Goal: Task Accomplishment & Management: Manage account settings

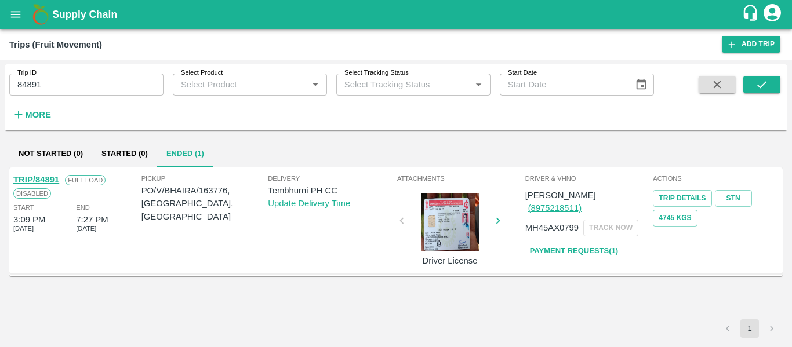
click at [63, 83] on input "84891" at bounding box center [86, 85] width 154 height 22
paste input "text"
type input "89268"
click at [747, 85] on button "submit" at bounding box center [762, 84] width 37 height 17
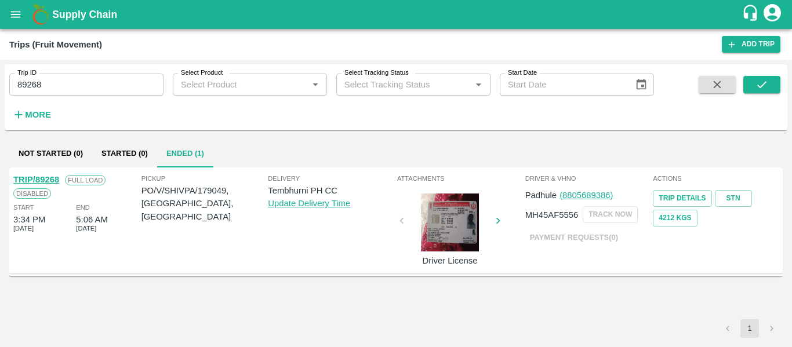
click at [47, 180] on link "TRIP/89268" at bounding box center [36, 179] width 46 height 9
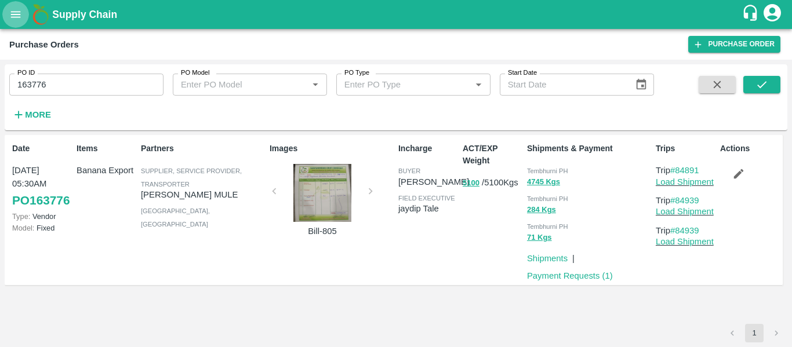
click at [22, 19] on icon "open drawer" at bounding box center [15, 14] width 13 height 13
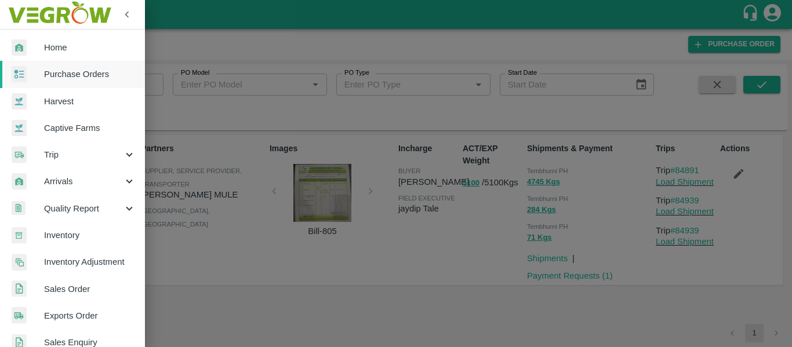
click at [68, 65] on link "Purchase Orders" at bounding box center [72, 74] width 145 height 27
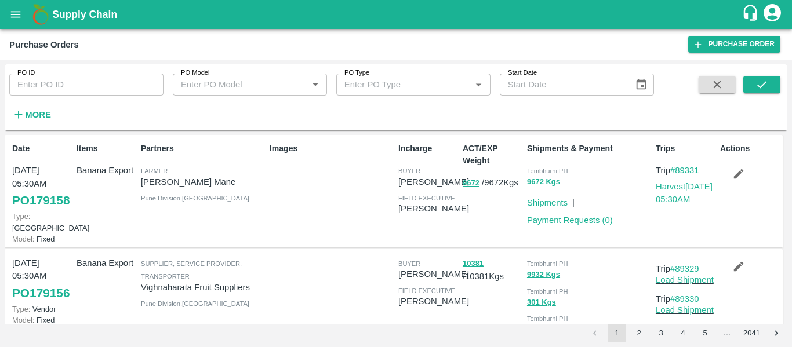
click at [83, 81] on input "PO ID" at bounding box center [86, 85] width 154 height 22
paste input "179049"
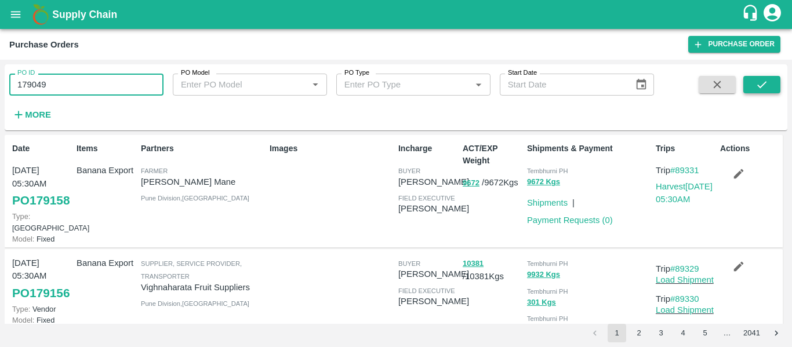
type input "179049"
click at [763, 88] on icon "submit" at bounding box center [762, 84] width 13 height 13
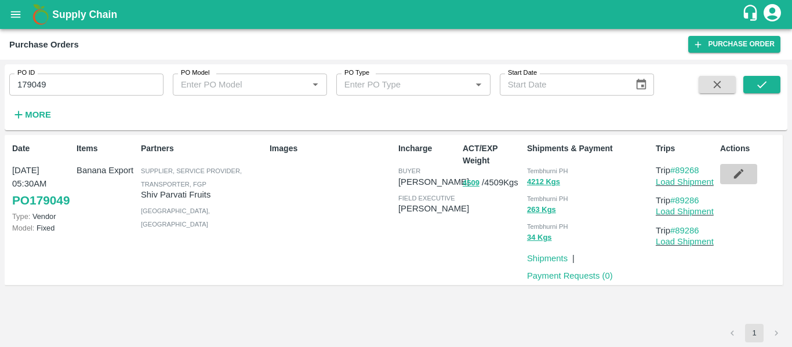
click at [735, 174] on icon "button" at bounding box center [739, 174] width 13 height 13
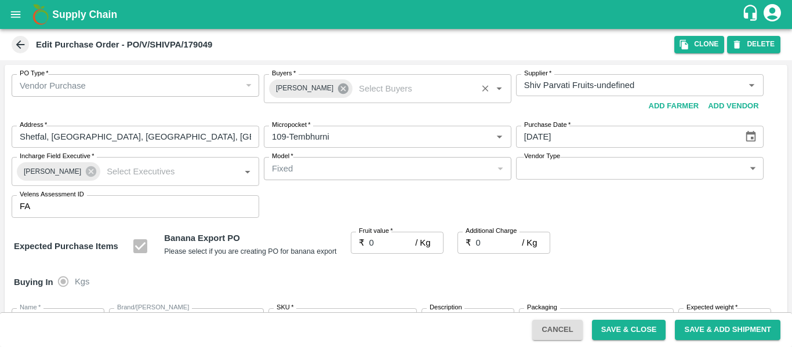
click at [338, 86] on icon at bounding box center [343, 89] width 10 height 10
click at [290, 86] on input "Buyers   *" at bounding box center [378, 85] width 222 height 15
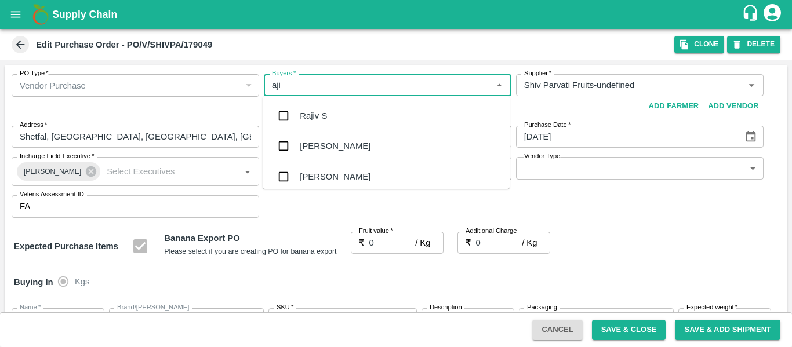
type input "ajit"
click at [296, 111] on div "Ajit Otari" at bounding box center [386, 116] width 247 height 30
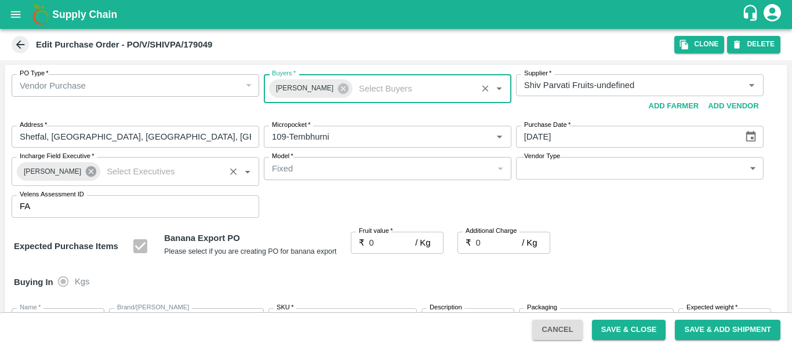
click at [86, 173] on icon at bounding box center [91, 171] width 13 height 13
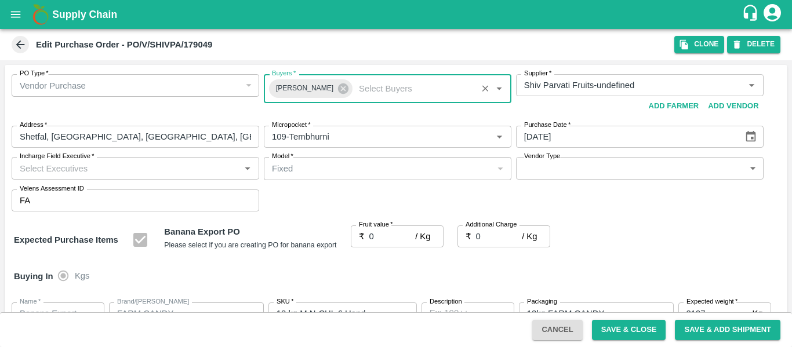
click at [35, 168] on input "Incharge Field Executive   *" at bounding box center [126, 168] width 222 height 15
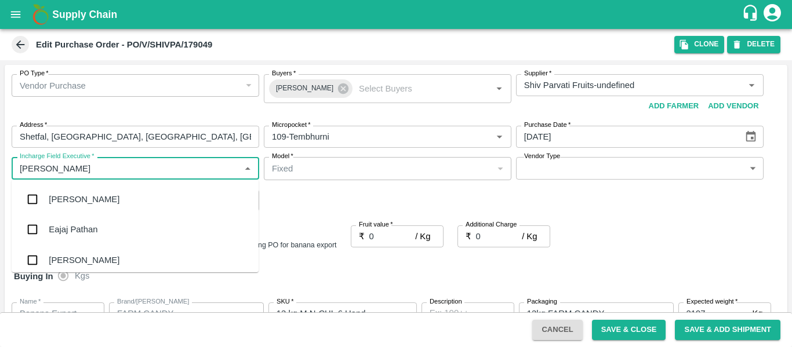
type input "jayd"
click at [44, 191] on input "checkbox" at bounding box center [32, 199] width 23 height 23
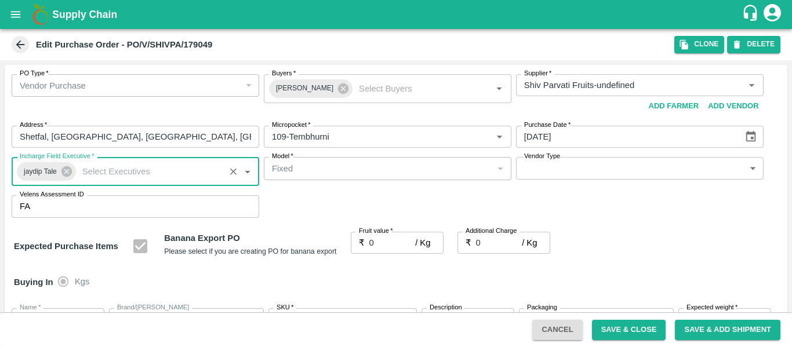
click at [383, 245] on input "0" at bounding box center [392, 243] width 46 height 22
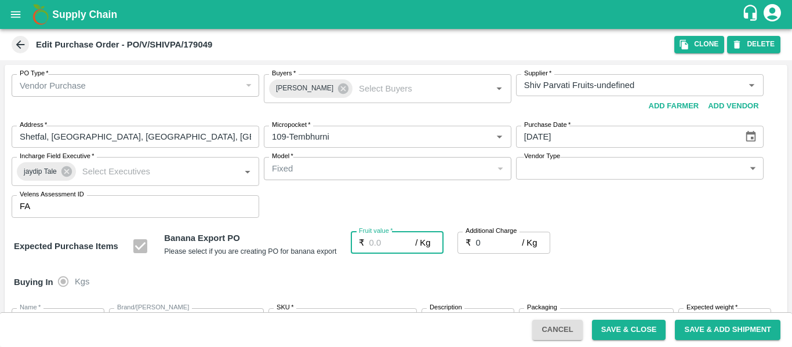
type input "2"
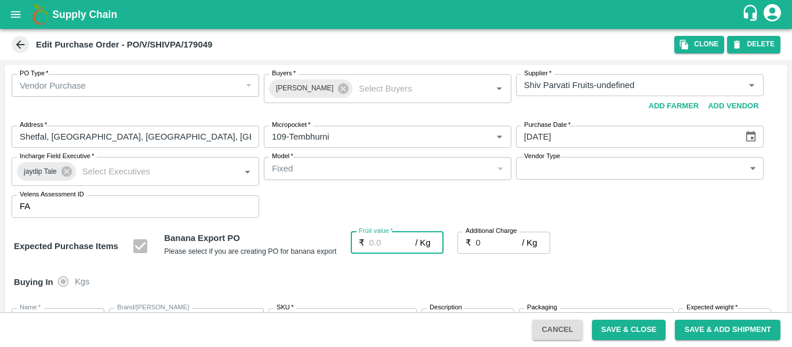
type input "2"
type input "21"
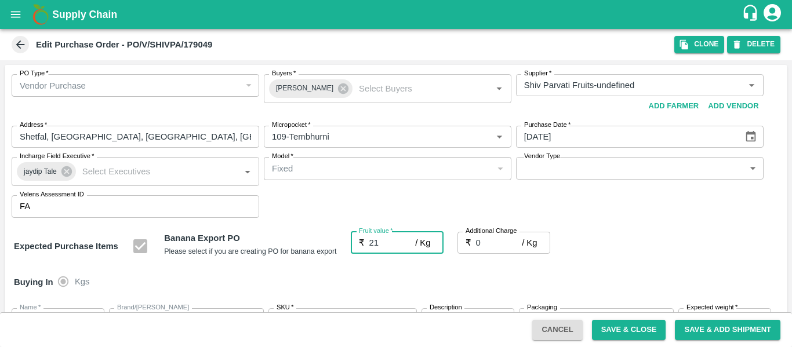
type input "21"
click at [490, 245] on input "0" at bounding box center [499, 243] width 46 height 22
type input "2"
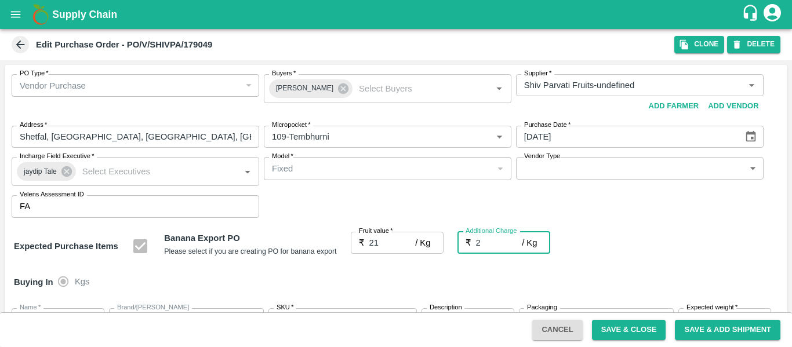
type input "23"
type input "2.7"
type input "23.7"
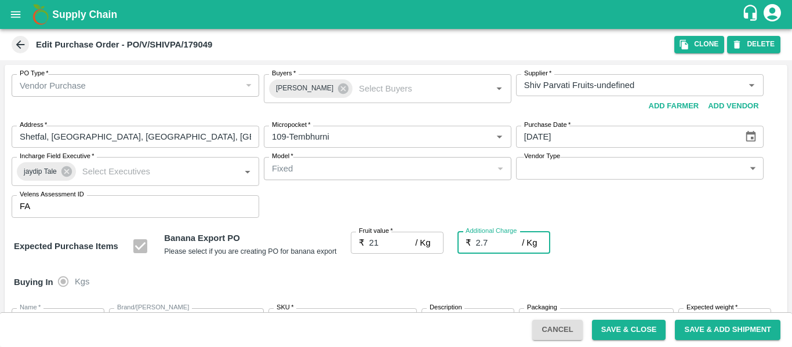
type input "23.7"
type input "2.75"
type input "23.75"
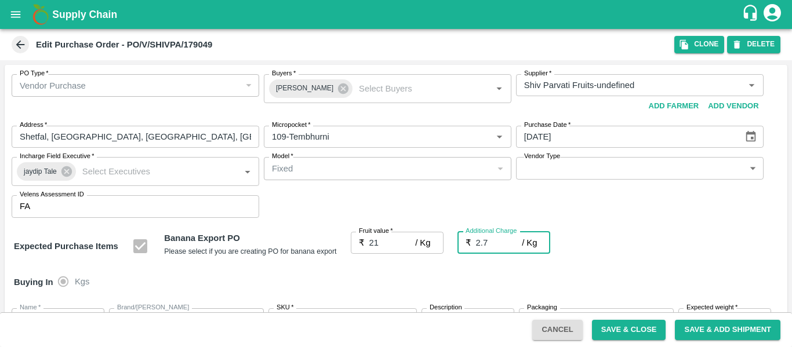
type input "23.75"
type input "2.75"
click at [647, 280] on div "Buying In Kgs" at bounding box center [396, 283] width 783 height 34
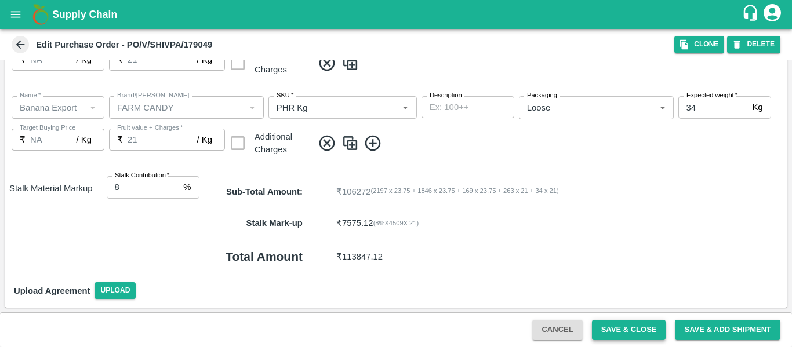
click at [629, 331] on button "Save & Close" at bounding box center [629, 330] width 74 height 20
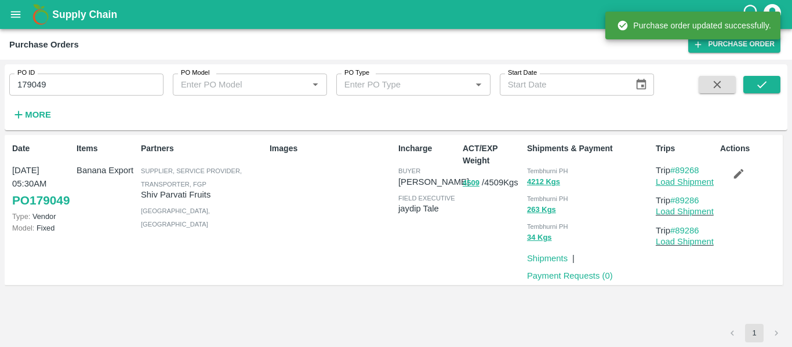
click at [690, 182] on link "Load Shipment" at bounding box center [685, 181] width 58 height 9
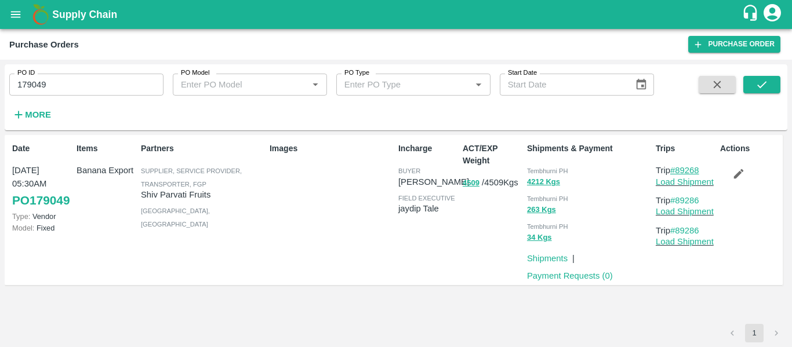
drag, startPoint x: 712, startPoint y: 171, endPoint x: 680, endPoint y: 170, distance: 32.5
click at [680, 170] on p "Trip #89268" at bounding box center [686, 170] width 60 height 13
copy link "89268"
click at [85, 77] on input "179049" at bounding box center [86, 85] width 154 height 22
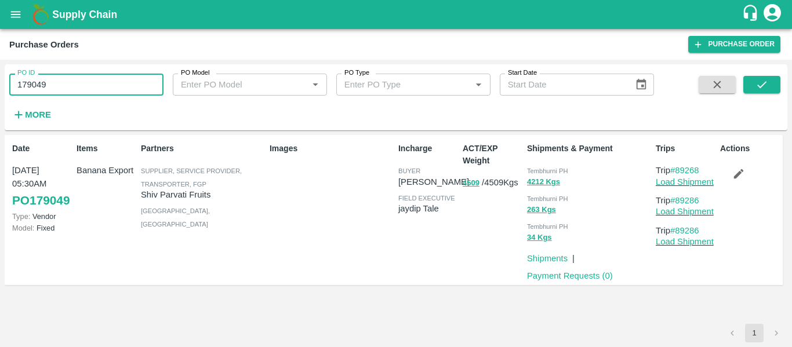
paste input "text"
type input "179059"
click at [755, 85] on button "submit" at bounding box center [762, 84] width 37 height 17
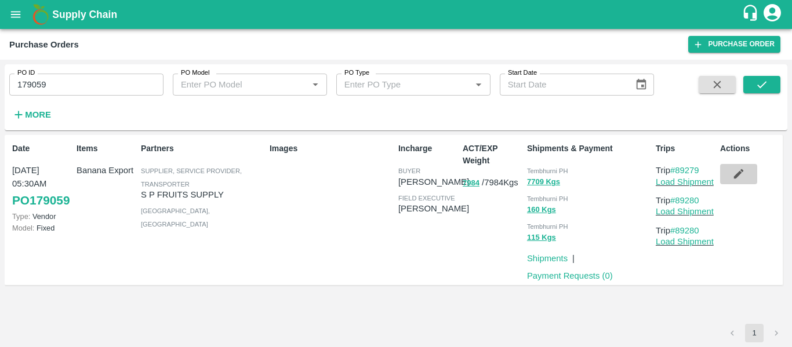
click at [742, 175] on icon "button" at bounding box center [739, 174] width 13 height 13
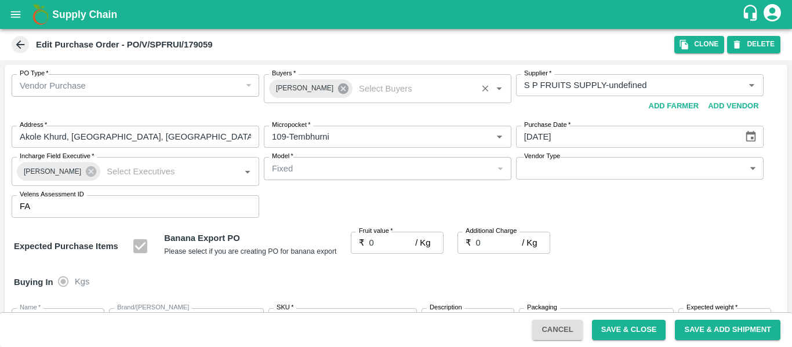
click at [338, 91] on icon at bounding box center [343, 89] width 10 height 10
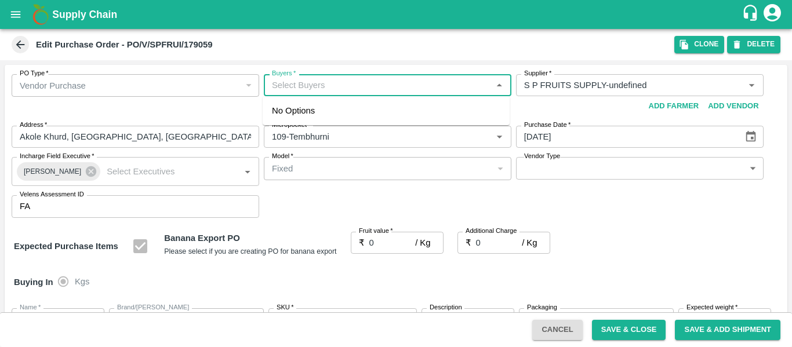
click at [308, 87] on input "Buyers   *" at bounding box center [378, 85] width 222 height 15
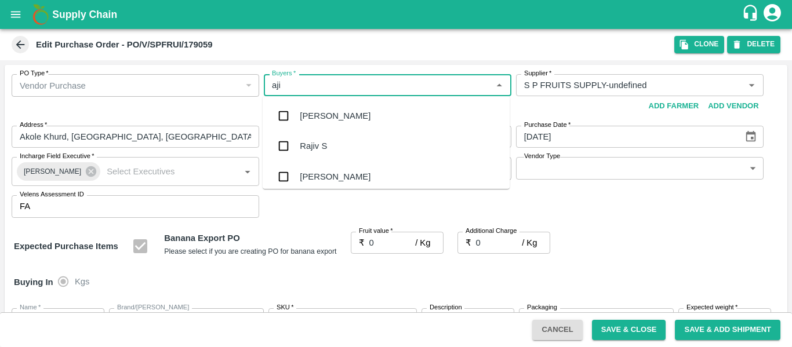
type input "ajit"
click at [310, 112] on div "[PERSON_NAME]" at bounding box center [335, 116] width 71 height 13
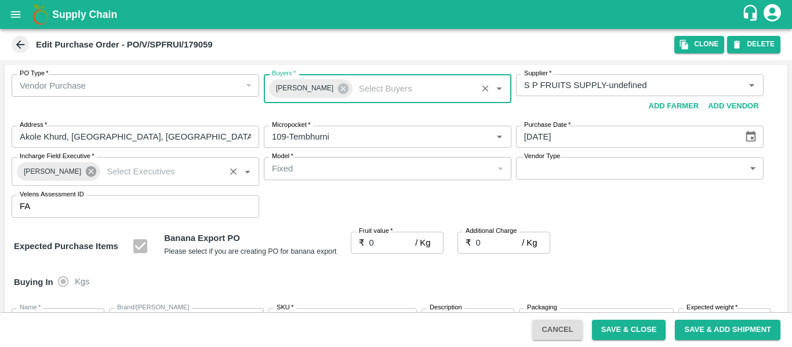
click at [85, 174] on icon at bounding box center [91, 171] width 13 height 13
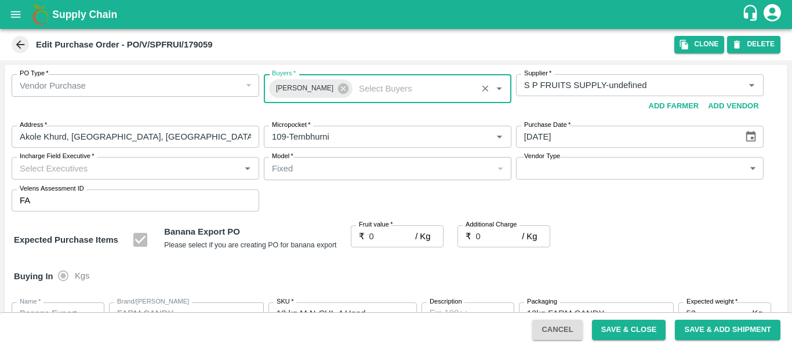
click at [37, 172] on input "Incharge Field Executive   *" at bounding box center [126, 168] width 222 height 15
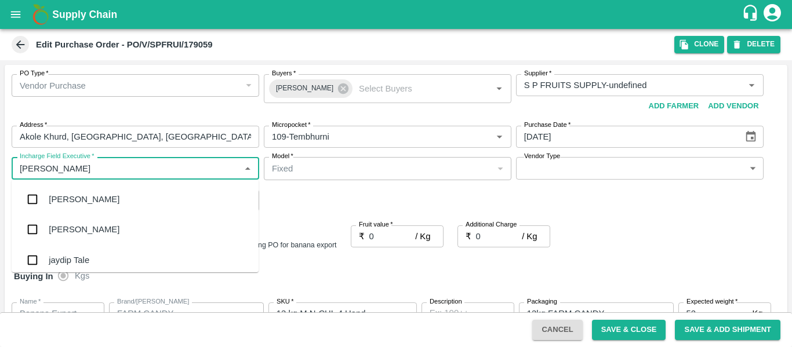
type input "jayd"
click at [47, 197] on div "jaydip Tale" at bounding box center [135, 199] width 247 height 30
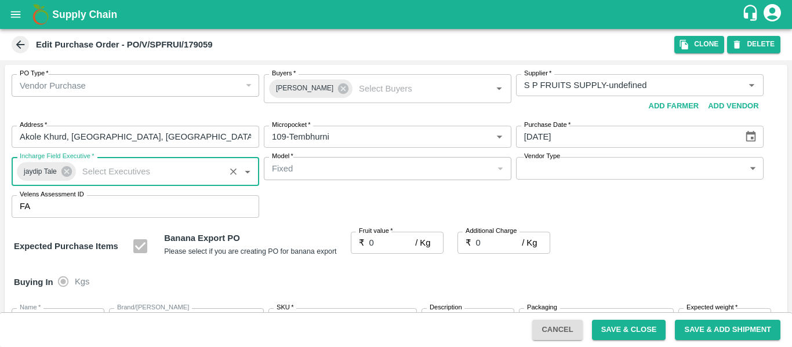
click at [385, 238] on input "0" at bounding box center [392, 243] width 46 height 22
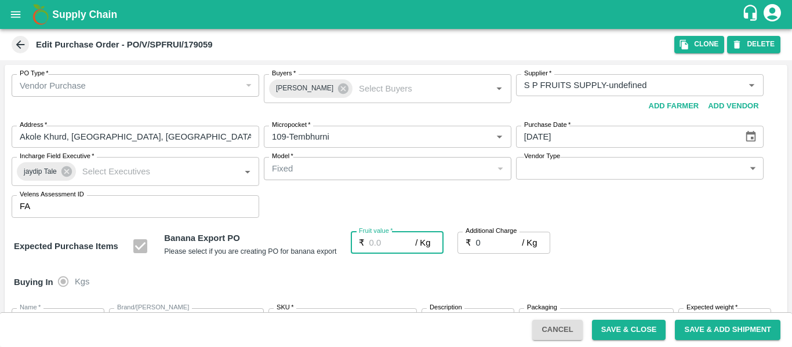
type input "2"
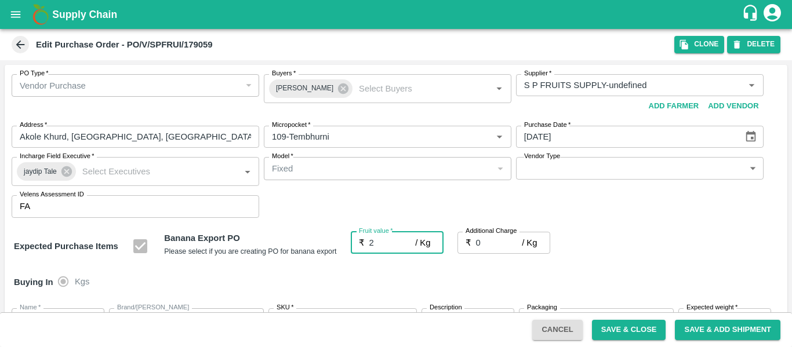
type input "2"
type input "25"
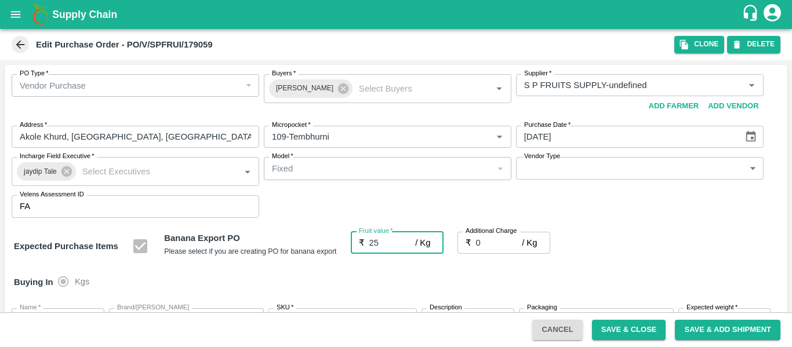
type input "25"
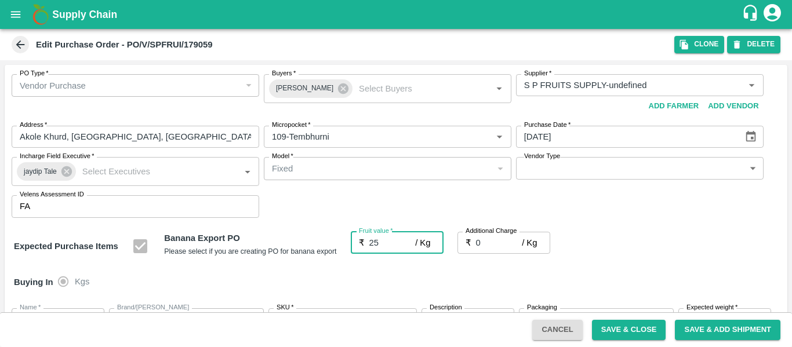
type input "25"
click at [501, 247] on input "0" at bounding box center [499, 243] width 46 height 22
type input "2"
type input "27"
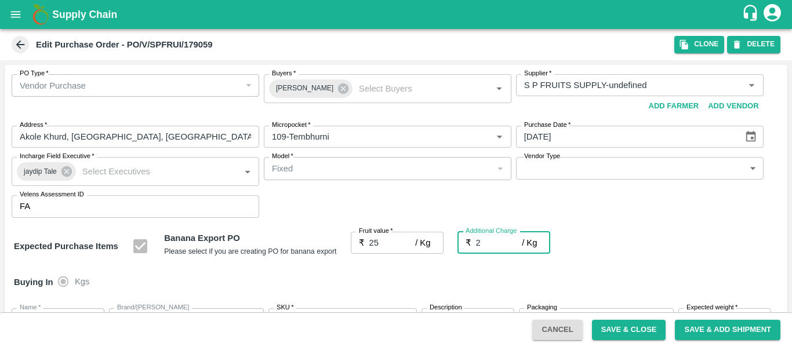
type input "27"
type input "2.7"
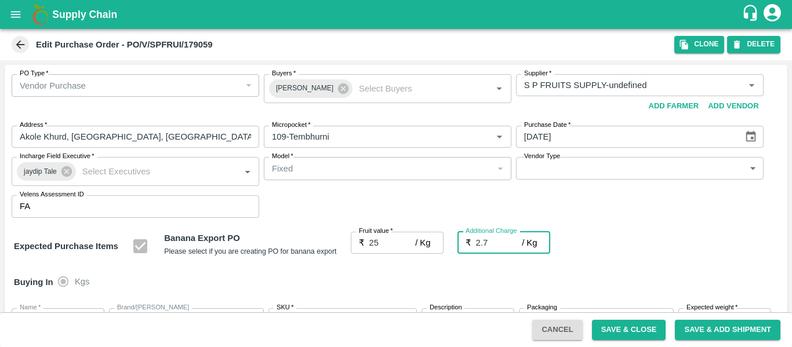
type input "27.7"
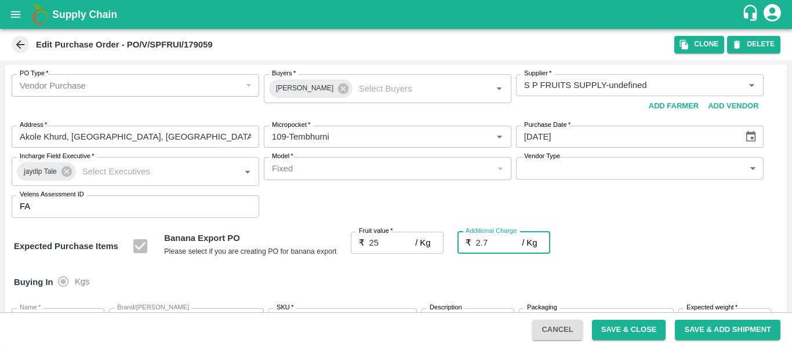
type input "2.75"
type input "27.75"
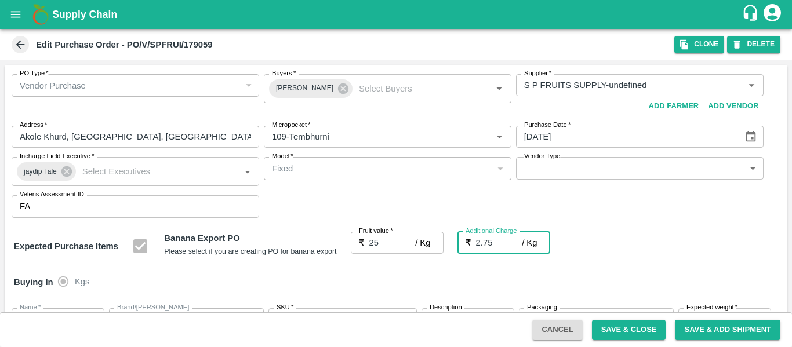
type input "27.75"
type input "2.75"
click at [677, 259] on div "Expected Purchase Items Banana Export PO Please select if you are creating PO f…" at bounding box center [396, 247] width 764 height 30
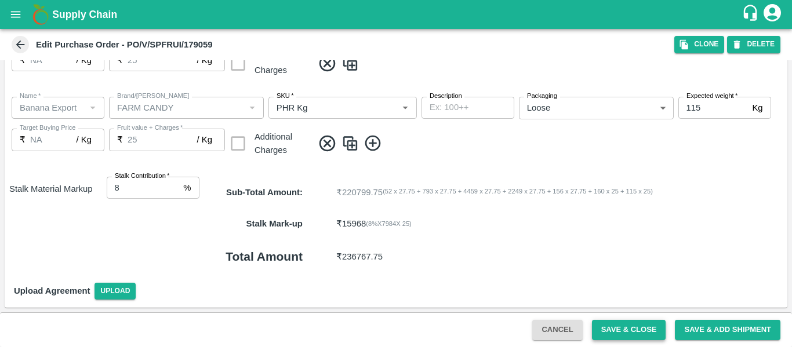
click at [619, 337] on button "Save & Close" at bounding box center [629, 330] width 74 height 20
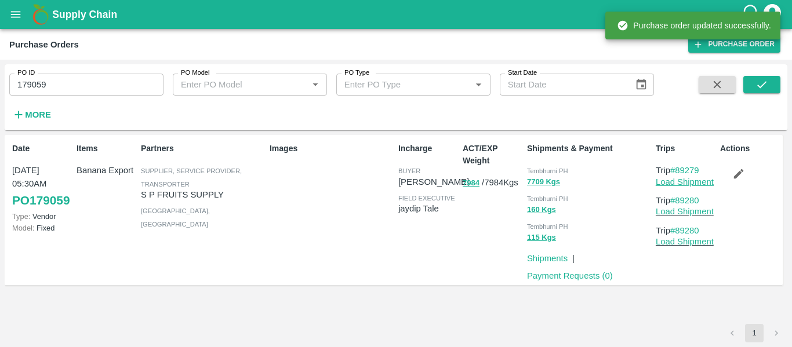
click at [687, 183] on link "Load Shipment" at bounding box center [685, 181] width 58 height 9
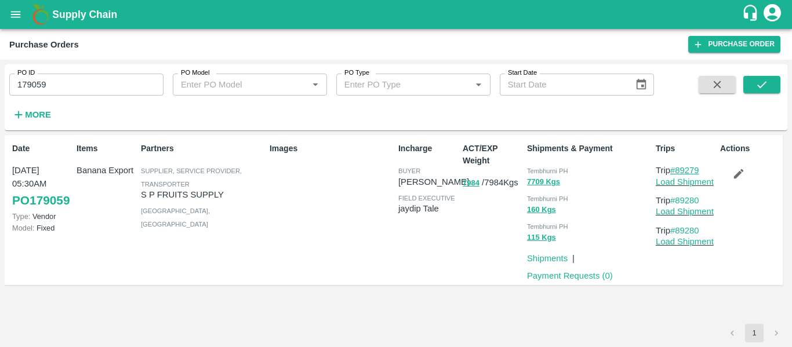
drag, startPoint x: 707, startPoint y: 167, endPoint x: 679, endPoint y: 169, distance: 28.5
click at [679, 169] on p "Trip #89279" at bounding box center [686, 170] width 60 height 13
copy link "89279"
drag, startPoint x: 707, startPoint y: 198, endPoint x: 677, endPoint y: 200, distance: 29.7
click at [677, 200] on p "Trip #89280" at bounding box center [686, 200] width 60 height 13
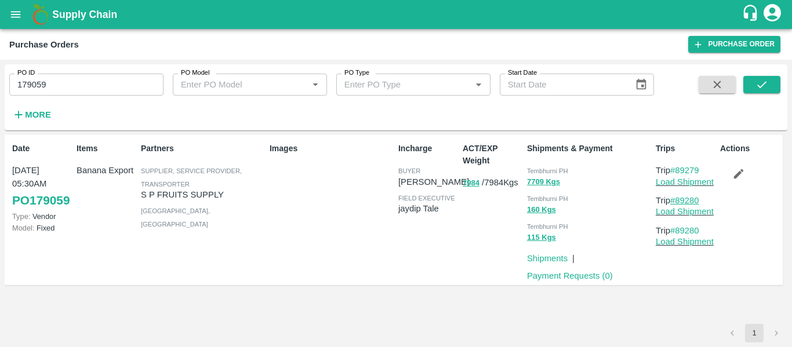
copy link "89280"
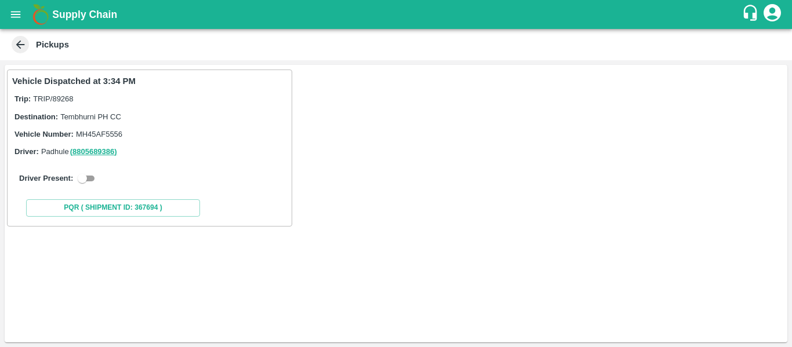
click at [92, 179] on input "checkbox" at bounding box center [82, 179] width 42 height 14
checkbox input "true"
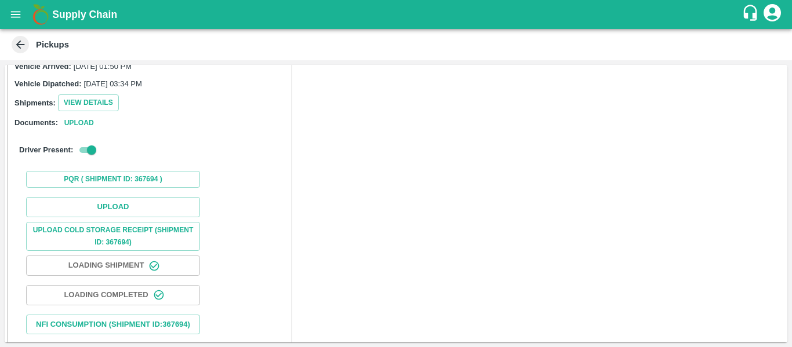
scroll to position [121, 0]
click at [124, 204] on button "Upload" at bounding box center [113, 207] width 174 height 20
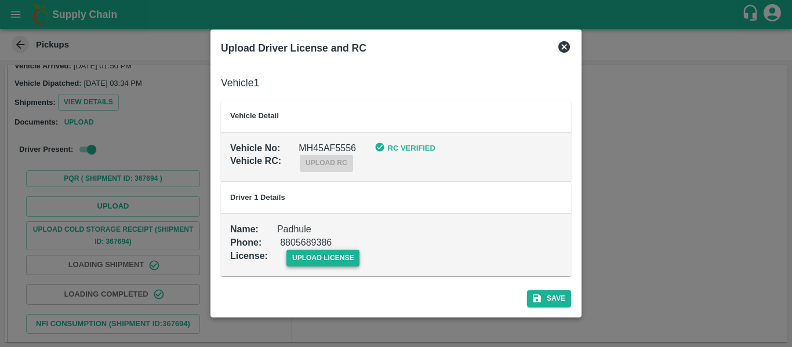
click at [308, 253] on span "upload license" at bounding box center [324, 258] width 74 height 17
click at [0, 0] on input "upload license" at bounding box center [0, 0] width 0 height 0
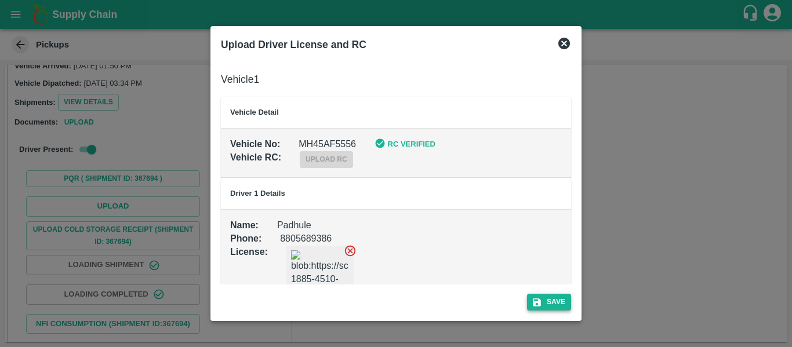
click at [530, 303] on button "Save" at bounding box center [549, 302] width 44 height 17
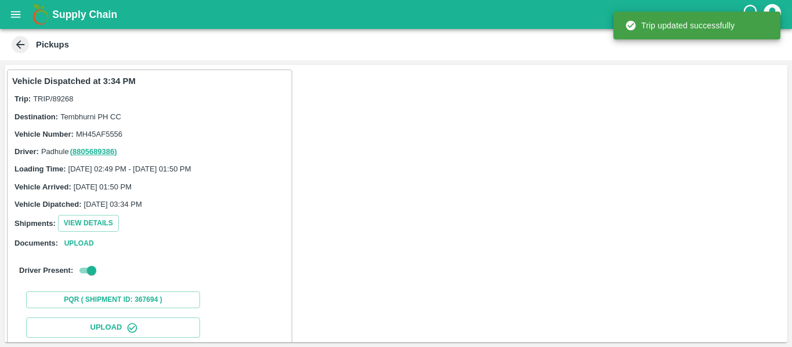
scroll to position [200, 0]
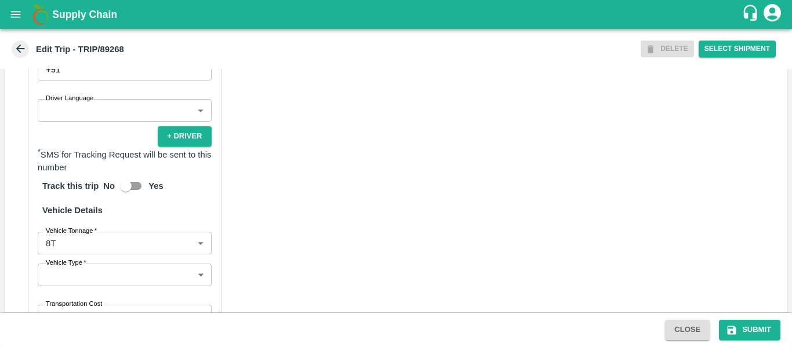
scroll to position [904, 0]
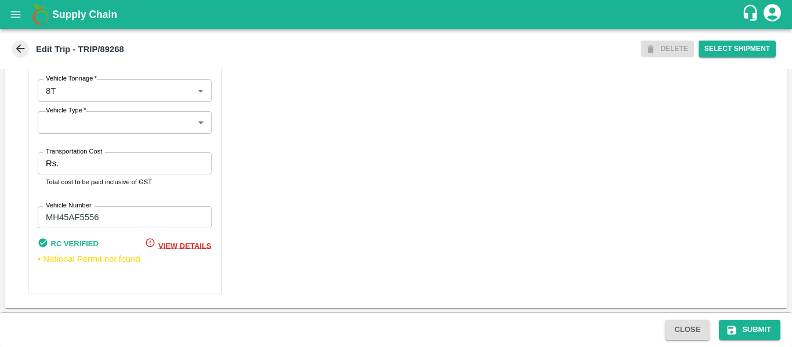
click at [85, 160] on input "Transportation Cost" at bounding box center [137, 164] width 148 height 22
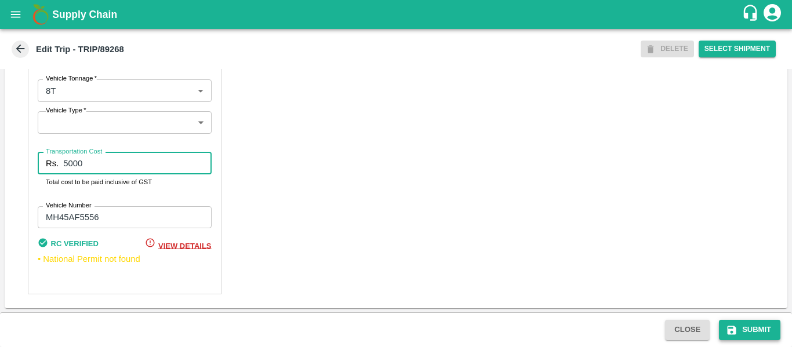
type input "5000"
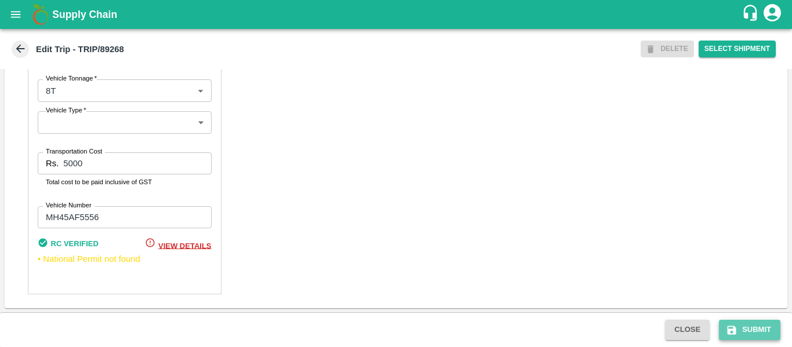
click at [771, 329] on button "Submit" at bounding box center [749, 330] width 61 height 20
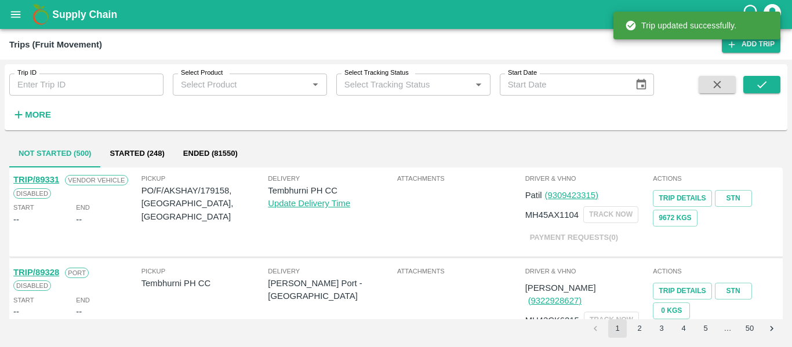
click at [101, 83] on input "Trip ID" at bounding box center [86, 85] width 154 height 22
paste input "89279"
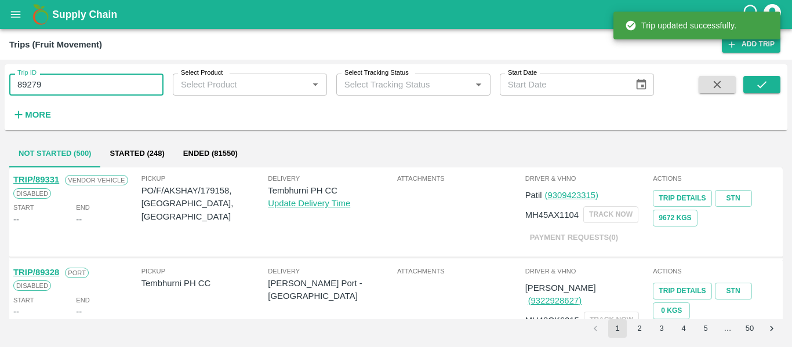
click at [101, 83] on input "89279" at bounding box center [86, 85] width 154 height 22
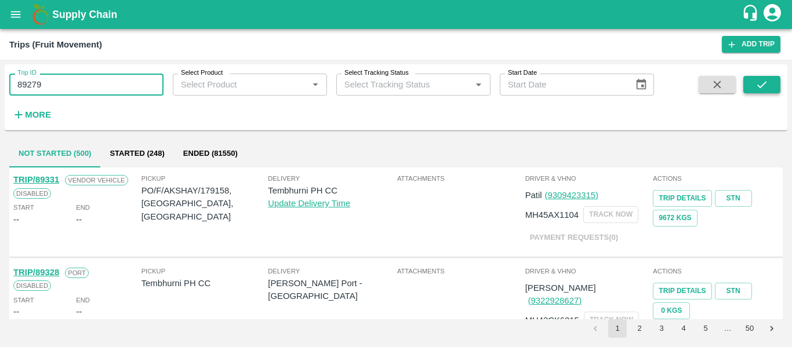
type input "89279"
click at [744, 83] on button "submit" at bounding box center [762, 84] width 37 height 17
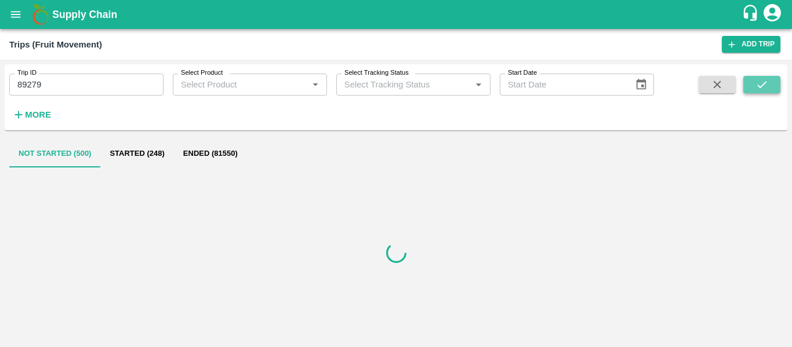
click at [744, 83] on button "submit" at bounding box center [762, 84] width 37 height 17
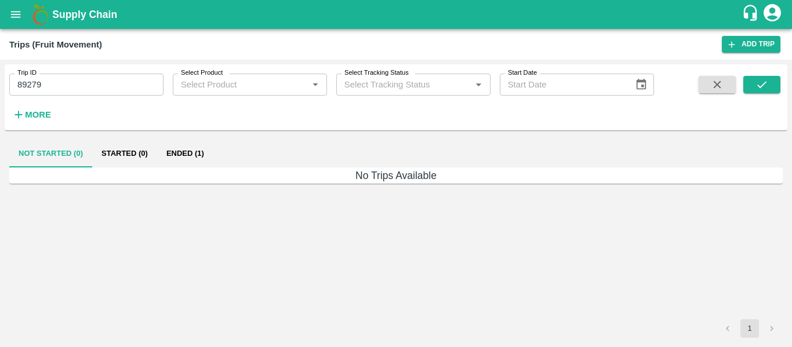
click at [171, 155] on button "Ended (1)" at bounding box center [185, 154] width 56 height 28
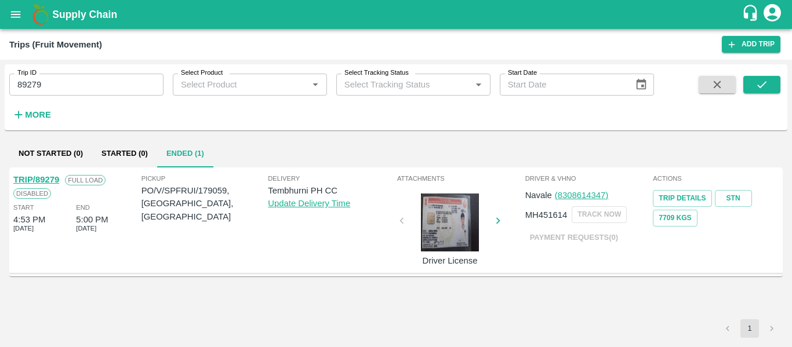
click at [48, 175] on link "TRIP/89279" at bounding box center [36, 179] width 46 height 9
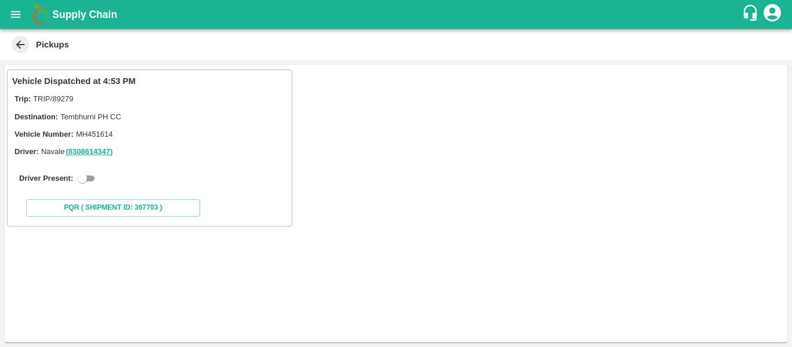
click at [92, 175] on input "checkbox" at bounding box center [82, 179] width 42 height 14
checkbox input "true"
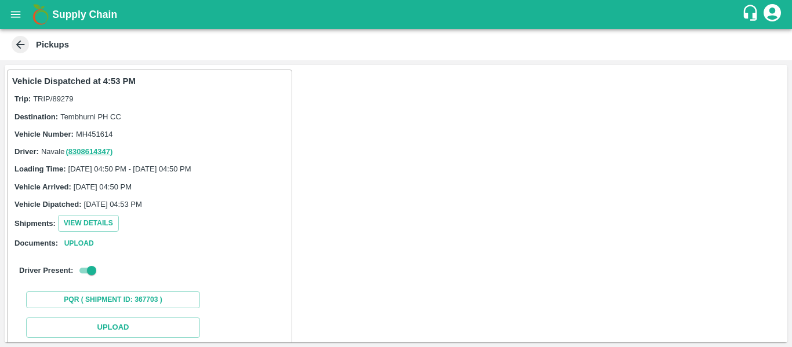
scroll to position [170, 0]
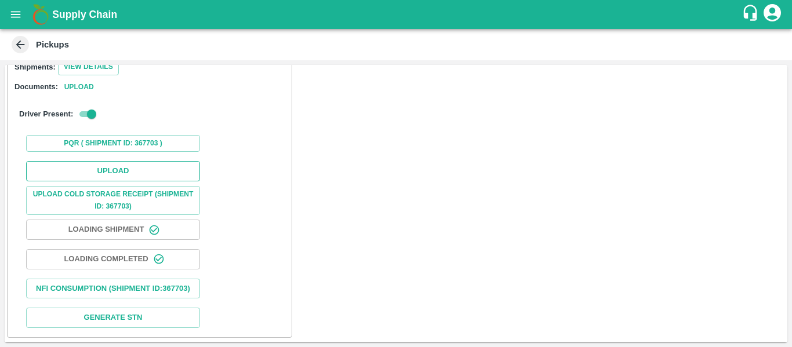
click at [125, 161] on button "Upload" at bounding box center [113, 171] width 174 height 20
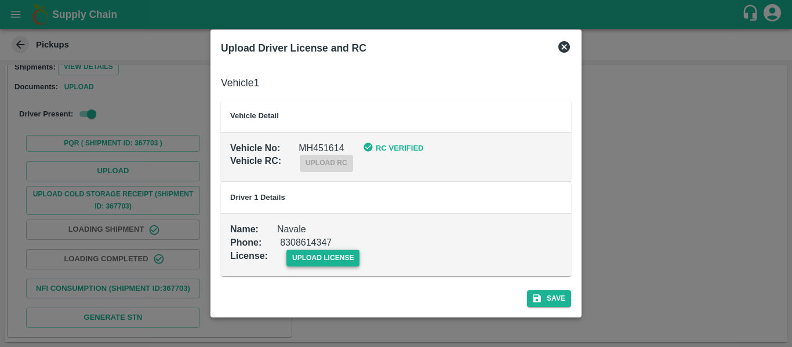
click at [299, 258] on span "upload license" at bounding box center [324, 258] width 74 height 17
click at [0, 0] on input "upload license" at bounding box center [0, 0] width 0 height 0
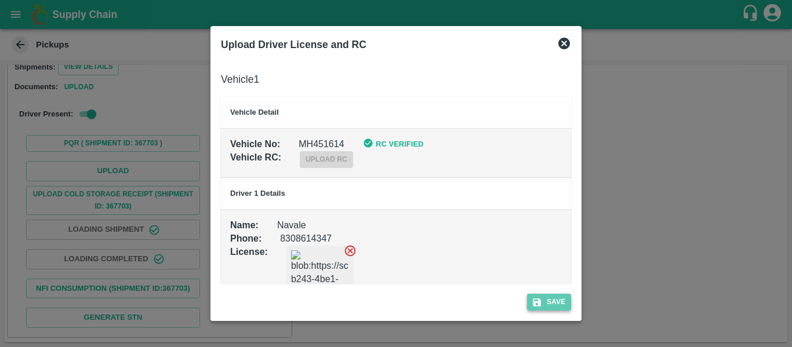
click at [556, 306] on button "Save" at bounding box center [549, 302] width 44 height 17
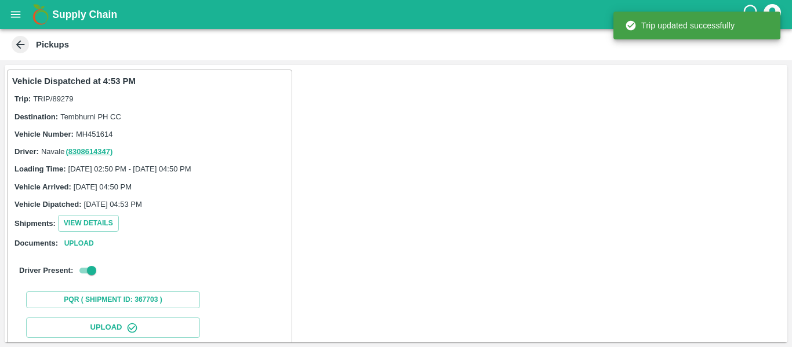
scroll to position [200, 0]
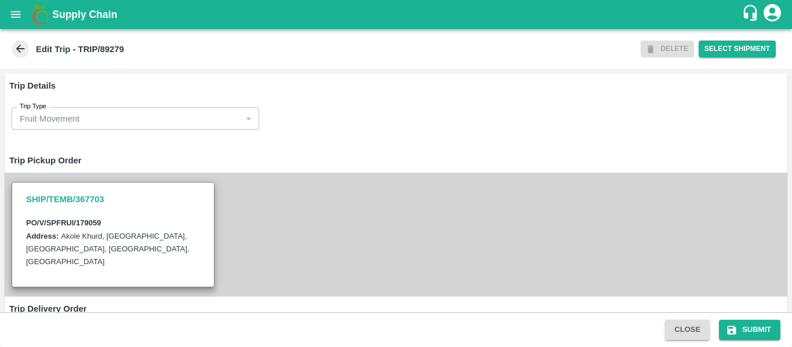
scroll to position [889, 0]
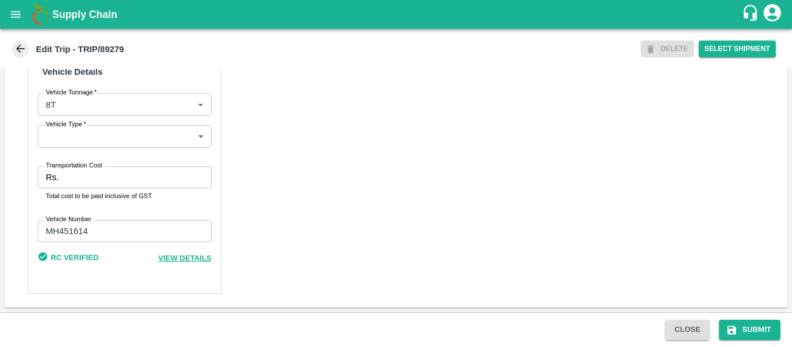
click at [113, 166] on div "Partner Details Partner   * Partner Add Transporter Driver 1 Details Driver Nam…" at bounding box center [125, 18] width 194 height 552
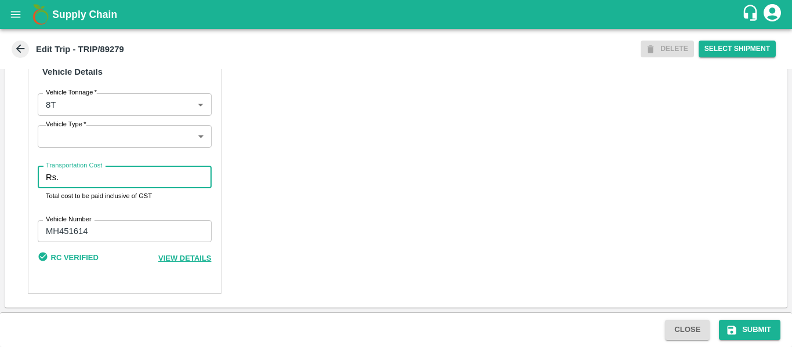
click at [114, 175] on input "Transportation Cost" at bounding box center [137, 177] width 148 height 22
type input "5000"
click at [753, 331] on button "Submit" at bounding box center [749, 330] width 61 height 20
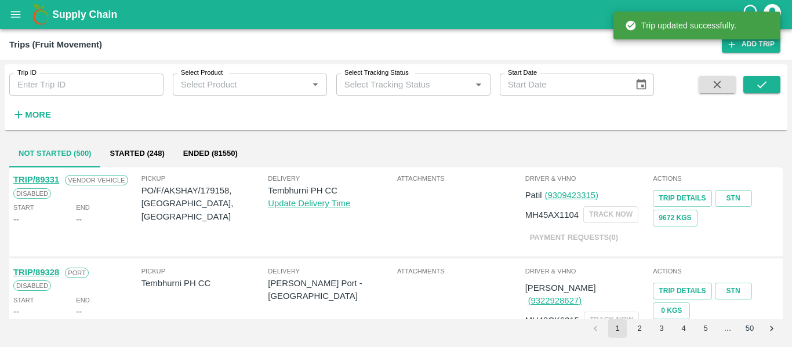
click at [117, 94] on input "Trip ID" at bounding box center [86, 85] width 154 height 22
paste input "89280"
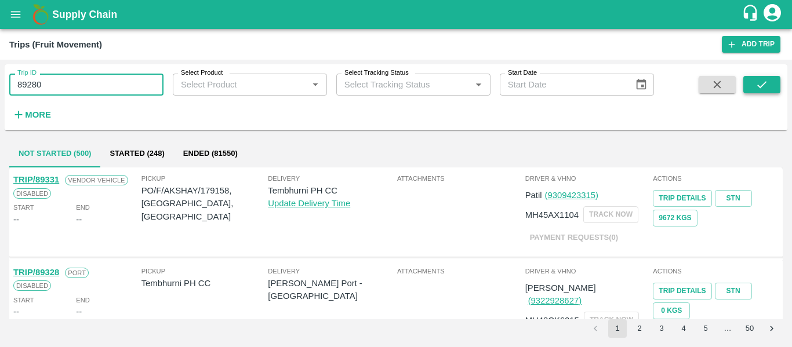
type input "89280"
click at [766, 91] on icon "submit" at bounding box center [762, 84] width 13 height 13
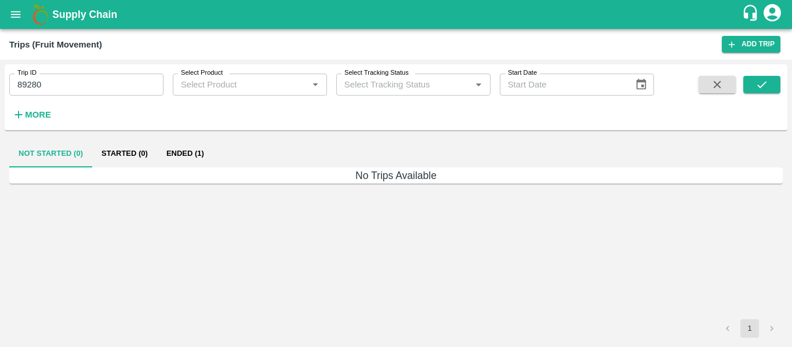
click at [205, 148] on button "Ended (1)" at bounding box center [185, 154] width 56 height 28
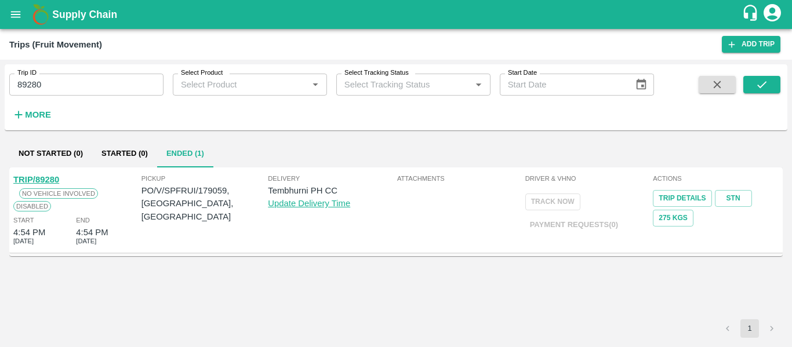
click at [41, 175] on link "TRIP/89280" at bounding box center [36, 179] width 46 height 9
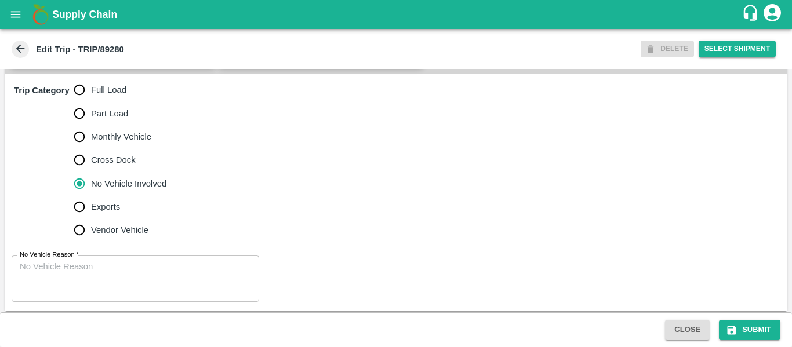
scroll to position [358, 0]
click at [96, 96] on span "Full Load" at bounding box center [108, 90] width 35 height 13
click at [91, 102] on input "Full Load" at bounding box center [79, 89] width 23 height 23
radio input "true"
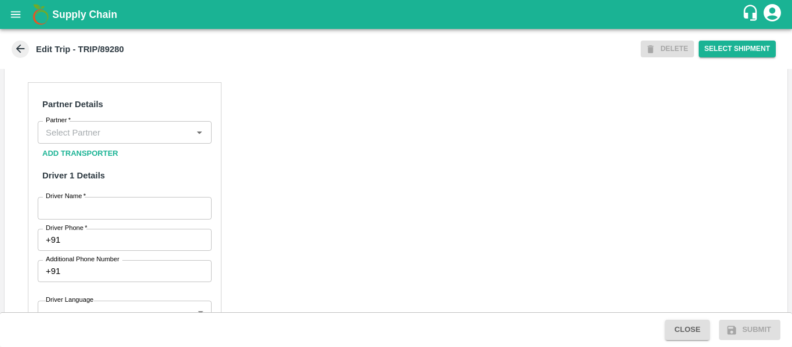
scroll to position [537, 0]
click at [103, 139] on input "Partner   *" at bounding box center [115, 131] width 148 height 15
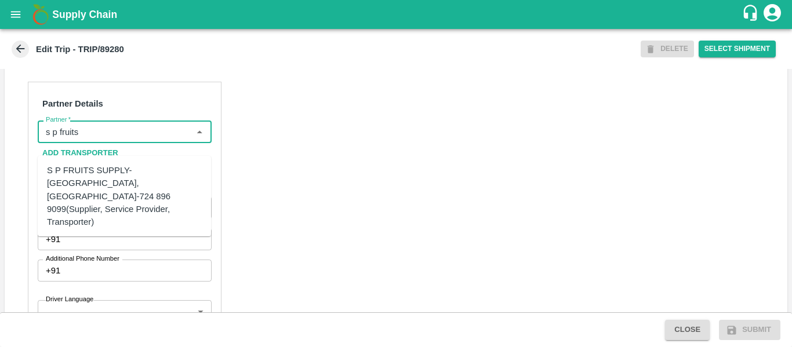
click at [108, 176] on div "S P FRUITS SUPPLY-[GEOGRAPHIC_DATA], [GEOGRAPHIC_DATA]-724 896 9099(Supplier, S…" at bounding box center [124, 196] width 155 height 64
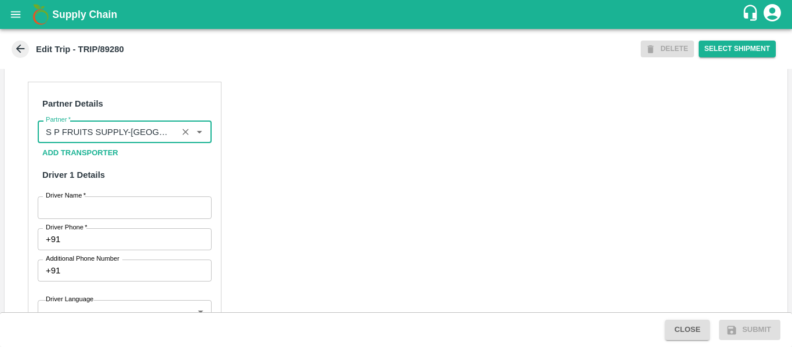
type input "S P FRUITS SUPPLY-[GEOGRAPHIC_DATA], [GEOGRAPHIC_DATA]-724 896 9099(Supplier, S…"
click at [126, 218] on input "Driver Name   *" at bounding box center [125, 208] width 174 height 22
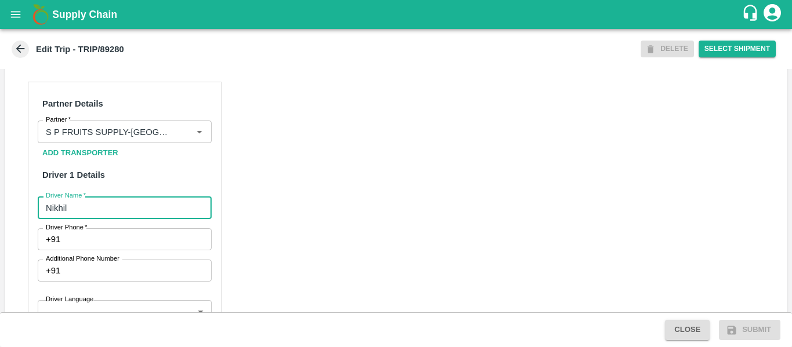
type input "Nikhil"
click at [129, 251] on input "Driver Phone   *" at bounding box center [138, 240] width 146 height 22
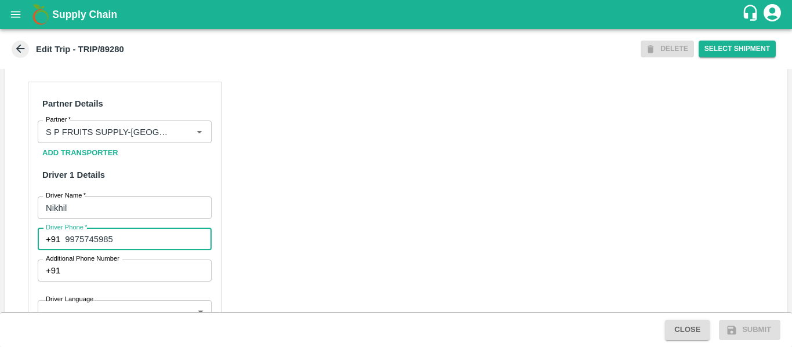
type input "9975745985"
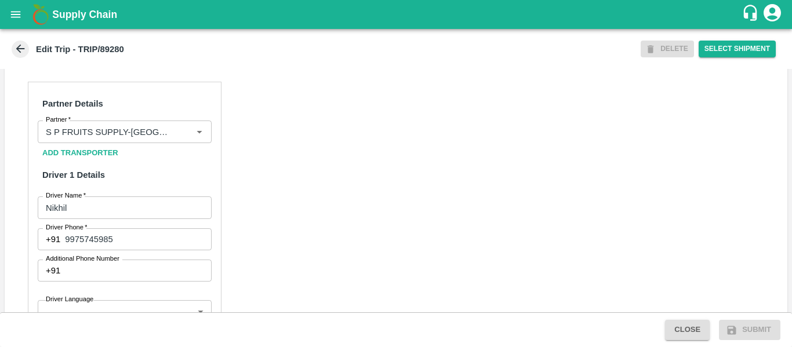
scroll to position [828, 0]
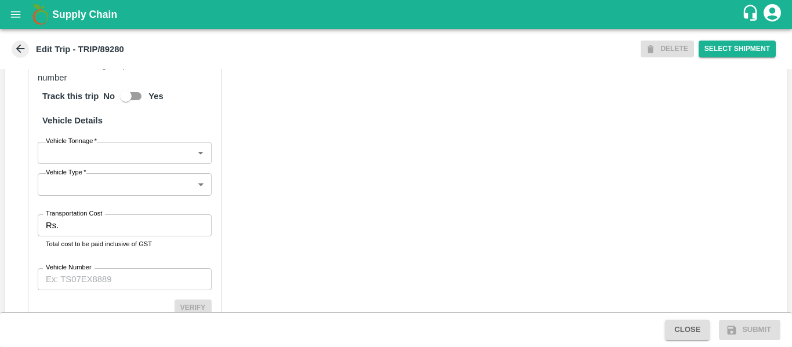
click at [128, 230] on input "Transportation Cost" at bounding box center [137, 226] width 148 height 22
type input "1200"
click at [126, 291] on input "Vehicle Number" at bounding box center [125, 280] width 174 height 22
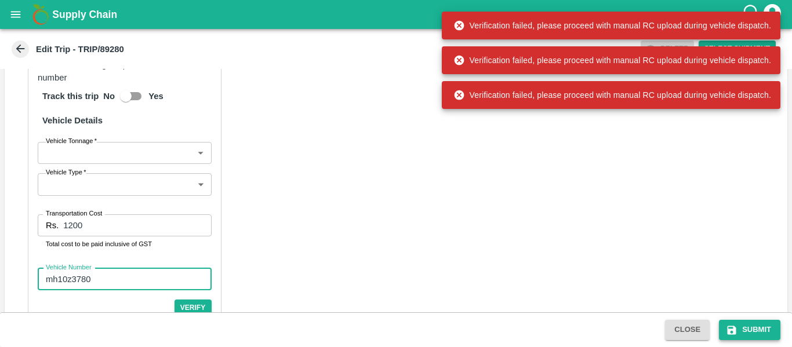
type input "mh10z3780"
click at [755, 322] on button "Submit" at bounding box center [749, 330] width 61 height 20
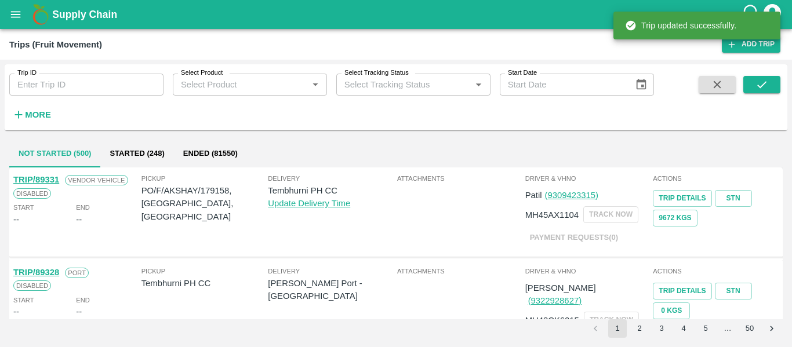
click at [113, 92] on input "Trip ID" at bounding box center [86, 85] width 154 height 22
paste input "89280"
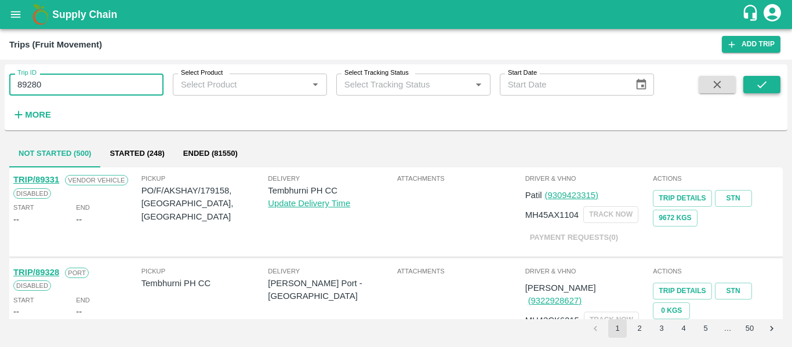
type input "89280"
click at [756, 88] on icon "submit" at bounding box center [762, 84] width 13 height 13
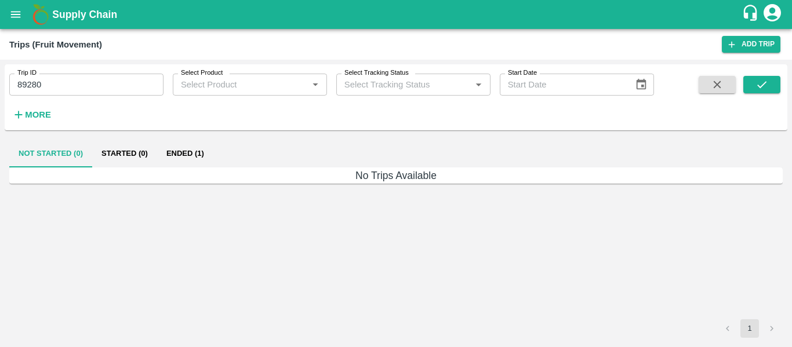
click at [198, 151] on button "Ended (1)" at bounding box center [185, 154] width 56 height 28
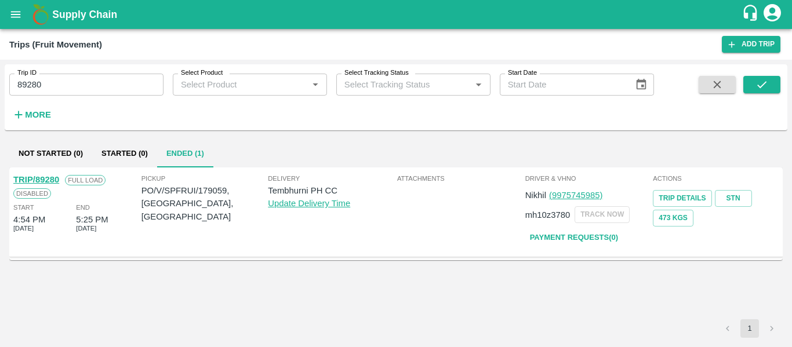
click at [42, 179] on link "TRIP/89280" at bounding box center [36, 179] width 46 height 9
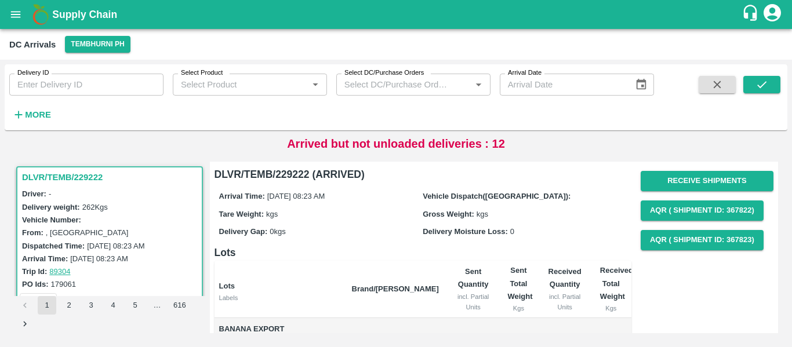
click at [37, 117] on strong "More" at bounding box center [38, 114] width 26 height 9
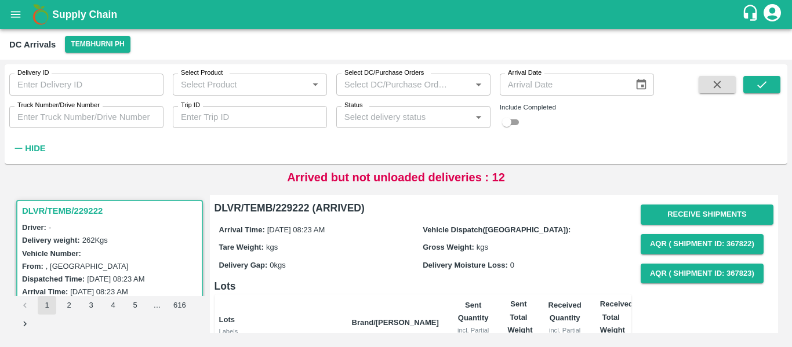
click at [209, 119] on input "Trip ID" at bounding box center [250, 117] width 154 height 22
paste input "89280"
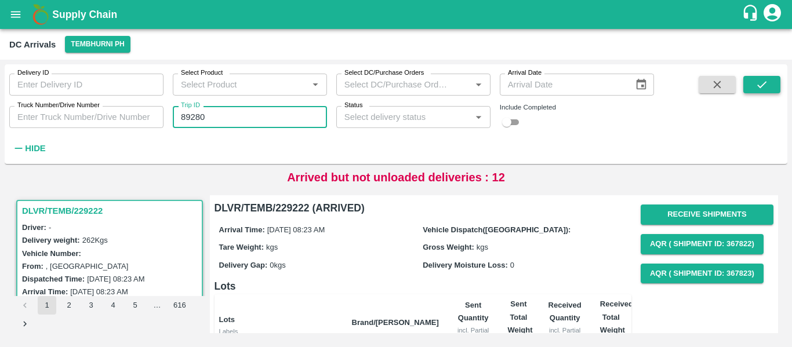
type input "89280"
click at [759, 85] on icon "submit" at bounding box center [762, 84] width 13 height 13
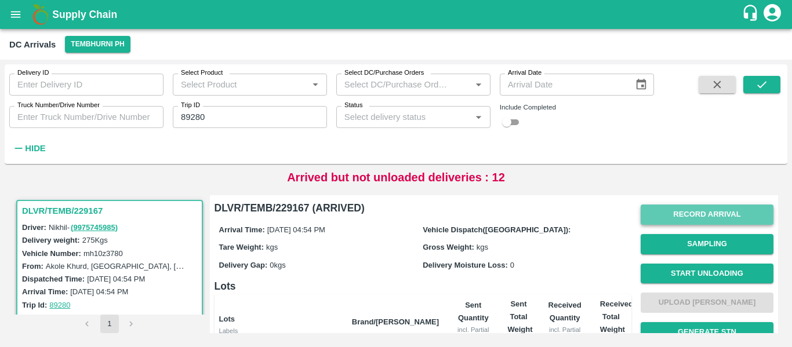
click at [707, 209] on button "Record Arrival" at bounding box center [707, 215] width 133 height 20
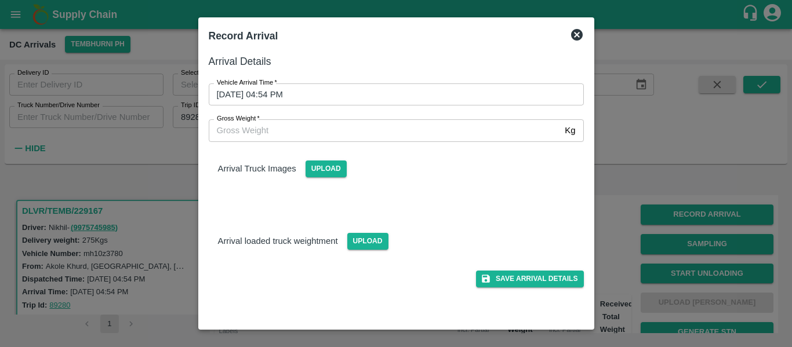
click at [319, 84] on input "01/10/2025 04:54 PM" at bounding box center [392, 95] width 367 height 22
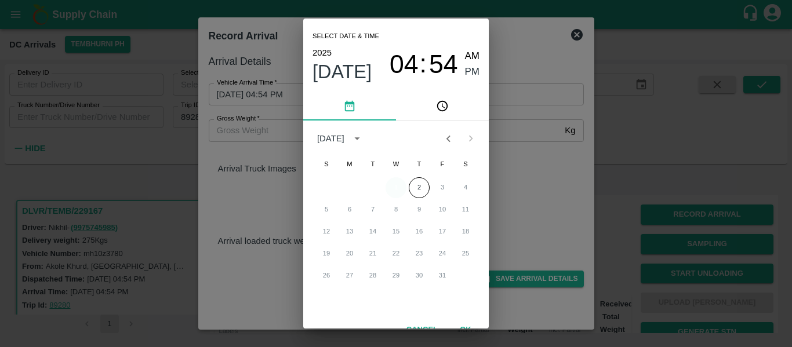
click at [398, 186] on button "1" at bounding box center [396, 187] width 21 height 21
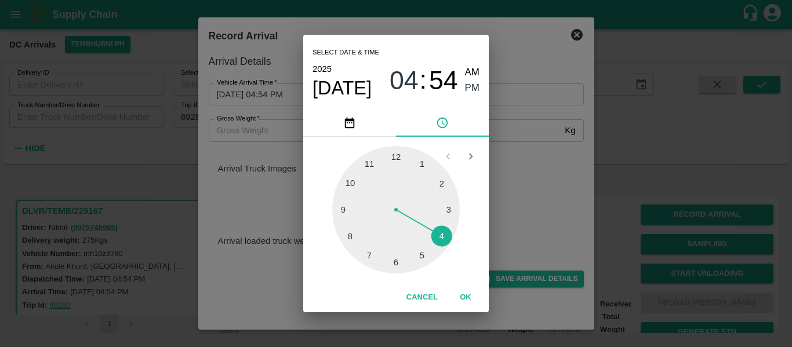
click at [420, 250] on div at bounding box center [396, 210] width 128 height 128
type input "01/10/2025 05:25 PM"
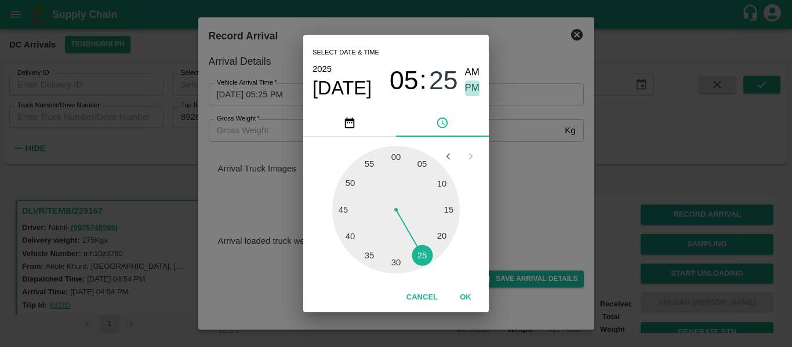
click at [467, 89] on span "PM" at bounding box center [472, 89] width 15 height 16
click at [465, 295] on button "OK" at bounding box center [465, 298] width 37 height 20
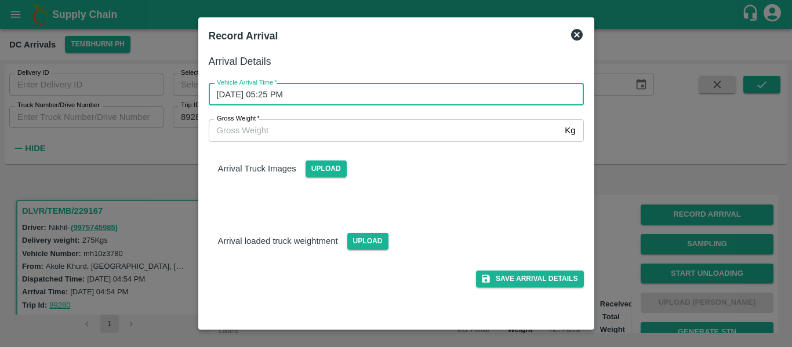
click at [564, 267] on div "Save Arrival Details" at bounding box center [392, 275] width 385 height 26
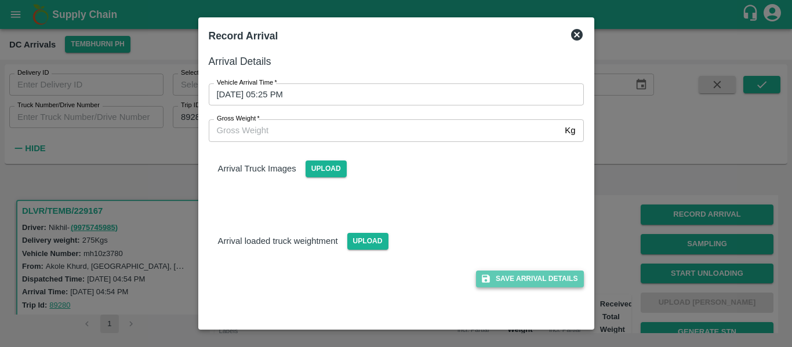
click at [564, 276] on button "Save Arrival Details" at bounding box center [529, 279] width 107 height 17
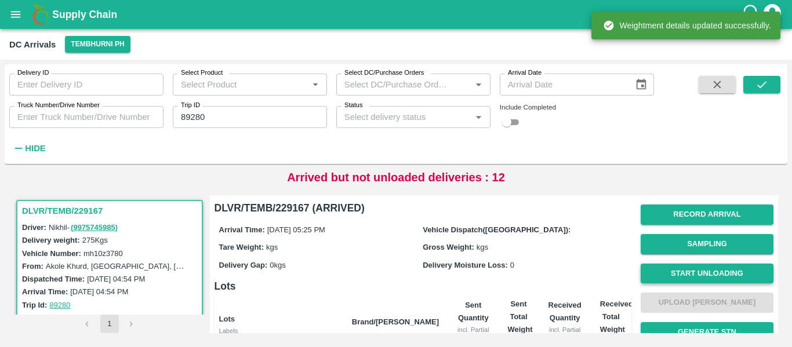
click at [691, 281] on button "Start Unloading" at bounding box center [707, 274] width 133 height 20
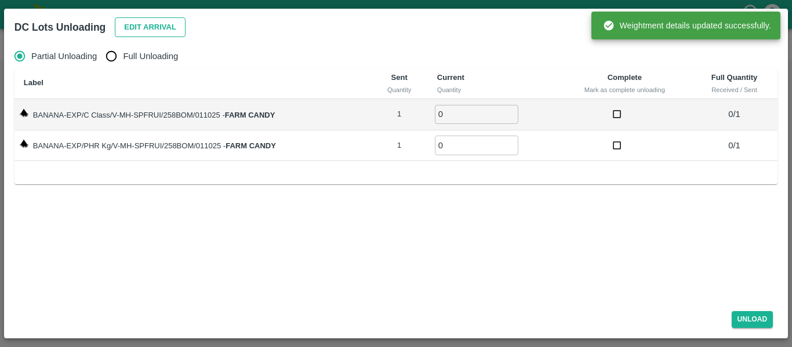
click at [172, 28] on button "Edit Arrival" at bounding box center [150, 27] width 71 height 20
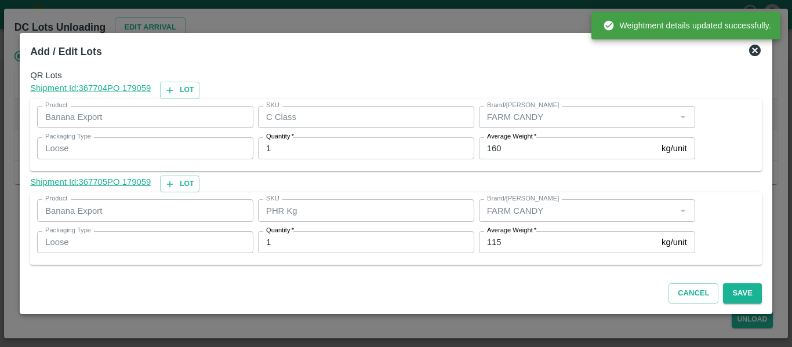
click at [517, 132] on div "Brand/Marka Brand/Marka" at bounding box center [584, 117] width 221 height 31
click at [518, 141] on label "Average Weight   *" at bounding box center [511, 136] width 49 height 9
click at [518, 141] on input "160" at bounding box center [568, 148] width 178 height 22
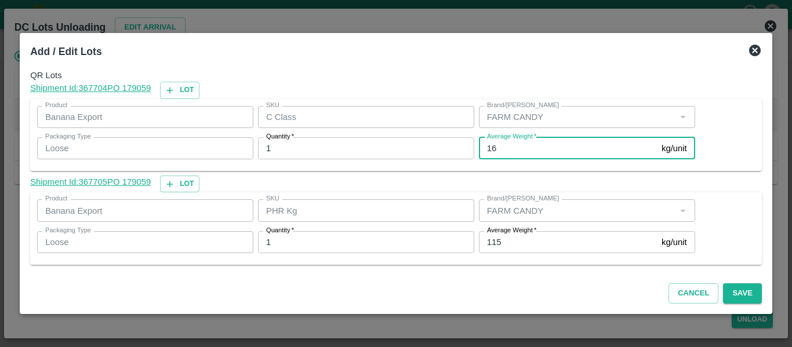
type input "1"
type input "358"
click at [735, 288] on button "Save" at bounding box center [742, 294] width 38 height 20
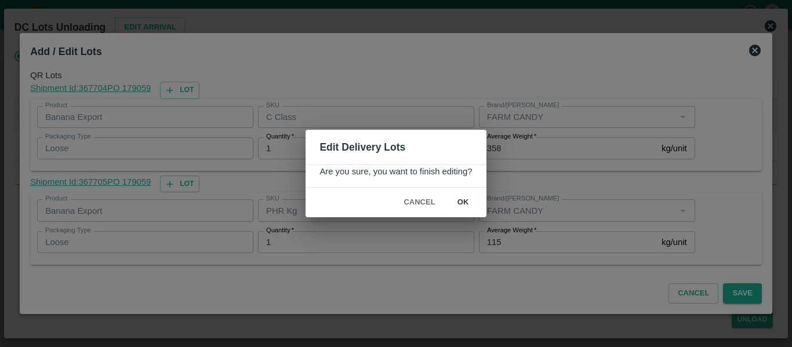
click at [465, 206] on button "ok" at bounding box center [463, 203] width 37 height 20
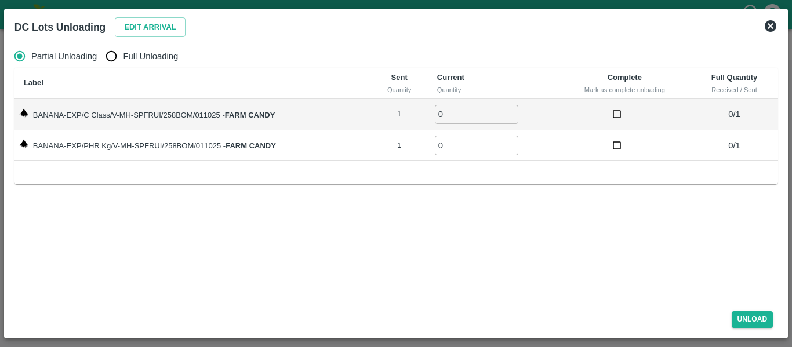
click at [137, 50] on span "Full Unloading" at bounding box center [150, 56] width 55 height 13
click at [123, 49] on input "Full Unloading" at bounding box center [111, 56] width 23 height 23
radio input "true"
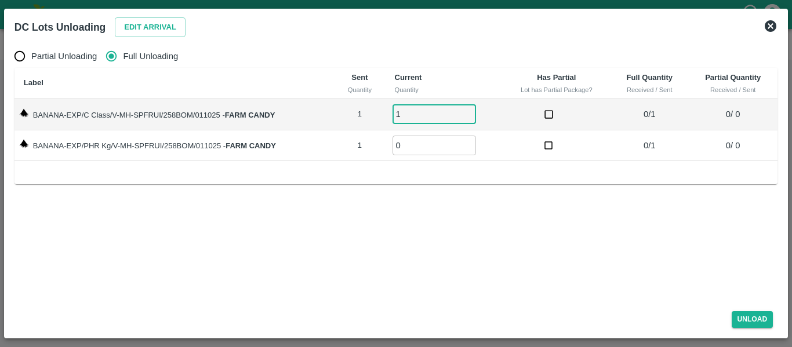
type input "1"
click at [468, 110] on input "1" at bounding box center [435, 114] width 84 height 19
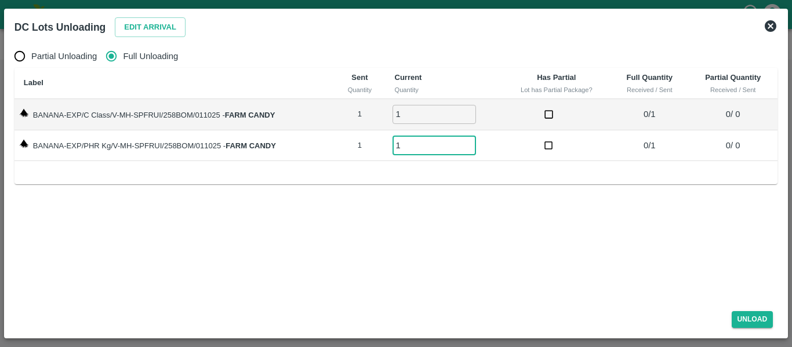
type input "1"
click at [467, 142] on input "1" at bounding box center [435, 145] width 84 height 19
click at [750, 316] on button "Unload" at bounding box center [753, 319] width 42 height 17
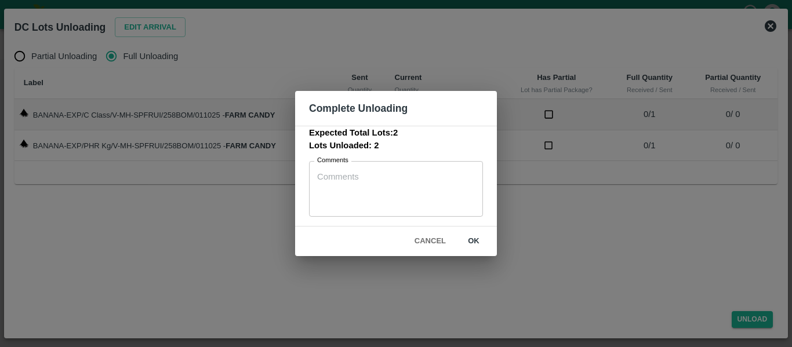
click at [470, 245] on button "ok" at bounding box center [473, 241] width 37 height 20
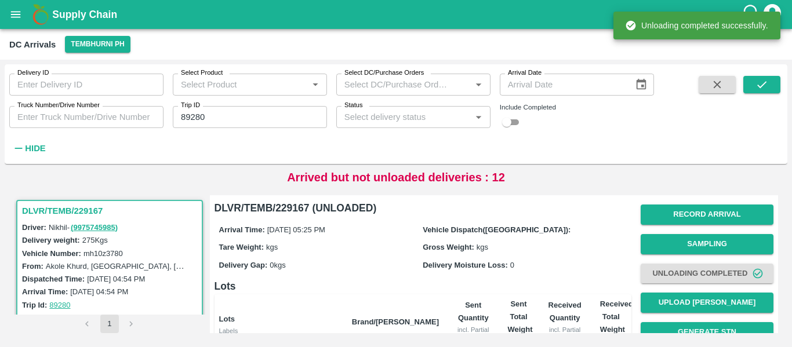
scroll to position [160, 0]
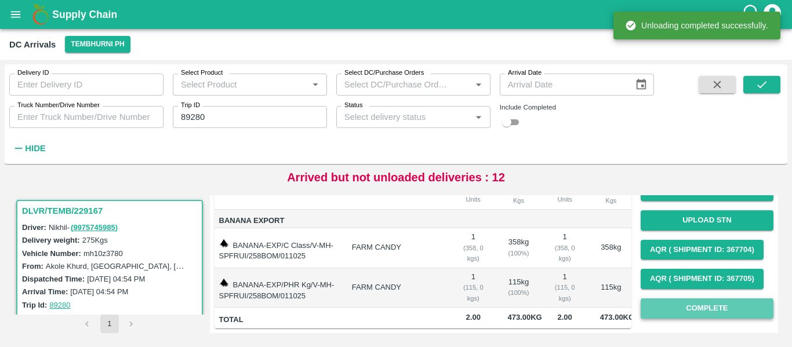
click at [683, 299] on button "Complete" at bounding box center [707, 309] width 133 height 20
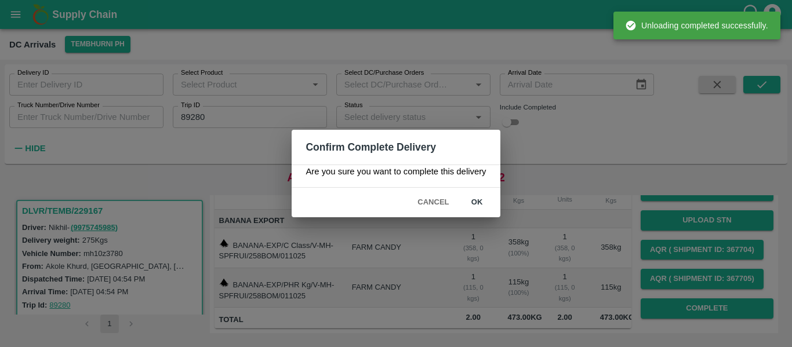
click at [467, 194] on button "ok" at bounding box center [477, 203] width 37 height 20
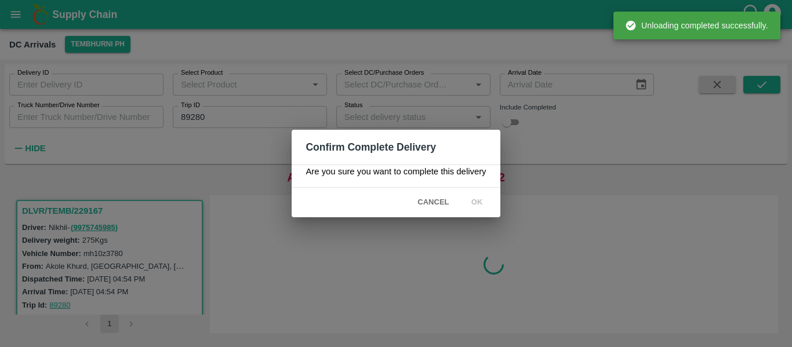
scroll to position [0, 0]
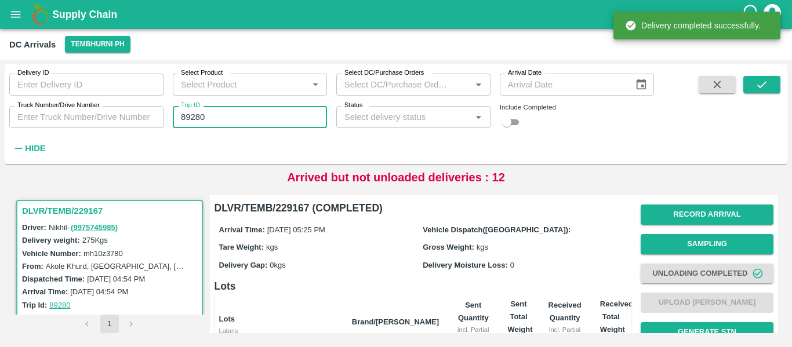
click at [201, 117] on input "89280" at bounding box center [250, 117] width 154 height 22
paste input "text"
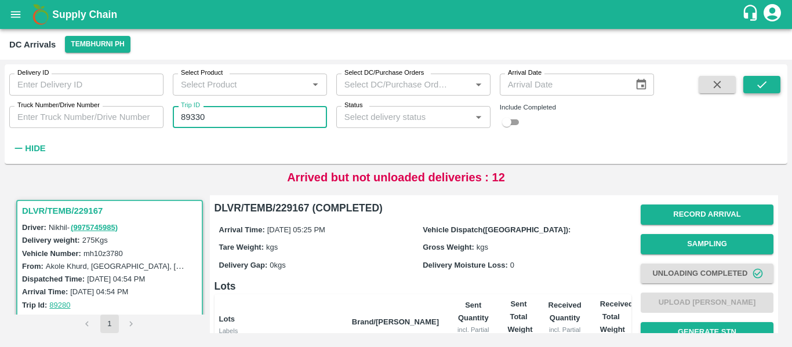
type input "89330"
click at [752, 83] on button "submit" at bounding box center [762, 84] width 37 height 17
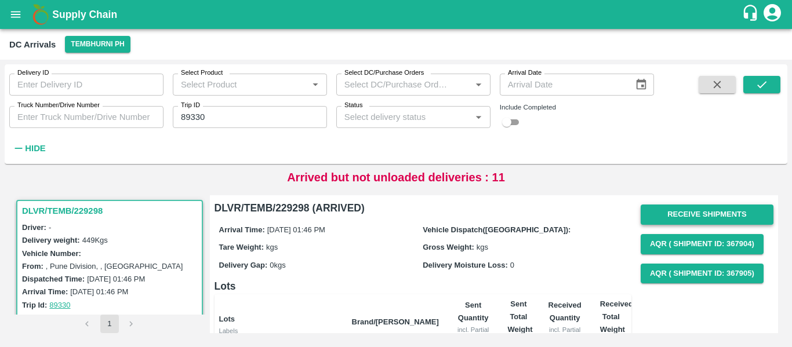
click at [683, 215] on button "Receive Shipments" at bounding box center [707, 215] width 133 height 20
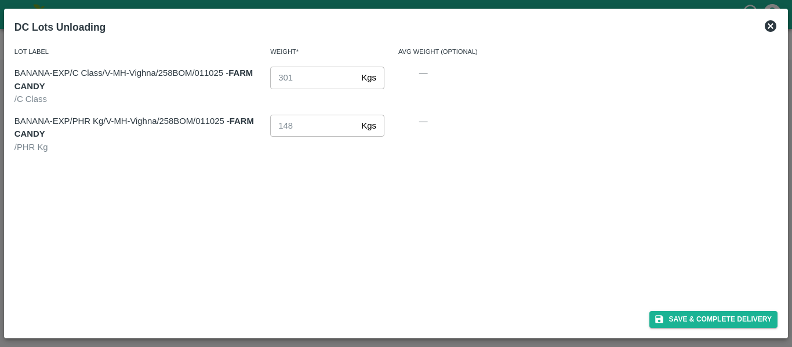
click at [767, 23] on icon at bounding box center [771, 26] width 12 height 12
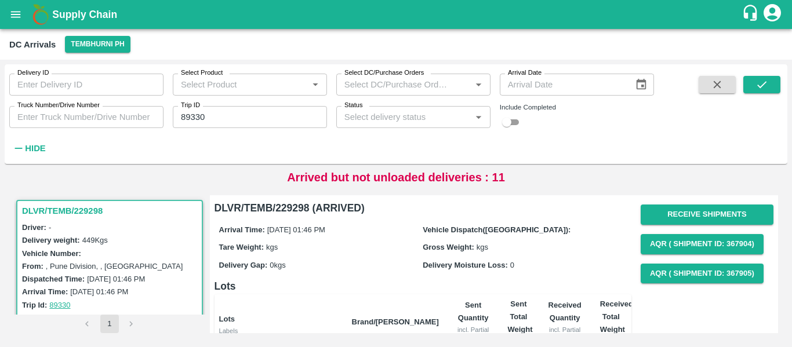
click at [699, 82] on button "button" at bounding box center [717, 84] width 37 height 17
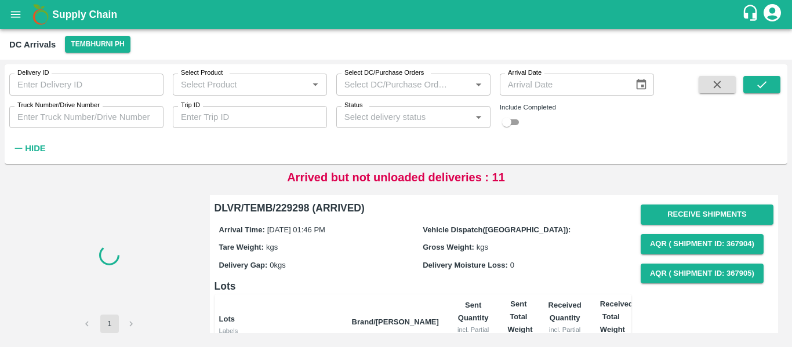
click at [237, 122] on input "Trip ID" at bounding box center [250, 117] width 154 height 22
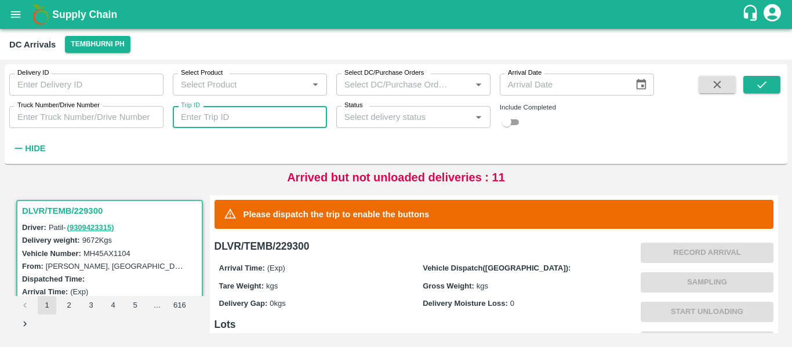
click at [230, 123] on input "Trip ID" at bounding box center [250, 117] width 154 height 22
paste input "text"
type input "89330"
click at [763, 84] on icon "submit" at bounding box center [762, 84] width 13 height 13
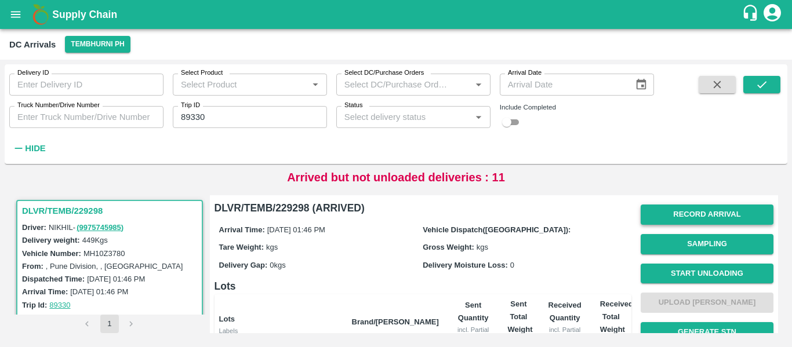
click at [699, 222] on button "Record Arrival" at bounding box center [707, 215] width 133 height 20
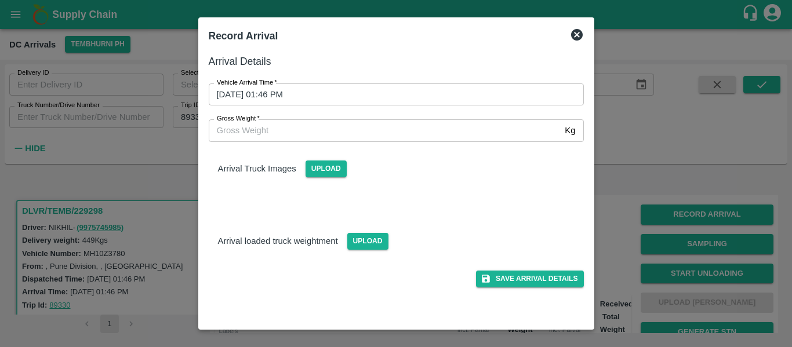
click at [287, 91] on input "02/10/2025 01:46 PM" at bounding box center [392, 95] width 367 height 22
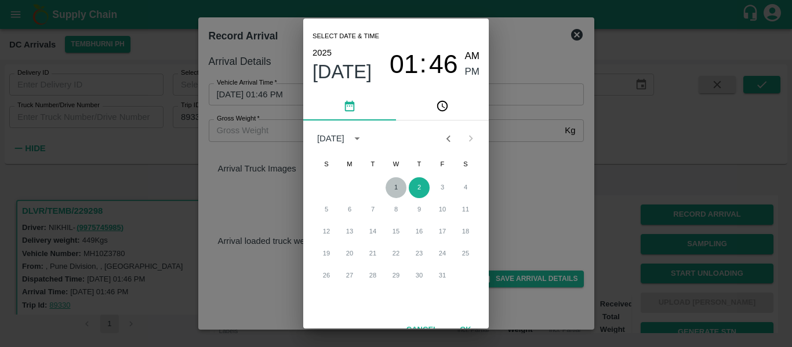
click at [396, 193] on button "1" at bounding box center [396, 187] width 21 height 21
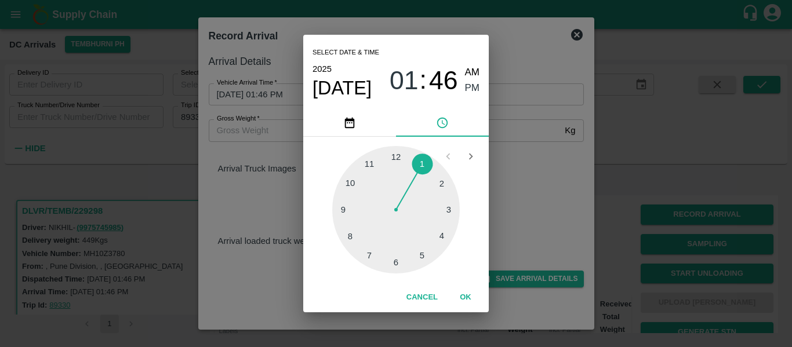
click at [444, 235] on div at bounding box center [396, 210] width 128 height 128
click at [347, 233] on div at bounding box center [396, 210] width 128 height 128
type input "01/10/2025 04:41 PM"
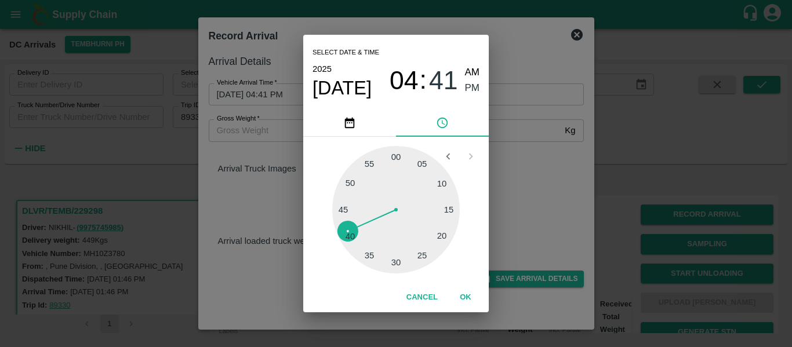
click at [478, 87] on span "PM" at bounding box center [472, 89] width 15 height 16
click at [465, 288] on button "OK" at bounding box center [465, 298] width 37 height 20
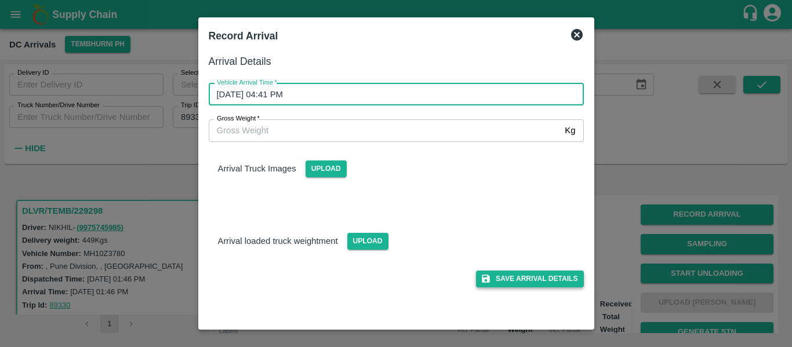
click at [532, 285] on button "Save Arrival Details" at bounding box center [529, 279] width 107 height 17
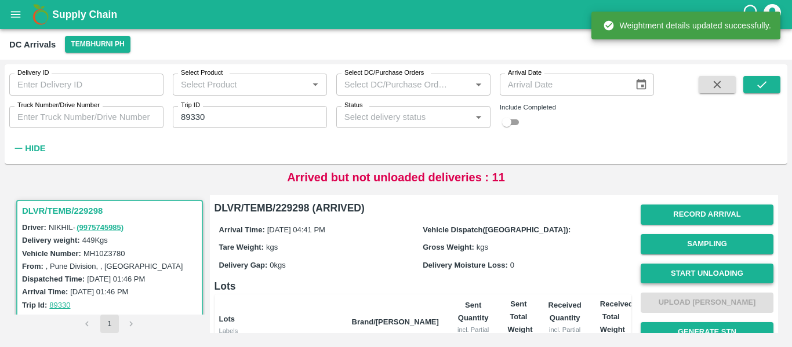
click at [715, 269] on button "Start Unloading" at bounding box center [707, 274] width 133 height 20
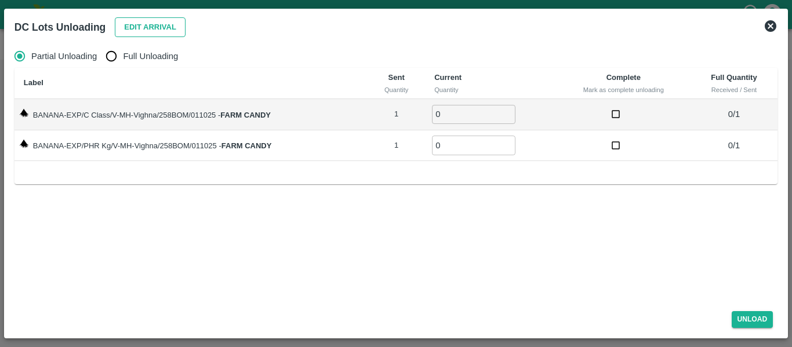
click at [169, 25] on button "Edit Arrival" at bounding box center [150, 27] width 71 height 20
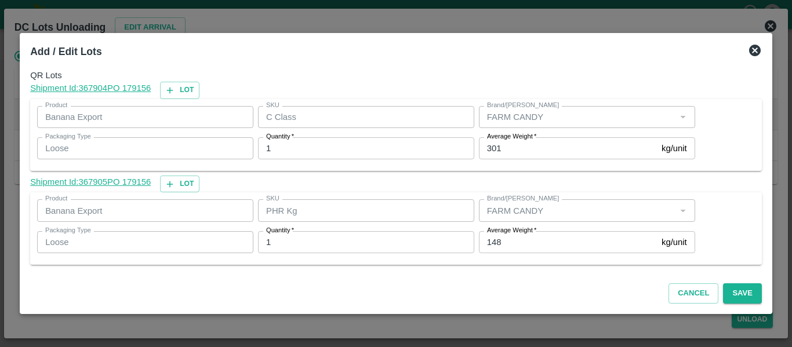
click at [523, 243] on input "148" at bounding box center [568, 242] width 178 height 22
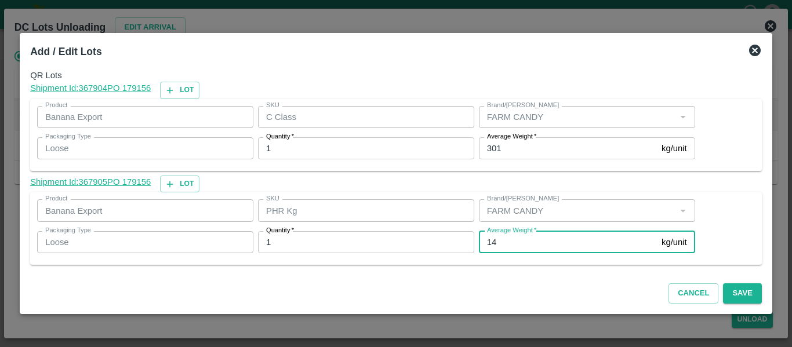
type input "1"
type input "44"
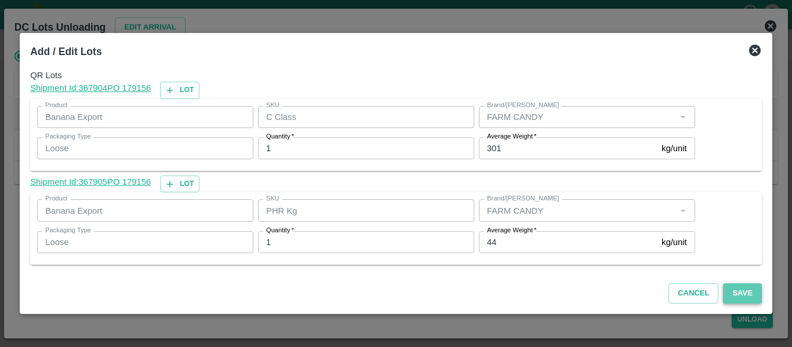
click at [740, 292] on button "Save" at bounding box center [742, 294] width 38 height 20
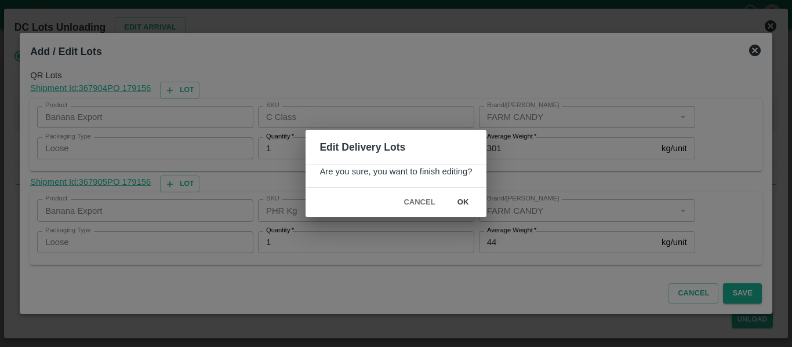
click at [477, 198] on button "ok" at bounding box center [463, 203] width 37 height 20
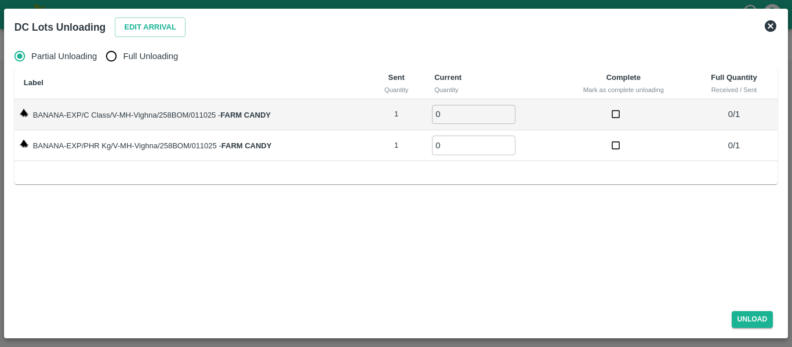
click at [133, 59] on span "Full Unloading" at bounding box center [150, 56] width 55 height 13
click at [123, 59] on input "Full Unloading" at bounding box center [111, 56] width 23 height 23
radio input "true"
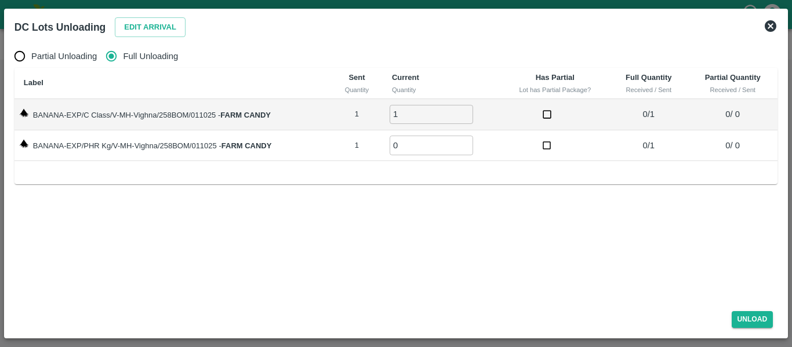
type input "1"
click at [462, 113] on input "1" at bounding box center [432, 114] width 84 height 19
type input "1"
click at [467, 141] on input "1" at bounding box center [432, 145] width 84 height 19
click at [757, 321] on button "Unload" at bounding box center [753, 319] width 42 height 17
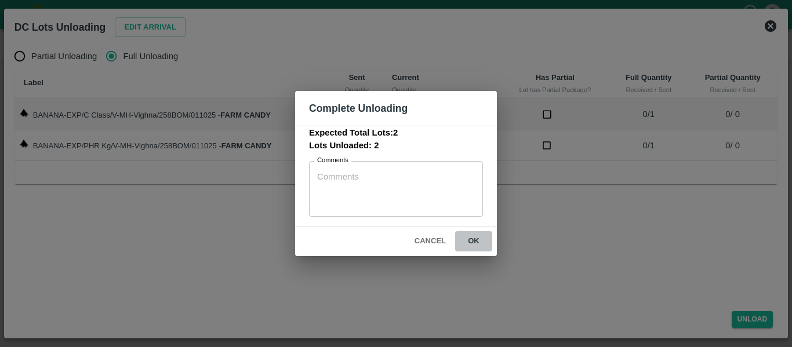
click at [484, 239] on button "ok" at bounding box center [473, 241] width 37 height 20
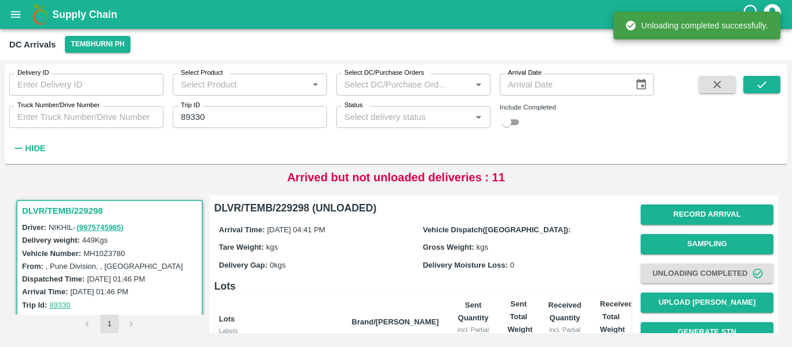
scroll to position [148, 0]
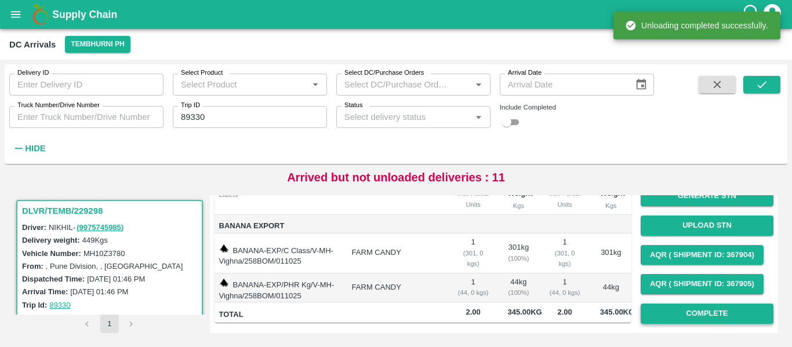
click at [711, 304] on button "Complete" at bounding box center [707, 314] width 133 height 20
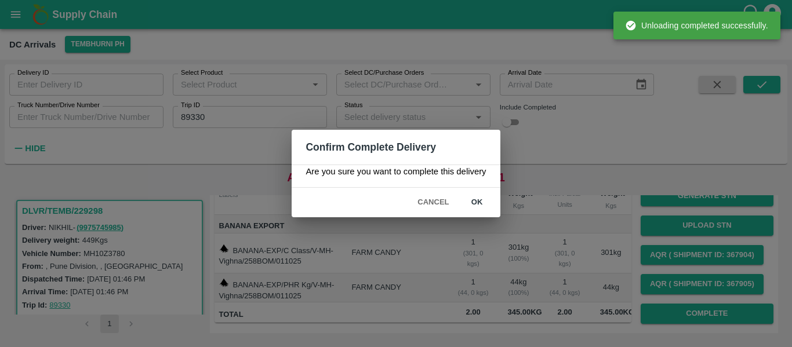
click at [464, 198] on button "ok" at bounding box center [477, 203] width 37 height 20
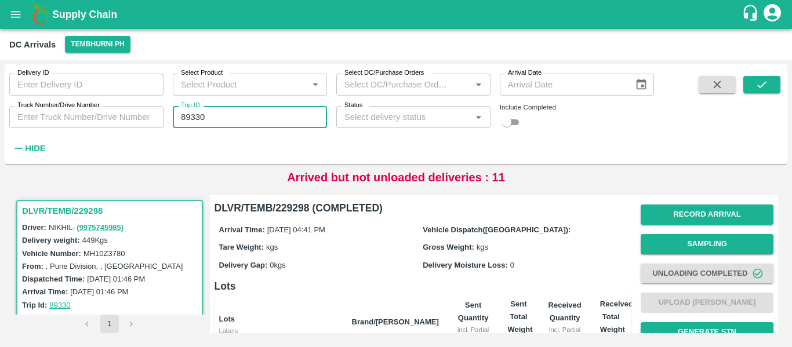
click at [214, 115] on input "89330" at bounding box center [250, 117] width 154 height 22
paste input "text"
type input "89298"
click at [768, 92] on button "submit" at bounding box center [762, 84] width 37 height 17
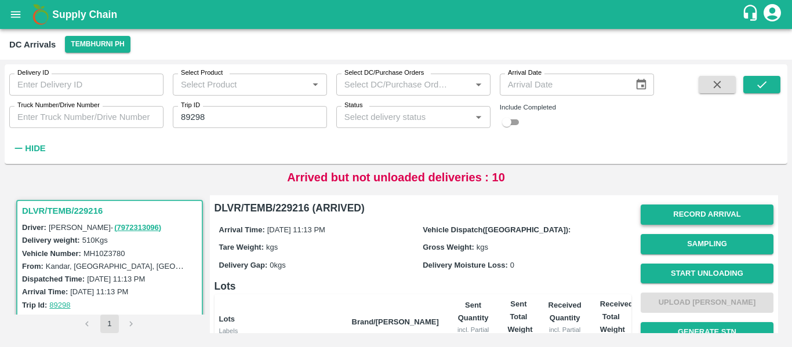
click at [683, 219] on button "Record Arrival" at bounding box center [707, 215] width 133 height 20
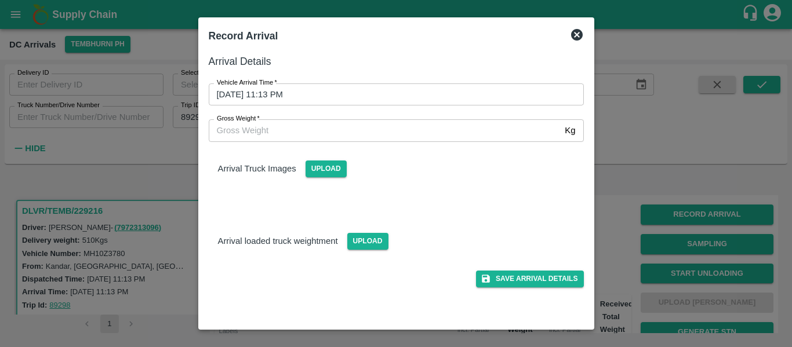
click at [262, 90] on input "01/10/2025 11:13 PM" at bounding box center [392, 95] width 367 height 22
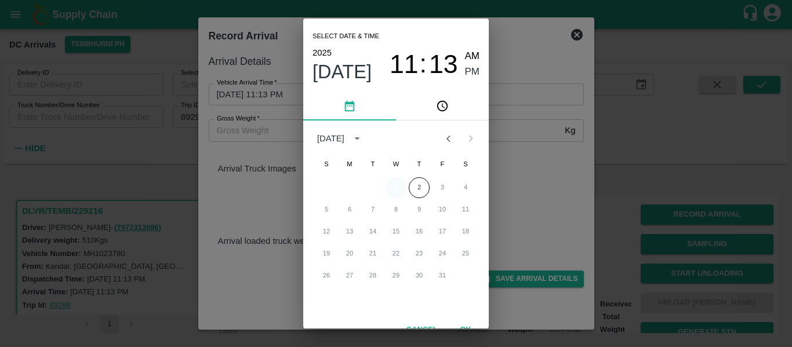
click at [396, 186] on button "1" at bounding box center [396, 187] width 21 height 21
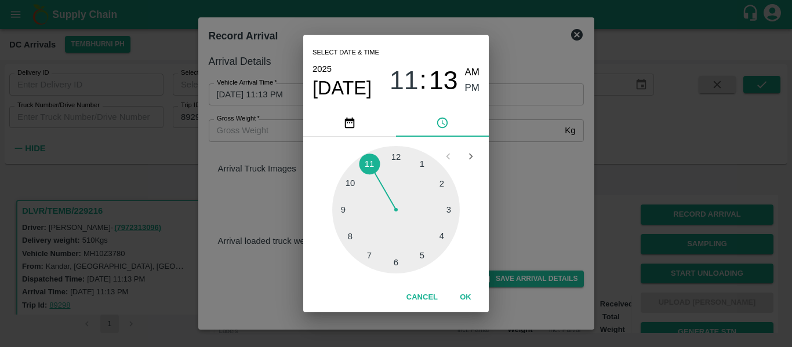
click at [423, 261] on div at bounding box center [396, 210] width 128 height 128
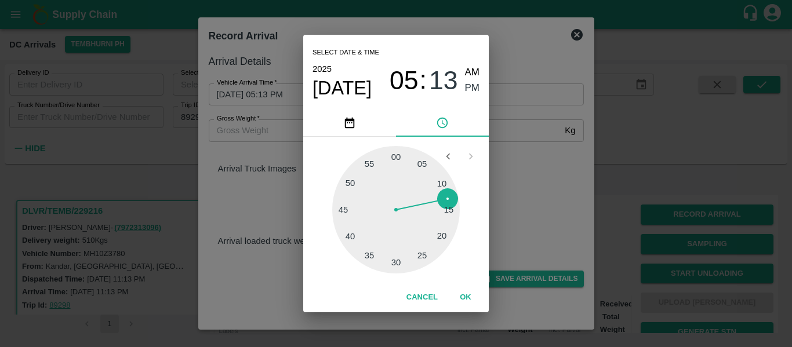
click at [346, 211] on div at bounding box center [396, 210] width 128 height 128
type input "01/10/2025 05:45 PM"
click at [469, 93] on span "PM" at bounding box center [472, 89] width 15 height 16
click at [466, 305] on button "OK" at bounding box center [465, 298] width 37 height 20
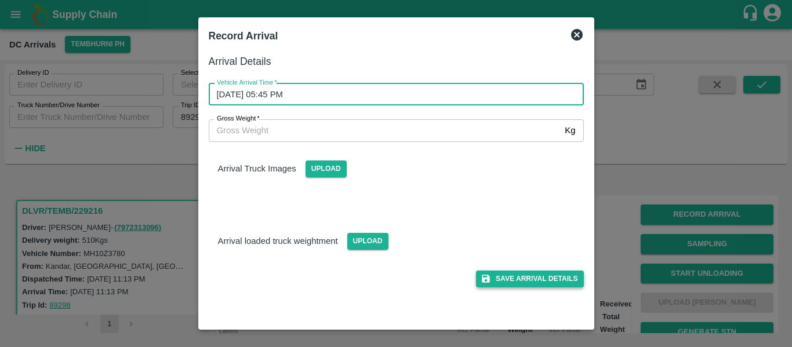
click at [532, 276] on button "Save Arrival Details" at bounding box center [529, 279] width 107 height 17
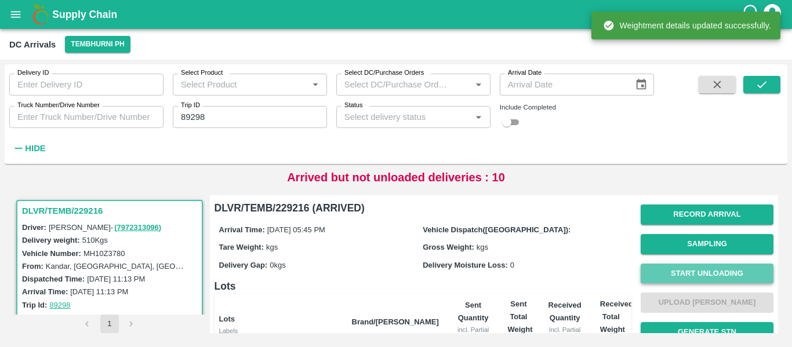
click at [711, 278] on button "Start Unloading" at bounding box center [707, 274] width 133 height 20
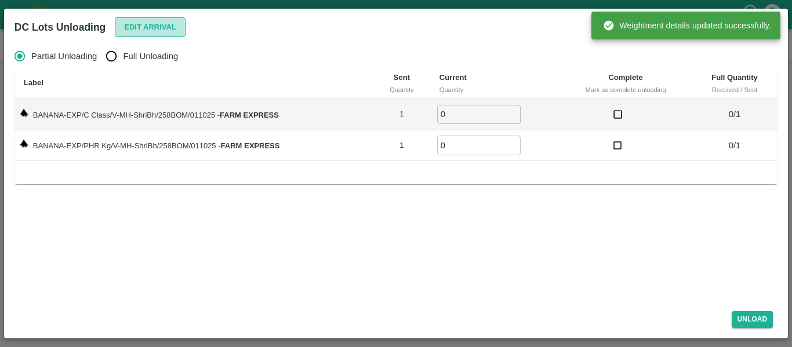
click at [169, 29] on button "Edit Arrival" at bounding box center [150, 27] width 71 height 20
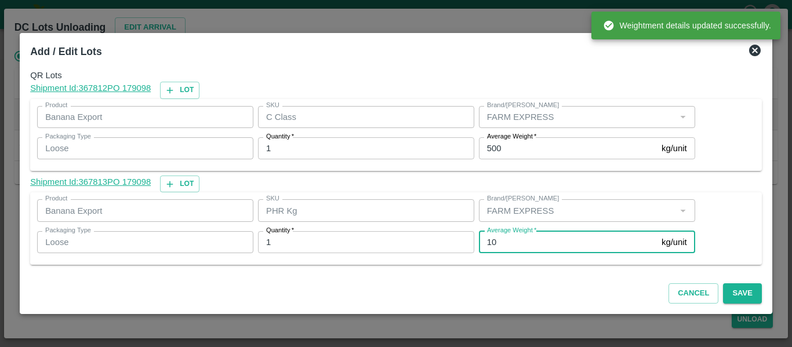
click at [510, 236] on input "10" at bounding box center [568, 242] width 178 height 22
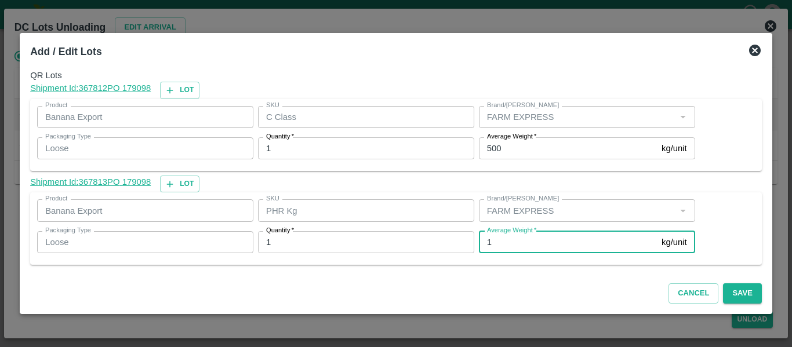
type input "1"
click at [500, 134] on label "Average Weight   *" at bounding box center [511, 136] width 49 height 9
click at [500, 137] on input "500" at bounding box center [568, 148] width 178 height 22
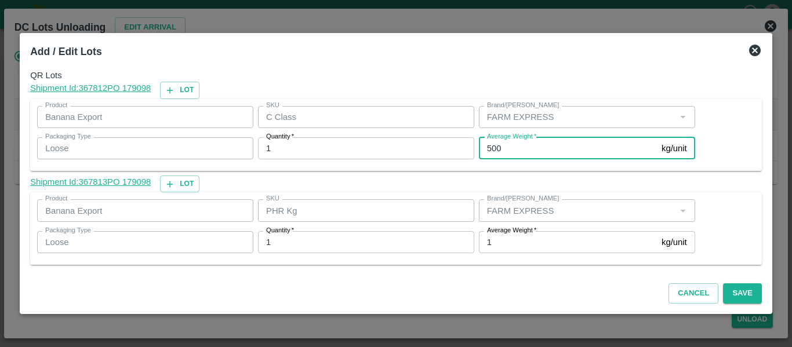
click at [502, 145] on input "500" at bounding box center [568, 148] width 178 height 22
type input "5"
type input "489"
click at [745, 299] on button "Save" at bounding box center [742, 294] width 38 height 20
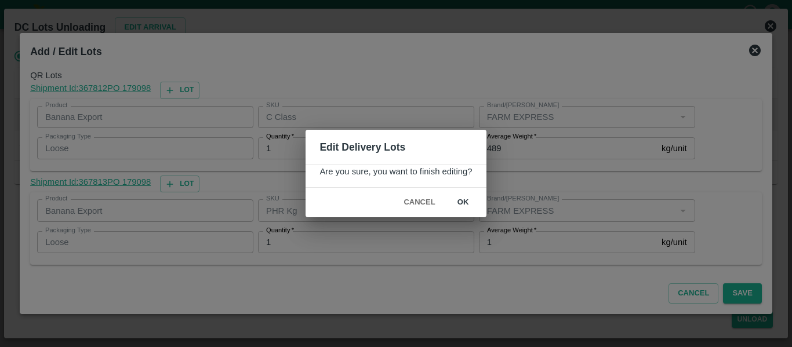
click at [473, 199] on button "ok" at bounding box center [463, 203] width 37 height 20
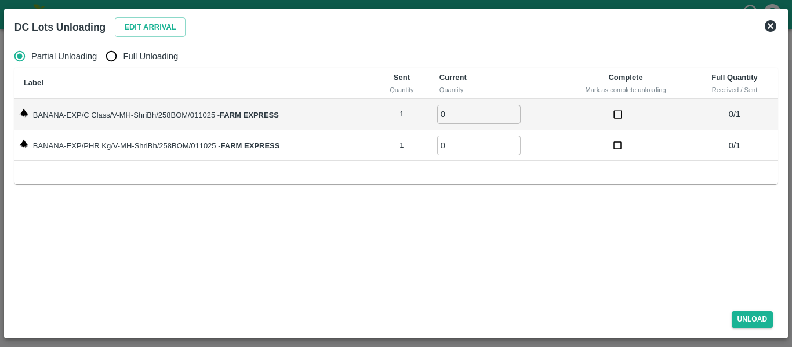
click at [153, 56] on span "Full Unloading" at bounding box center [150, 56] width 55 height 13
click at [123, 56] on input "Full Unloading" at bounding box center [111, 56] width 23 height 23
radio input "true"
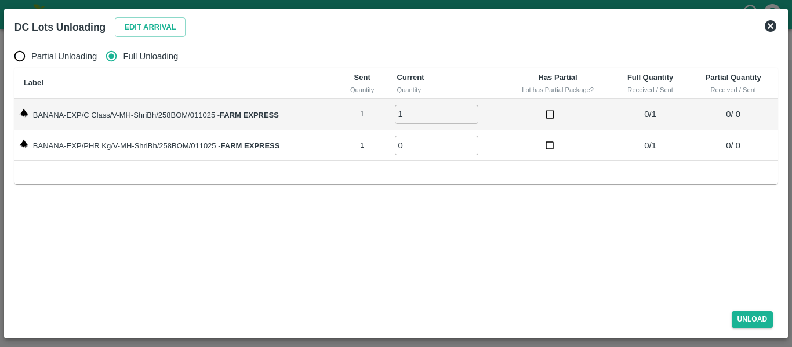
type input "1"
click at [470, 111] on input "1" at bounding box center [437, 114] width 84 height 19
type input "1"
click at [471, 141] on input "1" at bounding box center [437, 145] width 84 height 19
click at [742, 320] on button "Unload" at bounding box center [753, 319] width 42 height 17
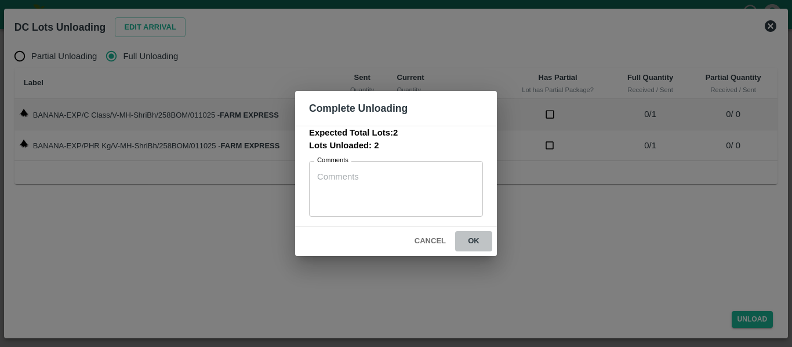
click at [476, 242] on button "ok" at bounding box center [473, 241] width 37 height 20
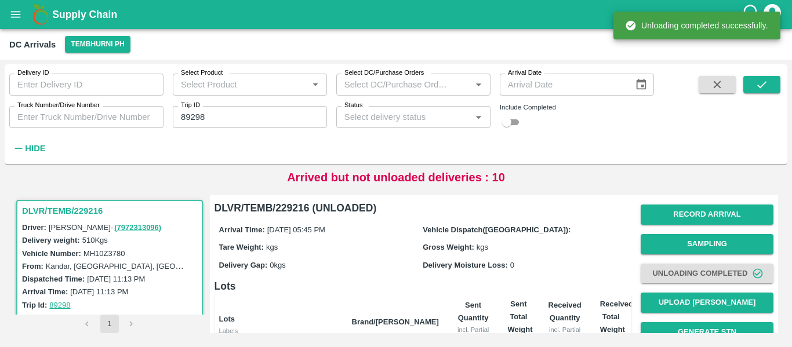
scroll to position [148, 0]
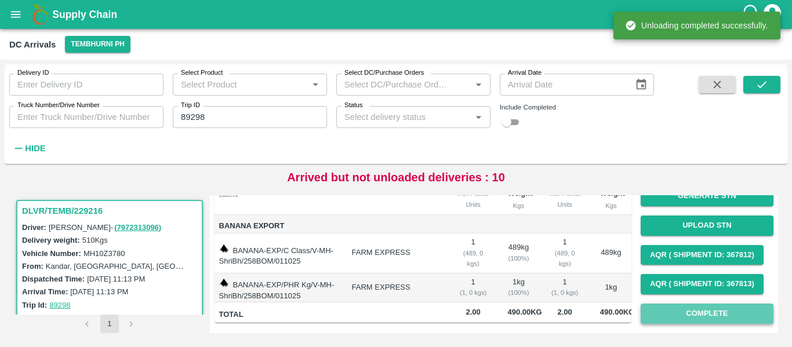
click at [719, 304] on button "Complete" at bounding box center [707, 314] width 133 height 20
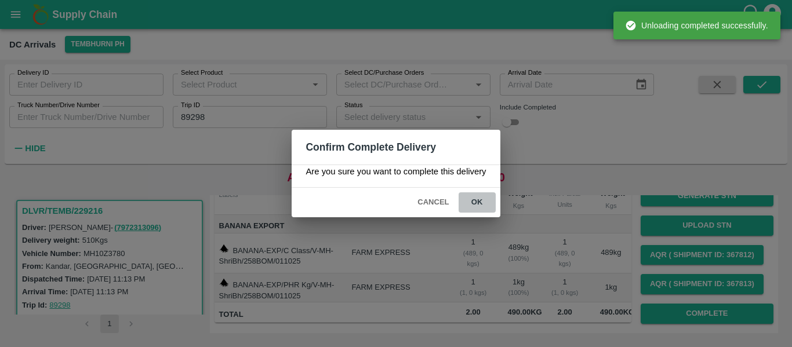
click at [469, 206] on button "ok" at bounding box center [477, 203] width 37 height 20
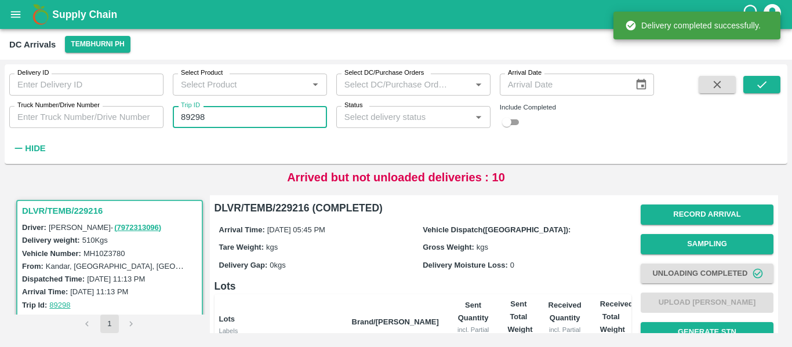
click at [211, 118] on input "89298" at bounding box center [250, 117] width 154 height 22
paste input "text"
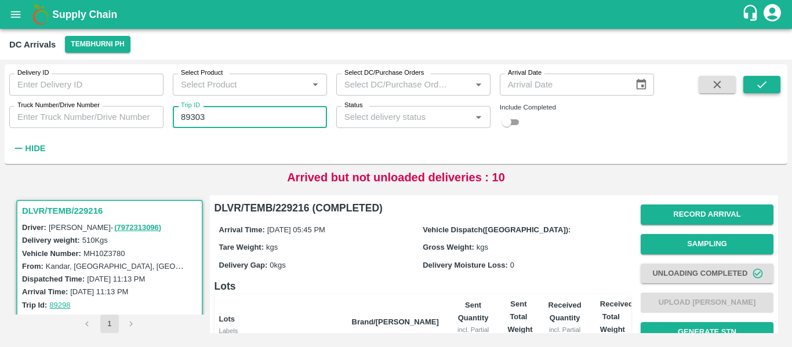
type input "89303"
click at [763, 77] on button "submit" at bounding box center [762, 84] width 37 height 17
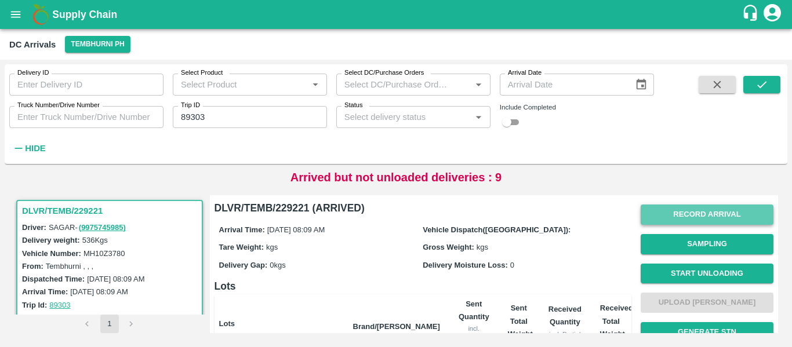
click at [691, 222] on button "Record Arrival" at bounding box center [707, 215] width 133 height 20
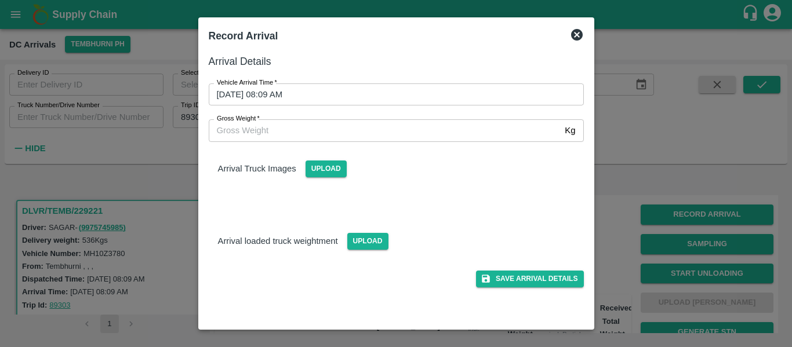
click at [343, 103] on input "02/10/2025 08:09 AM" at bounding box center [392, 95] width 367 height 22
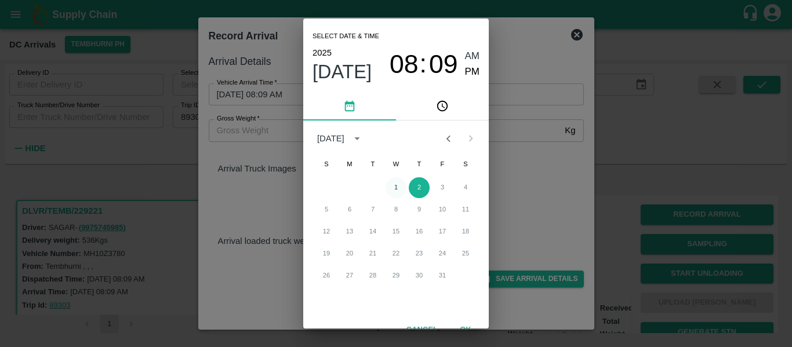
click at [402, 193] on button "1" at bounding box center [396, 187] width 21 height 21
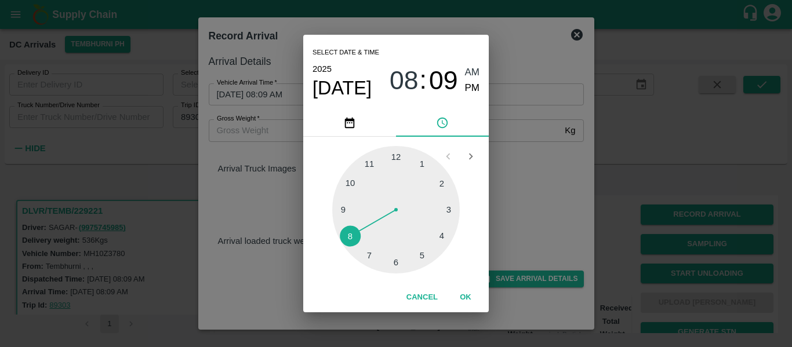
click at [396, 263] on div at bounding box center [396, 210] width 128 height 128
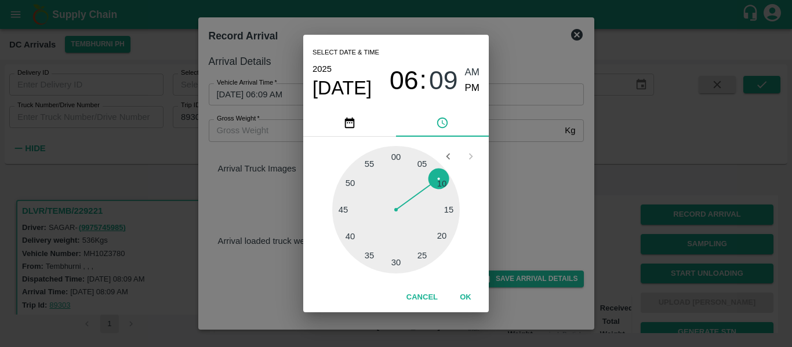
click at [399, 160] on div at bounding box center [396, 210] width 128 height 128
click at [477, 90] on span "PM" at bounding box center [472, 89] width 15 height 16
type input "01/10/2025 06:01 PM"
click at [470, 304] on button "OK" at bounding box center [465, 298] width 37 height 20
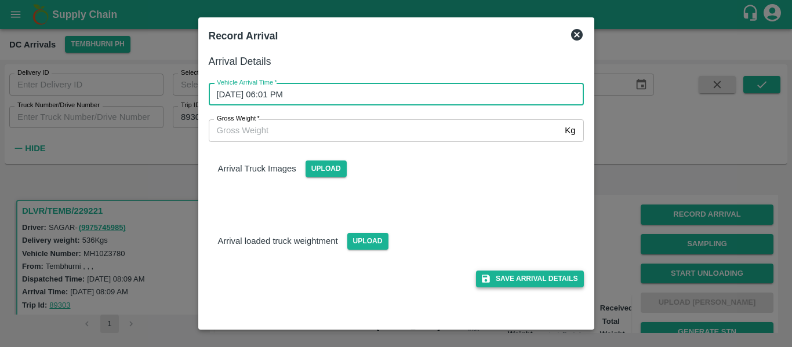
click at [530, 274] on button "Save Arrival Details" at bounding box center [529, 279] width 107 height 17
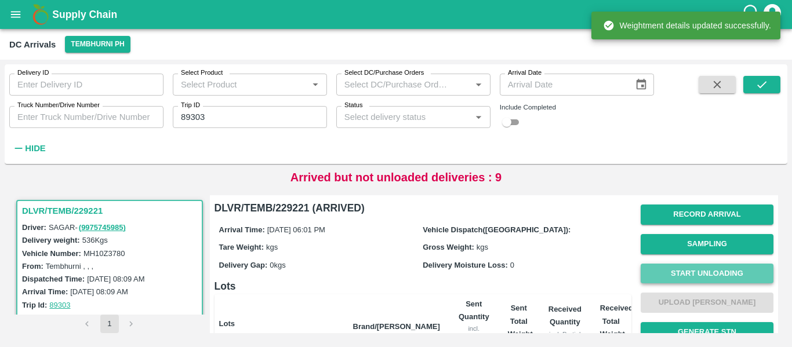
click at [687, 277] on button "Start Unloading" at bounding box center [707, 274] width 133 height 20
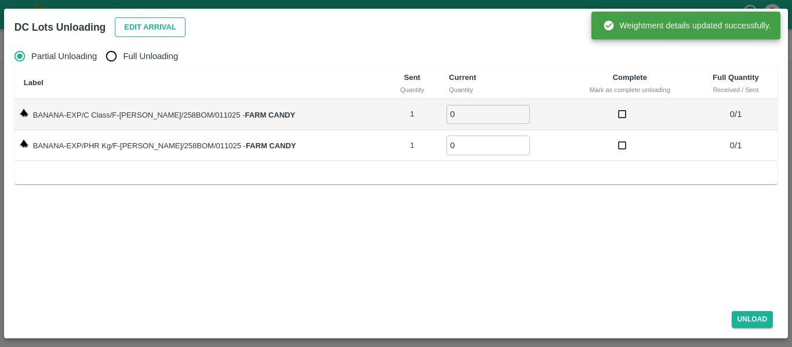
click at [128, 29] on button "Edit Arrival" at bounding box center [150, 27] width 71 height 20
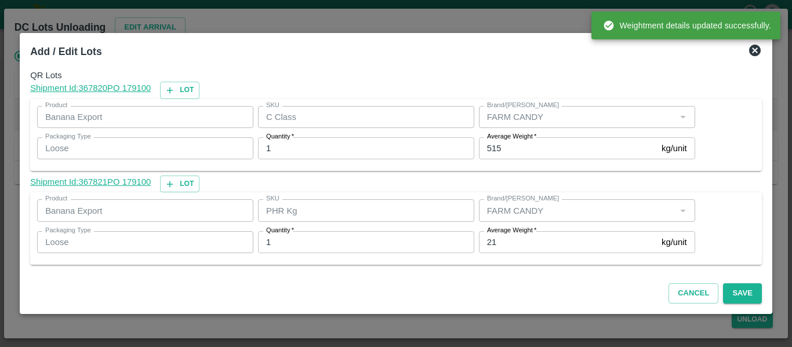
click at [514, 230] on label "Average Weight   *" at bounding box center [511, 230] width 49 height 9
click at [514, 231] on input "21" at bounding box center [568, 242] width 178 height 22
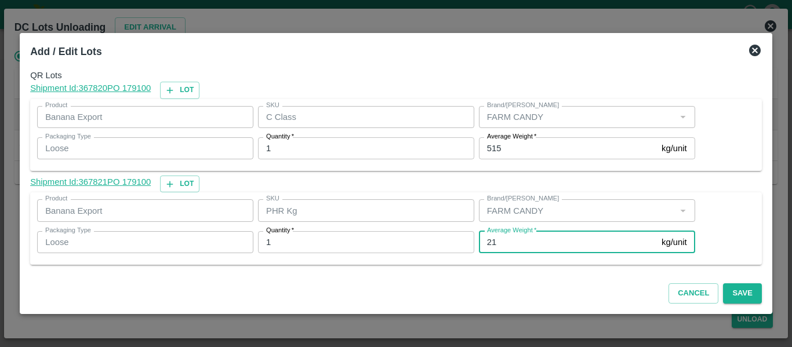
type input "2"
type input "110"
click at [746, 287] on button "Save" at bounding box center [742, 294] width 38 height 20
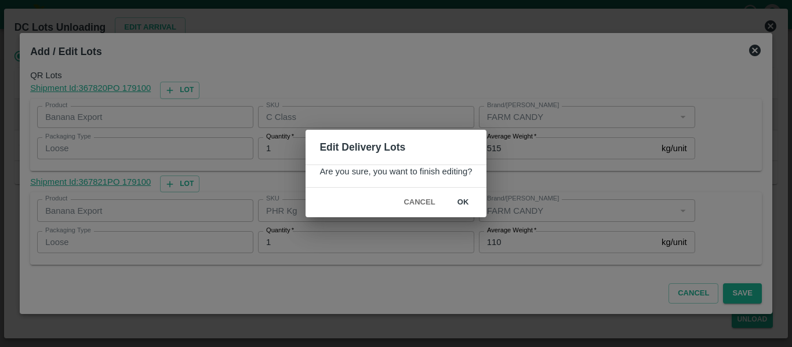
click at [454, 198] on button "ok" at bounding box center [463, 203] width 37 height 20
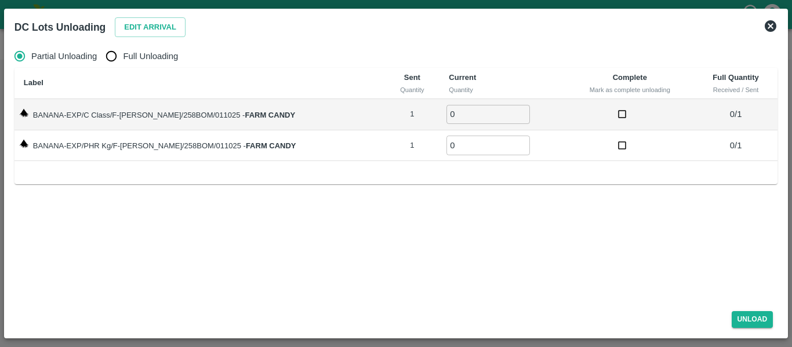
click at [155, 54] on span "Full Unloading" at bounding box center [150, 56] width 55 height 13
click at [123, 54] on input "Full Unloading" at bounding box center [111, 56] width 23 height 23
radio input "true"
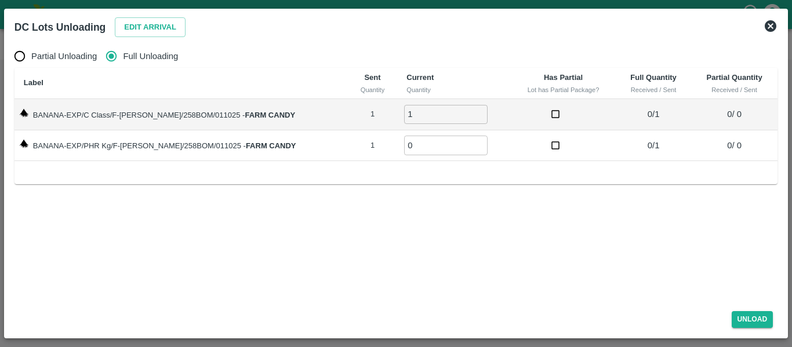
type input "1"
click at [466, 111] on input "1" at bounding box center [446, 114] width 84 height 19
type input "1"
click at [466, 145] on input "1" at bounding box center [446, 145] width 84 height 19
click at [745, 316] on button "Unload" at bounding box center [753, 319] width 42 height 17
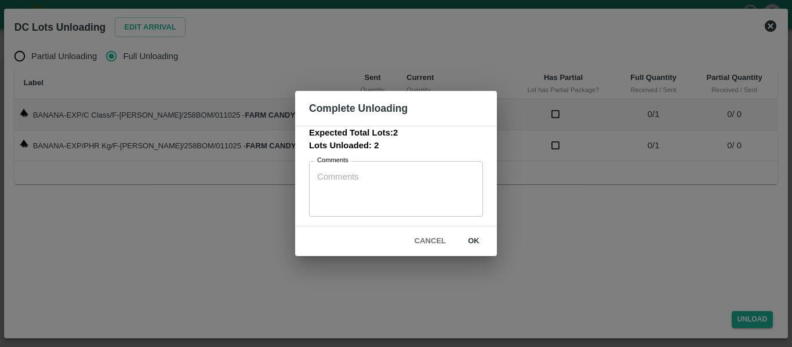
click at [483, 234] on button "ok" at bounding box center [473, 241] width 37 height 20
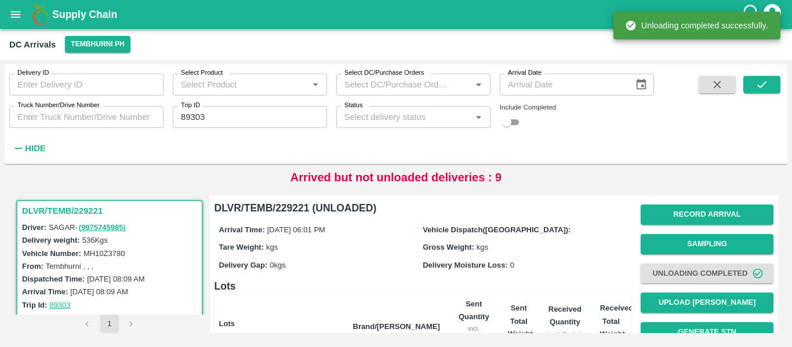
scroll to position [160, 0]
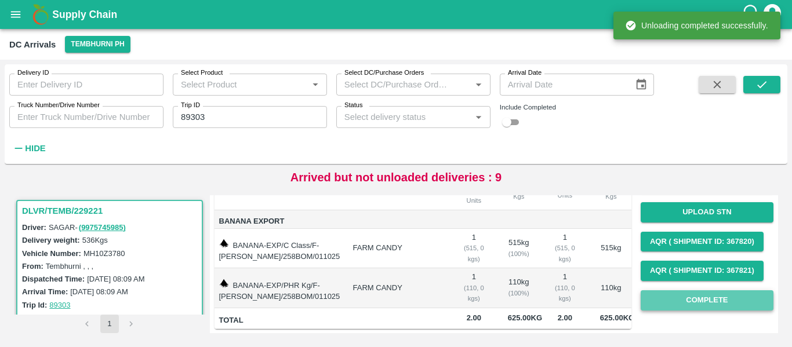
click at [729, 291] on button "Complete" at bounding box center [707, 301] width 133 height 20
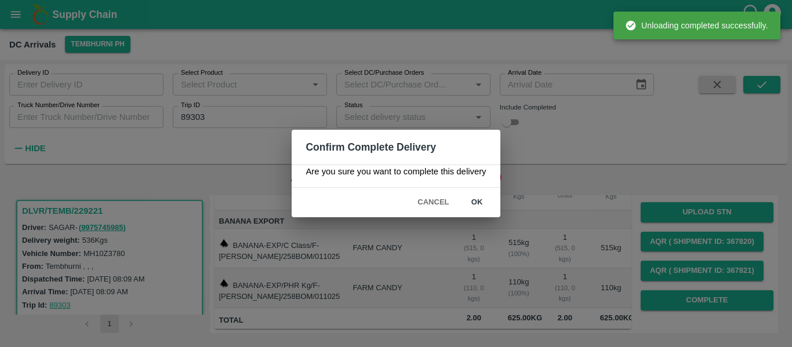
click at [477, 202] on button "ok" at bounding box center [477, 203] width 37 height 20
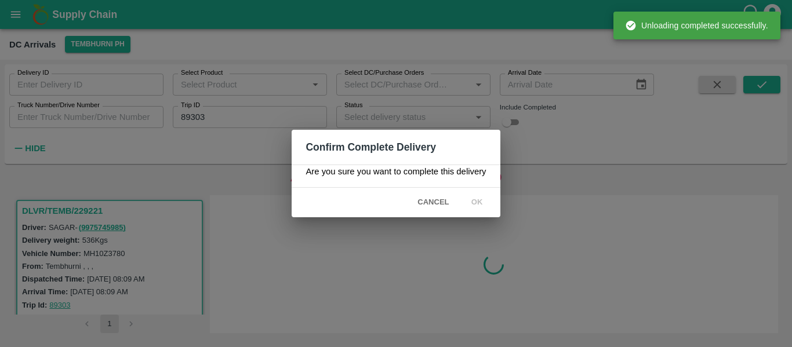
scroll to position [0, 0]
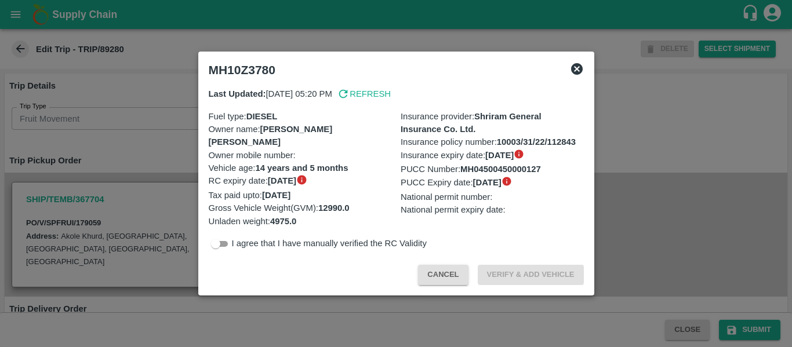
click at [171, 209] on div at bounding box center [396, 173] width 792 height 347
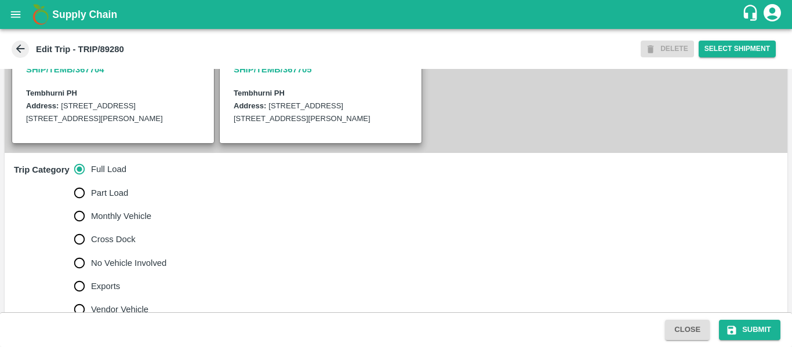
scroll to position [279, 0]
click at [139, 265] on label "No Vehicle Involved" at bounding box center [117, 262] width 99 height 23
click at [91, 265] on input "No Vehicle Involved" at bounding box center [79, 262] width 23 height 23
radio input "true"
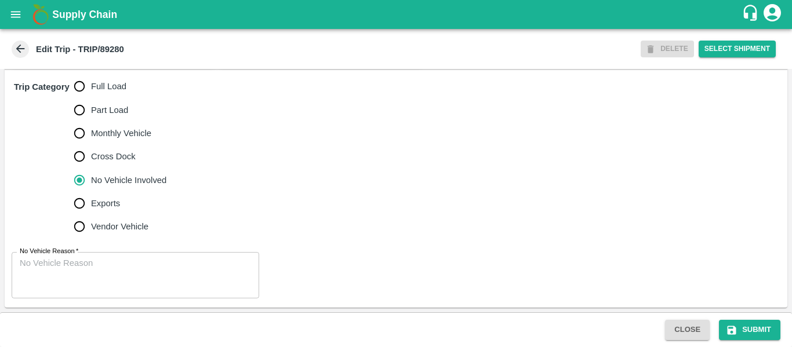
click at [88, 258] on textarea "No Vehicle Reason   *" at bounding box center [135, 276] width 231 height 37
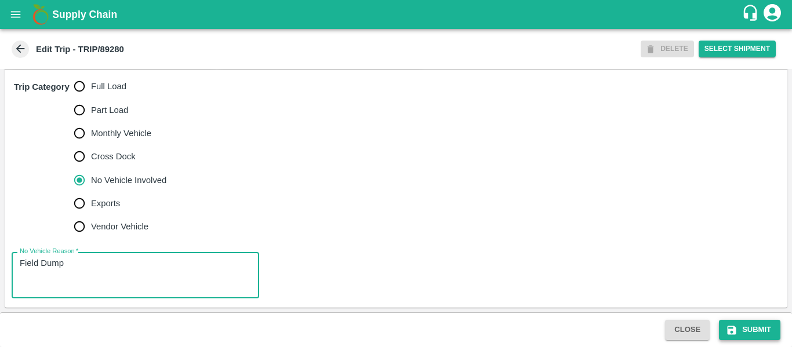
type textarea "Field Dump"
click at [753, 332] on button "Submit" at bounding box center [749, 330] width 61 height 20
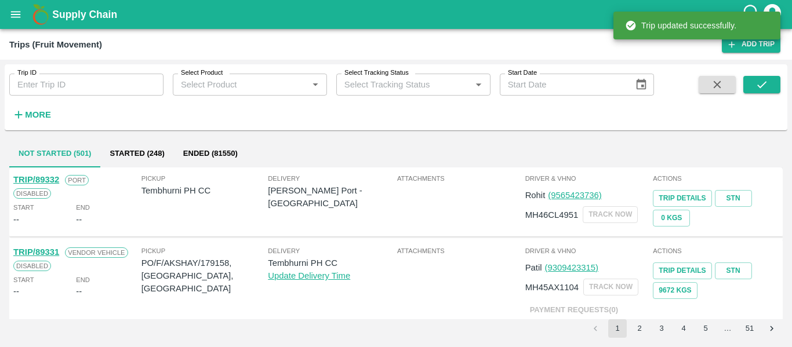
click at [89, 79] on input "Trip ID" at bounding box center [86, 85] width 154 height 22
paste input "89283"
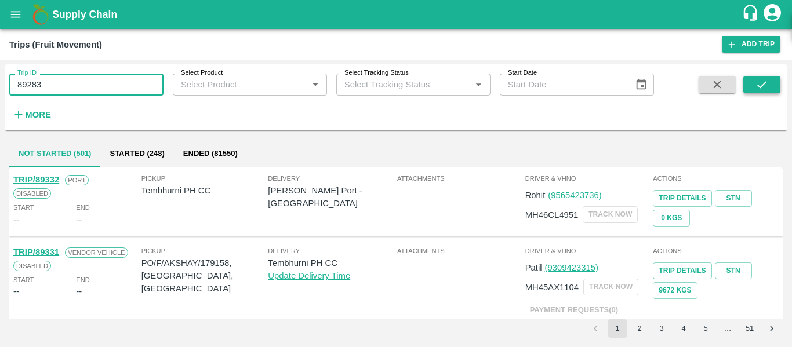
type input "89283"
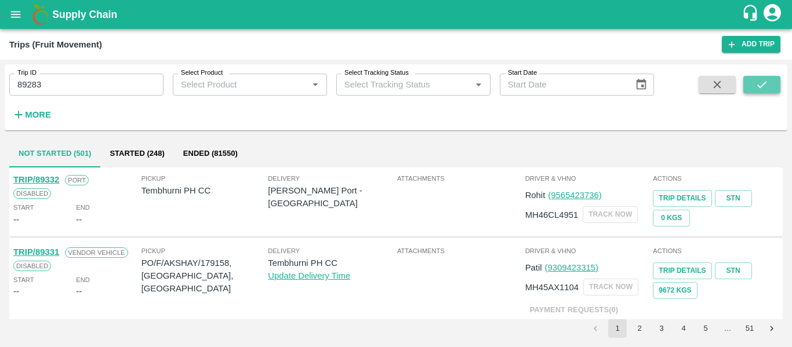
click at [757, 82] on icon "submit" at bounding box center [762, 84] width 13 height 13
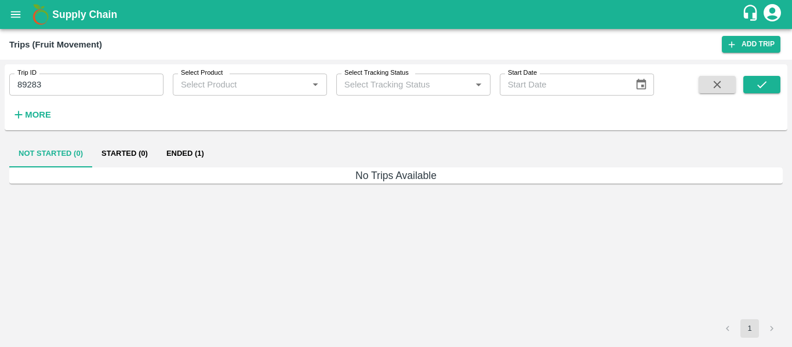
click at [173, 153] on button "Ended (1)" at bounding box center [185, 154] width 56 height 28
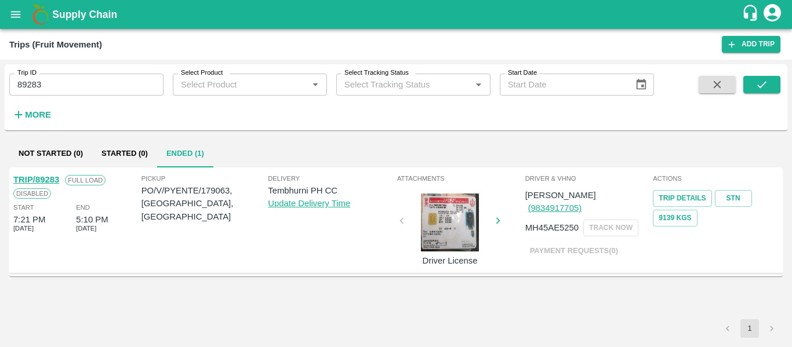
click at [42, 176] on link "TRIP/89283" at bounding box center [36, 179] width 46 height 9
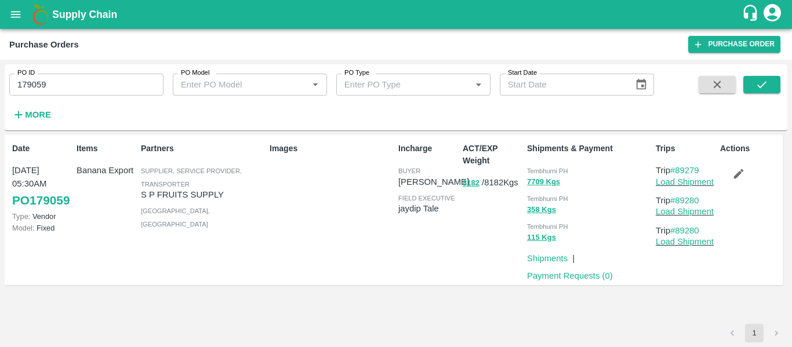
click at [78, 75] on input "179059" at bounding box center [86, 85] width 154 height 22
paste input "text"
type input "179063"
click at [759, 79] on icon "submit" at bounding box center [762, 84] width 13 height 13
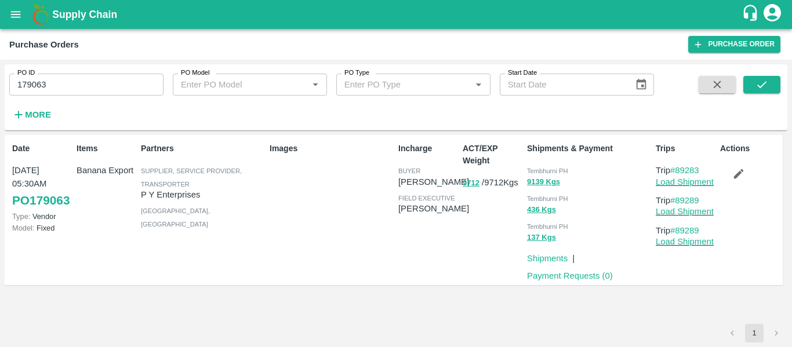
click at [745, 180] on icon "button" at bounding box center [739, 174] width 13 height 13
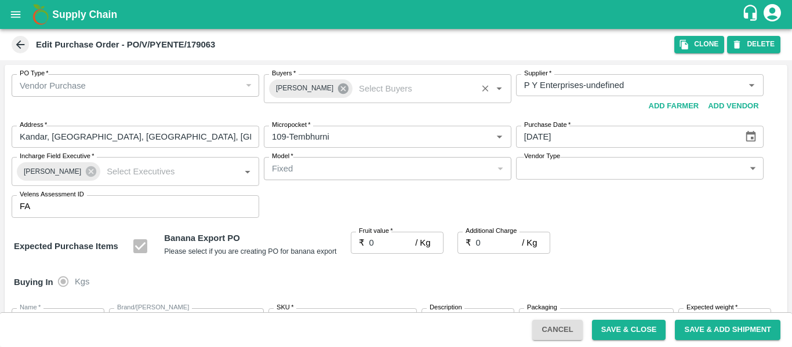
click at [342, 89] on icon at bounding box center [343, 88] width 13 height 13
click at [313, 90] on input "Buyers   *" at bounding box center [378, 85] width 222 height 15
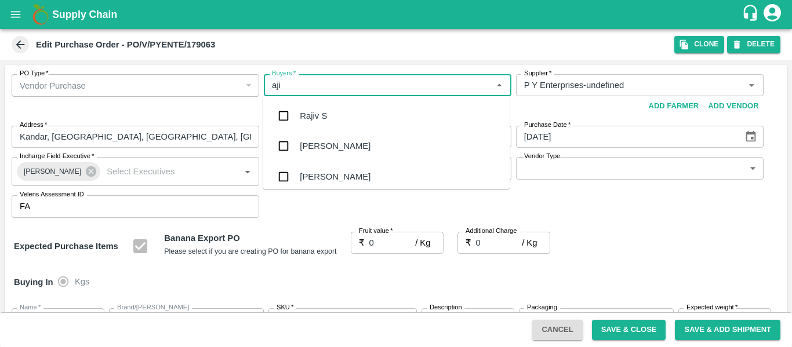
type input "ajit"
click at [315, 115] on div "Ajit Otari" at bounding box center [335, 116] width 71 height 13
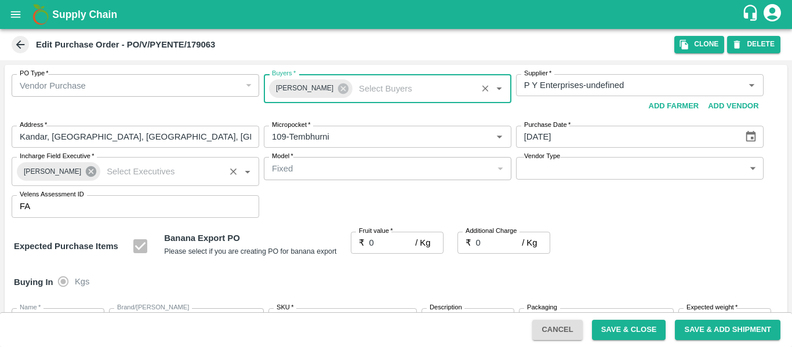
click at [86, 172] on icon at bounding box center [91, 171] width 10 height 10
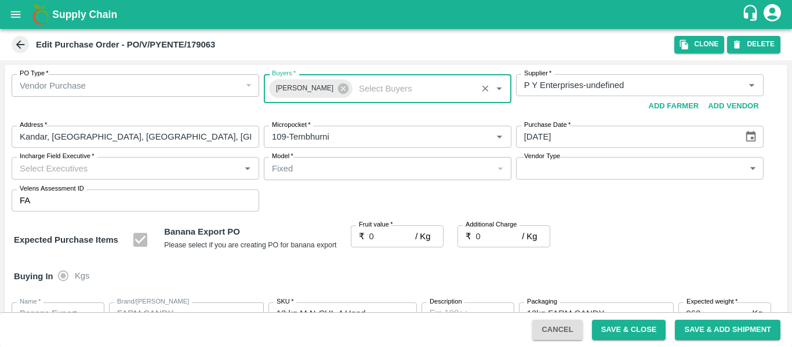
click at [64, 165] on input "Incharge Field Executive   *" at bounding box center [126, 168] width 222 height 15
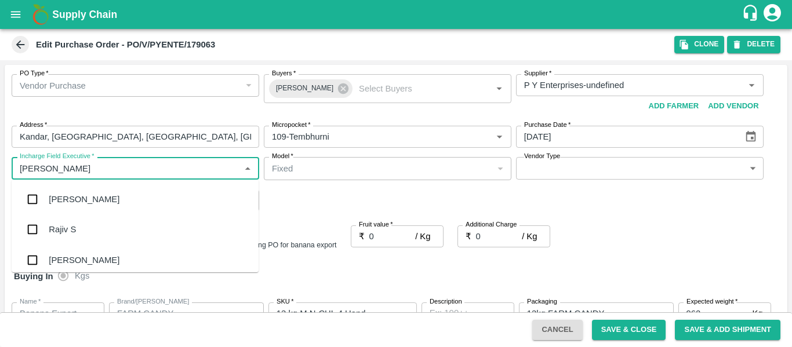
type input "jayd"
click at [71, 200] on div "jaydip Tale" at bounding box center [69, 199] width 41 height 13
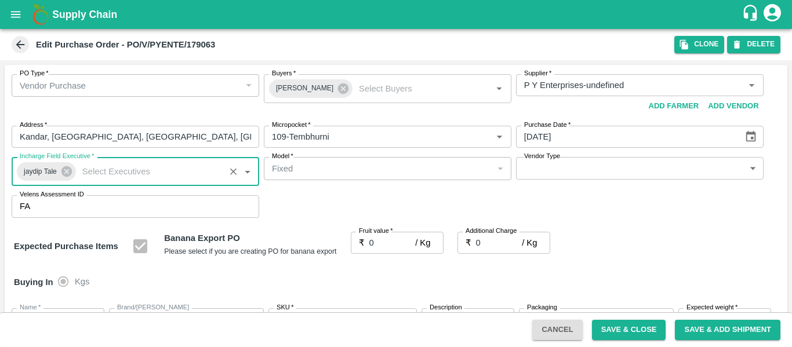
click at [388, 245] on input "0" at bounding box center [392, 243] width 46 height 22
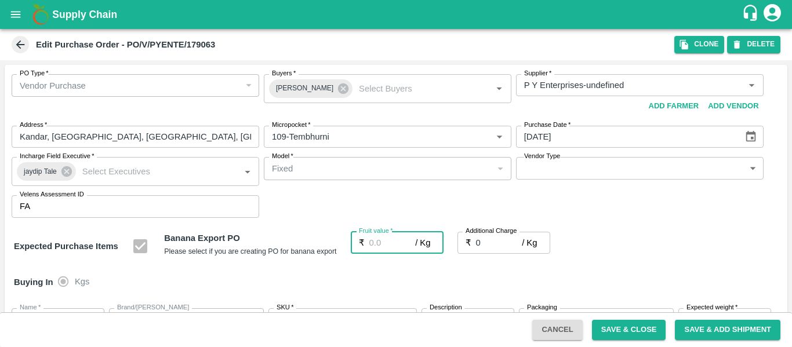
type input "2"
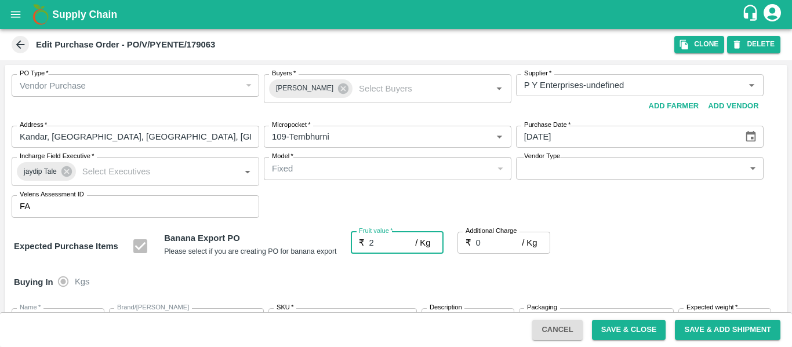
type input "2"
type input "25"
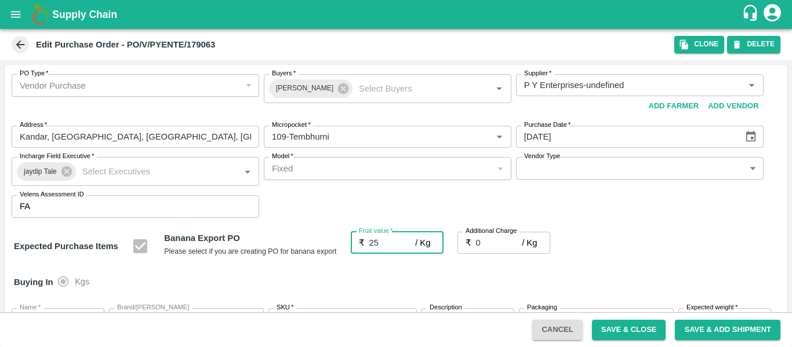
type input "25"
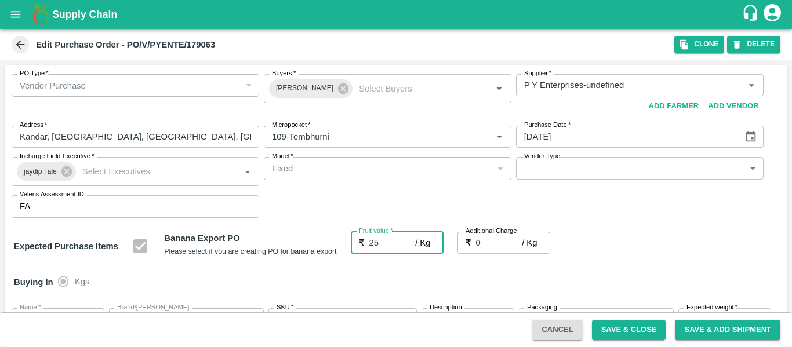
type input "25"
click at [501, 245] on input "0" at bounding box center [499, 243] width 46 height 22
type input "2"
type input "27"
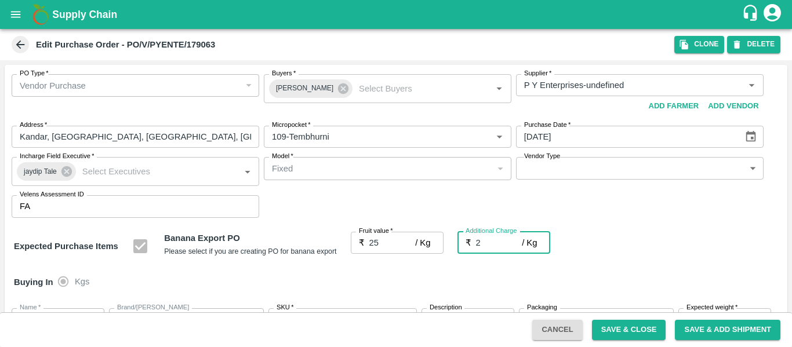
type input "27"
type input "2.7"
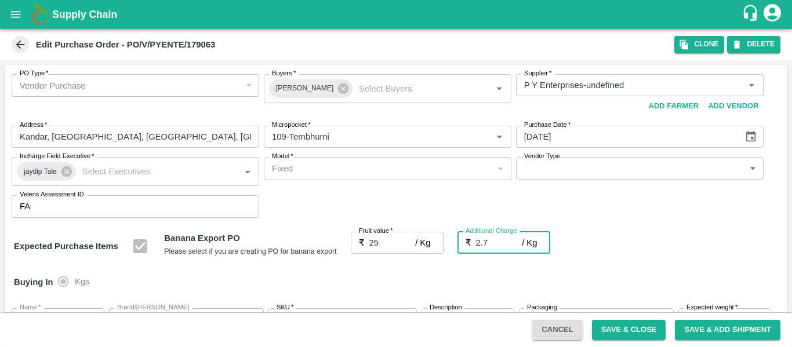
type input "27.7"
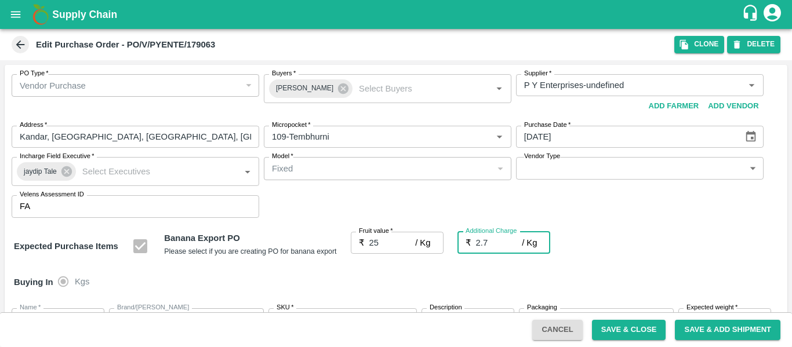
type input "2.75"
type input "27.75"
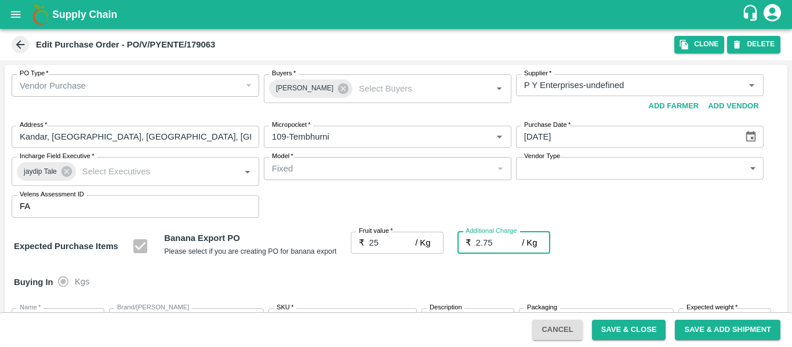
type input "27.75"
type input "2.75"
click at [671, 251] on div "Expected Purchase Items Banana Export PO Please select if you are creating PO f…" at bounding box center [396, 247] width 764 height 30
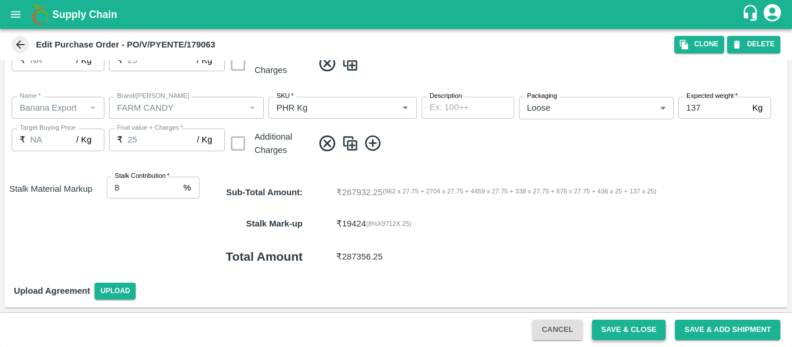
click at [624, 336] on button "Save & Close" at bounding box center [629, 330] width 74 height 20
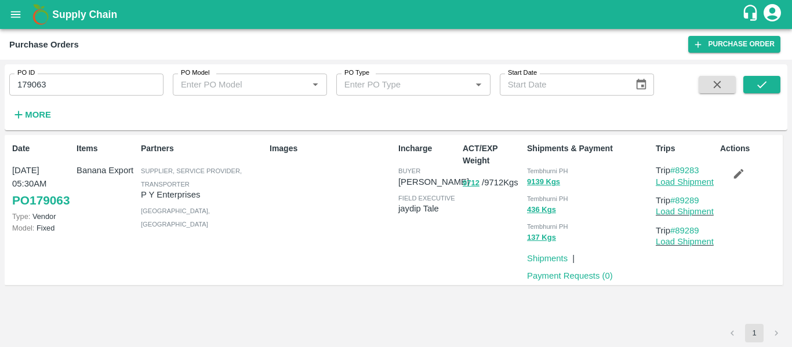
click at [693, 184] on link "Load Shipment" at bounding box center [685, 181] width 58 height 9
drag, startPoint x: 706, startPoint y: 166, endPoint x: 676, endPoint y: 169, distance: 29.7
click at [676, 169] on p "Trip #89283" at bounding box center [686, 170] width 60 height 13
copy link "89283"
click at [82, 80] on input "179063" at bounding box center [86, 85] width 154 height 22
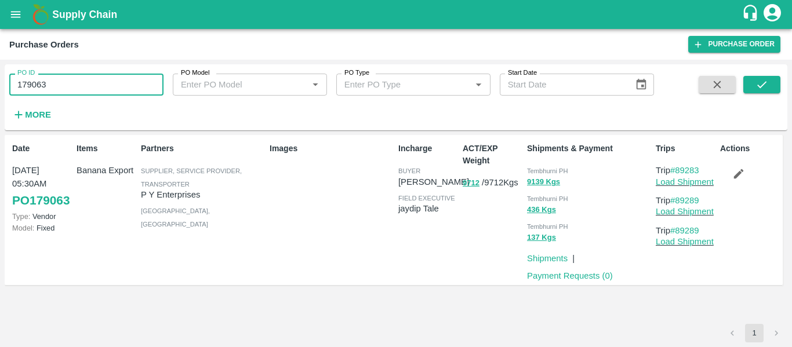
click at [82, 80] on input "179063" at bounding box center [86, 85] width 154 height 22
paste input "text"
type input "179099"
click at [763, 85] on icon "submit" at bounding box center [761, 84] width 9 height 7
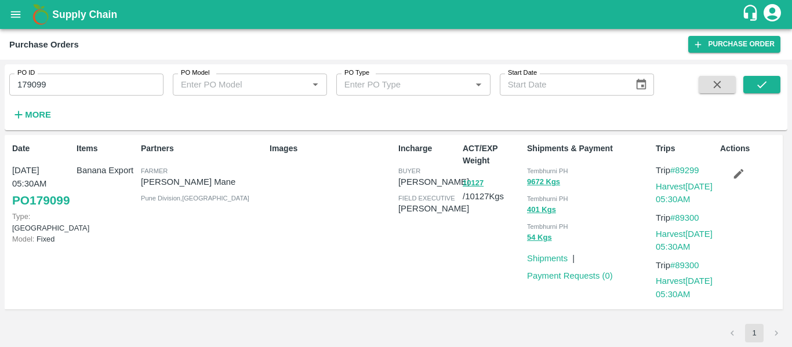
click at [741, 189] on div "Actions" at bounding box center [748, 222] width 64 height 169
click at [741, 165] on button "button" at bounding box center [738, 174] width 37 height 20
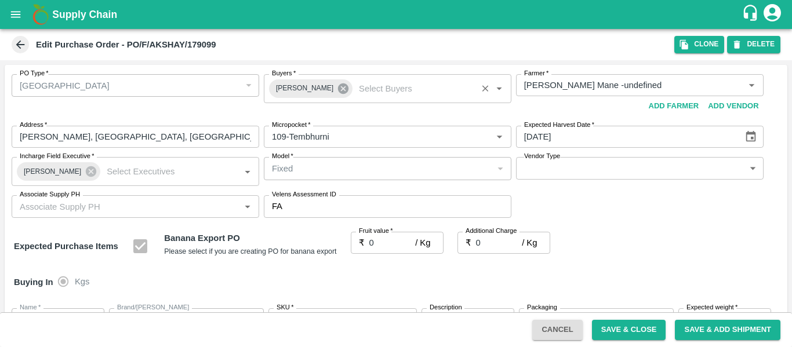
click at [340, 90] on icon at bounding box center [343, 89] width 10 height 10
click at [305, 81] on input "Buyers   *" at bounding box center [378, 85] width 222 height 15
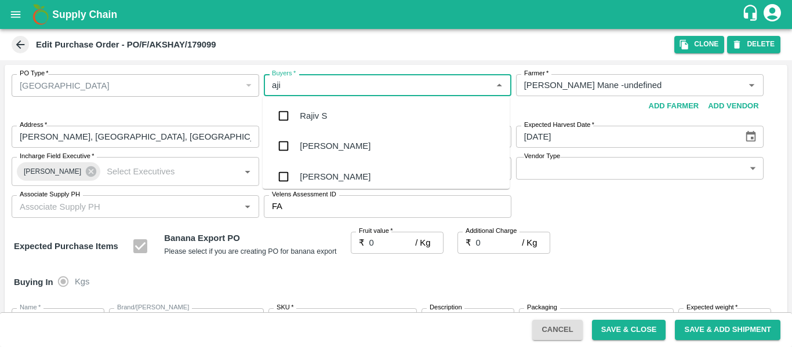
type input "ajit"
click at [310, 114] on div "Ajit Otari" at bounding box center [335, 116] width 71 height 13
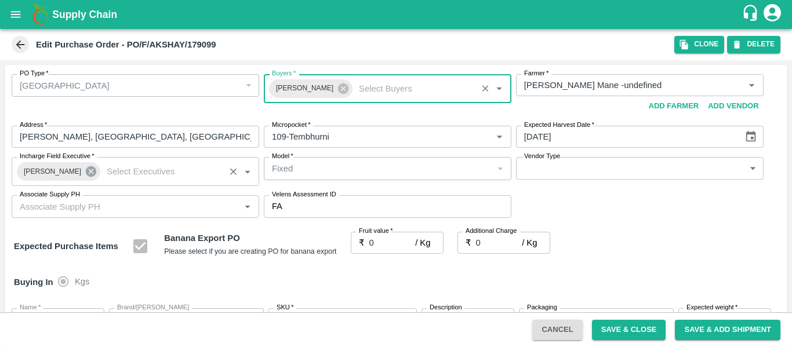
click at [86, 175] on icon at bounding box center [91, 171] width 10 height 10
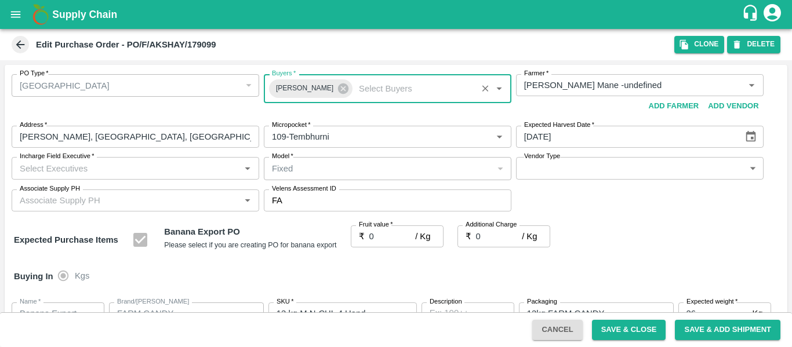
click at [48, 171] on input "Incharge Field Executive   *" at bounding box center [126, 168] width 222 height 15
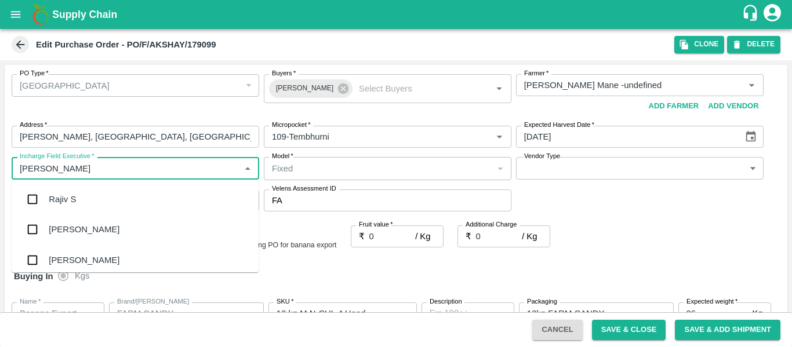
type input "jayd"
click at [53, 200] on div "jaydip Tale" at bounding box center [69, 199] width 41 height 13
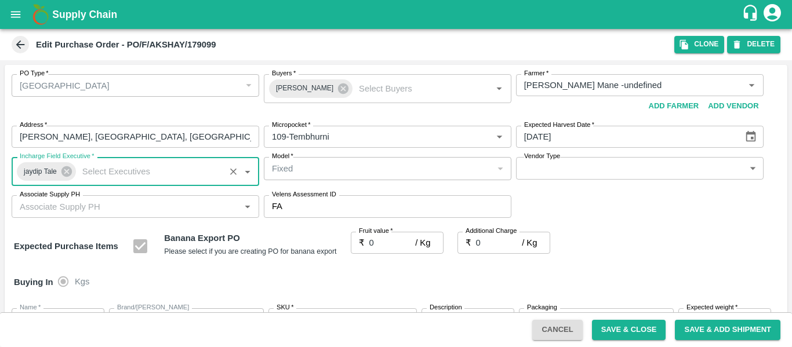
click at [375, 242] on input "0" at bounding box center [392, 243] width 46 height 22
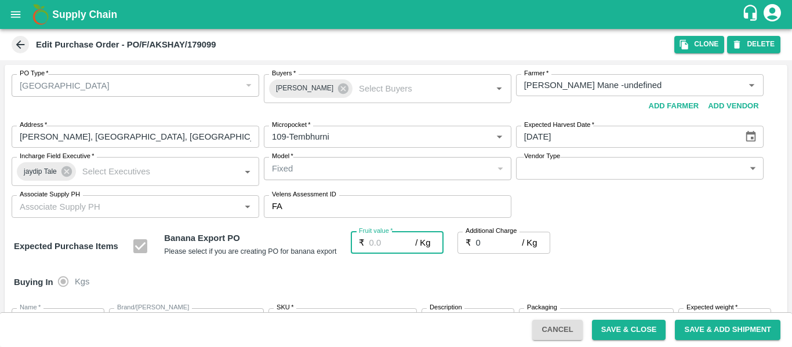
type input "2"
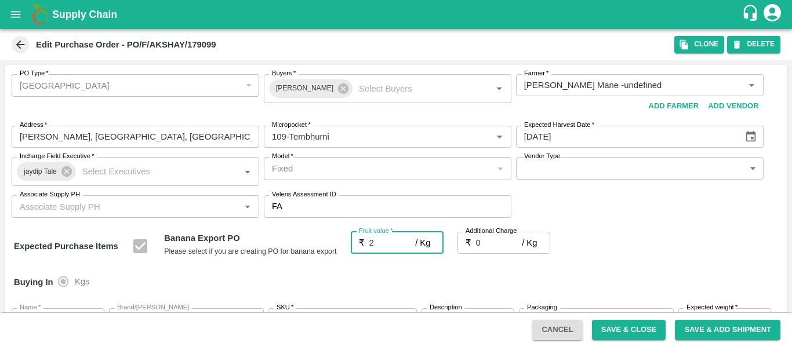
type input "2"
type input "21"
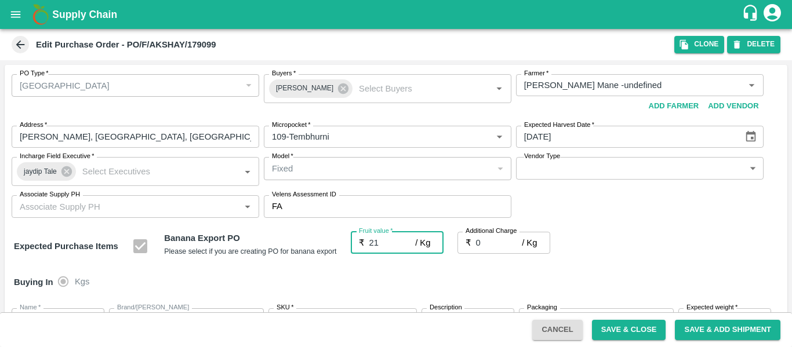
type input "21"
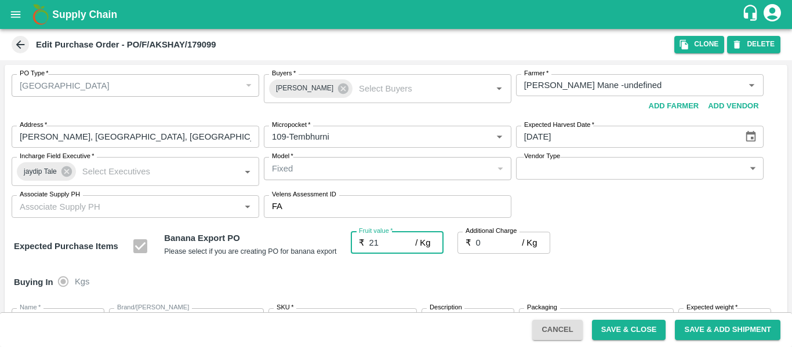
type input "21"
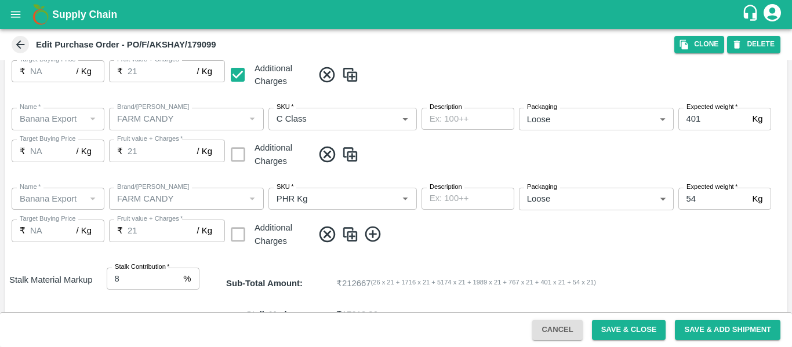
scroll to position [691, 0]
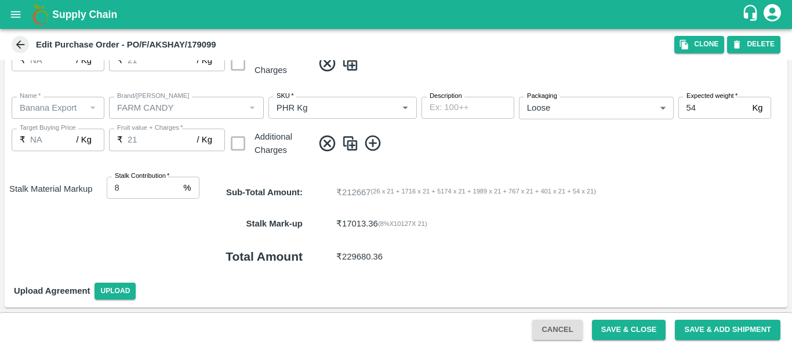
click at [649, 328] on button "Save & Close" at bounding box center [629, 330] width 74 height 20
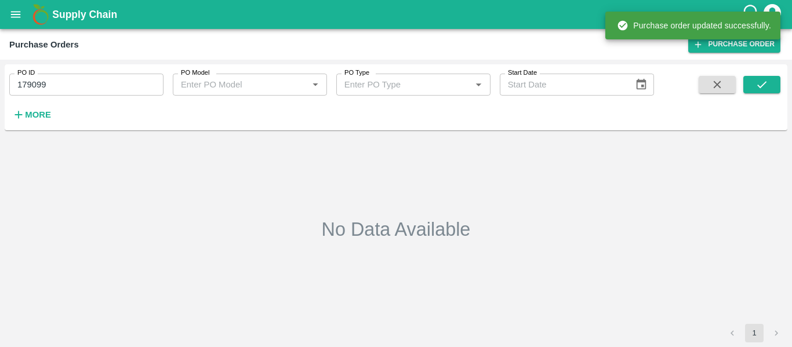
type input "179099"
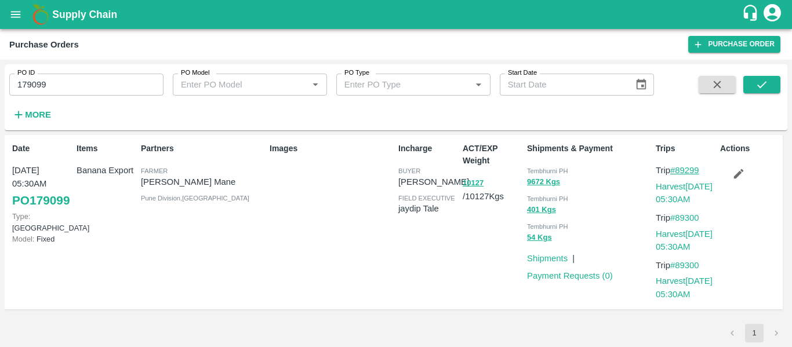
drag, startPoint x: 713, startPoint y: 169, endPoint x: 679, endPoint y: 171, distance: 34.8
click at [679, 171] on p "Trip #89299" at bounding box center [686, 170] width 60 height 13
copy link "89299"
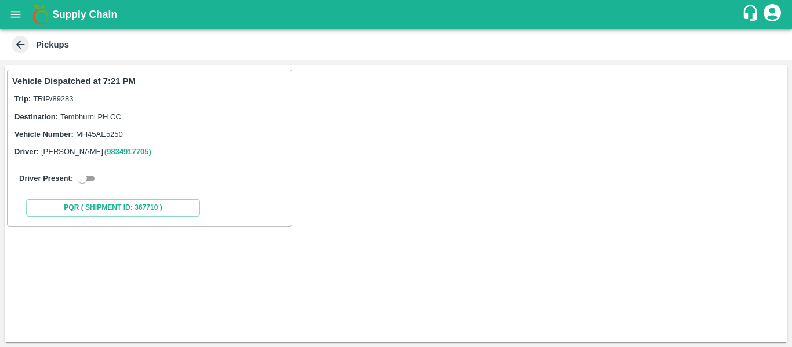
click at [89, 175] on input "checkbox" at bounding box center [82, 179] width 42 height 14
checkbox input "true"
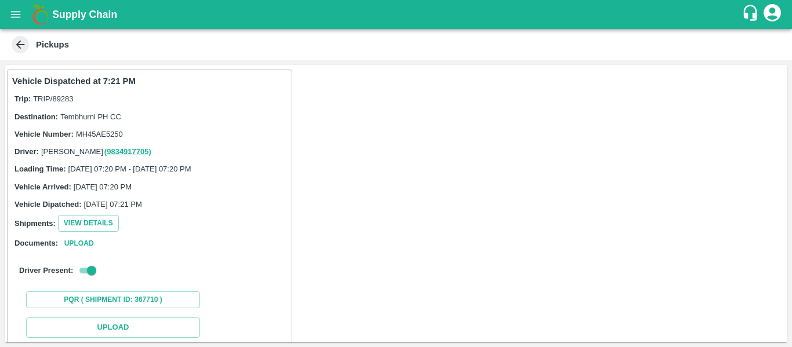
scroll to position [133, 0]
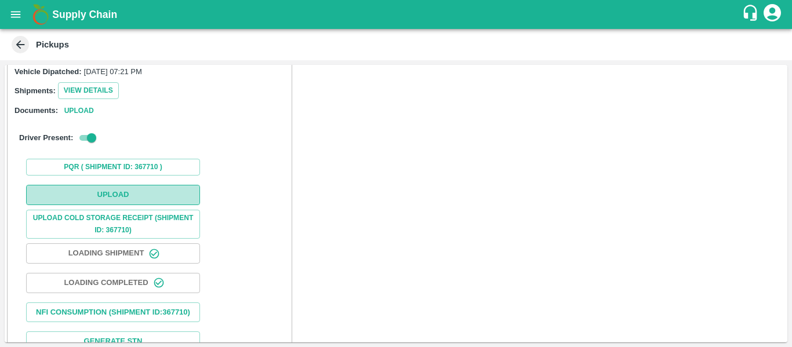
click at [120, 195] on button "Upload" at bounding box center [113, 195] width 174 height 20
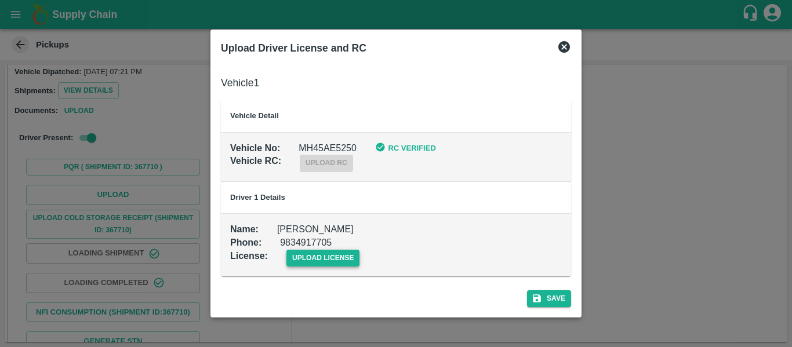
click at [322, 262] on span "upload license" at bounding box center [324, 258] width 74 height 17
click at [0, 0] on input "upload license" at bounding box center [0, 0] width 0 height 0
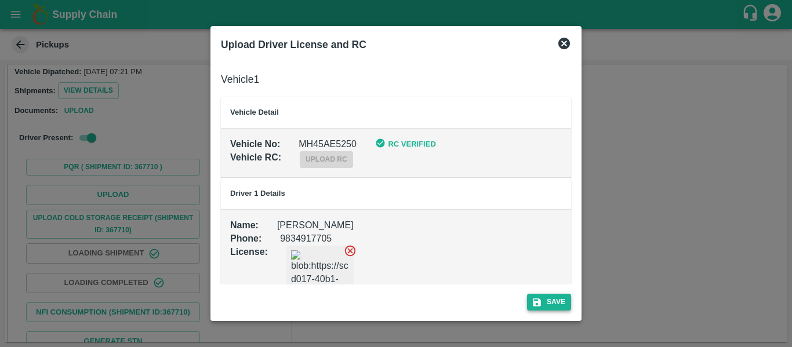
click at [556, 294] on button "Save" at bounding box center [549, 302] width 44 height 17
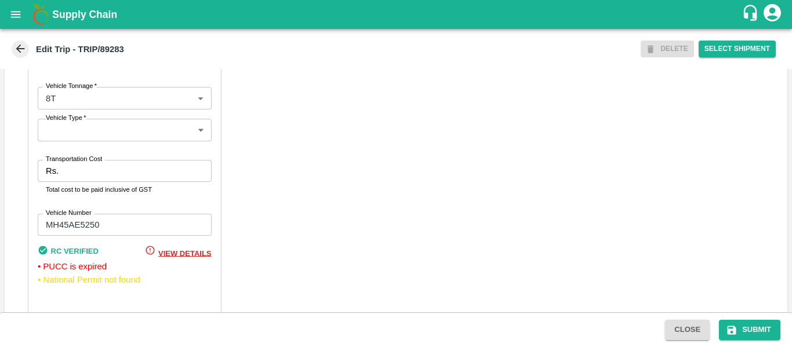
scroll to position [916, 0]
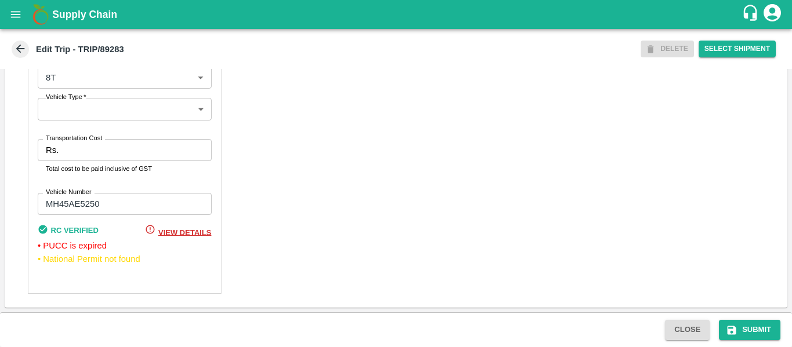
click at [100, 163] on div "Transportation Cost Rs. Transportation Cost Total cost to be paid inclusive of …" at bounding box center [125, 156] width 174 height 35
click at [71, 141] on label "Transportation Cost" at bounding box center [74, 138] width 56 height 9
click at [71, 141] on input "Transportation Cost" at bounding box center [137, 150] width 148 height 22
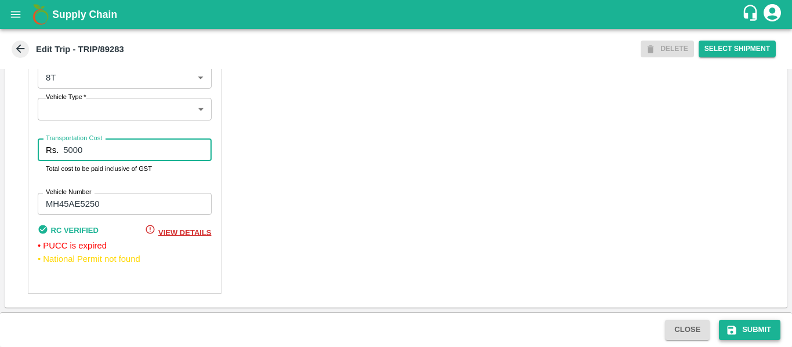
type input "5000"
click at [760, 338] on button "Submit" at bounding box center [749, 330] width 61 height 20
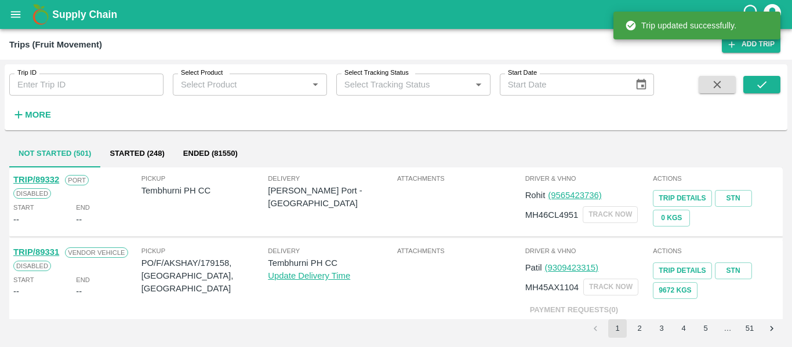
click at [84, 86] on input "Trip ID" at bounding box center [86, 85] width 154 height 22
paste input "89299"
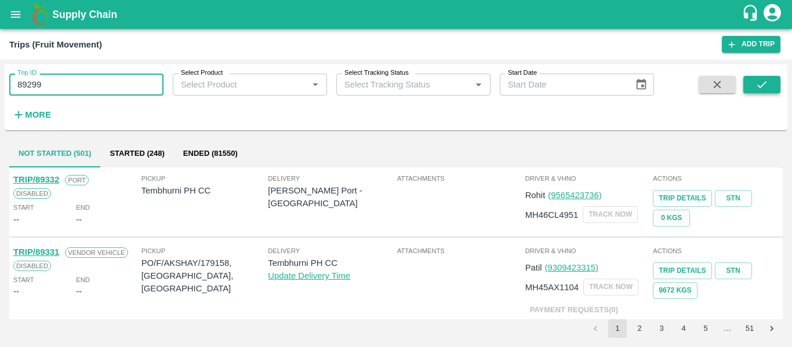
type input "89299"
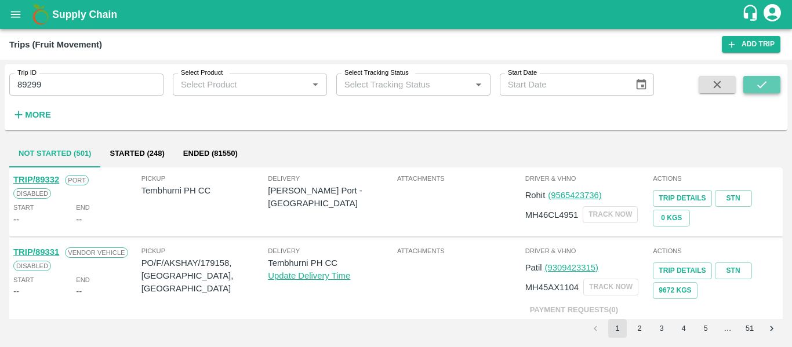
click at [762, 93] on button "submit" at bounding box center [762, 84] width 37 height 17
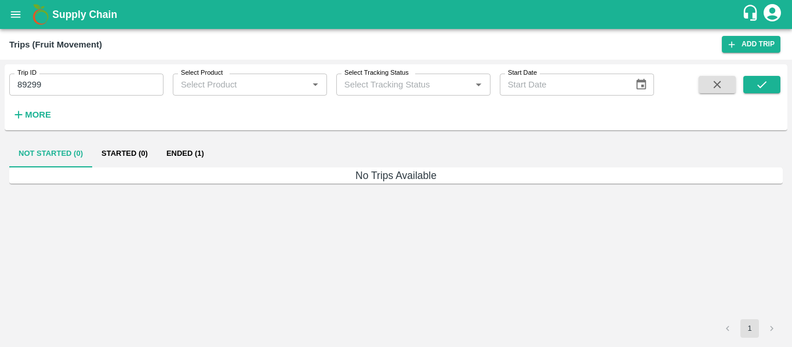
click at [184, 158] on button "Ended (1)" at bounding box center [185, 154] width 56 height 28
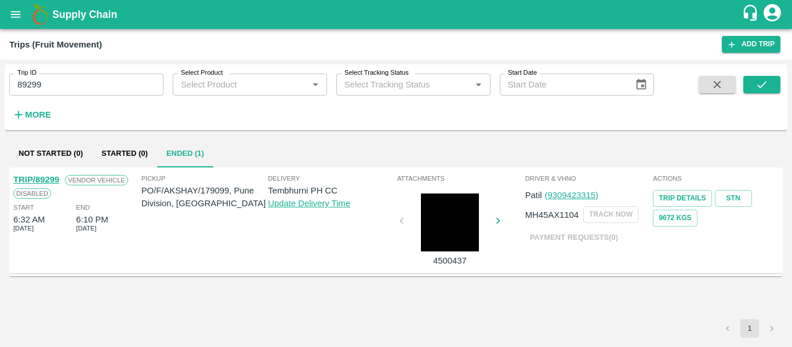
click at [36, 184] on link "TRIP/89299" at bounding box center [36, 179] width 46 height 9
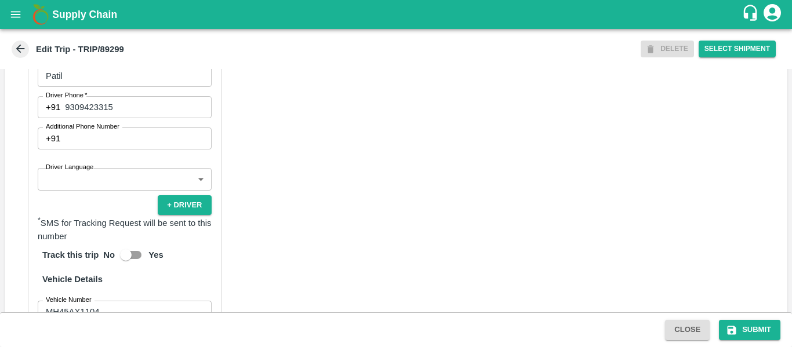
scroll to position [596, 0]
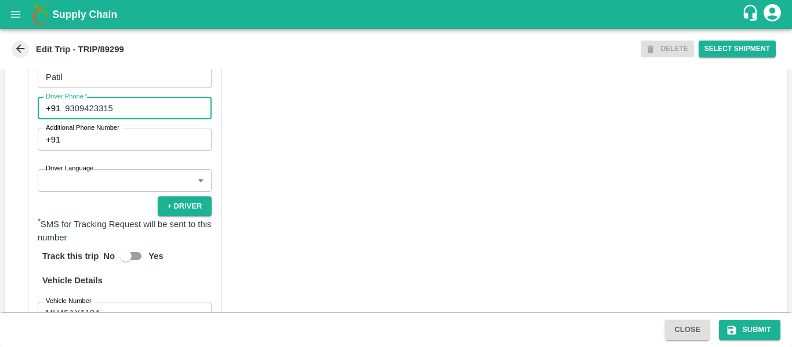
drag, startPoint x: 117, startPoint y: 119, endPoint x: 66, endPoint y: 118, distance: 51.1
click at [66, 118] on input "9309423315" at bounding box center [138, 108] width 146 height 22
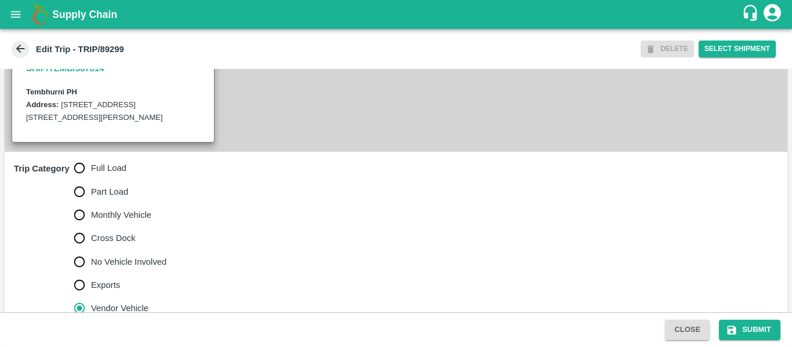
click at [91, 178] on input "Full Load" at bounding box center [79, 168] width 23 height 23
radio input "true"
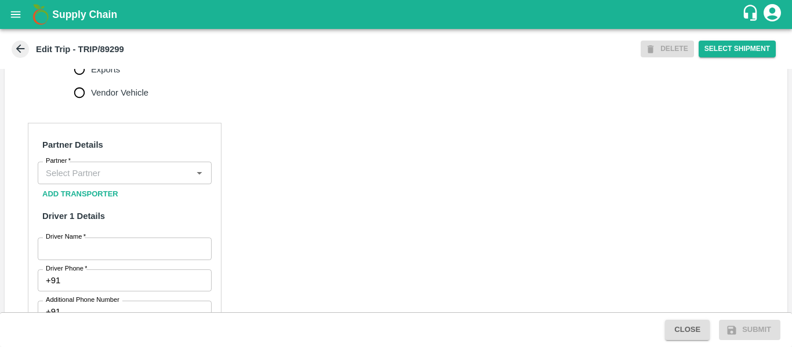
scroll to position [497, 0]
click at [113, 179] on input "Partner   *" at bounding box center [115, 171] width 148 height 15
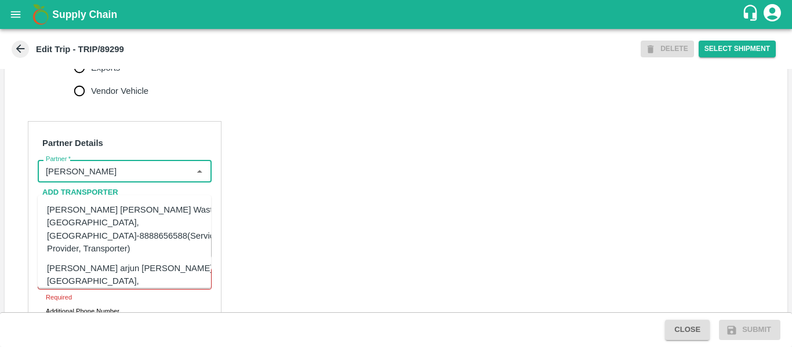
click at [107, 220] on div "[PERSON_NAME] [PERSON_NAME] Wasti, [GEOGRAPHIC_DATA], [GEOGRAPHIC_DATA]-8888656…" at bounding box center [133, 230] width 172 height 52
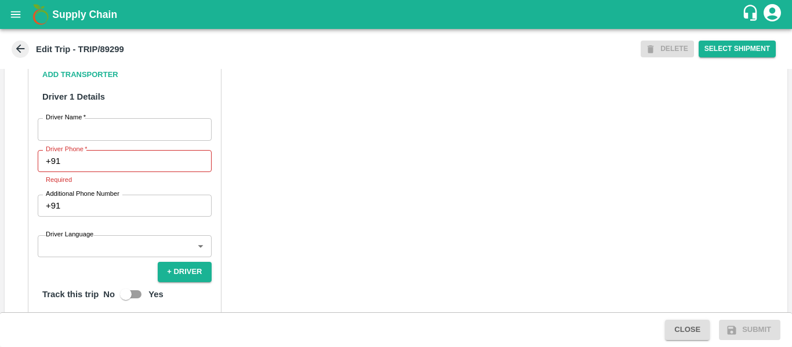
scroll to position [623, 0]
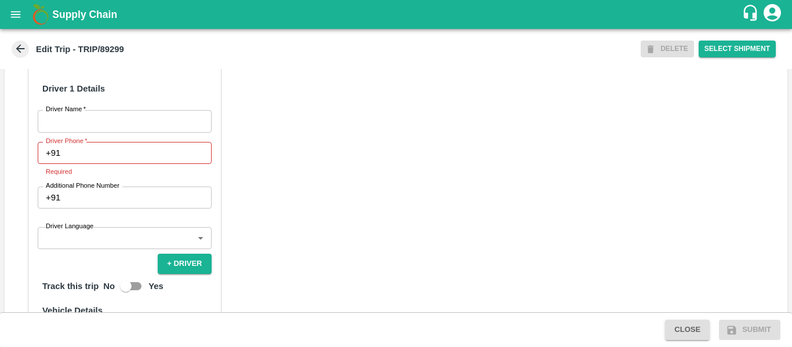
type input "[PERSON_NAME] [PERSON_NAME] Wasti, [GEOGRAPHIC_DATA], [GEOGRAPHIC_DATA]-8888656…"
click at [82, 132] on input "Driver Name   *" at bounding box center [125, 121] width 174 height 22
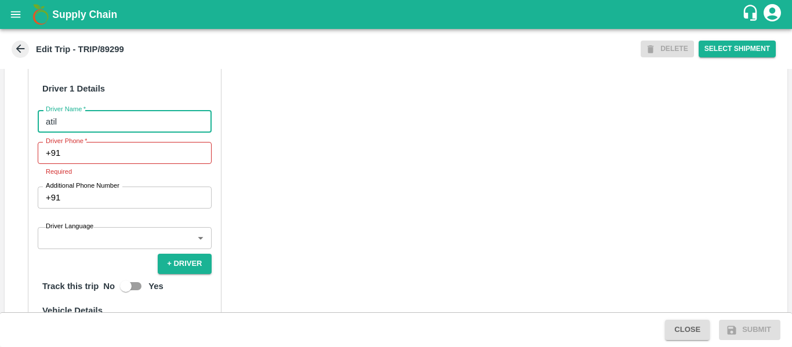
type input "atil"
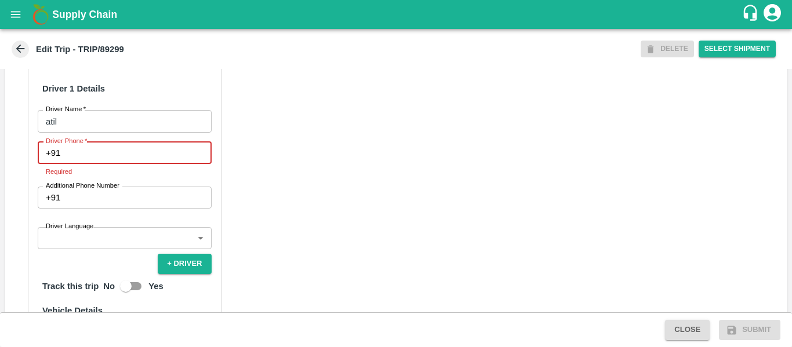
click at [85, 162] on input "Driver Phone   *" at bounding box center [138, 153] width 146 height 22
paste input "9309423315"
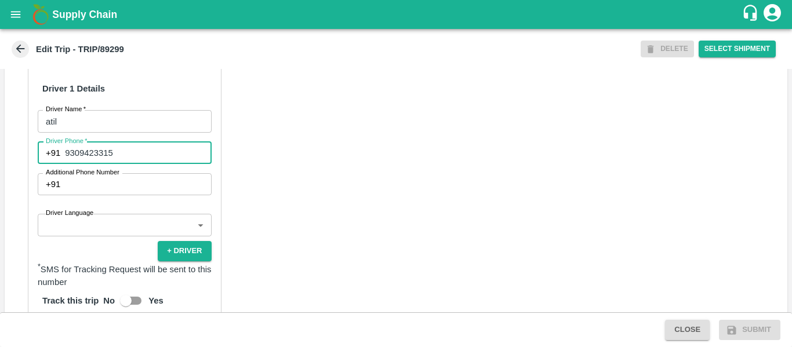
type input "9309423315"
click at [47, 132] on input "atil" at bounding box center [125, 121] width 174 height 22
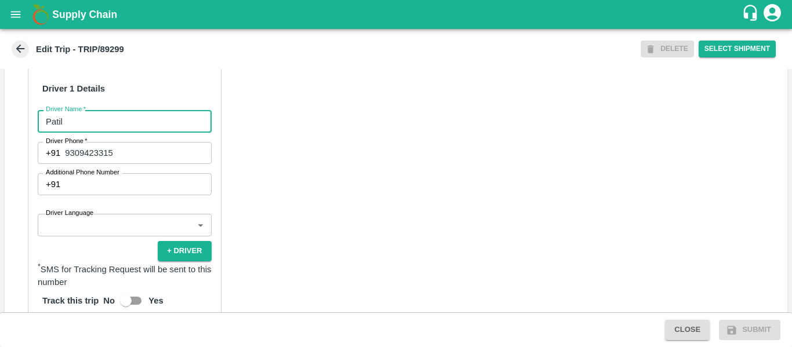
type input "Patil"
click at [312, 207] on div "Partner Details Partner   * Partner Add Transporter Driver 1 Details Driver Nam…" at bounding box center [396, 272] width 783 height 582
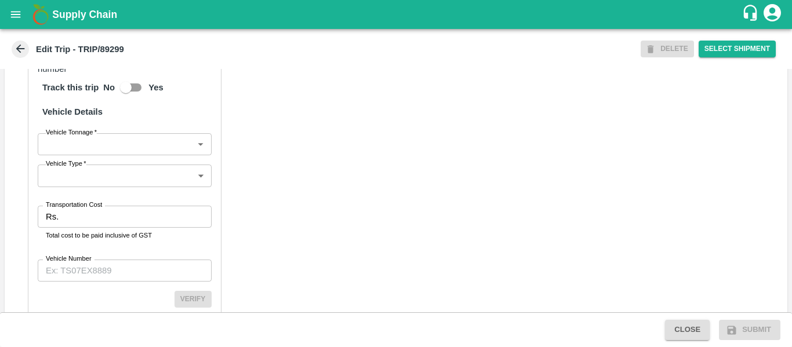
scroll to position [839, 0]
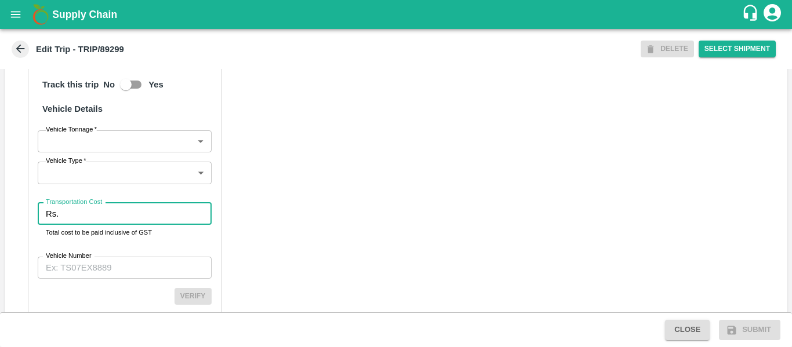
click at [85, 225] on input "Transportation Cost" at bounding box center [137, 214] width 148 height 22
type input "8834"
click at [335, 250] on div "Partner Details Partner   * Partner Add Transporter Driver 1 Details Driver Nam…" at bounding box center [396, 56] width 783 height 582
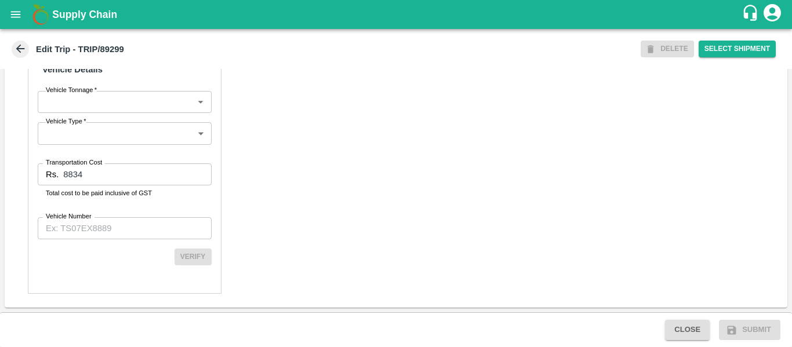
scroll to position [891, 0]
click at [101, 225] on input "Vehicle Number" at bounding box center [125, 229] width 174 height 22
paste input "MH45AX1104"
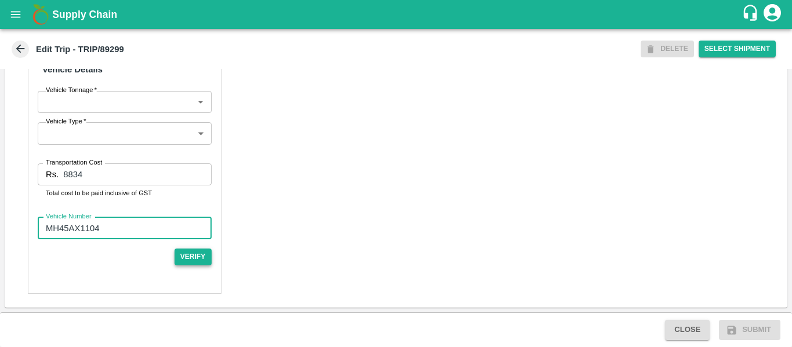
type input "MH45AX1104"
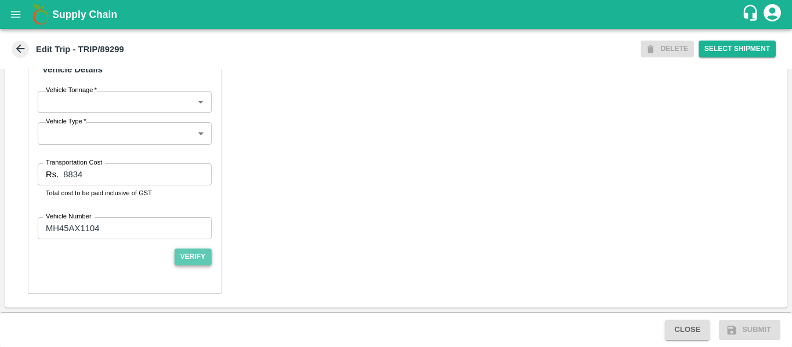
click at [205, 258] on button "Verify" at bounding box center [193, 257] width 37 height 17
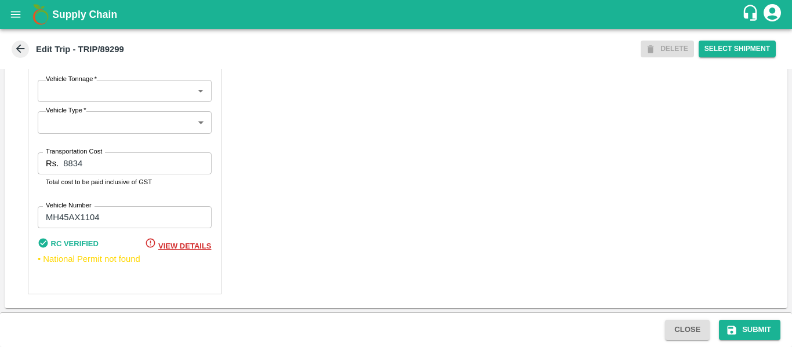
click at [783, 330] on span "Submit" at bounding box center [750, 329] width 71 height 9
click at [753, 334] on button "Submit" at bounding box center [749, 330] width 61 height 20
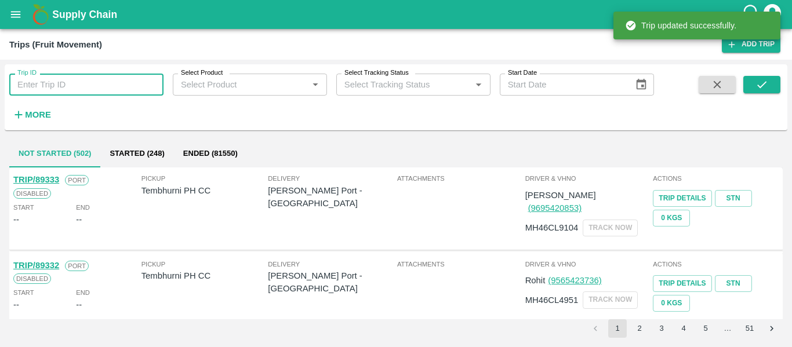
click at [73, 85] on input "Trip ID" at bounding box center [86, 85] width 154 height 22
paste input "89281"
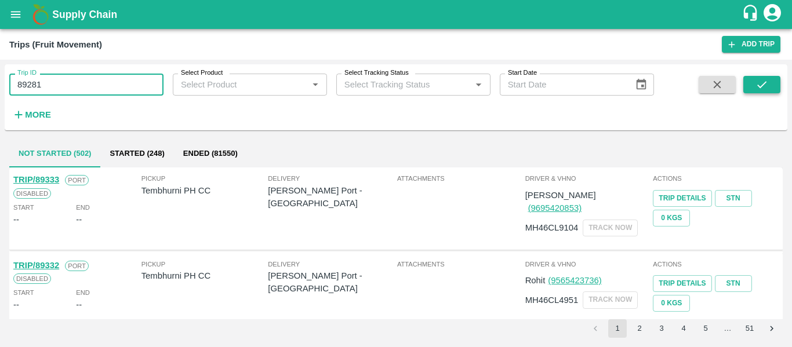
type input "89281"
click at [760, 87] on icon "submit" at bounding box center [761, 84] width 9 height 7
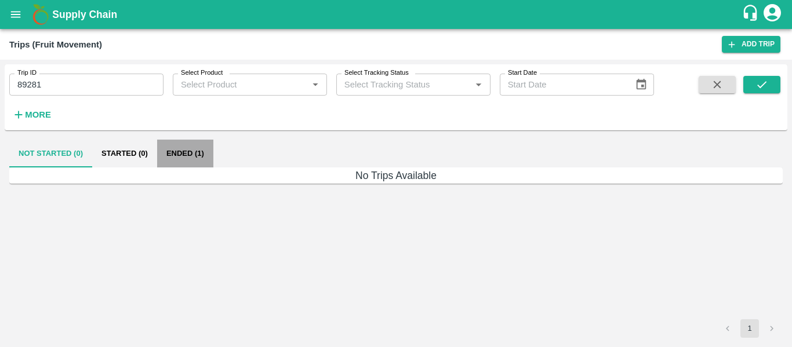
click at [186, 158] on button "Ended (1)" at bounding box center [185, 154] width 56 height 28
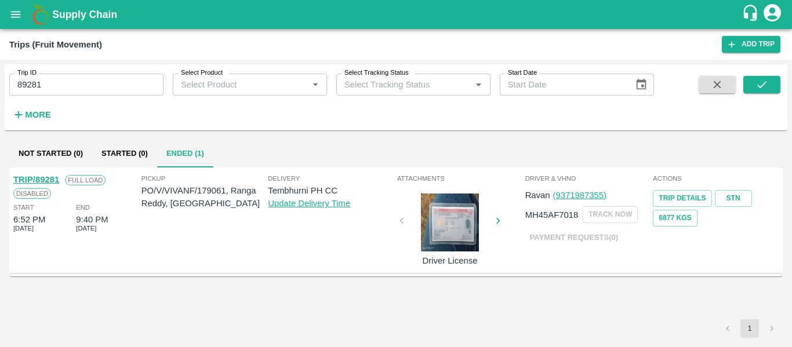
click at [47, 180] on link "TRIP/89281" at bounding box center [36, 179] width 46 height 9
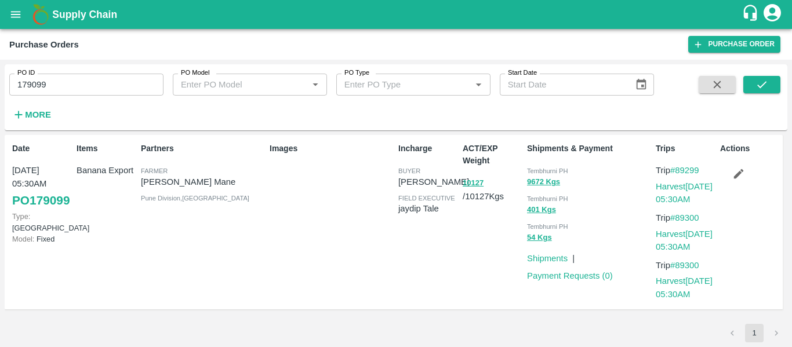
click at [57, 84] on input "179099" at bounding box center [86, 85] width 154 height 22
paste input "text"
type input "179061"
click at [758, 89] on icon "submit" at bounding box center [762, 84] width 13 height 13
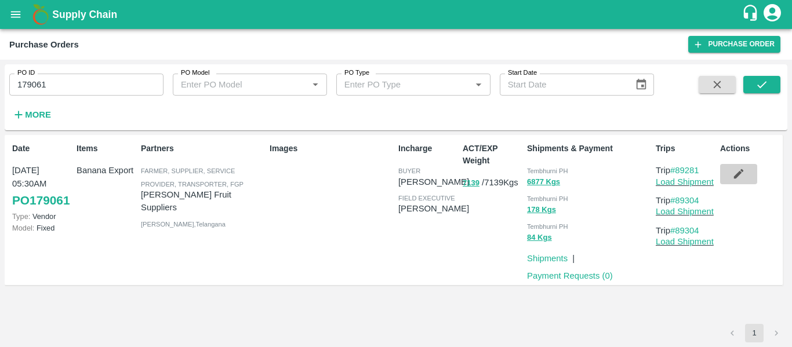
click at [745, 179] on icon "button" at bounding box center [739, 174] width 13 height 13
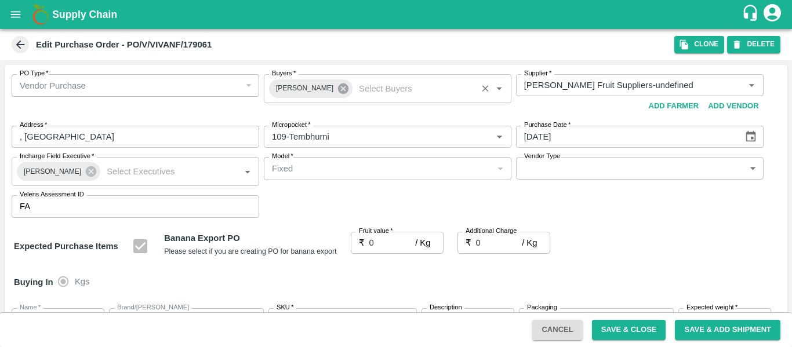
click at [339, 89] on icon at bounding box center [343, 89] width 10 height 10
click at [308, 82] on input "Buyers   *" at bounding box center [378, 85] width 222 height 15
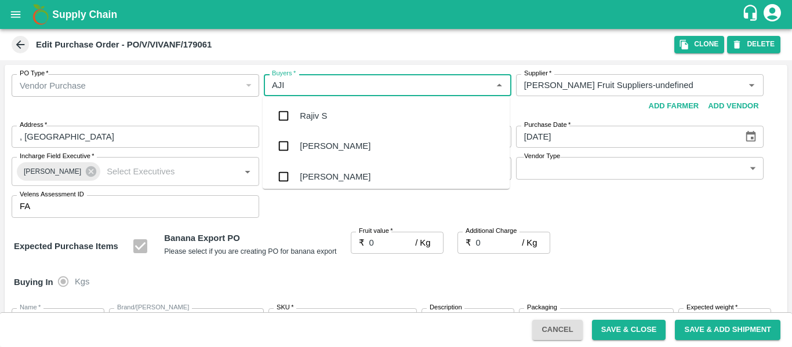
type input "AJIT"
click at [313, 114] on div "Ajit Otari" at bounding box center [335, 116] width 71 height 13
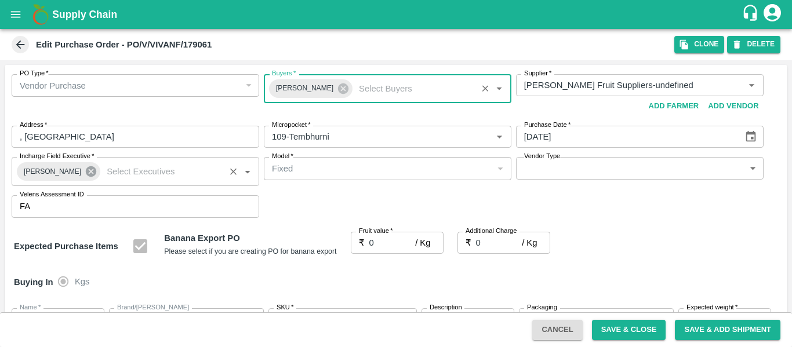
click at [86, 174] on icon at bounding box center [91, 171] width 10 height 10
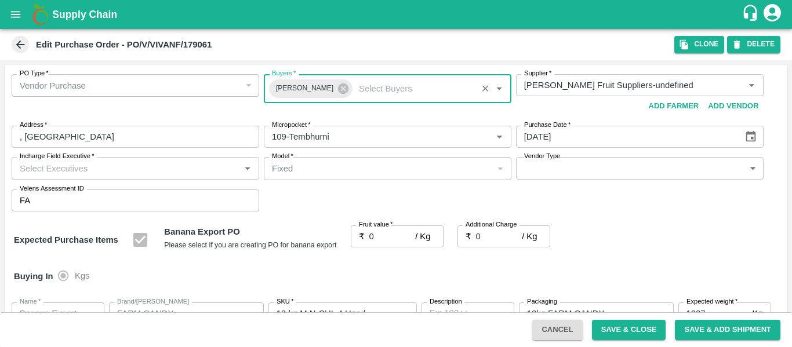
click at [61, 171] on input "Incharge Field Executive   *" at bounding box center [126, 168] width 222 height 15
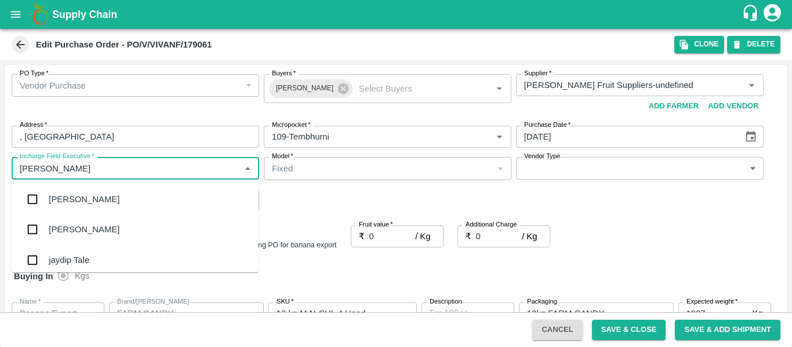
type input "JAYD"
click at [68, 195] on div "jaydip Tale" at bounding box center [69, 199] width 41 height 13
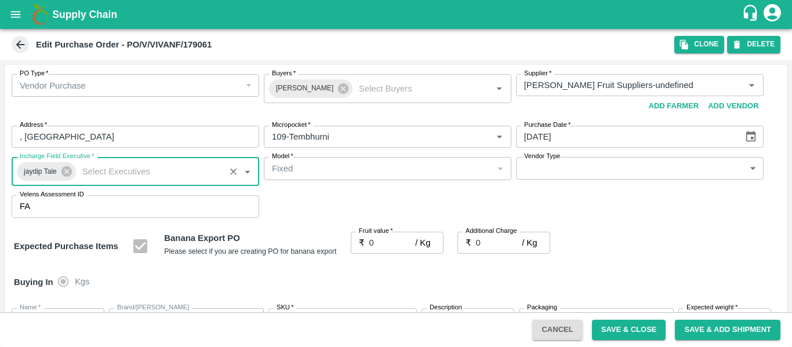
click at [389, 242] on input "0" at bounding box center [392, 243] width 46 height 22
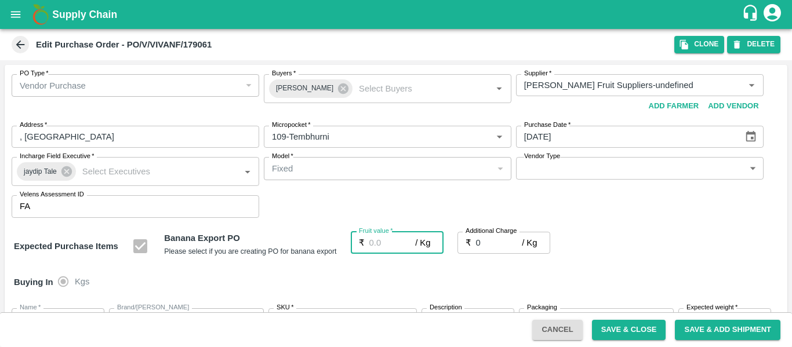
type input "2"
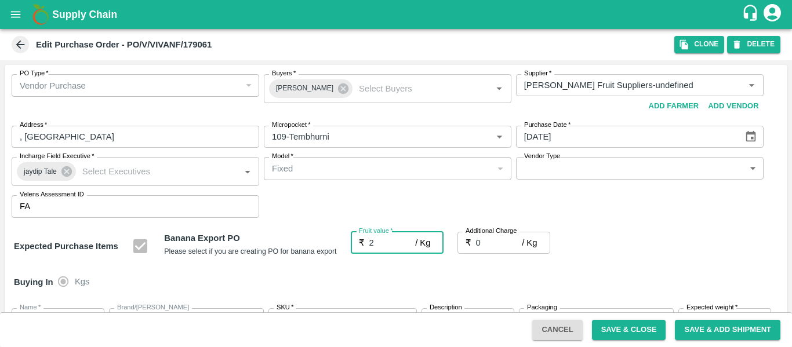
type input "2"
type input "21"
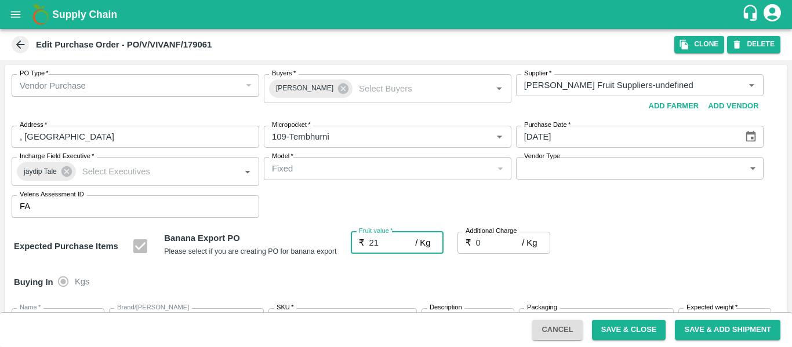
type input "21"
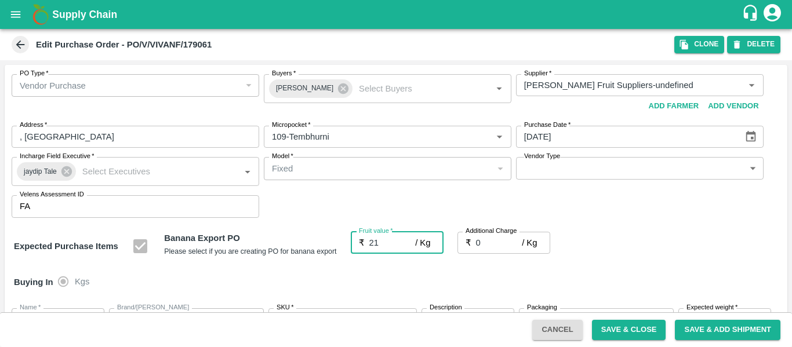
type input "21"
click at [502, 244] on input "0" at bounding box center [499, 243] width 46 height 22
type input "2"
type input "23"
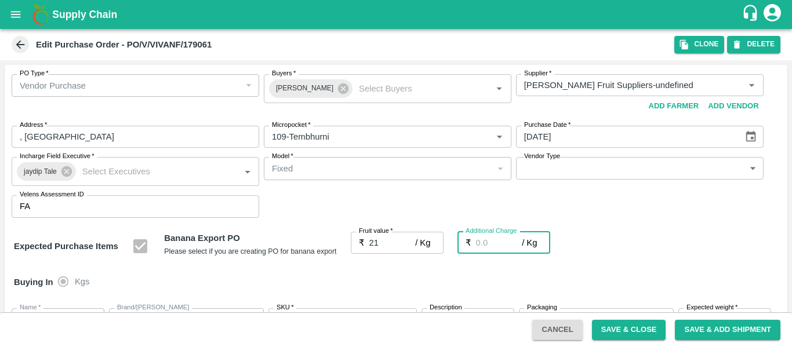
type input "23"
type input "2.7"
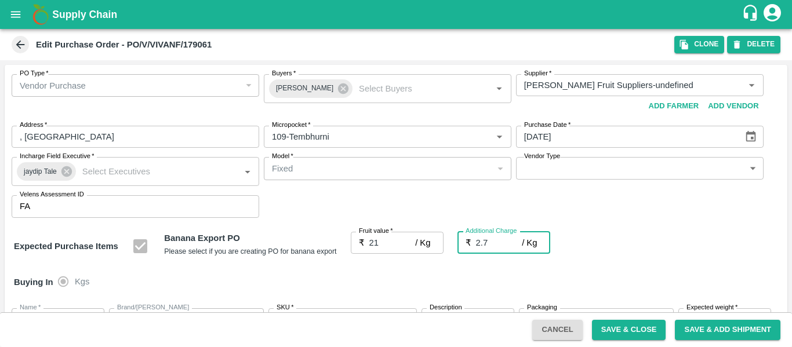
type input "23.7"
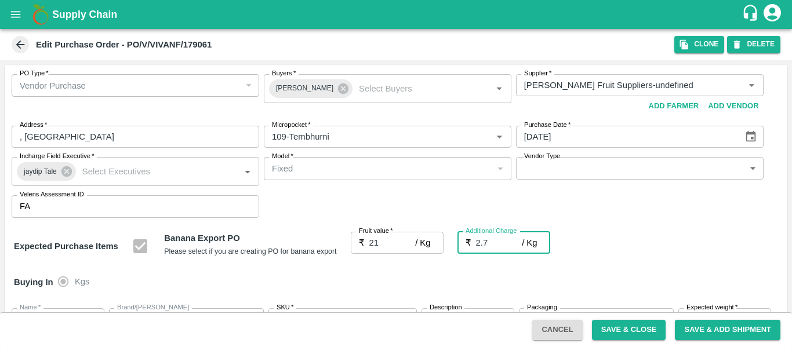
type input "2.75"
type input "23.75"
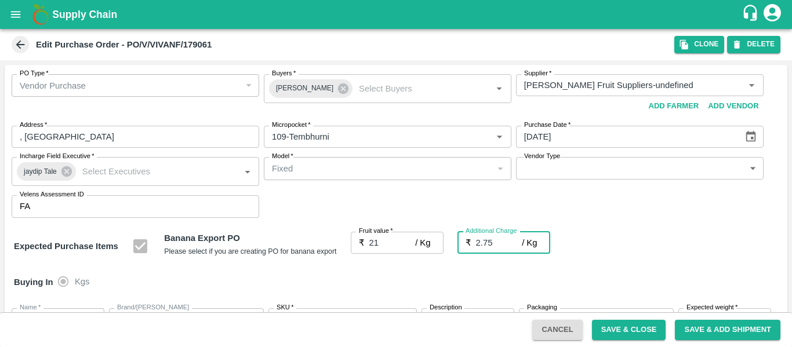
type input "23.75"
type input "2.75"
click at [643, 248] on div "Expected Purchase Items Banana Export PO Please select if you are creating PO f…" at bounding box center [396, 247] width 764 height 30
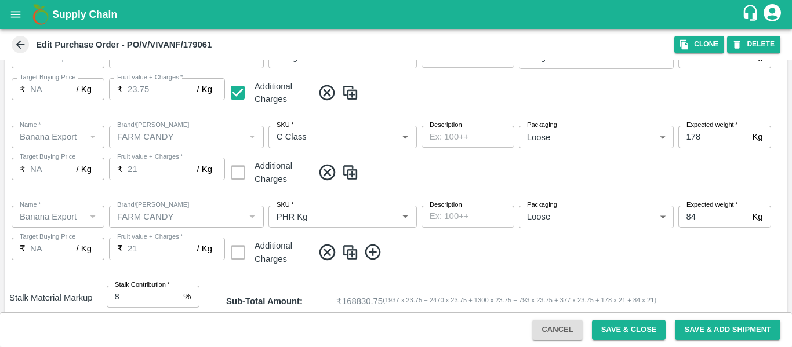
scroll to position [601, 0]
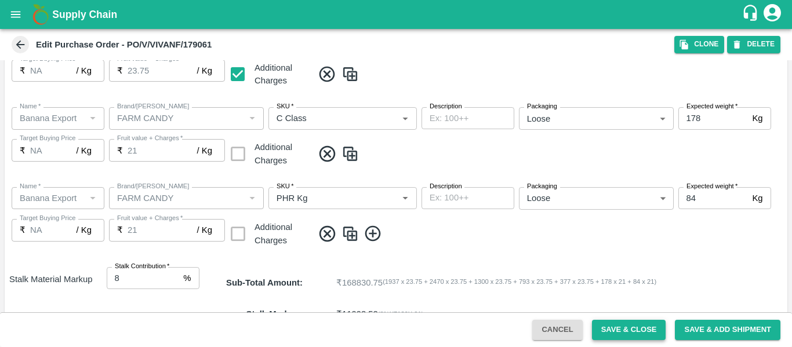
click at [626, 333] on button "Save & Close" at bounding box center [629, 330] width 74 height 20
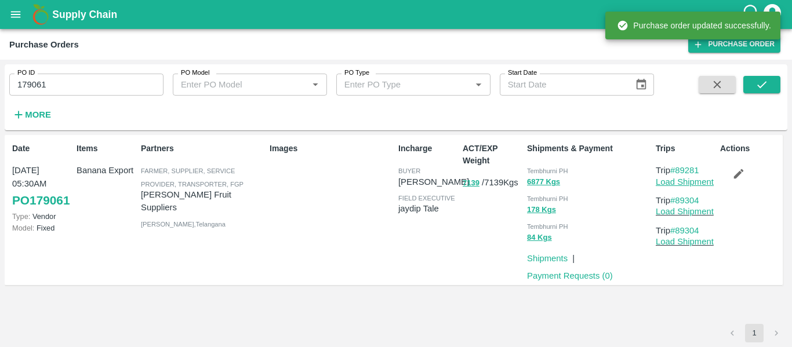
click at [667, 184] on link "Load Shipment" at bounding box center [685, 181] width 58 height 9
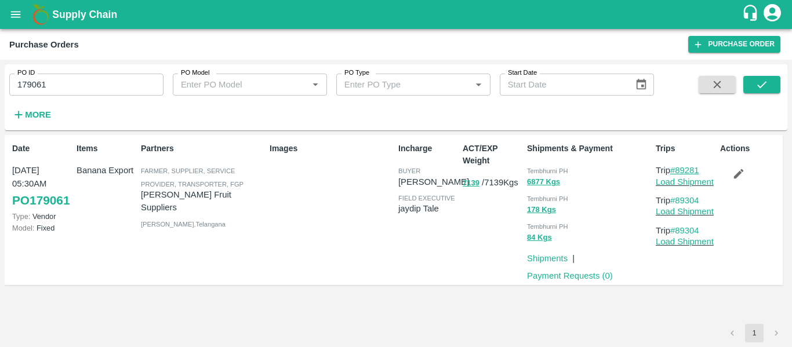
drag, startPoint x: 706, startPoint y: 169, endPoint x: 676, endPoint y: 171, distance: 29.7
click at [676, 171] on p "Trip #89281" at bounding box center [686, 170] width 60 height 13
copy link "89281"
click at [58, 82] on input "179061" at bounding box center [86, 85] width 154 height 22
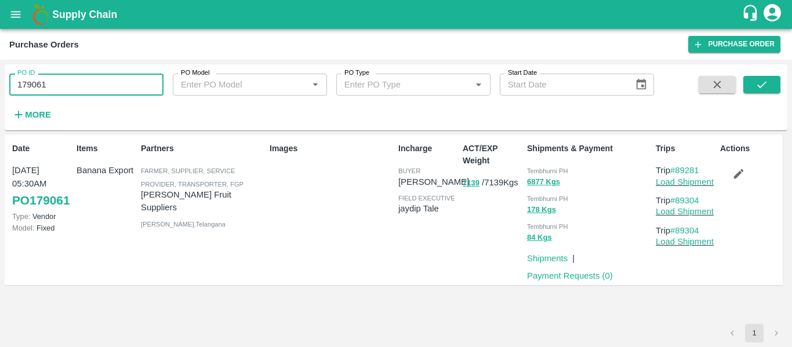
click at [58, 82] on input "179061" at bounding box center [86, 85] width 154 height 22
paste input "text"
type input "179156"
click at [757, 89] on icon "submit" at bounding box center [762, 84] width 13 height 13
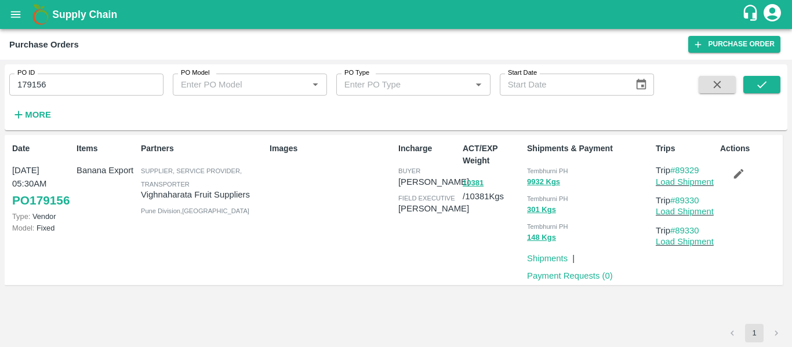
click at [733, 182] on button "button" at bounding box center [738, 174] width 37 height 20
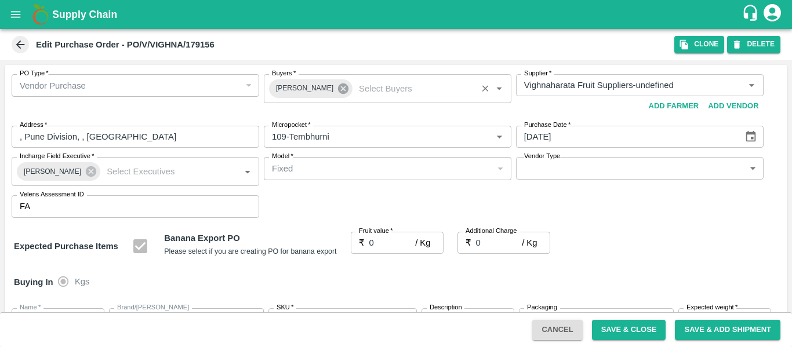
click at [338, 89] on icon at bounding box center [343, 89] width 10 height 10
click at [307, 85] on input "Buyers   *" at bounding box center [378, 85] width 222 height 15
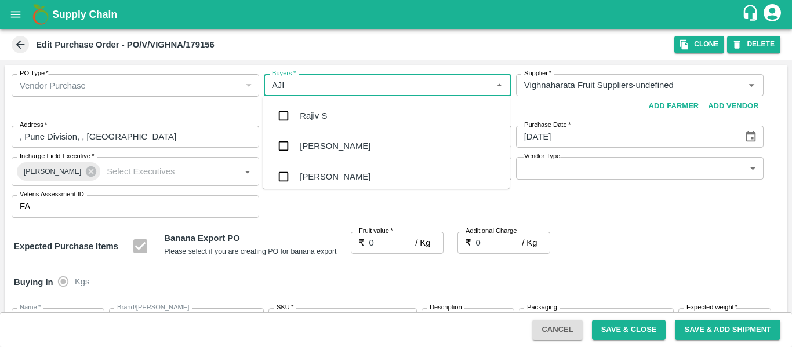
type input "AJIT"
click at [312, 117] on div "Ajit Otari" at bounding box center [335, 116] width 71 height 13
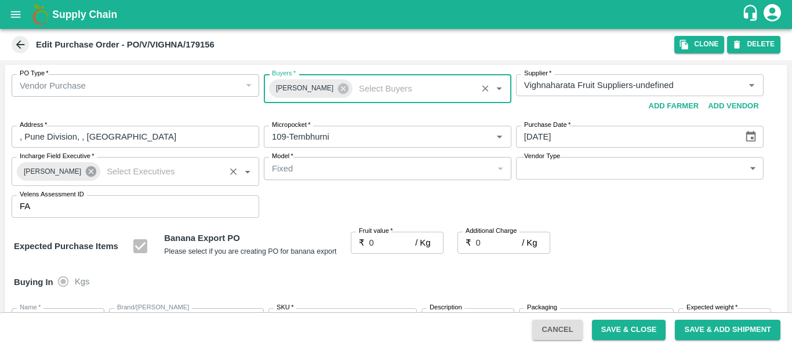
click at [90, 172] on icon at bounding box center [91, 171] width 13 height 13
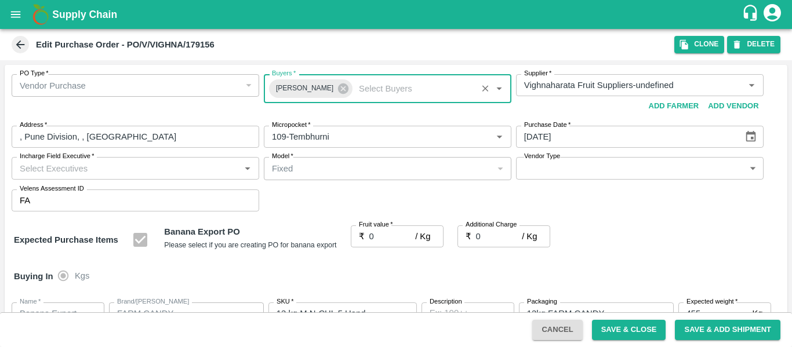
click at [70, 171] on input "Incharge Field Executive   *" at bounding box center [126, 168] width 222 height 15
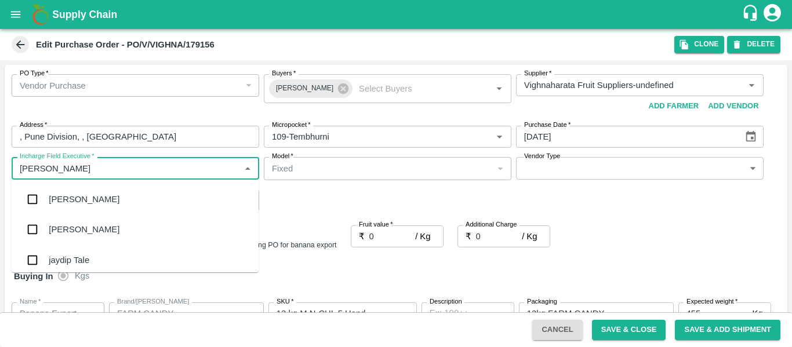
type input "JAYD"
click at [74, 198] on div "jaydip Tale" at bounding box center [69, 199] width 41 height 13
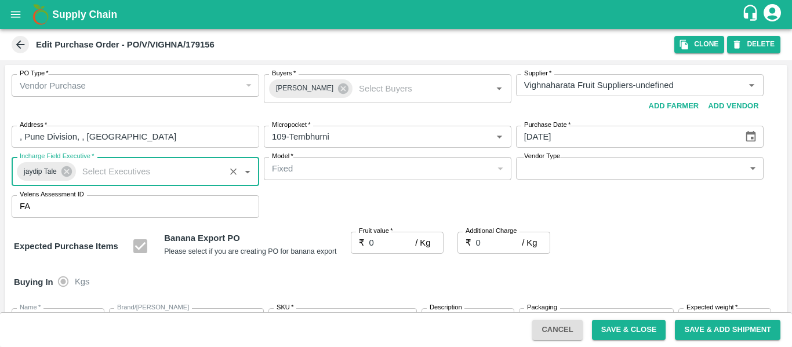
click at [379, 238] on input "0" at bounding box center [392, 243] width 46 height 22
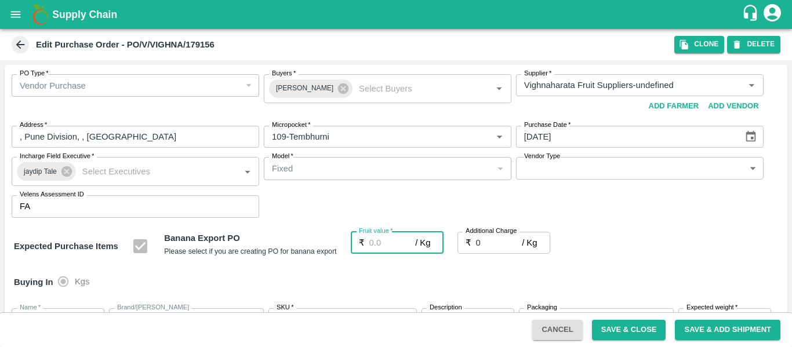
type input "2"
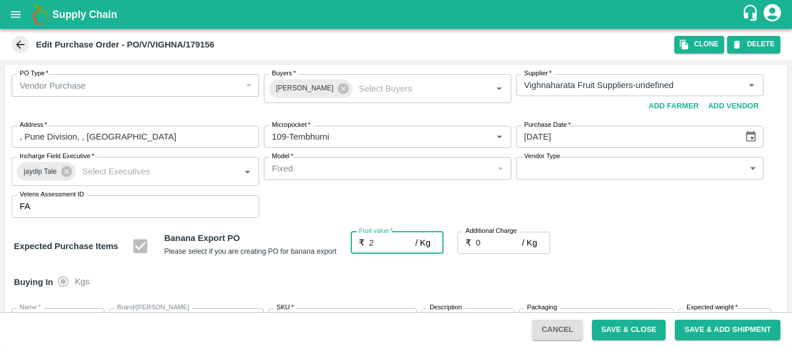
type input "2"
type input "21"
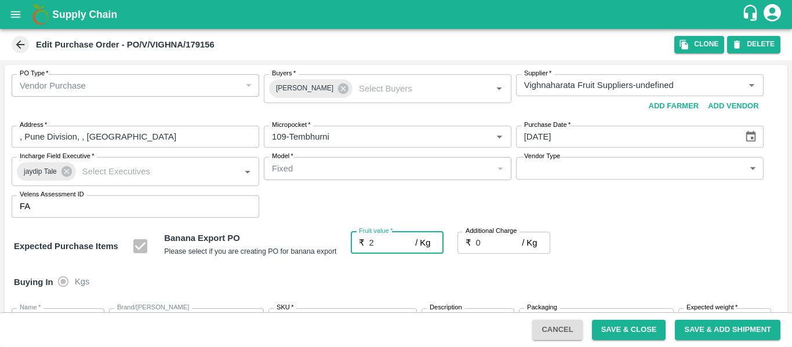
type input "21"
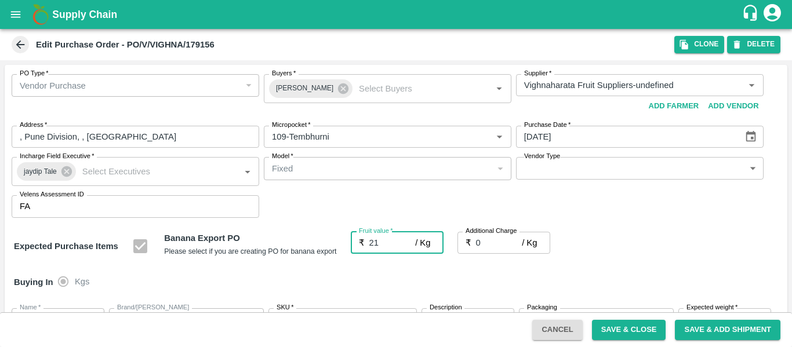
click at [501, 249] on input "0" at bounding box center [499, 243] width 46 height 22
type input "2"
type input "23"
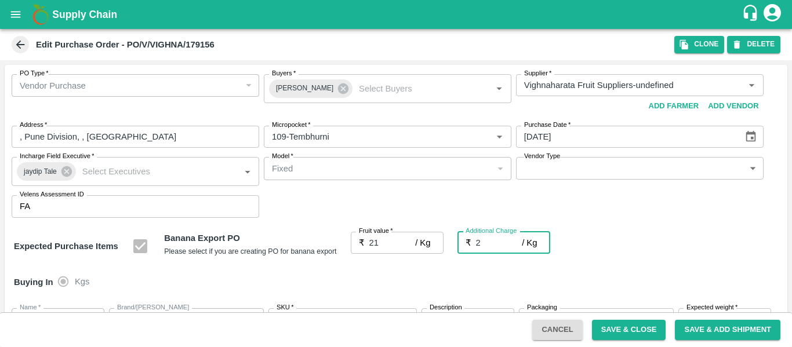
type input "23"
type input "2.7"
type input "23.7"
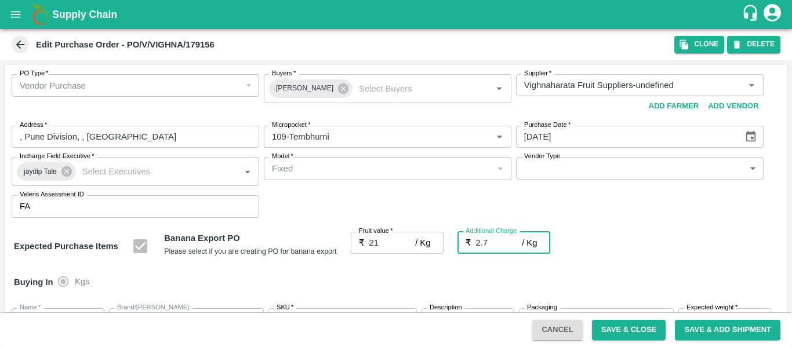
type input "23.7"
type input "2.75"
type input "23.75"
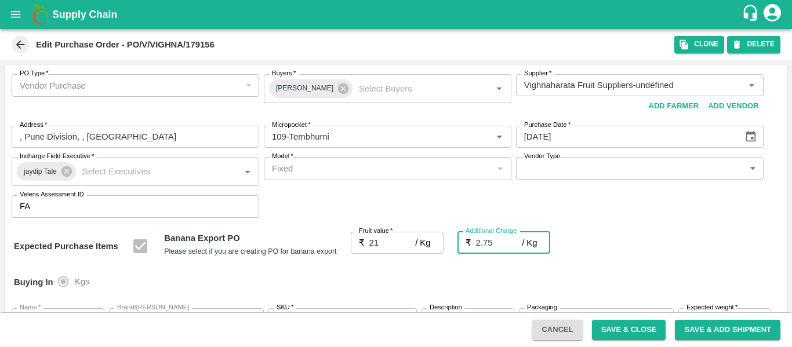
type input "23.75"
type input "2.75"
click at [679, 247] on div "Expected Purchase Items Banana Export PO Please select if you are creating PO f…" at bounding box center [396, 247] width 764 height 30
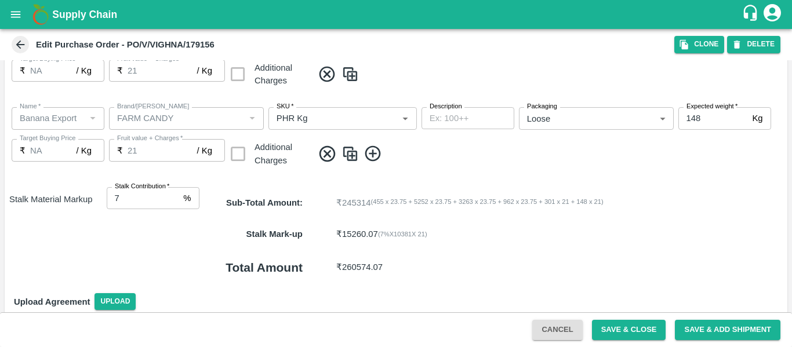
scroll to position [612, 0]
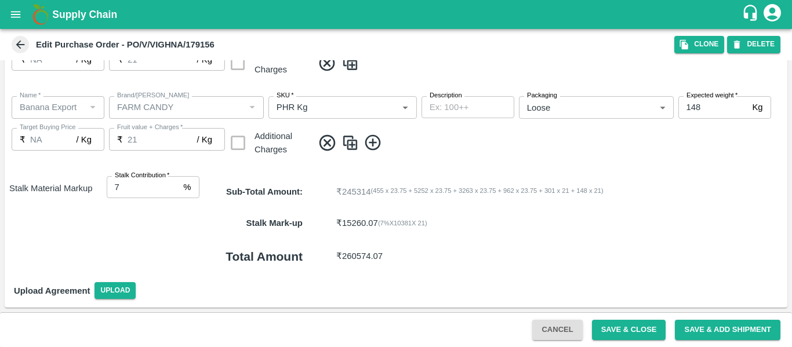
type input "8"
click at [175, 186] on input "8" at bounding box center [143, 187] width 73 height 22
click at [620, 335] on button "Save & Close" at bounding box center [629, 330] width 74 height 20
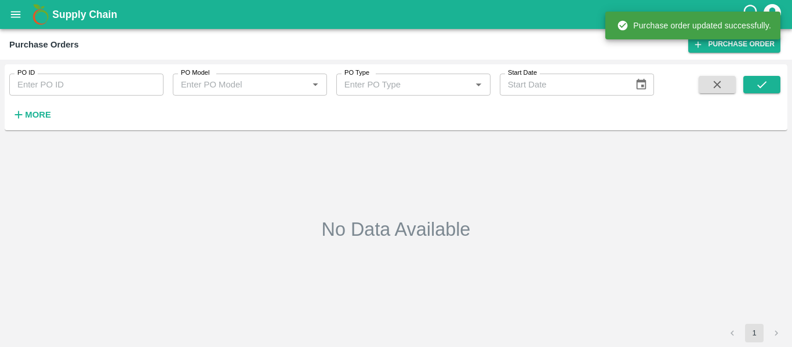
type input "179156"
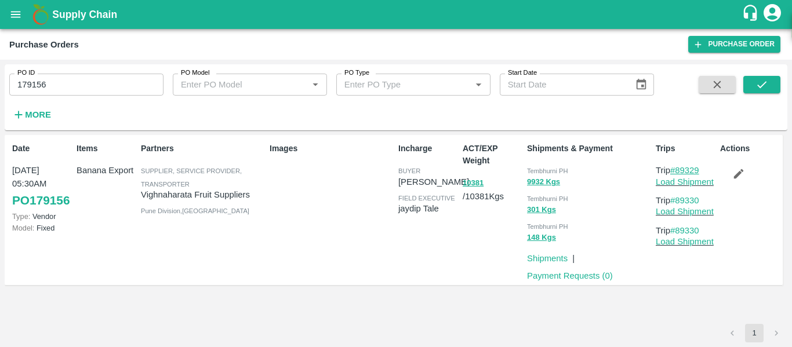
drag, startPoint x: 713, startPoint y: 168, endPoint x: 679, endPoint y: 170, distance: 34.3
click at [679, 170] on p "Trip #89329" at bounding box center [686, 170] width 60 height 13
copy link "89329"
drag, startPoint x: 704, startPoint y: 201, endPoint x: 678, endPoint y: 202, distance: 26.2
click at [678, 202] on p "Trip #89330" at bounding box center [686, 200] width 60 height 13
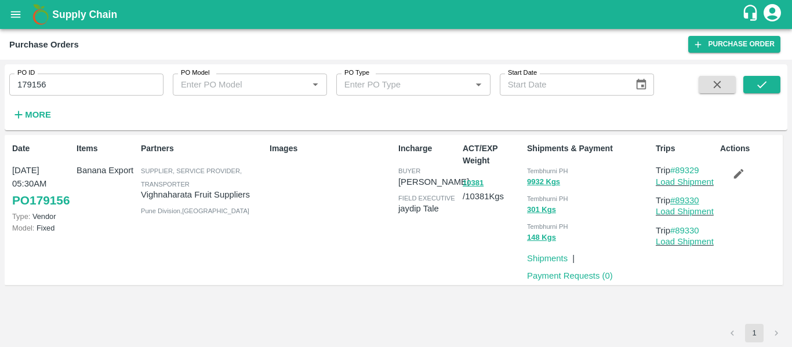
copy link "89330"
click at [687, 181] on link "Load Shipment" at bounding box center [685, 181] width 58 height 9
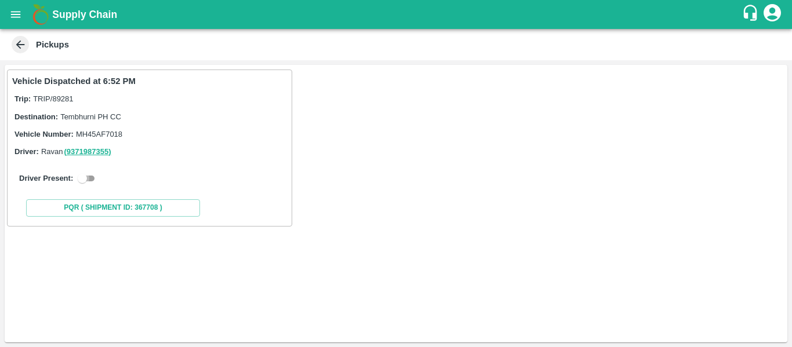
click at [86, 176] on input "checkbox" at bounding box center [82, 179] width 42 height 14
checkbox input "true"
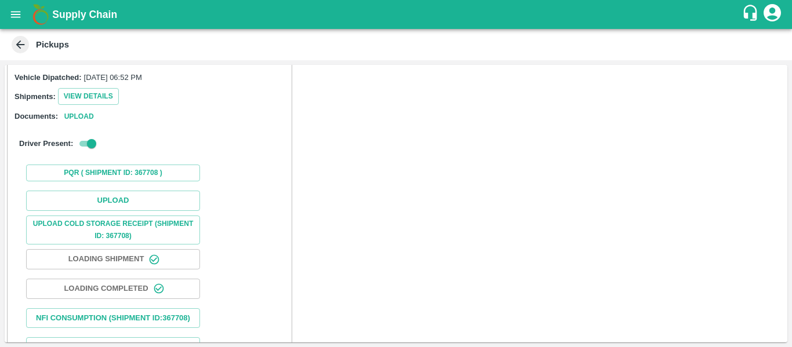
scroll to position [129, 0]
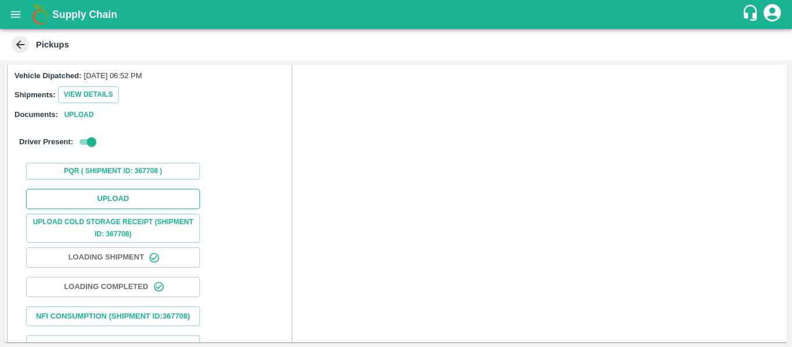
click at [128, 197] on button "Upload" at bounding box center [113, 199] width 174 height 20
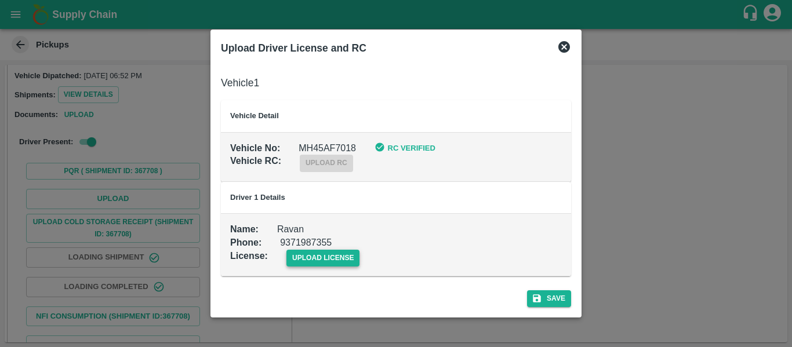
click at [327, 259] on span "upload license" at bounding box center [324, 258] width 74 height 17
click at [0, 0] on input "upload license" at bounding box center [0, 0] width 0 height 0
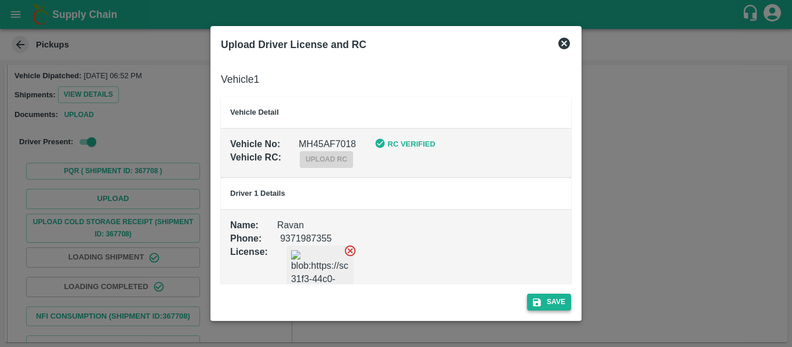
click at [560, 300] on button "Save" at bounding box center [549, 302] width 44 height 17
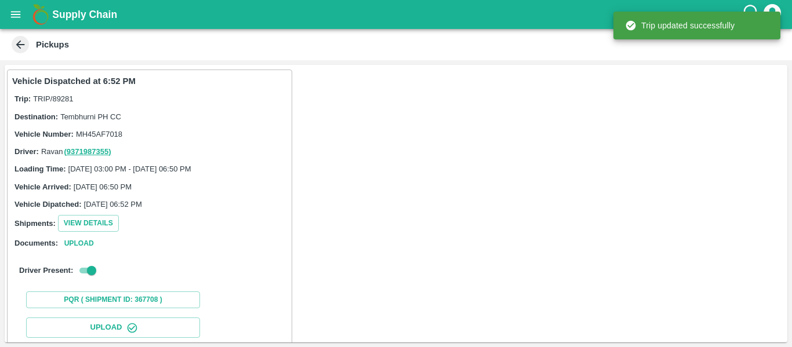
scroll to position [200, 0]
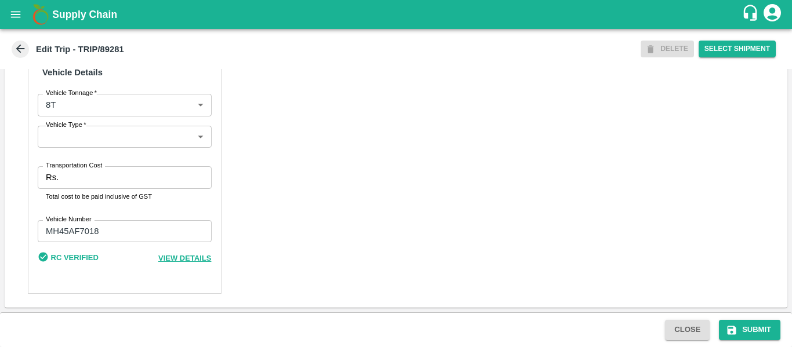
scroll to position [876, 0]
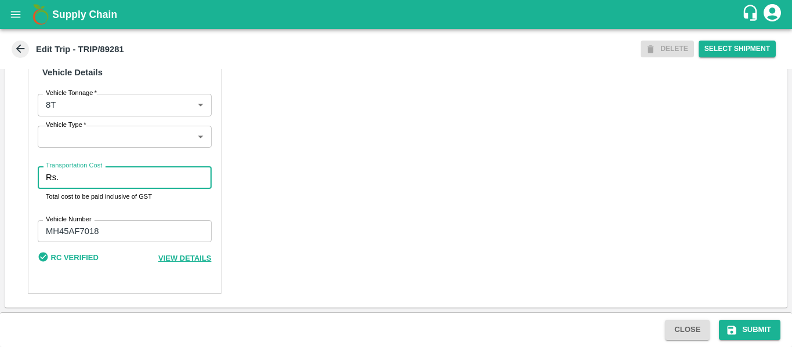
click at [95, 189] on input "Transportation Cost" at bounding box center [137, 177] width 148 height 22
type input "5000"
click at [763, 332] on button "Submit" at bounding box center [749, 330] width 61 height 20
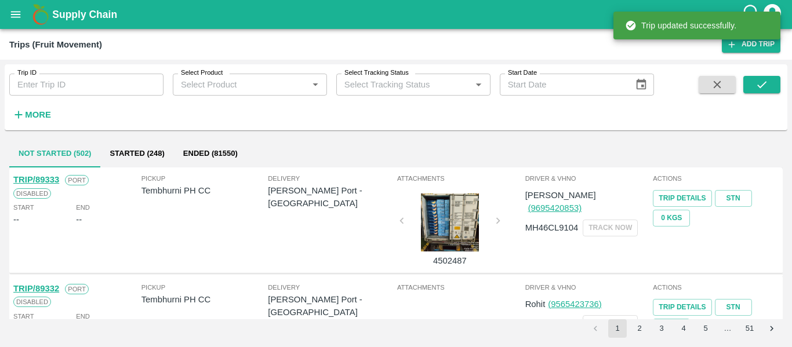
click at [94, 76] on input "Trip ID" at bounding box center [86, 85] width 154 height 22
paste input "89281"
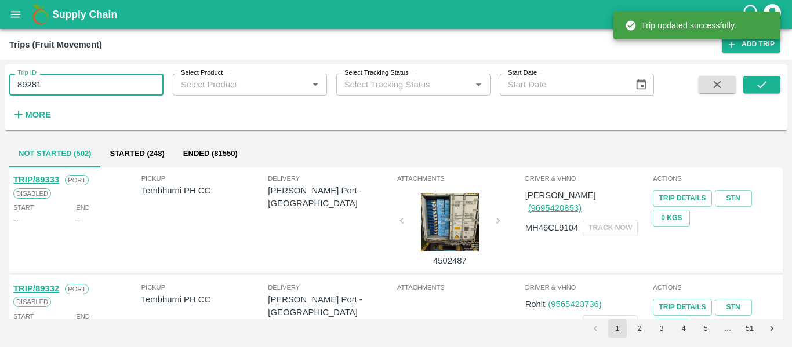
click at [94, 76] on input "89281" at bounding box center [86, 85] width 154 height 22
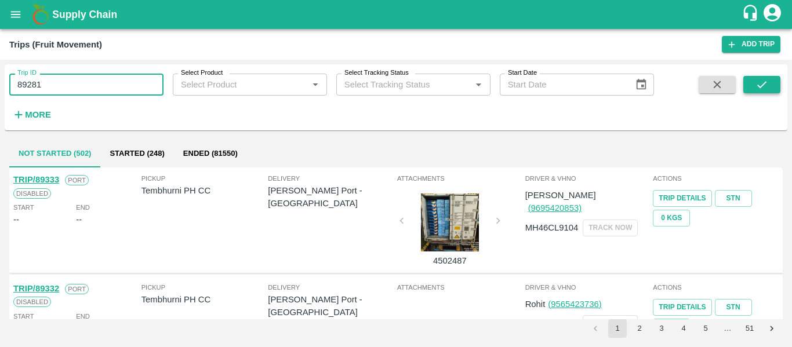
type input "89281"
click at [773, 83] on button "submit" at bounding box center [762, 84] width 37 height 17
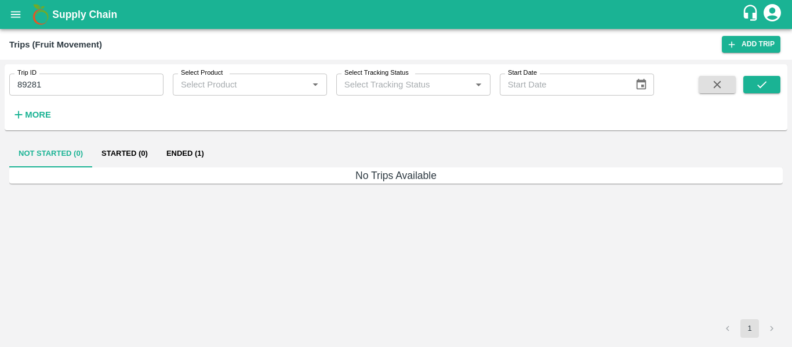
click at [189, 154] on button "Ended (1)" at bounding box center [185, 154] width 56 height 28
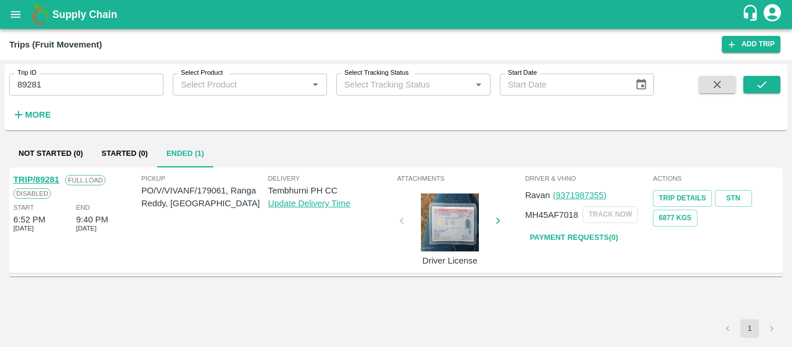
click at [42, 181] on link "TRIP/89281" at bounding box center [36, 179] width 46 height 9
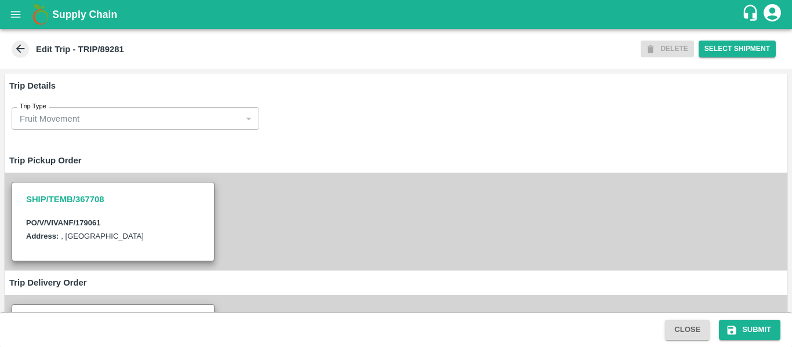
scroll to position [876, 0]
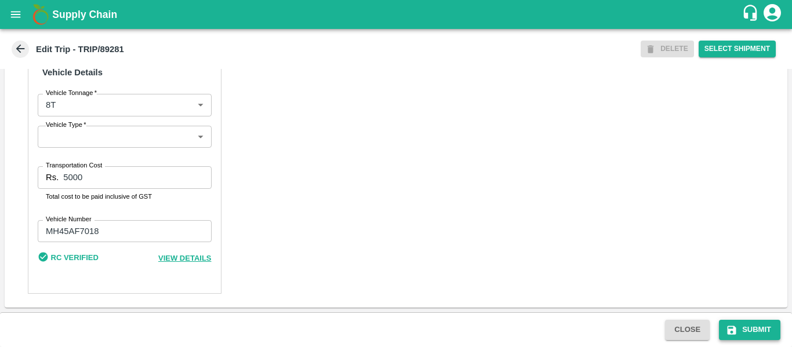
click at [741, 334] on button "Submit" at bounding box center [749, 330] width 61 height 20
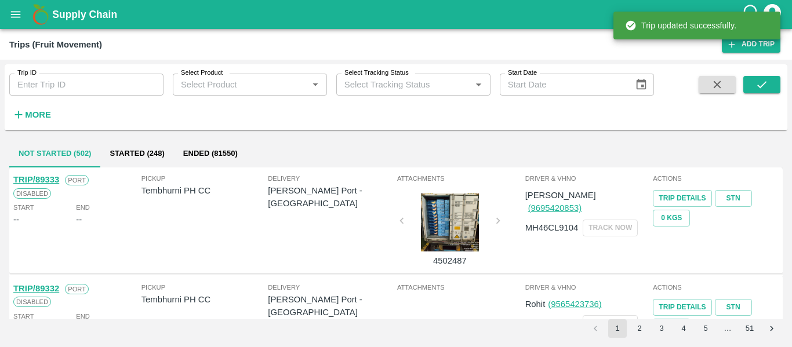
click at [69, 84] on input "Trip ID" at bounding box center [86, 85] width 154 height 22
paste input "89329"
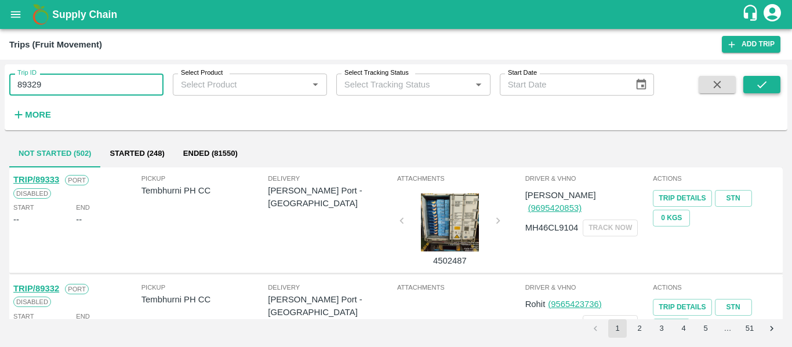
type input "89329"
click at [765, 84] on icon "submit" at bounding box center [761, 84] width 9 height 7
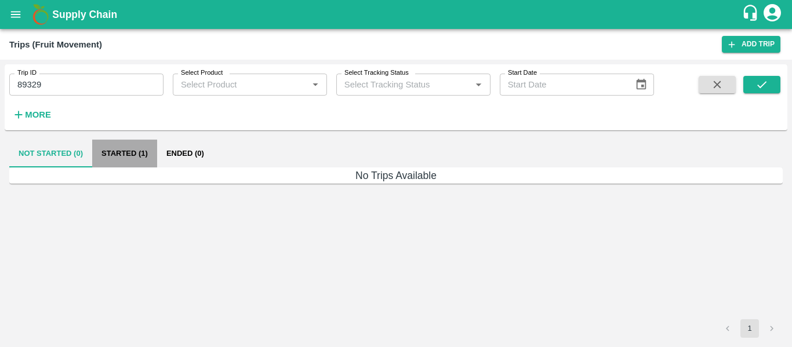
click at [126, 152] on button "Started (1)" at bounding box center [124, 154] width 65 height 28
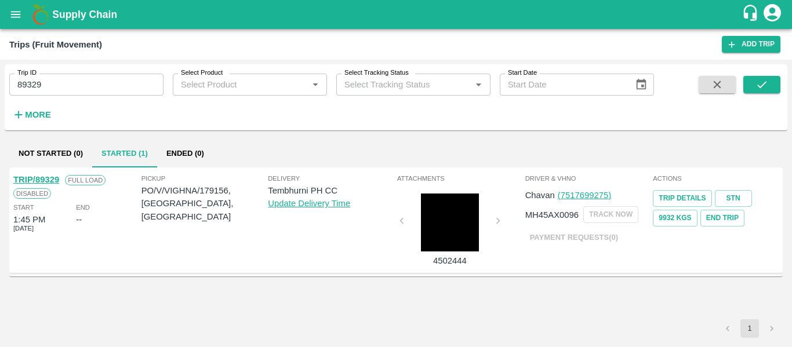
click at [29, 180] on link "TRIP/89329" at bounding box center [36, 179] width 46 height 9
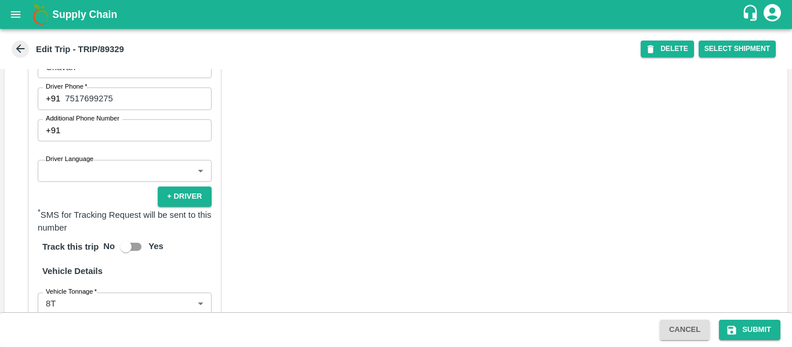
scroll to position [876, 0]
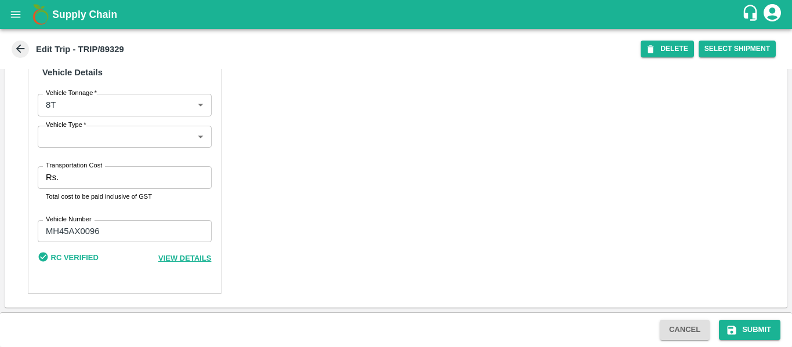
click at [92, 175] on input "Transportation Cost" at bounding box center [137, 177] width 148 height 22
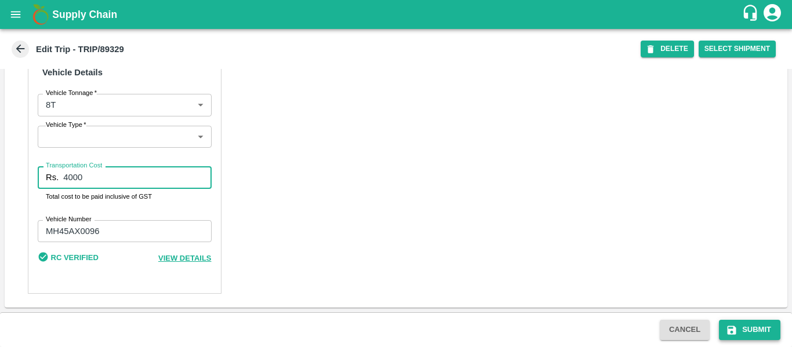
type input "4000"
click at [733, 331] on icon "submit" at bounding box center [732, 331] width 12 height 12
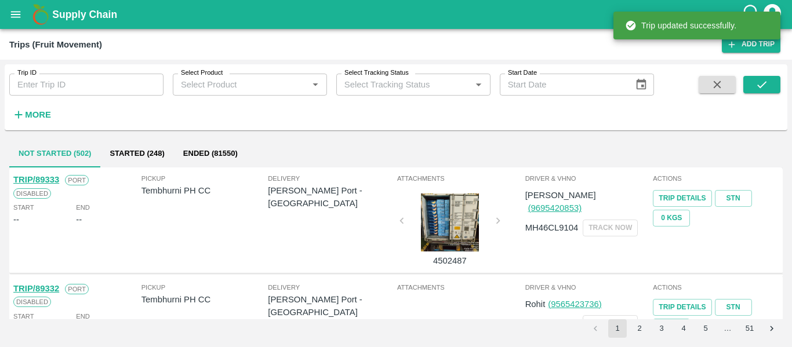
click at [82, 82] on input "Trip ID" at bounding box center [86, 85] width 154 height 22
paste input "89330"
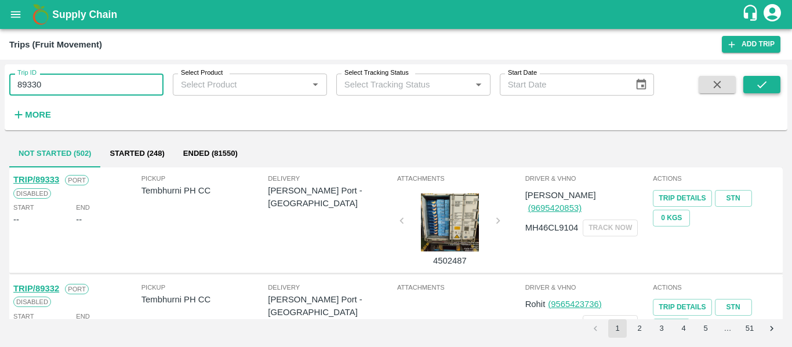
type input "89330"
click at [758, 91] on icon "submit" at bounding box center [762, 84] width 13 height 13
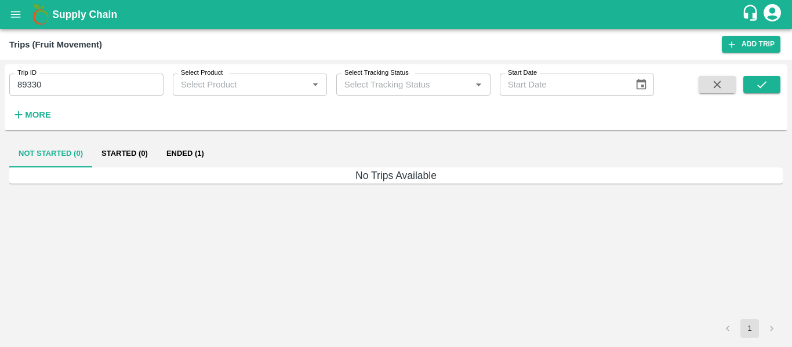
click at [189, 150] on button "Ended (1)" at bounding box center [185, 154] width 56 height 28
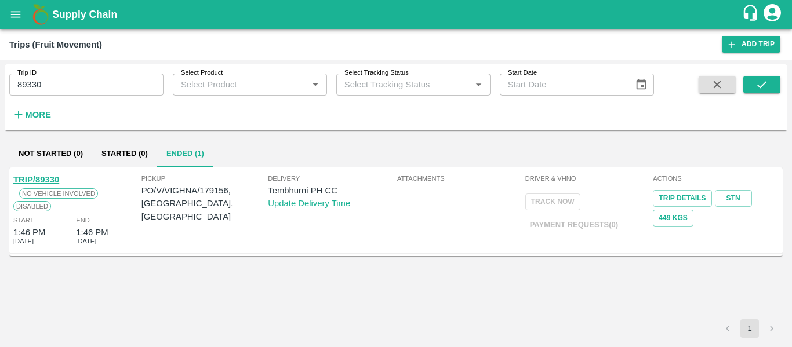
click at [35, 179] on link "TRIP/89330" at bounding box center [36, 179] width 46 height 9
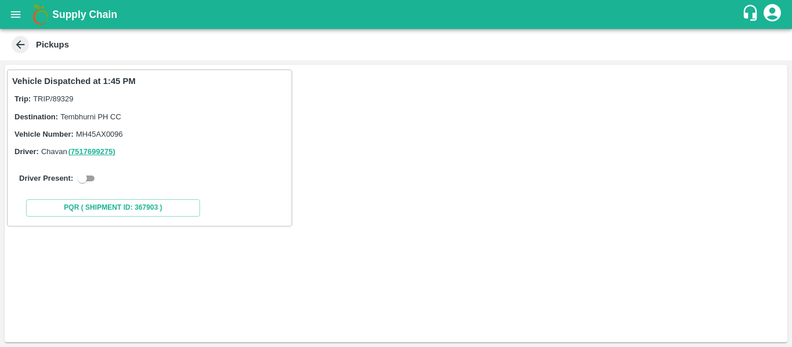
click at [93, 172] on input "checkbox" at bounding box center [82, 179] width 42 height 14
checkbox input "true"
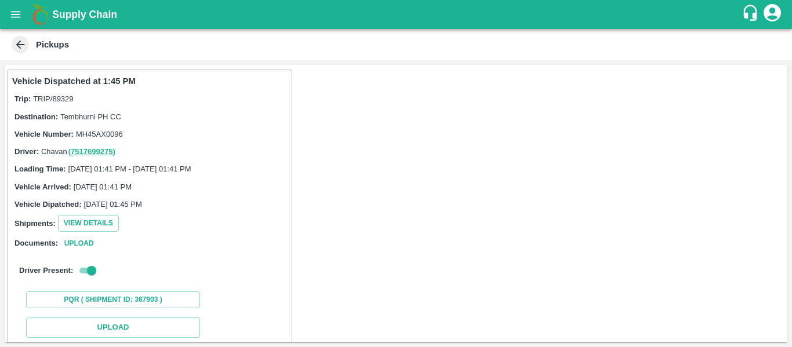
scroll to position [170, 0]
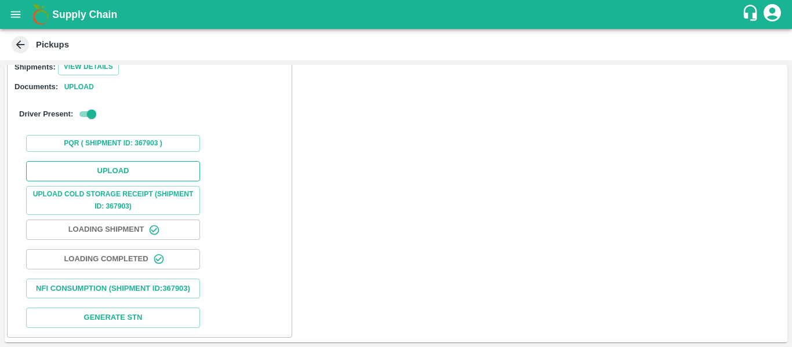
click at [110, 161] on button "Upload" at bounding box center [113, 171] width 174 height 20
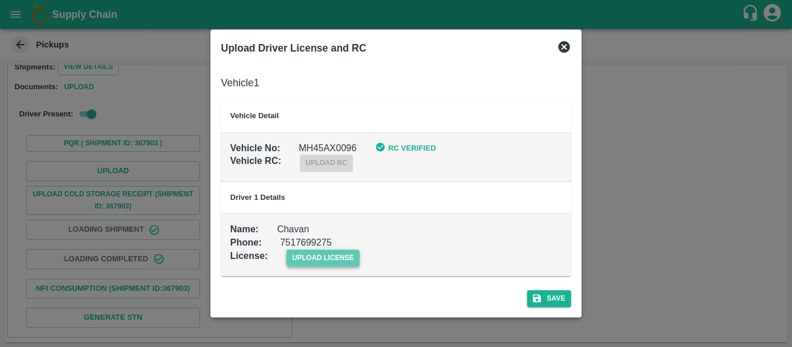
click at [332, 260] on span "upload license" at bounding box center [324, 258] width 74 height 17
click at [0, 0] on input "upload license" at bounding box center [0, 0] width 0 height 0
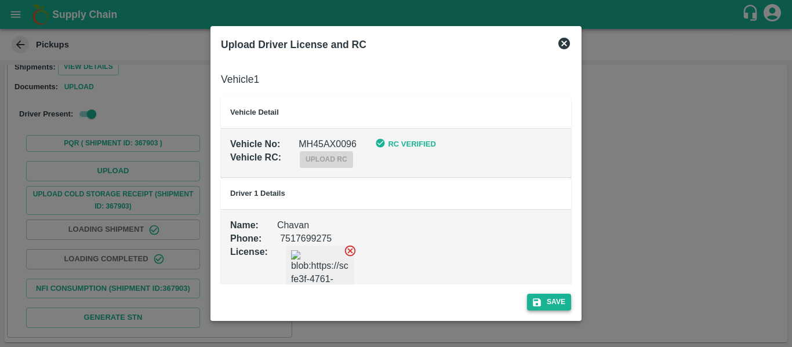
click at [559, 300] on button "Save" at bounding box center [549, 302] width 44 height 17
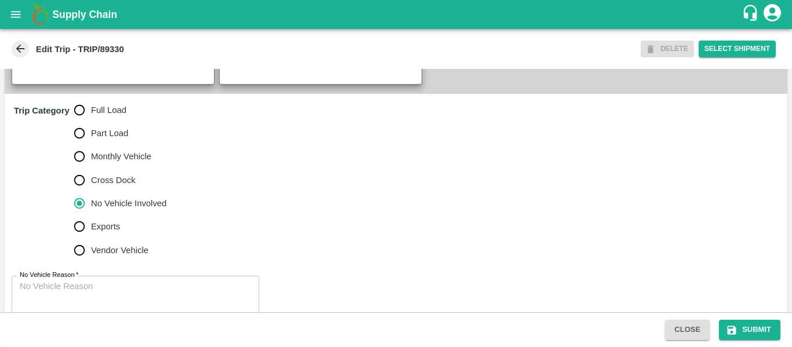
scroll to position [314, 0]
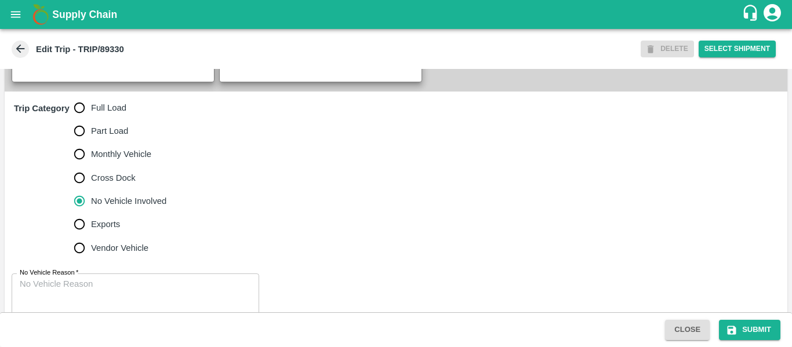
click at [114, 114] on span "Full Load" at bounding box center [108, 108] width 35 height 13
click at [91, 119] on input "Full Load" at bounding box center [79, 107] width 23 height 23
radio input "true"
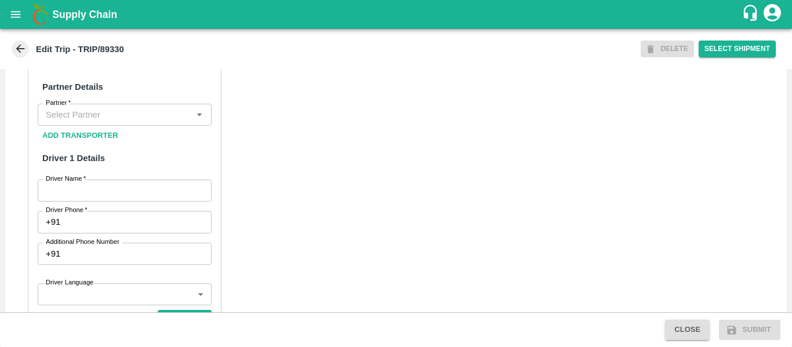
scroll to position [528, 0]
click at [93, 122] on input "Partner   *" at bounding box center [115, 114] width 148 height 15
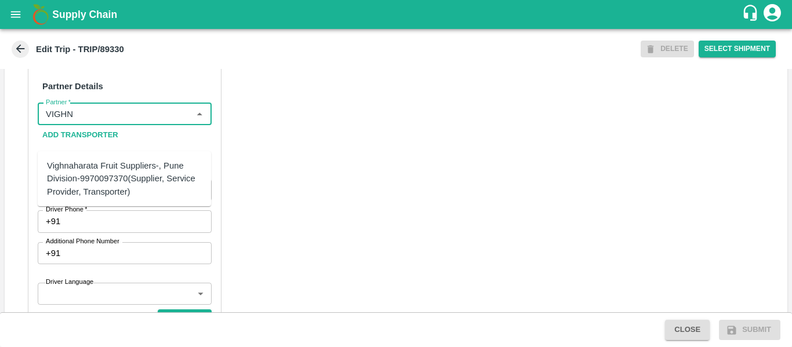
click at [102, 170] on div "Vighnaharata Fruit Suppliers-, Pune Division-9970097370(Supplier, Service Provi…" at bounding box center [124, 179] width 155 height 39
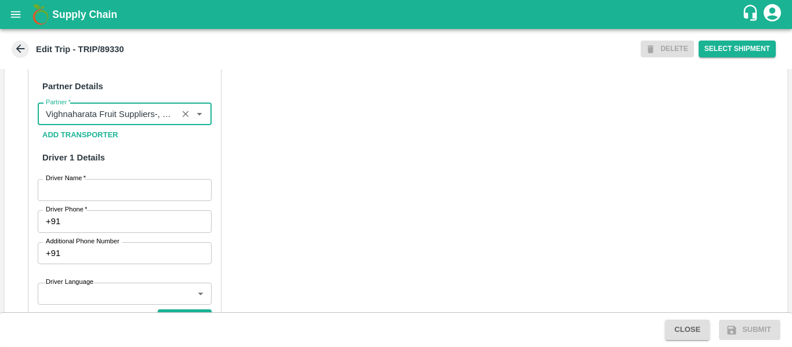
type input "Vighnaharata Fruit Suppliers-, Pune Division-9970097370(Supplier, Service Provi…"
click at [110, 201] on input "Driver Name   *" at bounding box center [125, 190] width 174 height 22
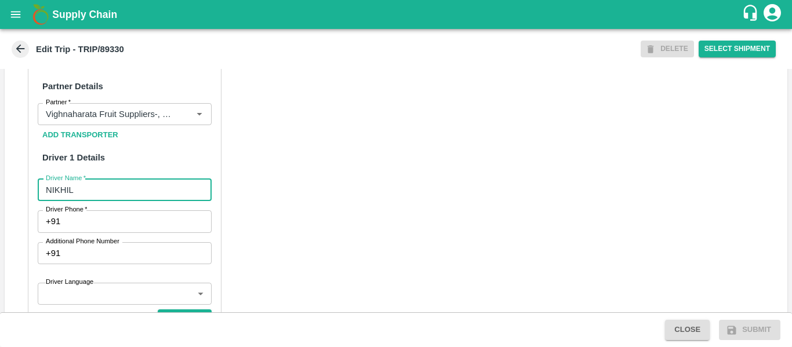
type input "NIKHIL"
click at [114, 233] on input "Driver Phone   *" at bounding box center [138, 222] width 146 height 22
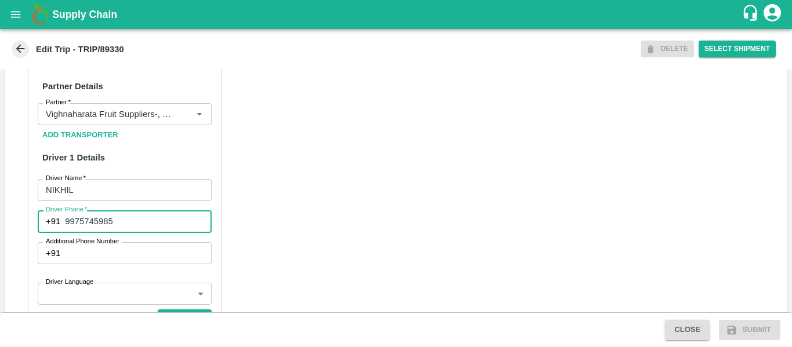
type input "9975745985"
click at [358, 238] on div "Partner Details Partner   * Partner Add Transporter Driver 1 Details Driver Nam…" at bounding box center [396, 341] width 783 height 582
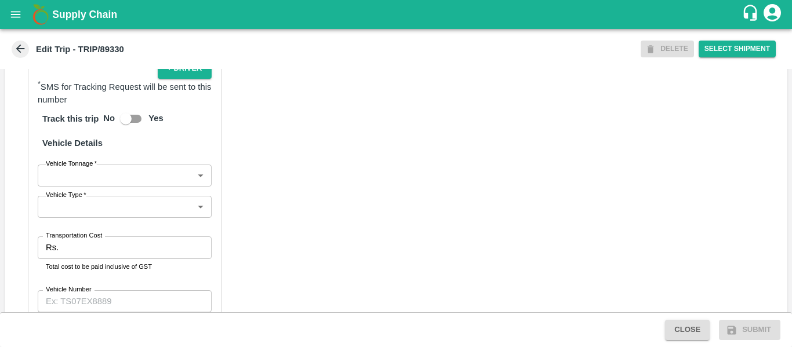
scroll to position [781, 0]
click at [104, 258] on input "Transportation Cost" at bounding box center [137, 246] width 148 height 22
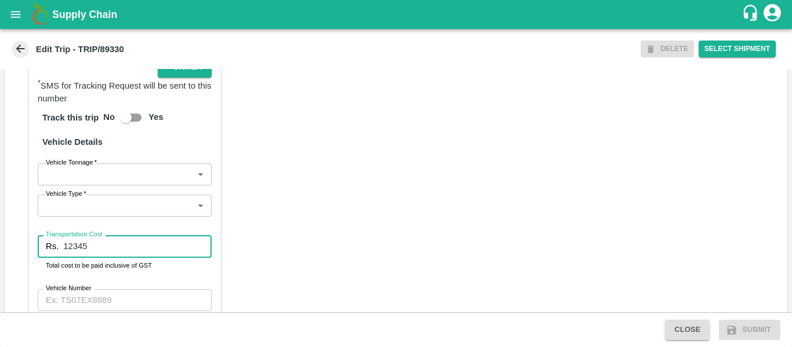
type input "12345"
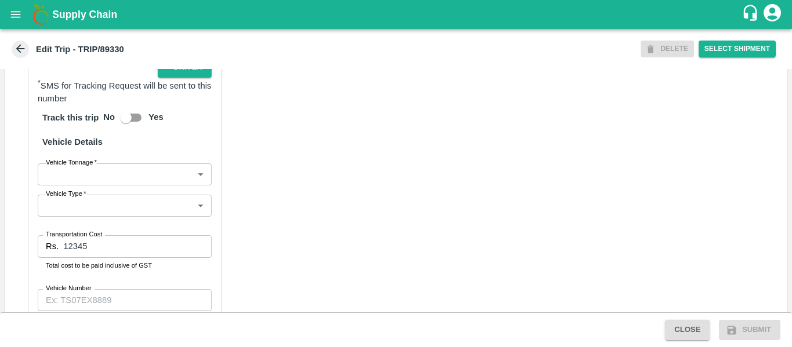
click at [386, 262] on div "Partner Details Partner   * Partner Add Transporter Driver 1 Details Driver Nam…" at bounding box center [396, 89] width 783 height 582
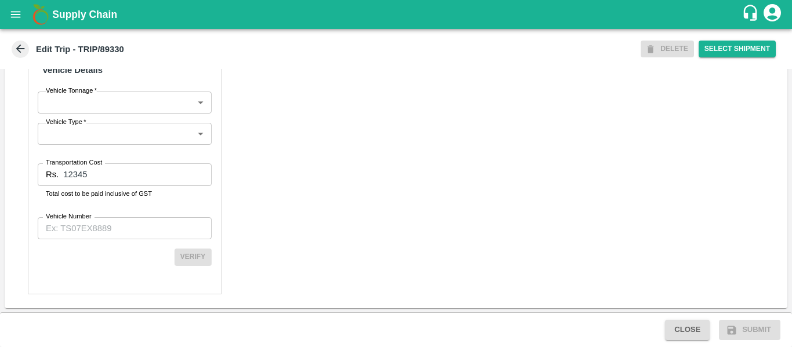
click at [81, 216] on label "Vehicle Number" at bounding box center [69, 216] width 46 height 9
click at [81, 218] on input "Vehicle Number" at bounding box center [125, 229] width 174 height 22
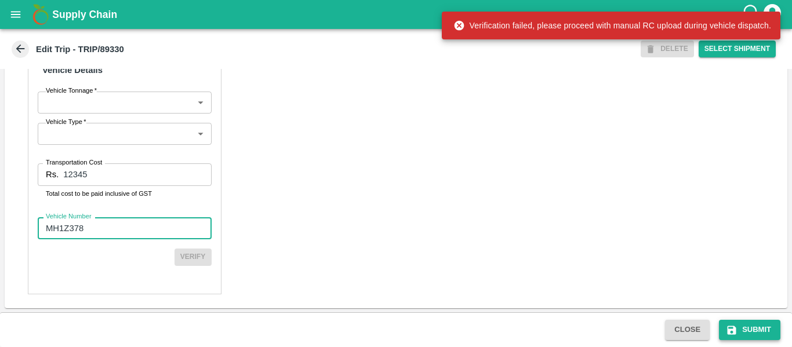
click at [722, 328] on button "Submit" at bounding box center [749, 330] width 61 height 20
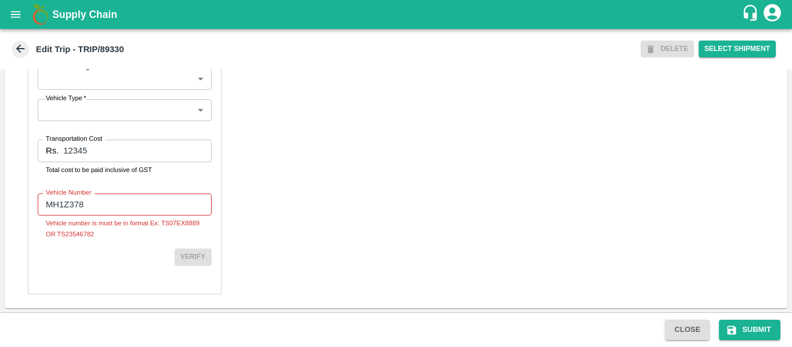
click at [90, 216] on input "MH1Z378" at bounding box center [125, 205] width 174 height 22
click at [63, 216] on input "MH1Z3780" at bounding box center [125, 205] width 174 height 22
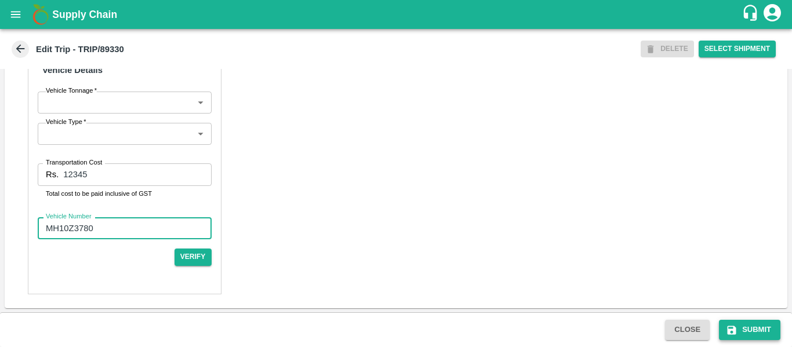
type input "MH10Z3780"
click at [748, 324] on button "Submit" at bounding box center [749, 330] width 61 height 20
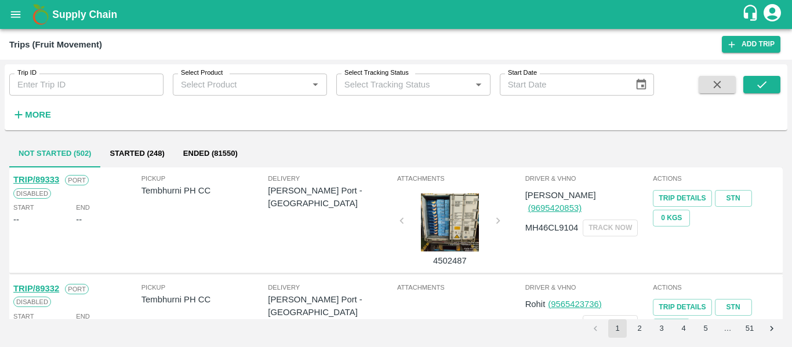
click at [48, 84] on input "Trip ID" at bounding box center [86, 85] width 154 height 22
paste input "89330"
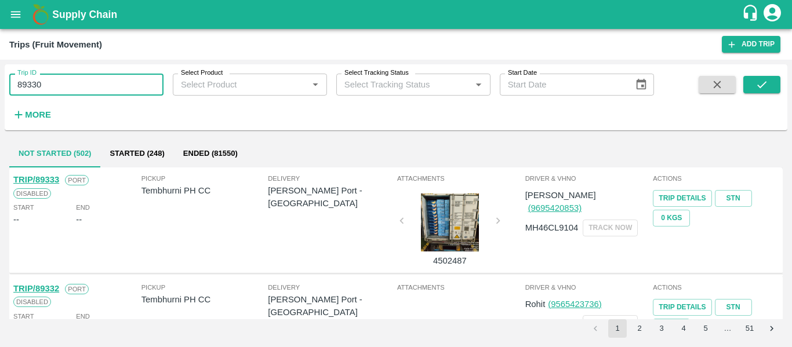
type input "89330"
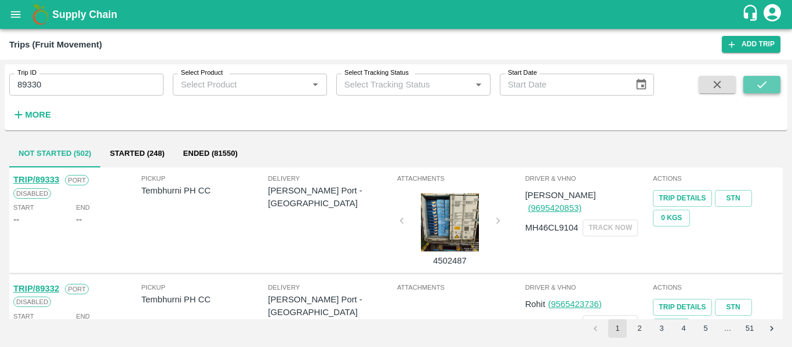
click at [763, 89] on icon "submit" at bounding box center [762, 84] width 13 height 13
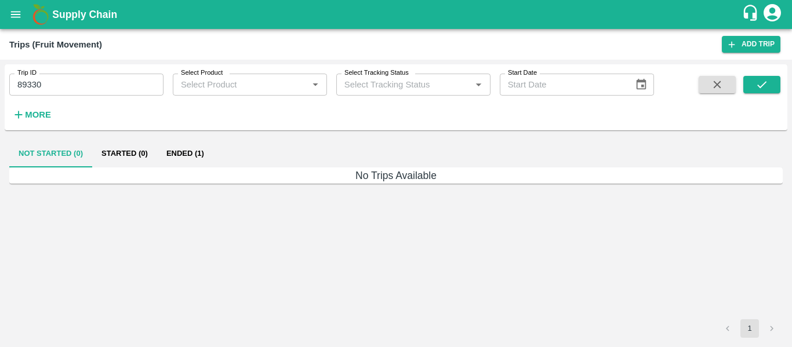
click at [183, 150] on button "Ended (1)" at bounding box center [185, 154] width 56 height 28
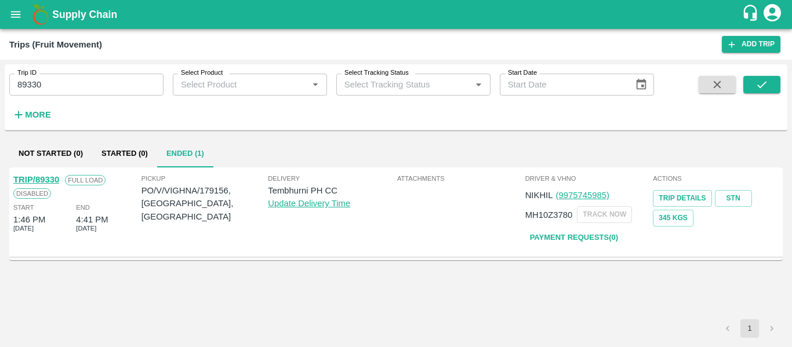
click at [42, 176] on link "TRIP/89330" at bounding box center [36, 179] width 46 height 9
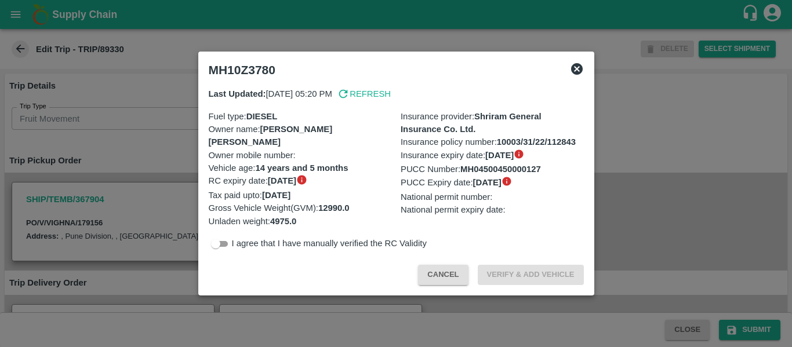
click at [122, 161] on div at bounding box center [396, 173] width 792 height 347
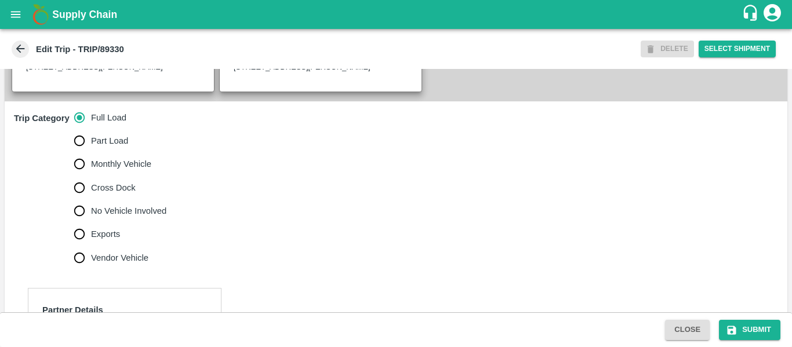
scroll to position [307, 0]
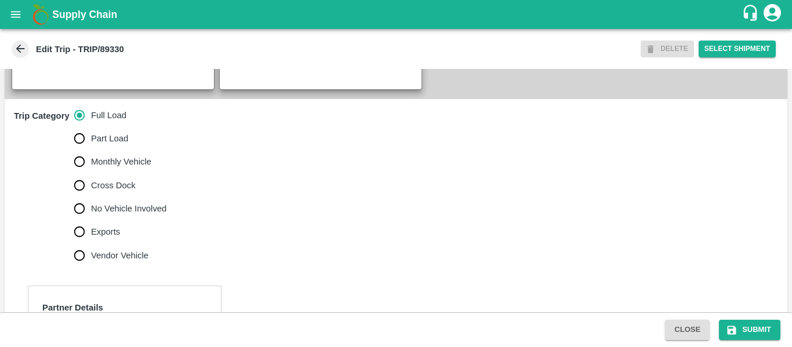
click at [113, 215] on span "No Vehicle Involved" at bounding box center [128, 208] width 75 height 13
click at [91, 220] on input "No Vehicle Involved" at bounding box center [79, 208] width 23 height 23
radio input "true"
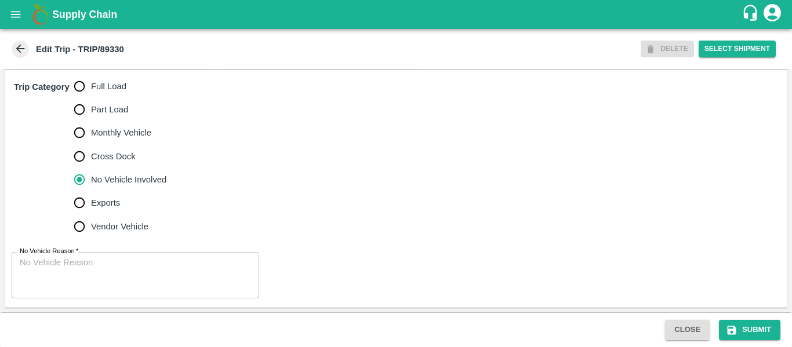
click at [88, 276] on textarea "No Vehicle Reason   *" at bounding box center [135, 275] width 231 height 37
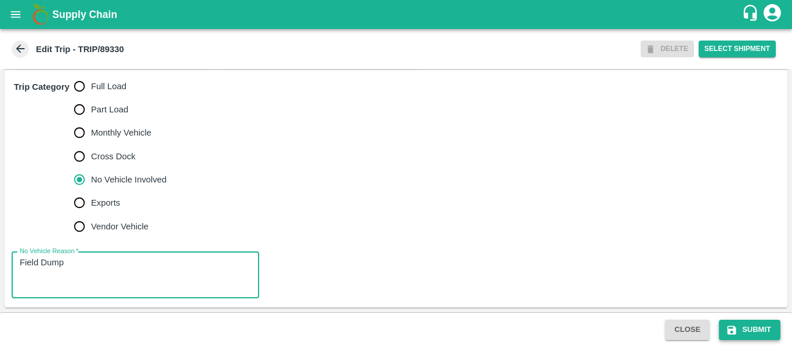
type textarea "Field Dump"
click at [756, 325] on button "Submit" at bounding box center [749, 330] width 61 height 20
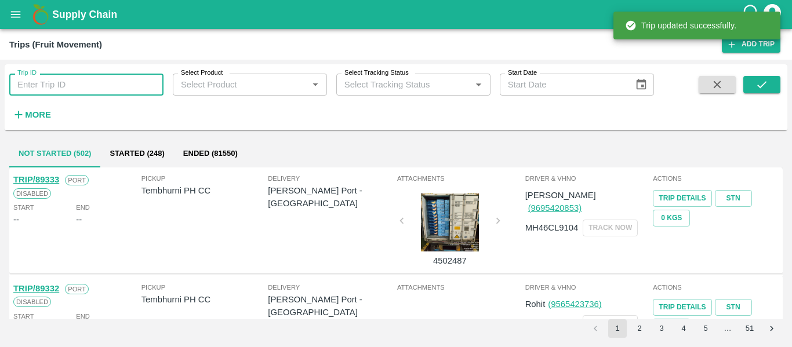
click at [79, 78] on input "Trip ID" at bounding box center [86, 85] width 154 height 22
paste input "89295"
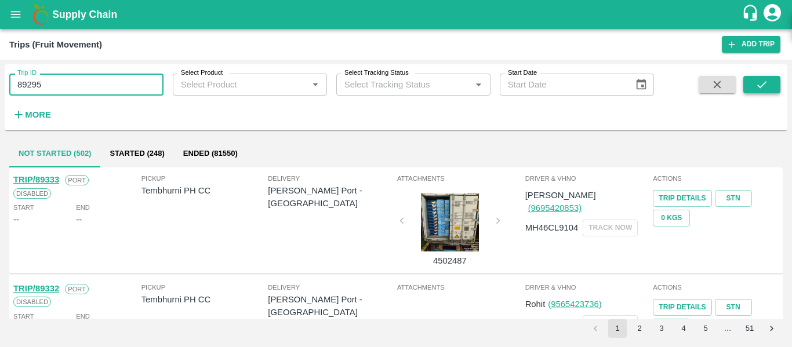
type input "89295"
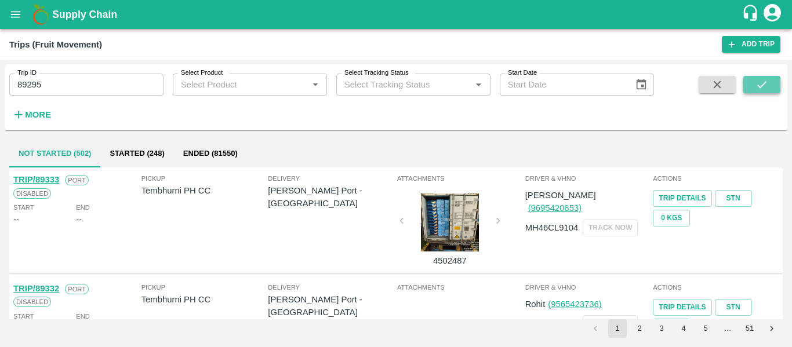
click at [747, 79] on button "submit" at bounding box center [762, 84] width 37 height 17
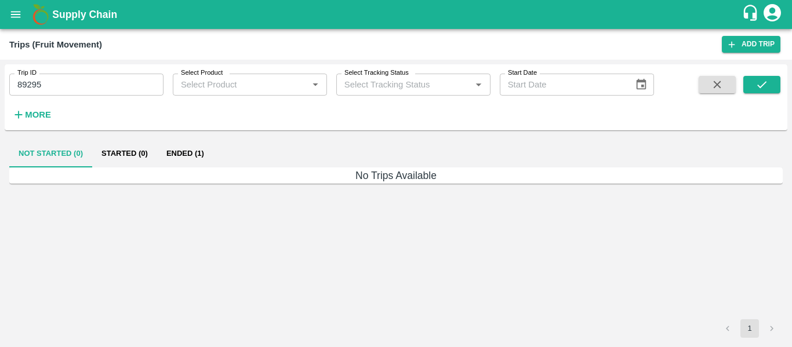
click at [205, 158] on button "Ended (1)" at bounding box center [185, 154] width 56 height 28
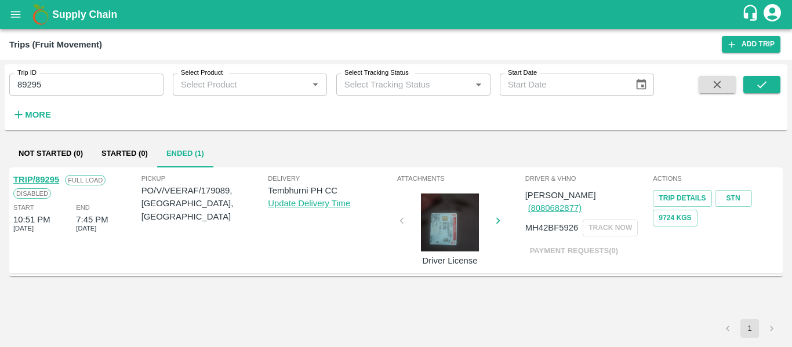
click at [42, 176] on link "TRIP/89295" at bounding box center [36, 179] width 46 height 9
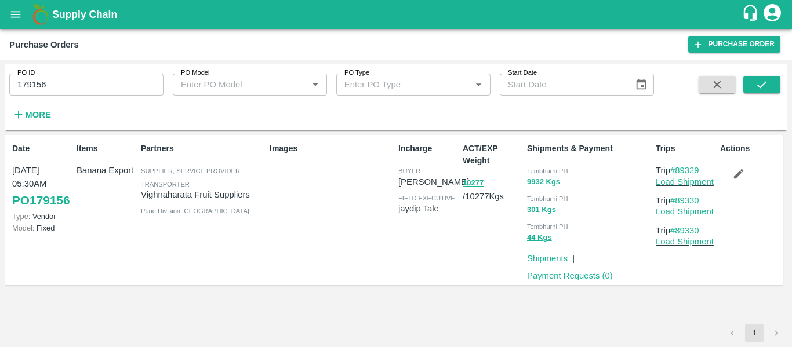
click at [79, 100] on div "PO ID 179156 PO ID PO Model PO Model   * PO Type PO Type   * Start Date Start D…" at bounding box center [327, 94] width 654 height 60
click at [56, 86] on input "179156" at bounding box center [86, 85] width 154 height 22
paste input "text"
type input "179089"
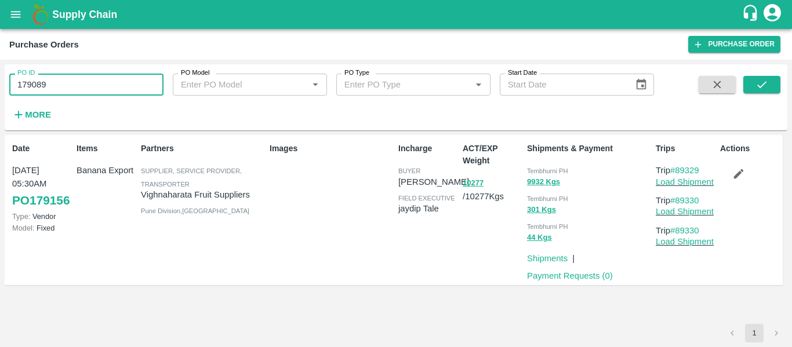
click at [760, 95] on span at bounding box center [762, 100] width 37 height 48
click at [758, 89] on icon "submit" at bounding box center [762, 84] width 13 height 13
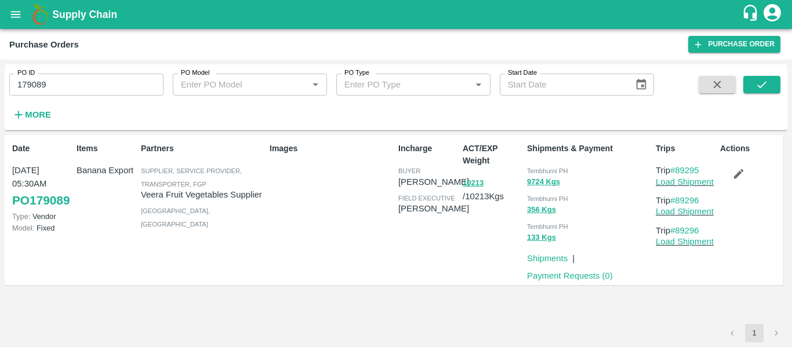
click at [737, 179] on icon "button" at bounding box center [739, 174] width 13 height 13
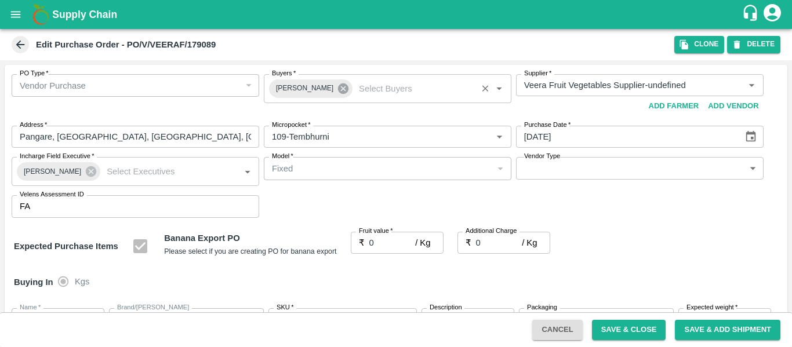
click at [338, 89] on icon at bounding box center [343, 89] width 10 height 10
click at [306, 89] on input "Buyers   *" at bounding box center [378, 85] width 222 height 15
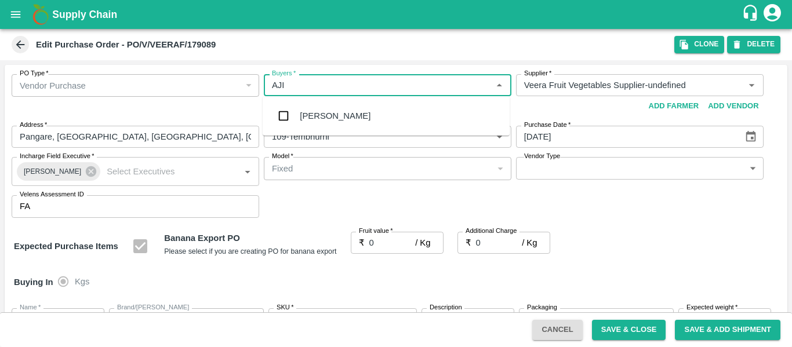
type input "AJIT"
click at [311, 118] on div "[PERSON_NAME]" at bounding box center [335, 116] width 71 height 13
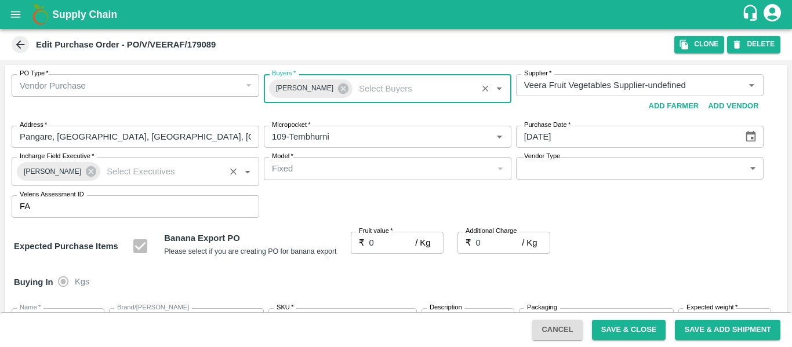
click at [84, 179] on div "[PERSON_NAME]" at bounding box center [59, 171] width 84 height 19
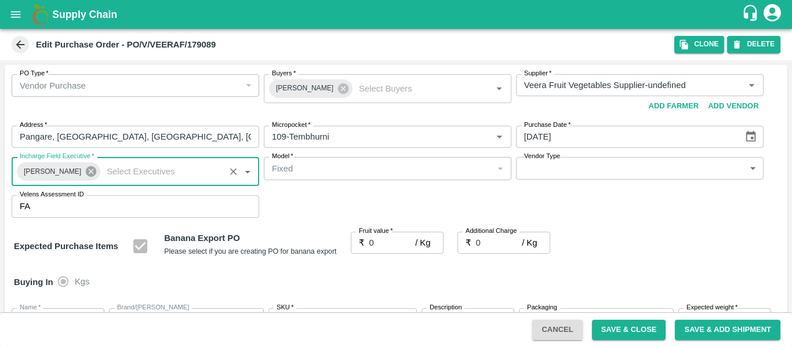
click at [86, 175] on icon at bounding box center [91, 171] width 10 height 10
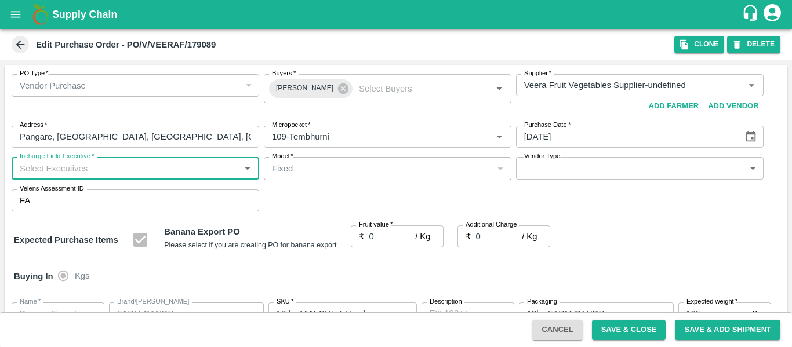
click at [61, 172] on input "Incharge Field Executive   *" at bounding box center [126, 168] width 222 height 15
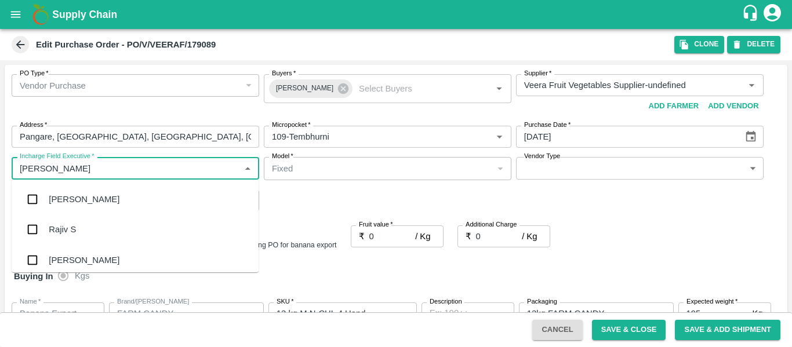
type input "JAYD"
click at [66, 195] on div "jaydip Tale" at bounding box center [69, 199] width 41 height 13
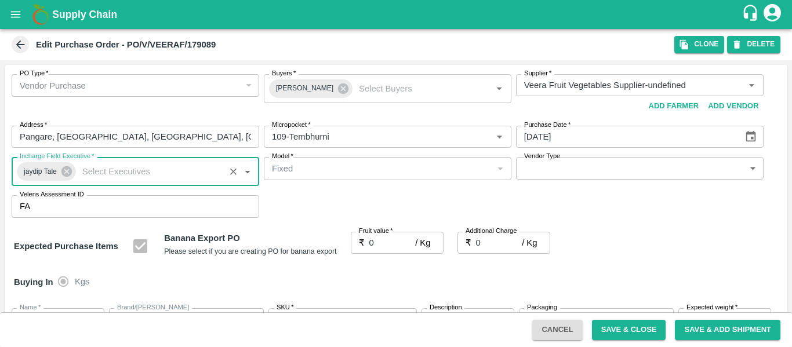
click at [390, 242] on input "0" at bounding box center [392, 243] width 46 height 22
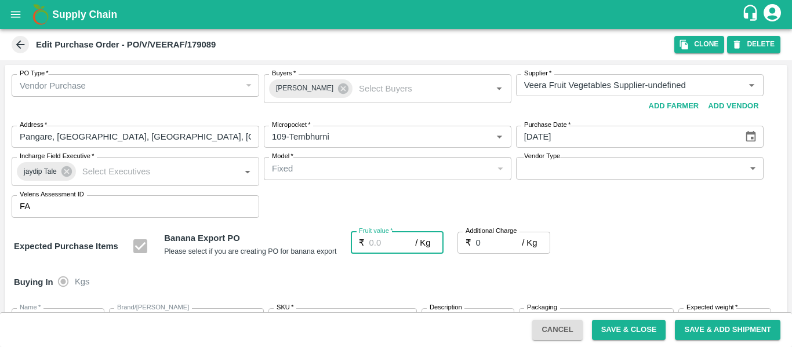
type input "2"
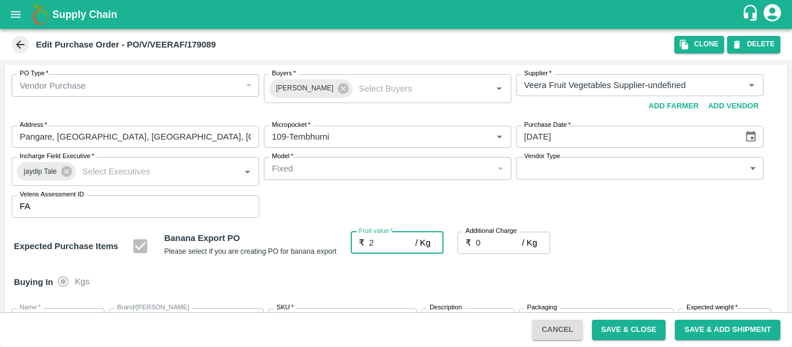
type input "2"
type input "21"
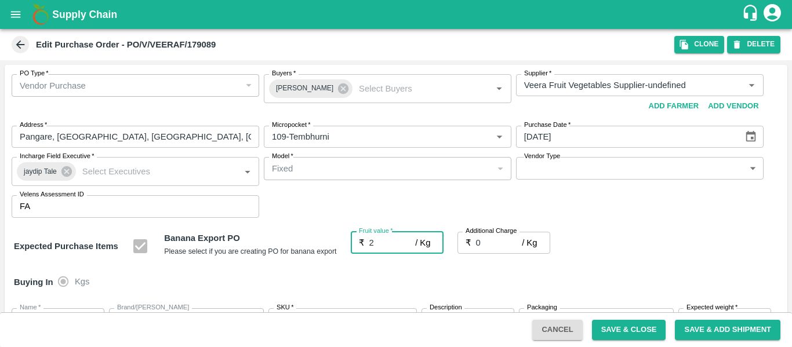
type input "21"
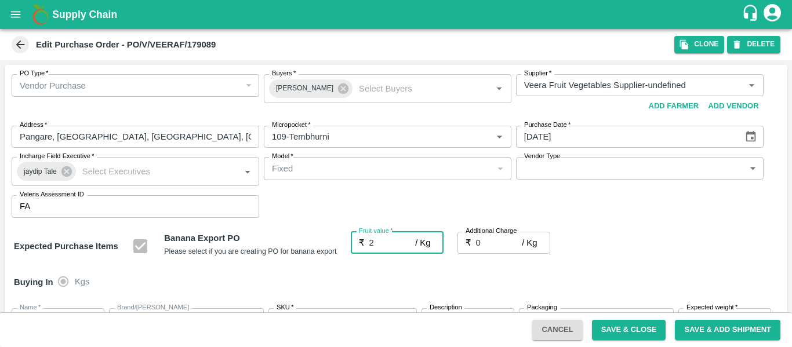
type input "21"
click at [502, 239] on input "0" at bounding box center [499, 243] width 46 height 22
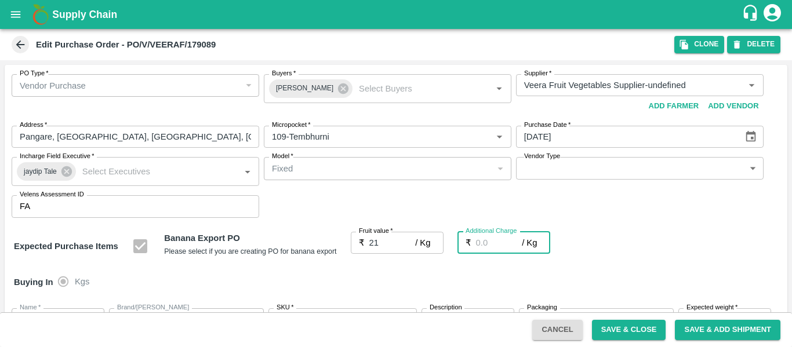
type input "2"
type input "23"
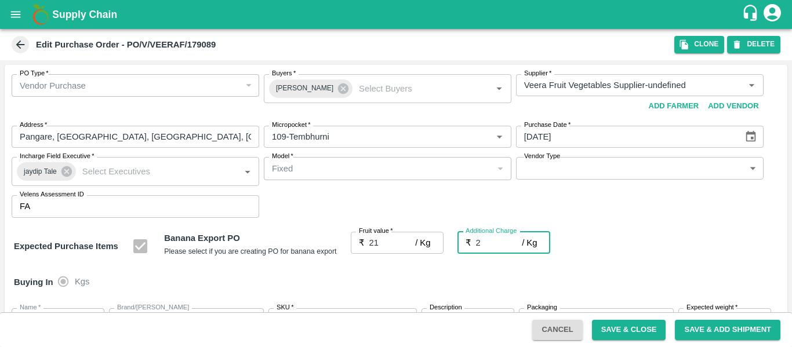
type input "23"
type input "2.7"
type input "23.7"
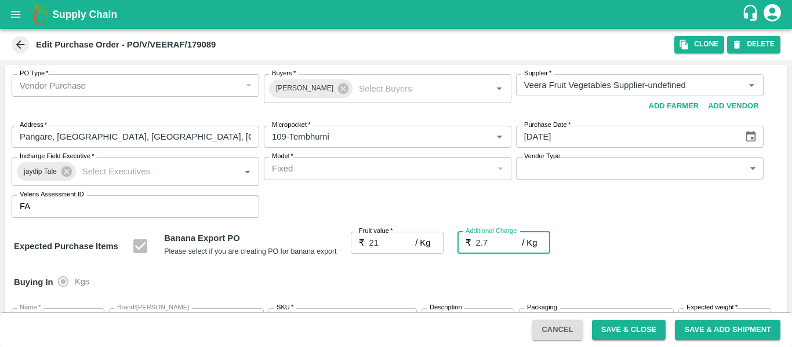
type input "23.7"
type input "2.75"
type input "23.75"
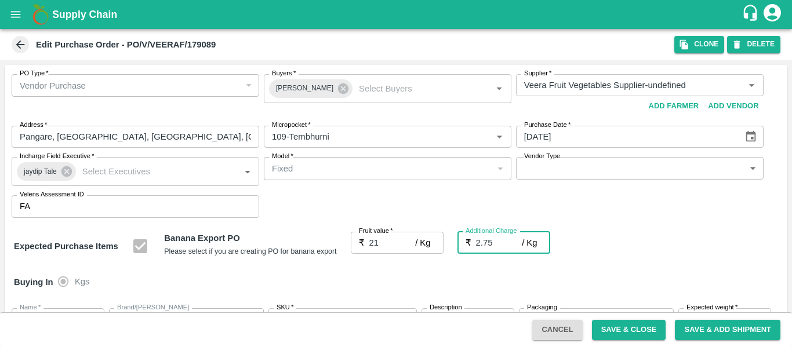
type input "23.75"
type input "2.75"
click at [626, 268] on div "Buying In Kgs" at bounding box center [396, 283] width 783 height 34
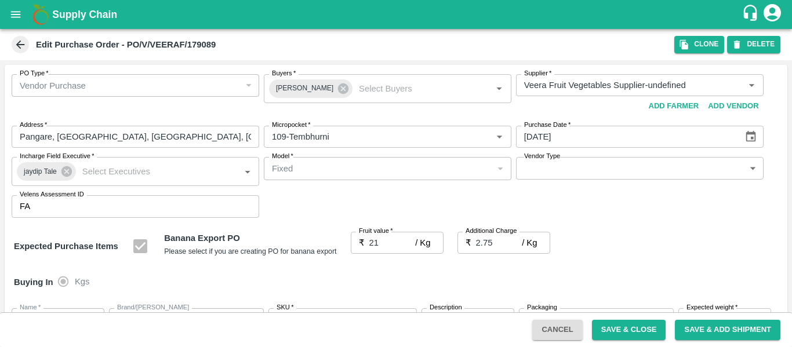
scroll to position [691, 0]
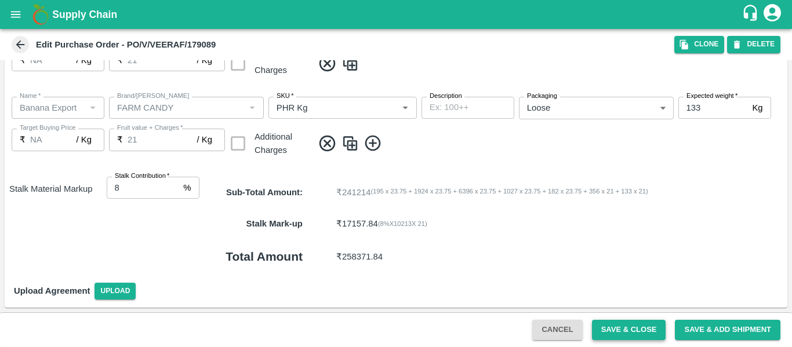
click at [617, 327] on button "Save & Close" at bounding box center [629, 330] width 74 height 20
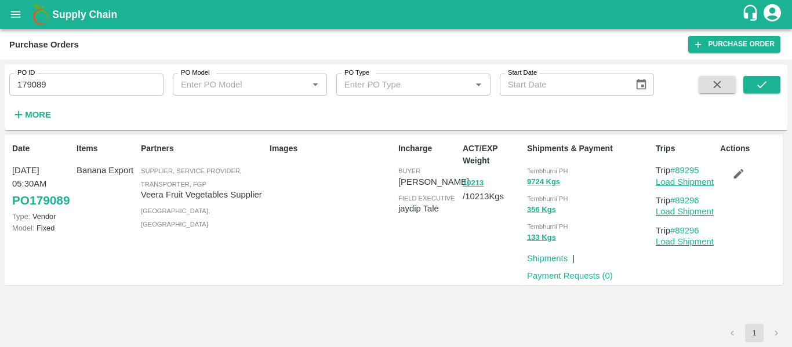
click at [705, 182] on link "Load Shipment" at bounding box center [685, 181] width 58 height 9
drag, startPoint x: 710, startPoint y: 172, endPoint x: 678, endPoint y: 173, distance: 31.9
click at [678, 173] on p "Trip #89295" at bounding box center [686, 170] width 60 height 13
copy link "89295"
click at [77, 78] on input "179089" at bounding box center [86, 85] width 154 height 22
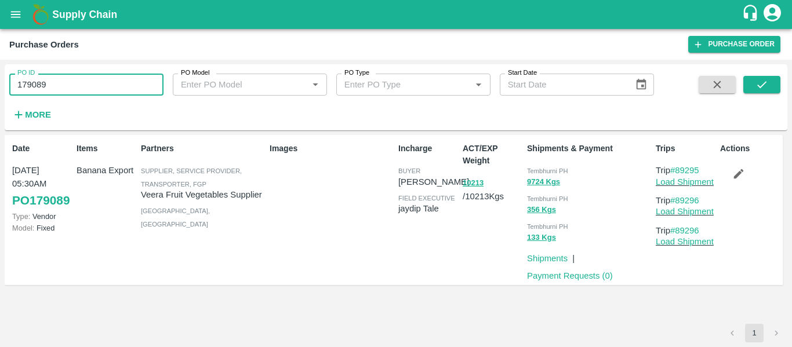
click at [77, 78] on input "179089" at bounding box center [86, 85] width 154 height 22
paste input "text"
type input "179098"
click at [767, 82] on icon "submit" at bounding box center [762, 84] width 13 height 13
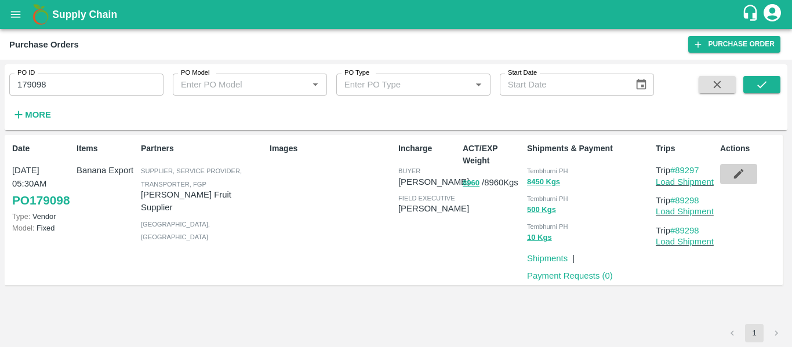
click at [742, 181] on button "button" at bounding box center [738, 174] width 37 height 20
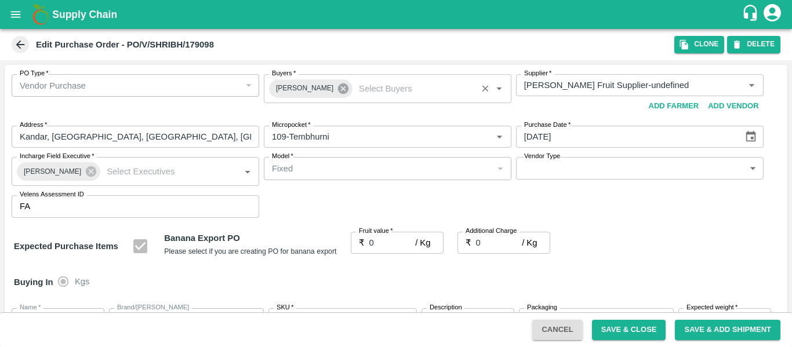
click at [338, 89] on icon at bounding box center [343, 89] width 10 height 10
click at [298, 84] on input "Buyers   *" at bounding box center [378, 85] width 222 height 15
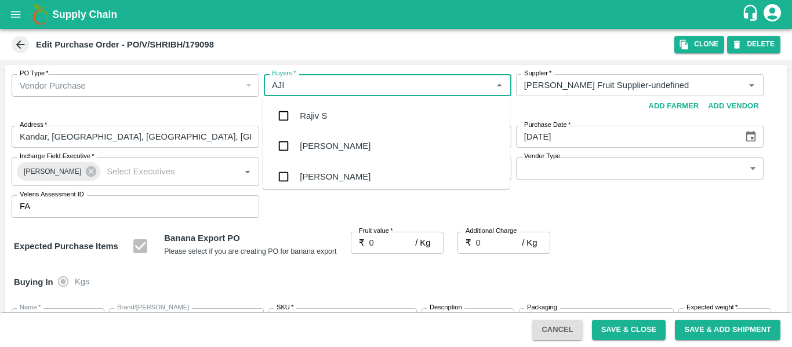
type input "AJIT"
click at [302, 106] on div "Ajit Otari" at bounding box center [386, 116] width 247 height 30
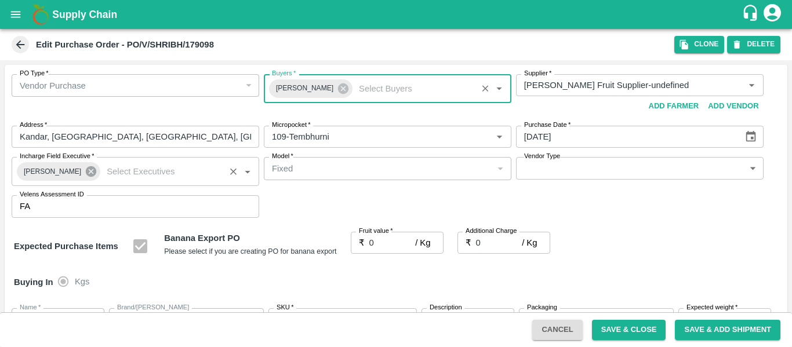
click at [86, 174] on icon at bounding box center [91, 171] width 10 height 10
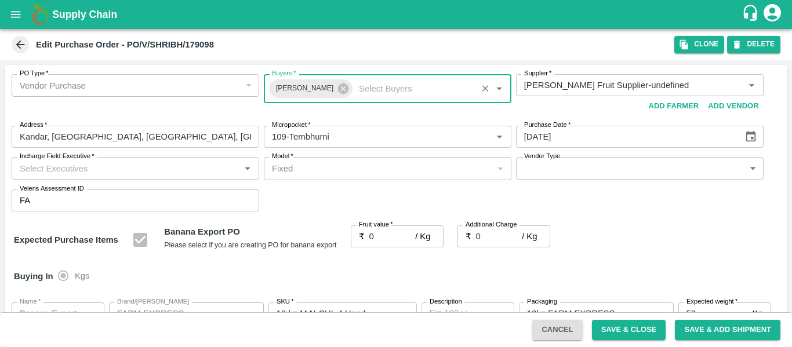
click at [41, 166] on input "Incharge Field Executive   *" at bounding box center [126, 168] width 222 height 15
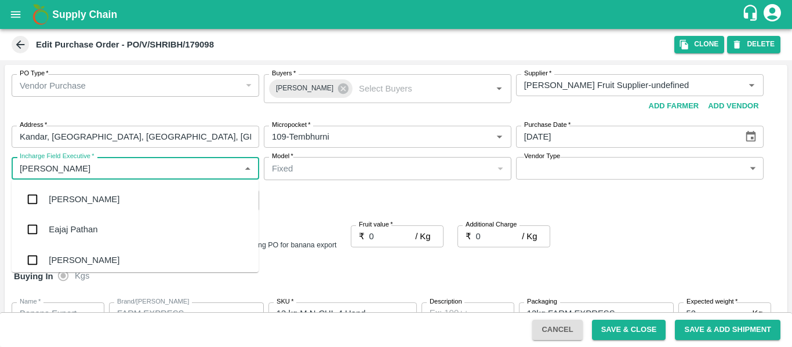
type input "JAYD"
click at [52, 200] on div "jaydip Tale" at bounding box center [69, 199] width 41 height 13
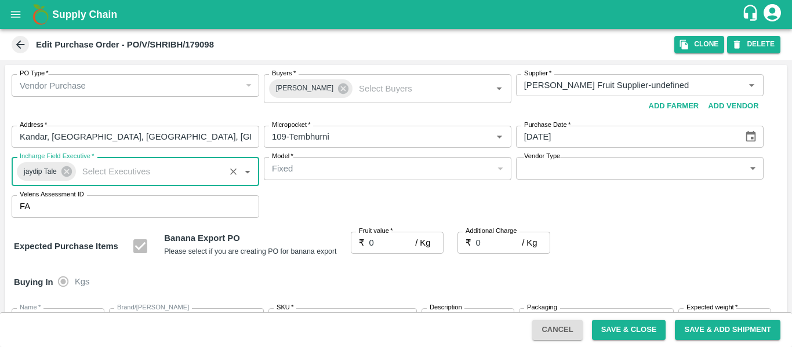
click at [385, 243] on input "0" at bounding box center [392, 243] width 46 height 22
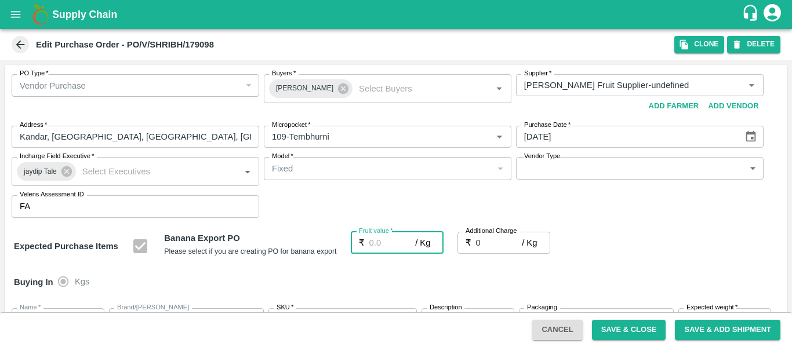
type input "2"
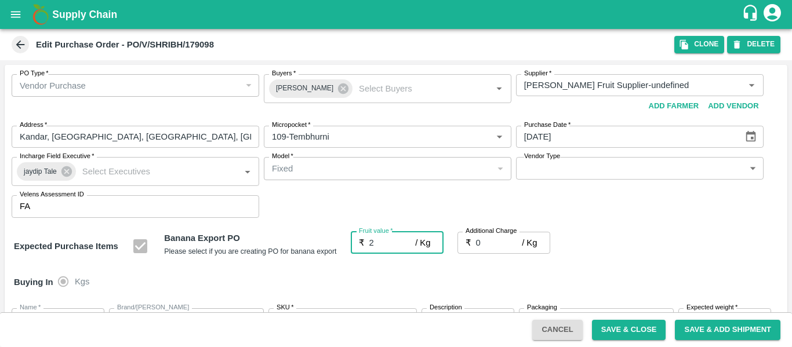
type input "2"
type input "21"
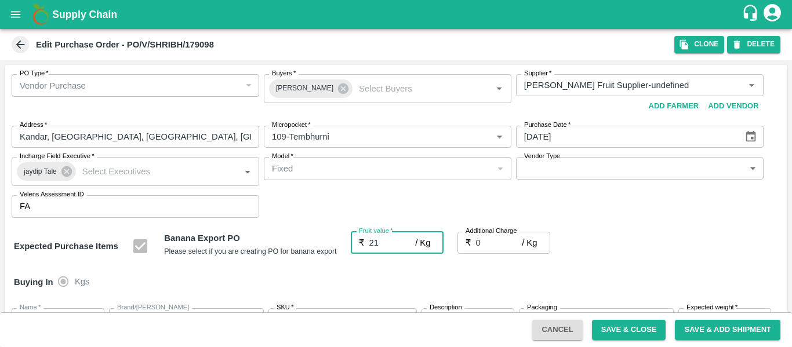
type input "21"
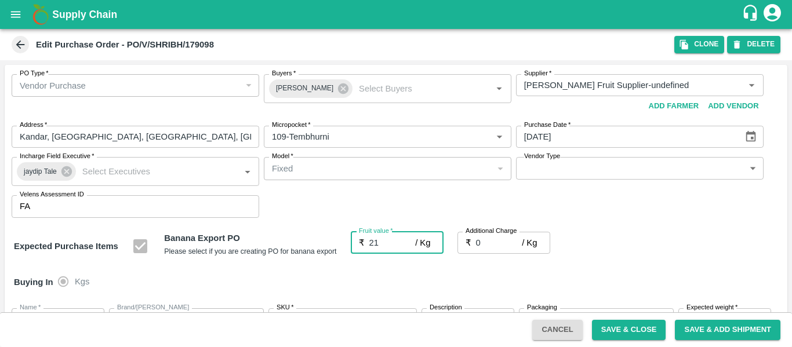
type input "21"
click at [492, 245] on input "0" at bounding box center [499, 243] width 46 height 22
type input "2"
type input "23"
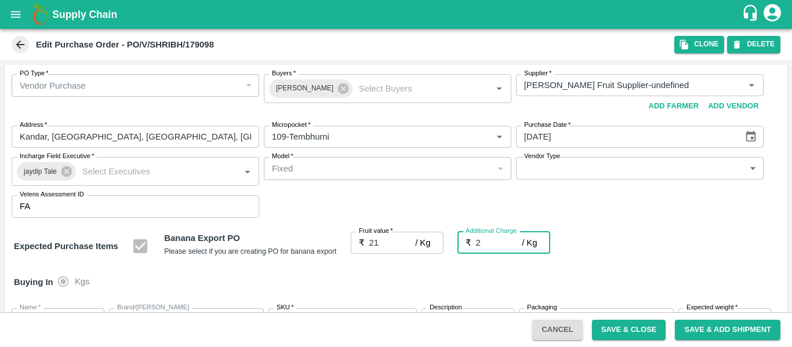
type input "23"
type input "2.7"
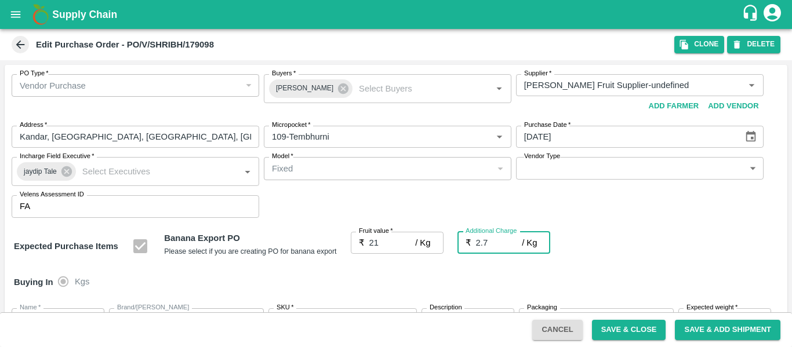
type input "23.7"
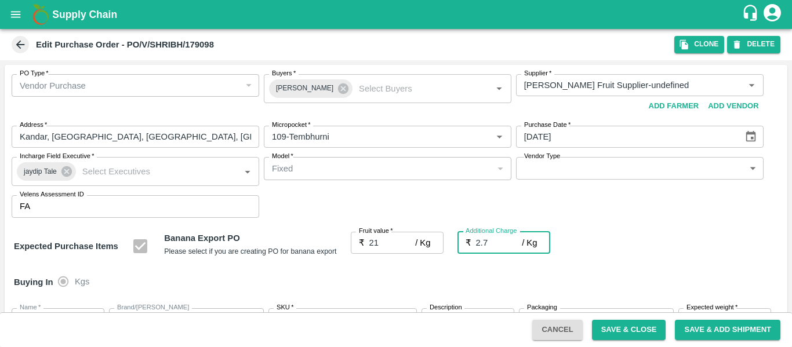
type input "2.75"
type input "23.75"
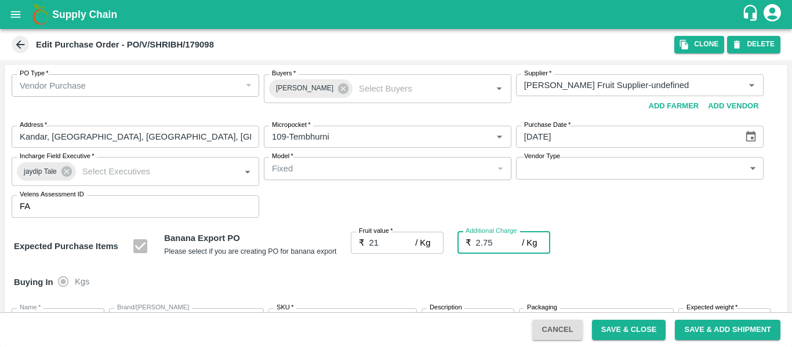
type input "23.75"
type input "2.75"
click at [635, 278] on div "Buying In Kgs" at bounding box center [396, 283] width 783 height 34
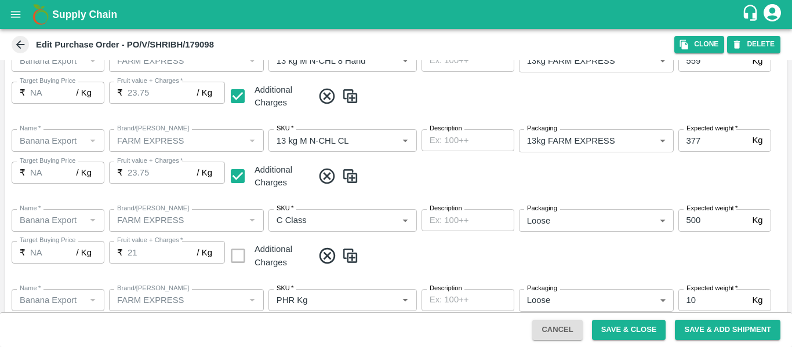
scroll to position [691, 0]
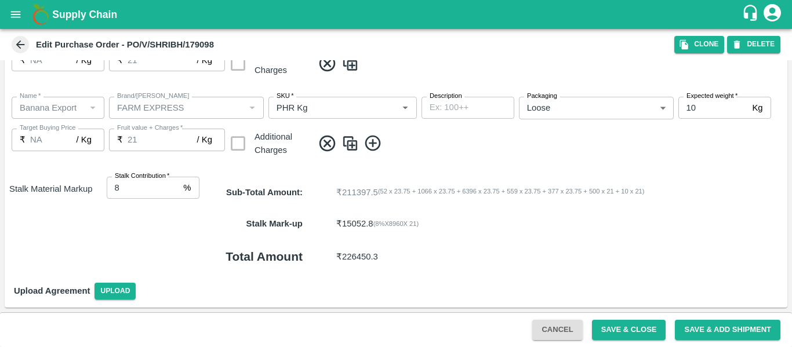
click at [606, 328] on button "Save & Close" at bounding box center [629, 330] width 74 height 20
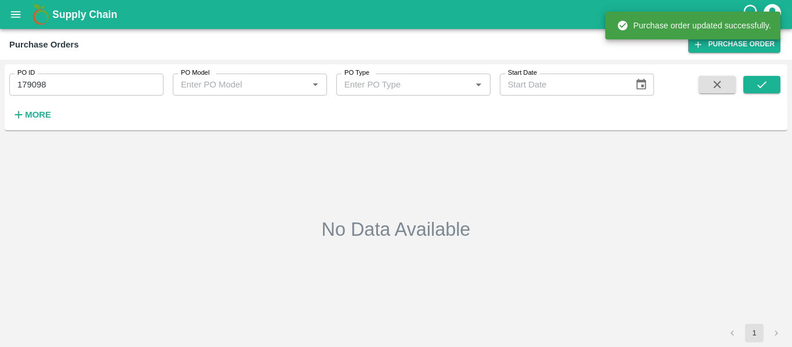
type input "179098"
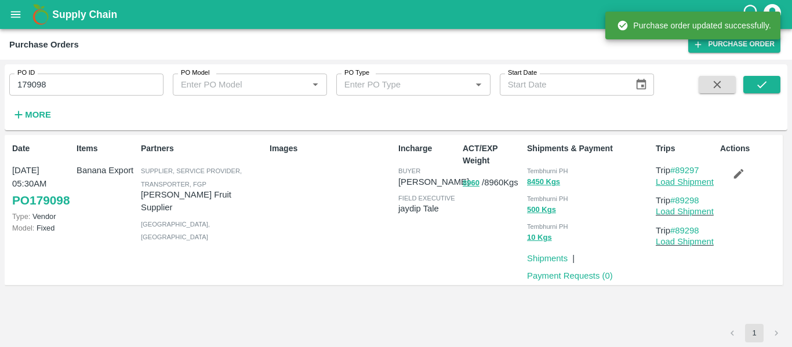
click at [672, 184] on link "Load Shipment" at bounding box center [685, 181] width 58 height 9
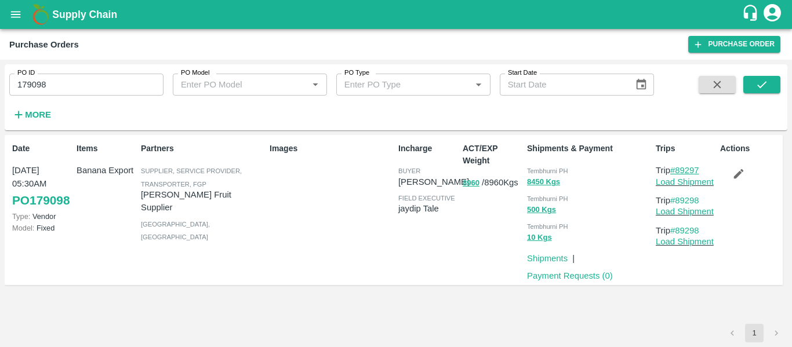
drag, startPoint x: 709, startPoint y: 172, endPoint x: 676, endPoint y: 172, distance: 33.1
click at [676, 172] on p "Trip #89297" at bounding box center [686, 170] width 60 height 13
copy link "89297"
drag, startPoint x: 709, startPoint y: 200, endPoint x: 677, endPoint y: 202, distance: 31.4
click at [677, 202] on p "Trip #89298" at bounding box center [686, 200] width 60 height 13
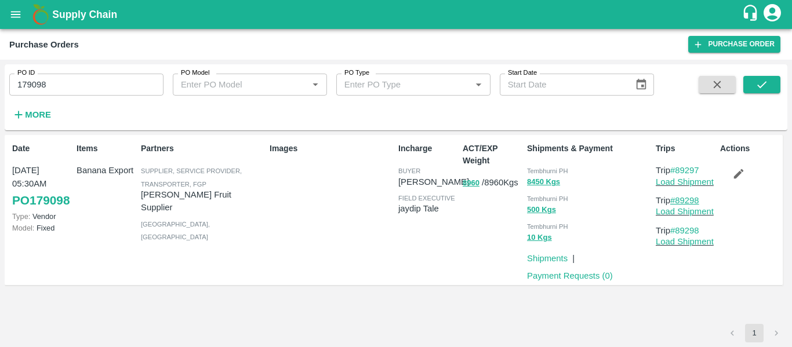
copy link "89298"
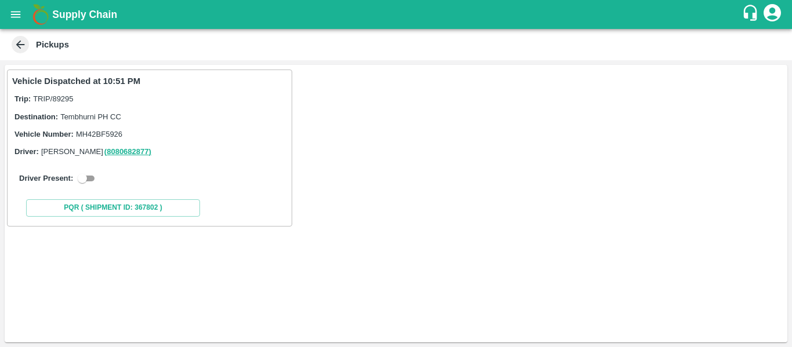
click at [85, 182] on input "checkbox" at bounding box center [82, 179] width 42 height 14
checkbox input "true"
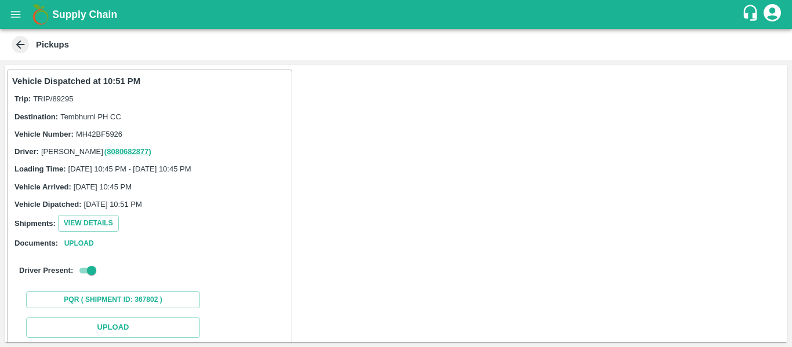
scroll to position [128, 0]
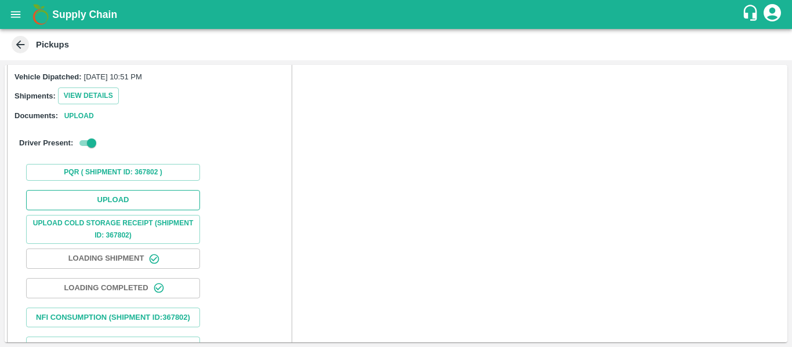
click at [140, 195] on button "Upload" at bounding box center [113, 200] width 174 height 20
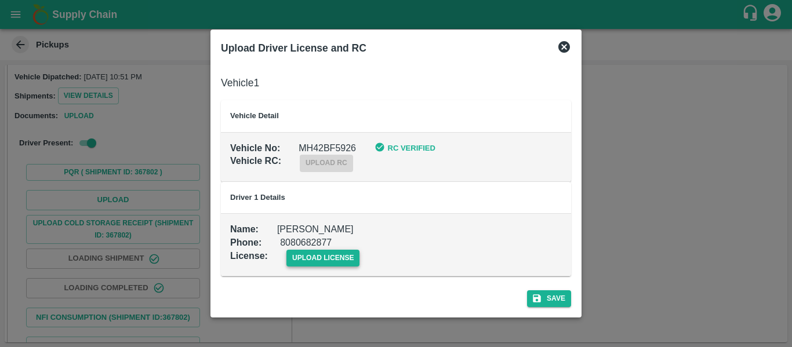
click at [325, 260] on span "upload license" at bounding box center [324, 258] width 74 height 17
click at [0, 0] on input "upload license" at bounding box center [0, 0] width 0 height 0
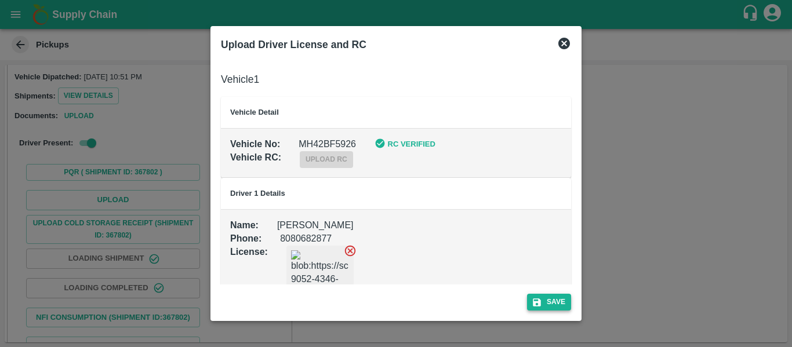
click at [561, 307] on button "Save" at bounding box center [549, 302] width 44 height 17
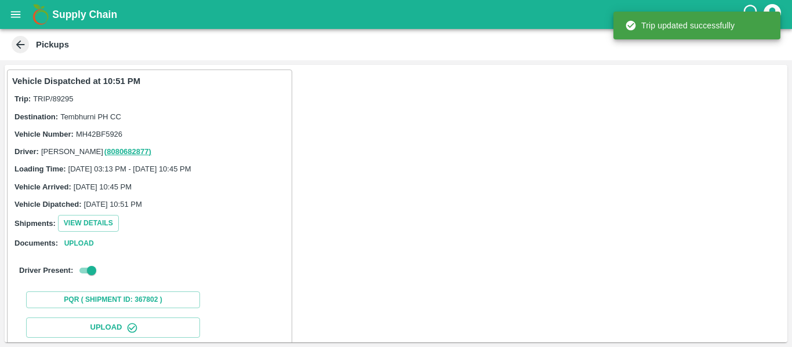
scroll to position [200, 0]
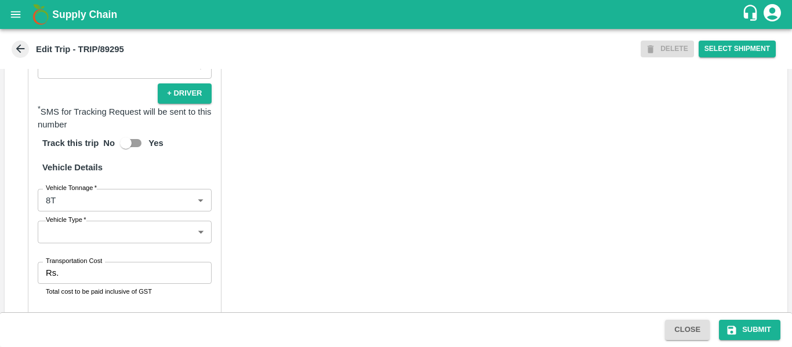
scroll to position [889, 0]
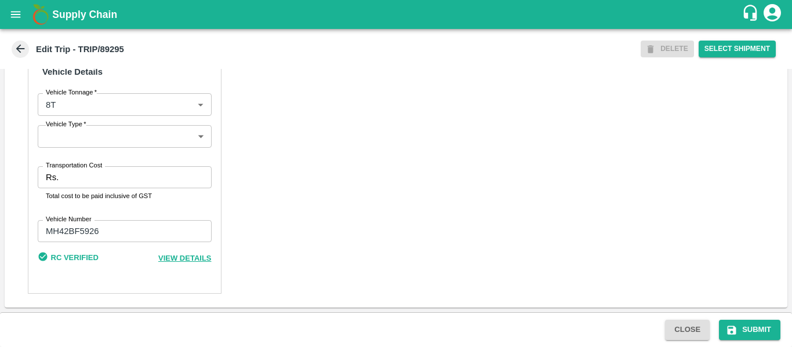
click at [90, 179] on input "Transportation Cost" at bounding box center [137, 177] width 148 height 22
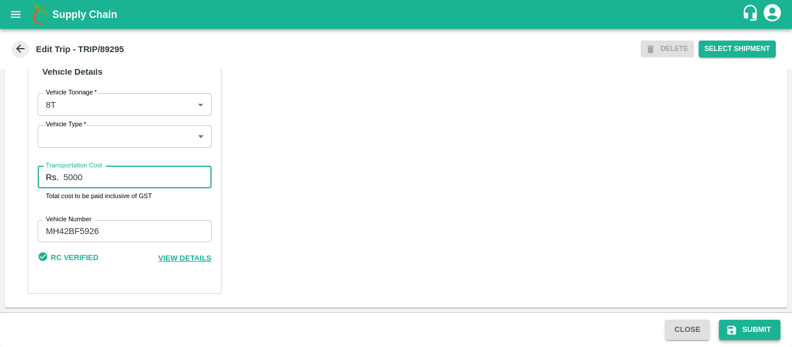
type input "5000"
click at [753, 335] on button "Submit" at bounding box center [749, 330] width 61 height 20
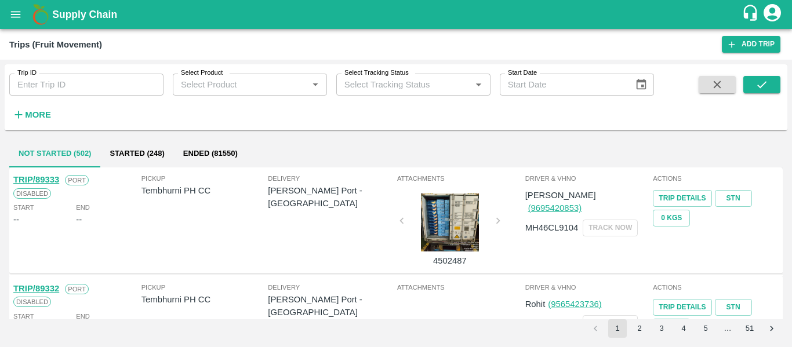
click at [72, 89] on input "Trip ID" at bounding box center [86, 85] width 154 height 22
paste input "89297"
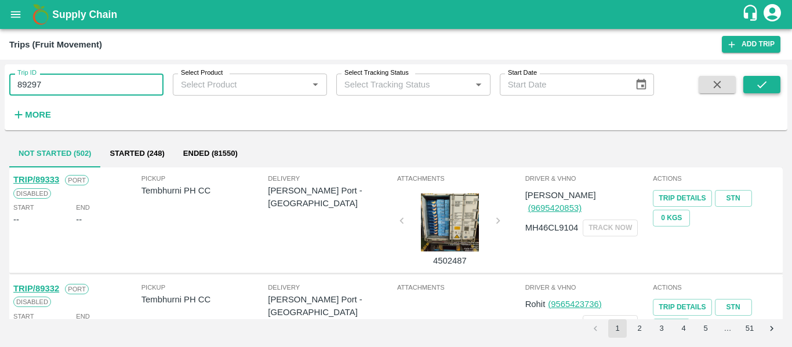
type input "89297"
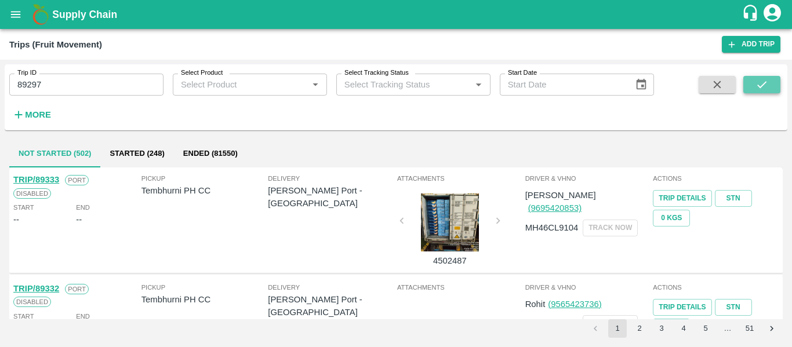
click at [749, 82] on button "submit" at bounding box center [762, 84] width 37 height 17
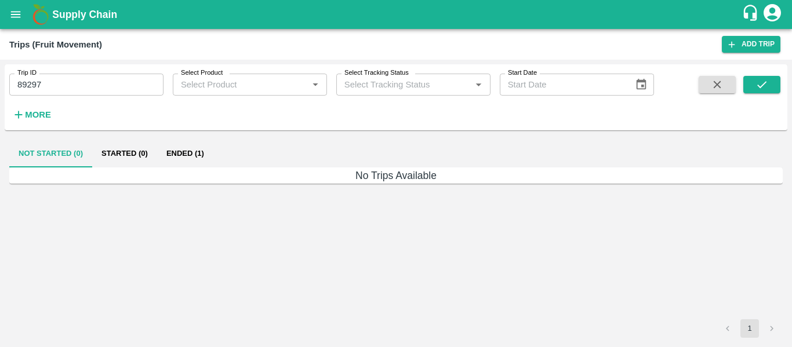
click at [182, 155] on button "Ended (1)" at bounding box center [185, 154] width 56 height 28
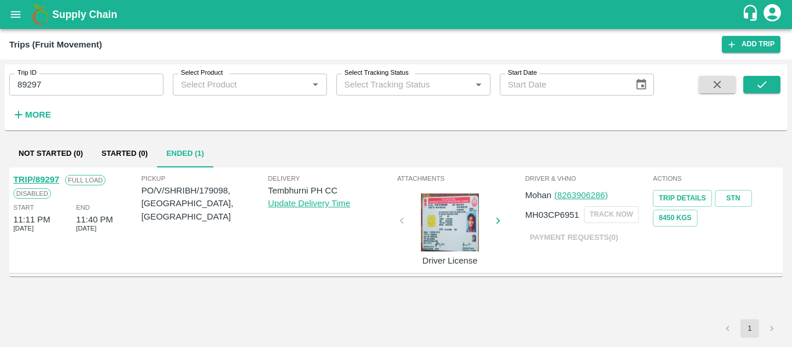
click at [48, 176] on link "TRIP/89297" at bounding box center [36, 179] width 46 height 9
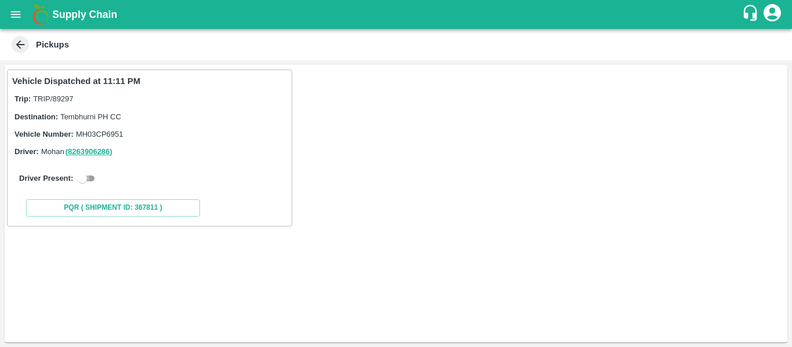
click at [84, 183] on input "checkbox" at bounding box center [82, 179] width 42 height 14
checkbox input "true"
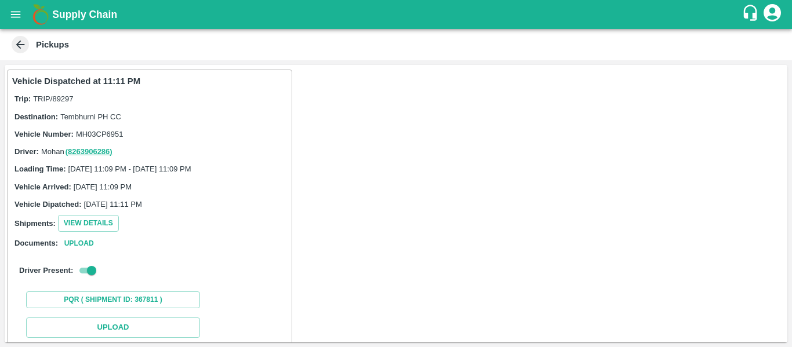
scroll to position [120, 0]
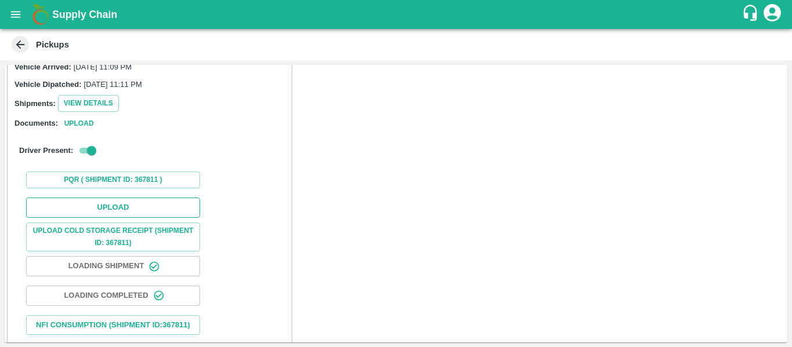
click at [136, 202] on button "Upload" at bounding box center [113, 208] width 174 height 20
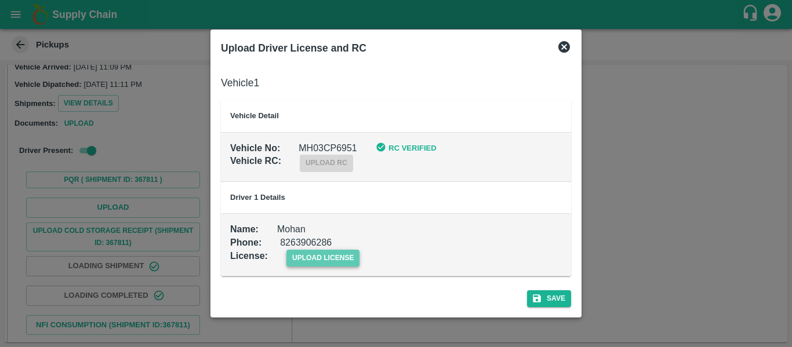
click at [335, 256] on span "upload license" at bounding box center [324, 258] width 74 height 17
click at [0, 0] on input "upload license" at bounding box center [0, 0] width 0 height 0
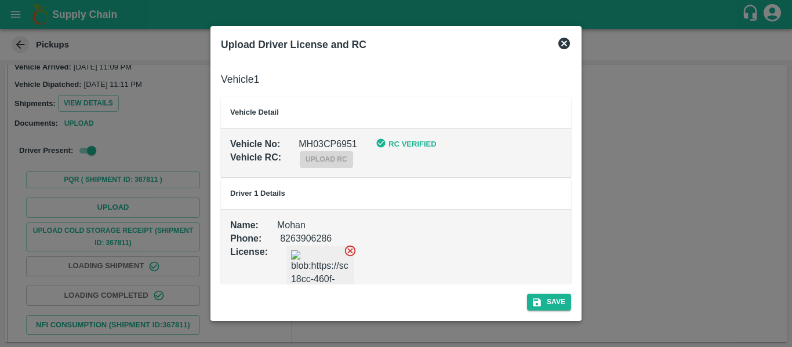
click at [573, 311] on div "Save" at bounding box center [396, 300] width 360 height 31
click at [557, 308] on button "Save" at bounding box center [549, 302] width 44 height 17
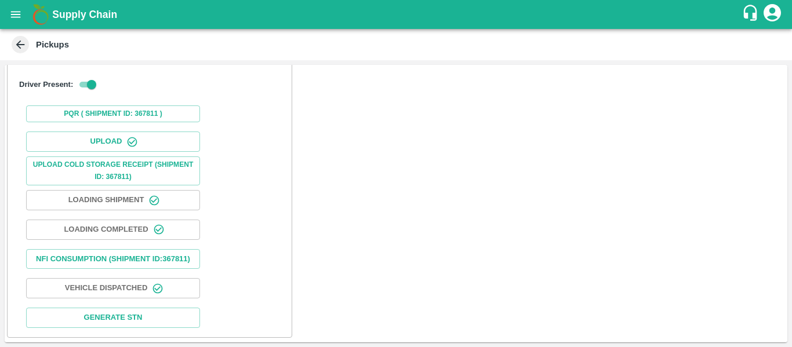
scroll to position [200, 0]
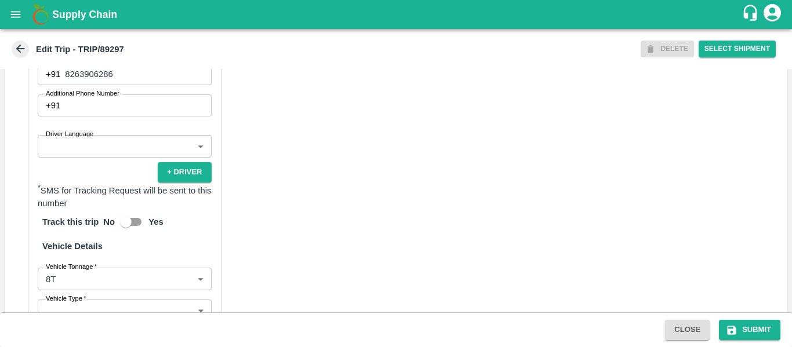
scroll to position [846, 0]
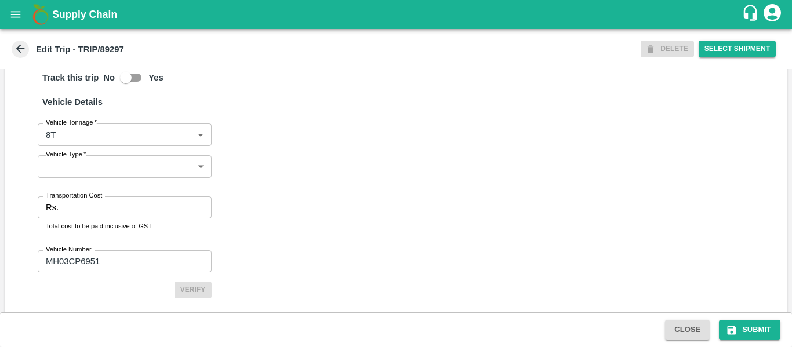
click at [79, 216] on input "Transportation Cost" at bounding box center [137, 208] width 148 height 22
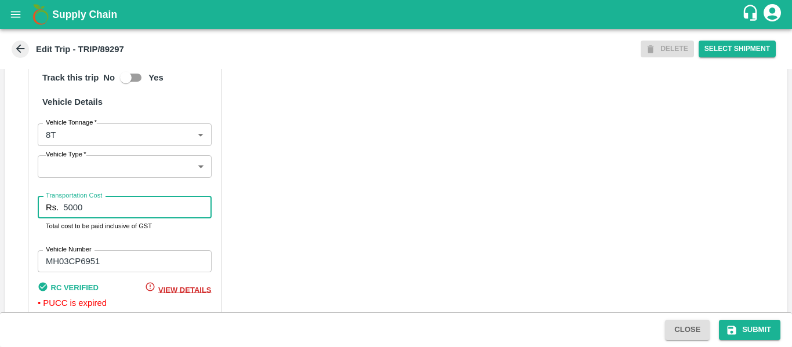
type input "5000"
click at [717, 328] on span "Submit" at bounding box center [750, 329] width 71 height 9
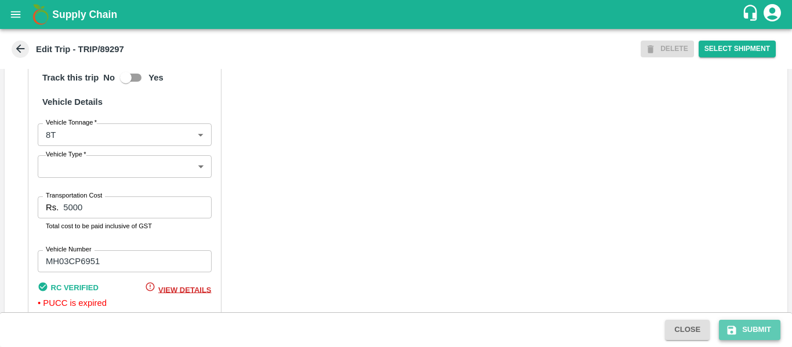
click at [728, 328] on icon "submit" at bounding box center [732, 330] width 9 height 9
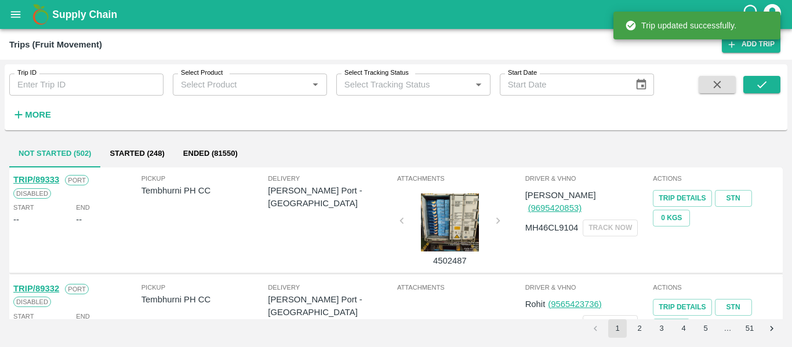
click at [63, 76] on input "Trip ID" at bounding box center [86, 85] width 154 height 22
paste input "89298"
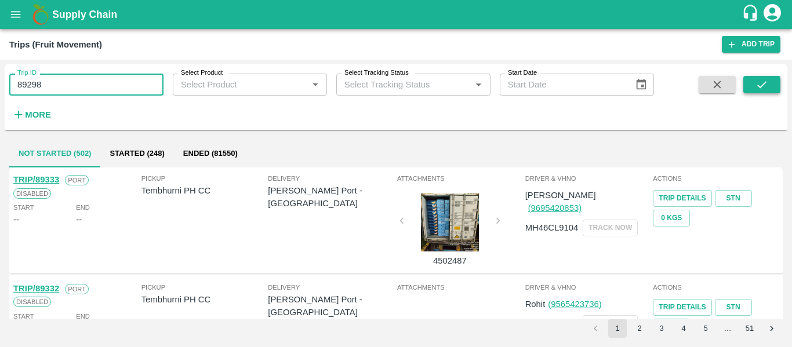
type input "89298"
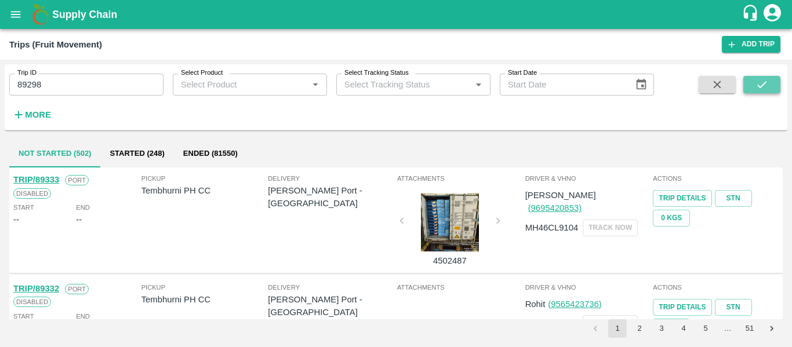
click at [774, 87] on button "submit" at bounding box center [762, 84] width 37 height 17
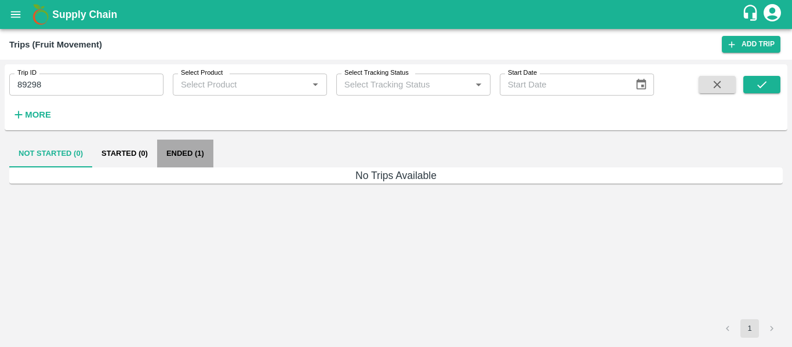
click at [179, 154] on button "Ended (1)" at bounding box center [185, 154] width 56 height 28
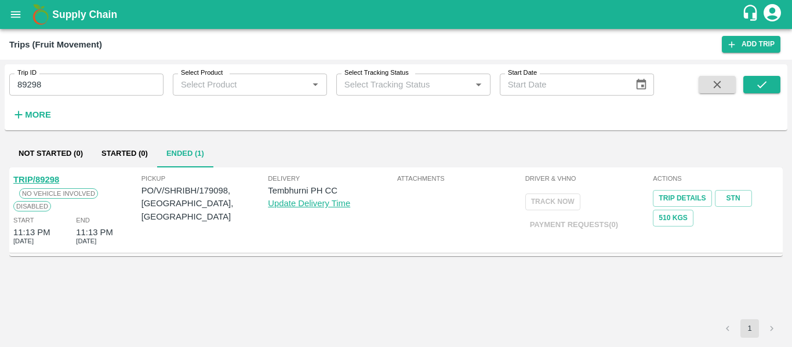
click at [48, 177] on link "TRIP/89298" at bounding box center [36, 179] width 46 height 9
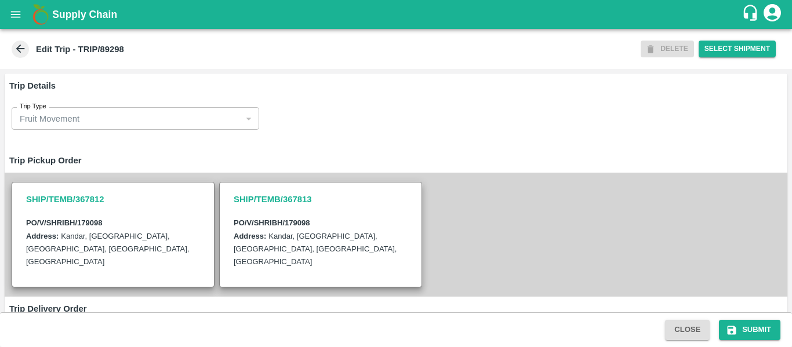
scroll to position [309, 0]
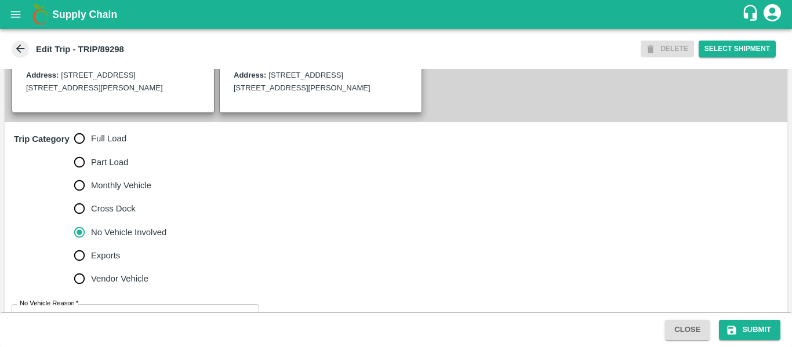
click at [89, 150] on input "Full Load" at bounding box center [79, 138] width 23 height 23
radio input "true"
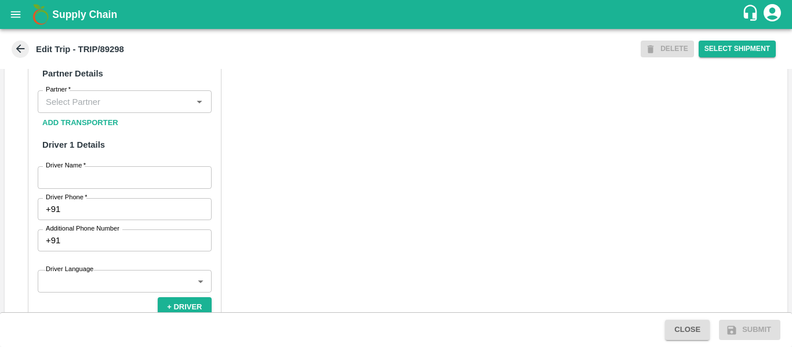
scroll to position [567, 0]
click at [86, 108] on input "Partner   *" at bounding box center [115, 100] width 148 height 15
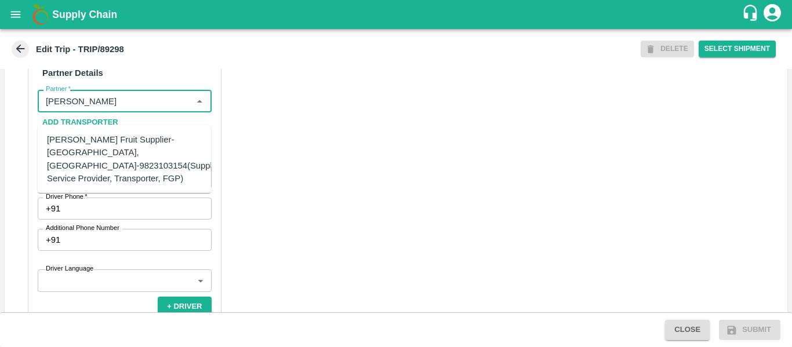
click at [90, 151] on div "[PERSON_NAME] Fruit Supplier-[GEOGRAPHIC_DATA], [GEOGRAPHIC_DATA]-9823103154(Su…" at bounding box center [135, 159] width 177 height 52
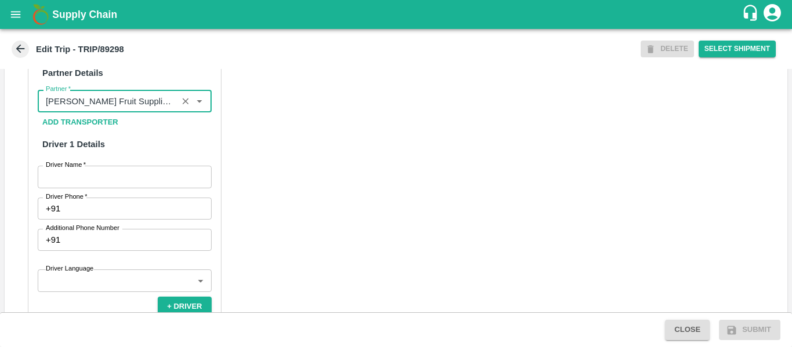
type input "[PERSON_NAME] Fruit Supplier-[GEOGRAPHIC_DATA], [GEOGRAPHIC_DATA]-9823103154(Su…"
click at [107, 188] on input "Driver Name   *" at bounding box center [125, 177] width 174 height 22
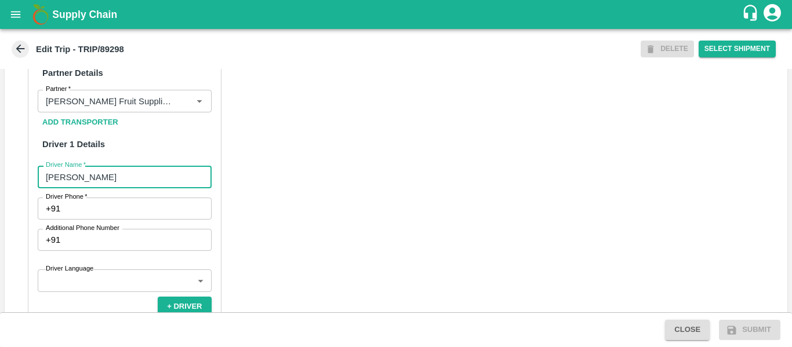
type input "[PERSON_NAME]"
click at [108, 211] on input "Driver Phone   *" at bounding box center [138, 209] width 146 height 22
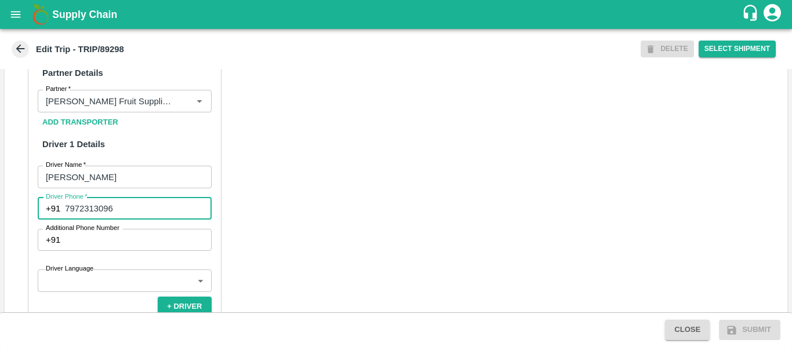
type input "7972313096"
click at [374, 254] on div "Partner Details Partner   * Partner Add Transporter Driver 1 Details Driver Nam…" at bounding box center [396, 328] width 783 height 582
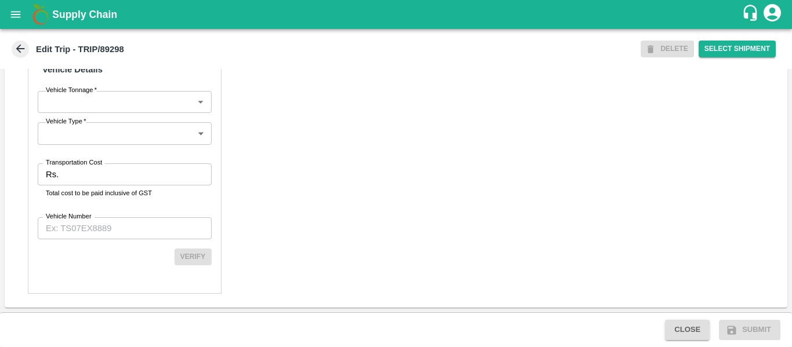
click at [73, 174] on input "Transportation Cost" at bounding box center [137, 175] width 148 height 22
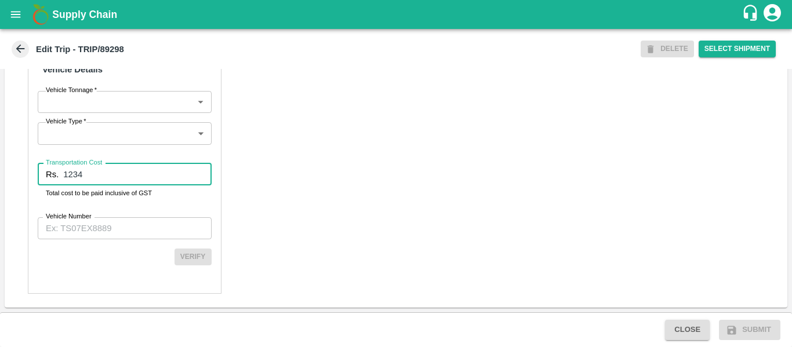
type input "1234"
click at [82, 229] on input "Vehicle Number" at bounding box center [125, 229] width 174 height 22
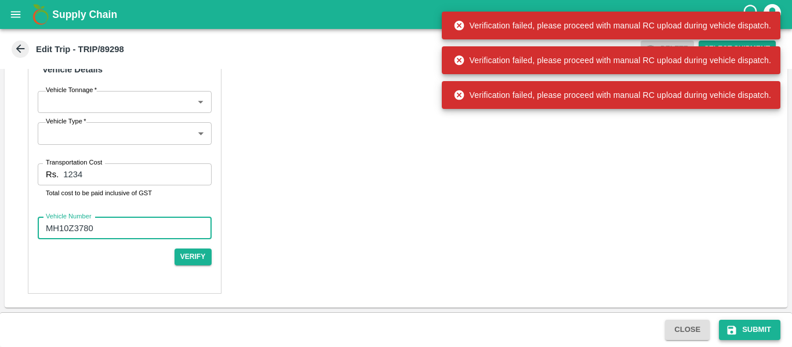
type input "MH10Z3780"
click at [744, 339] on button "Submit" at bounding box center [749, 330] width 61 height 20
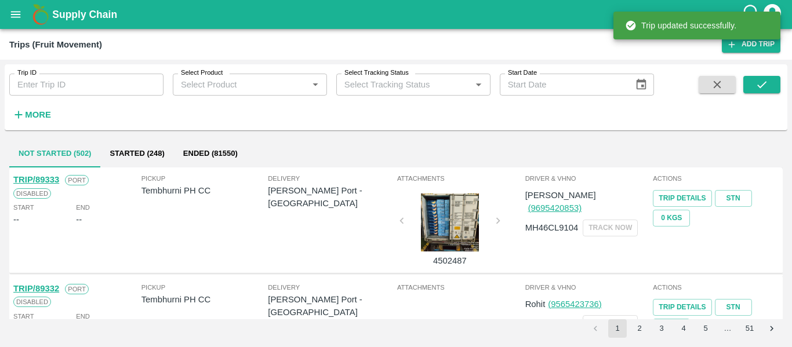
click at [73, 92] on input "Trip ID" at bounding box center [86, 85] width 154 height 22
paste input "89298"
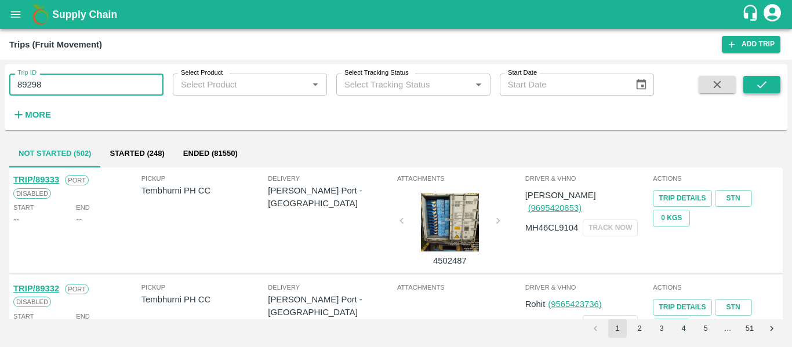
type input "89298"
click at [764, 88] on icon "submit" at bounding box center [762, 84] width 13 height 13
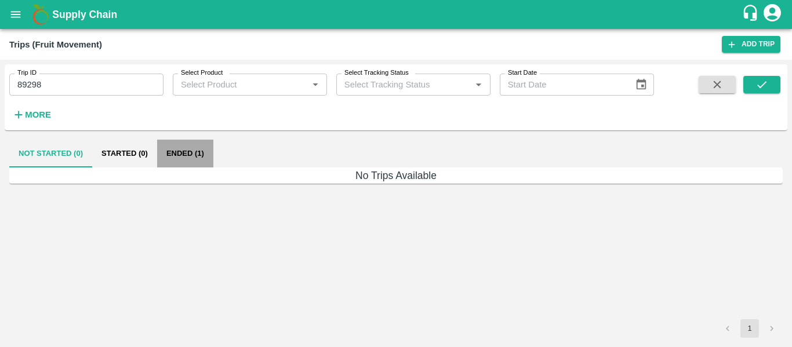
click at [179, 164] on button "Ended (1)" at bounding box center [185, 154] width 56 height 28
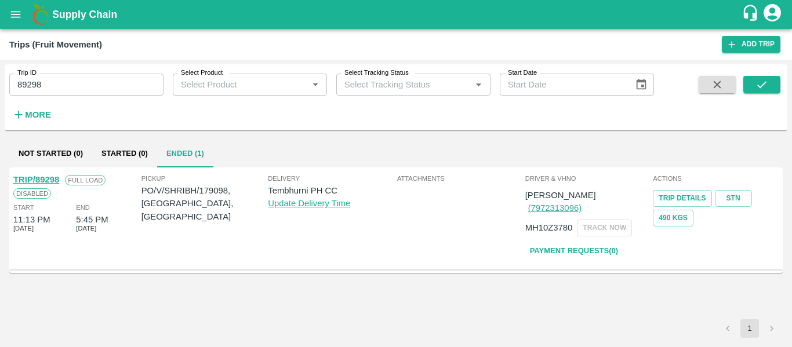
click at [37, 176] on link "TRIP/89298" at bounding box center [36, 179] width 46 height 9
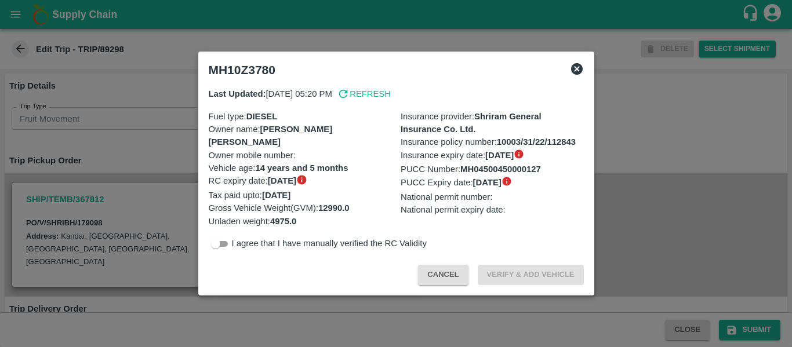
click at [142, 180] on div at bounding box center [396, 173] width 792 height 347
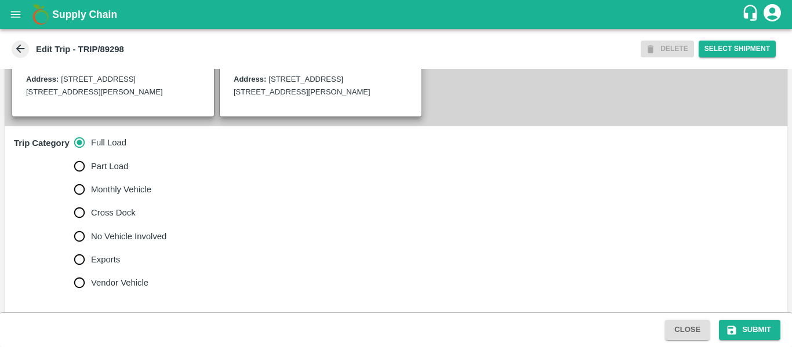
scroll to position [305, 0]
click at [139, 244] on span "No Vehicle Involved" at bounding box center [128, 237] width 75 height 13
click at [91, 245] on input "No Vehicle Involved" at bounding box center [79, 237] width 23 height 23
radio input "true"
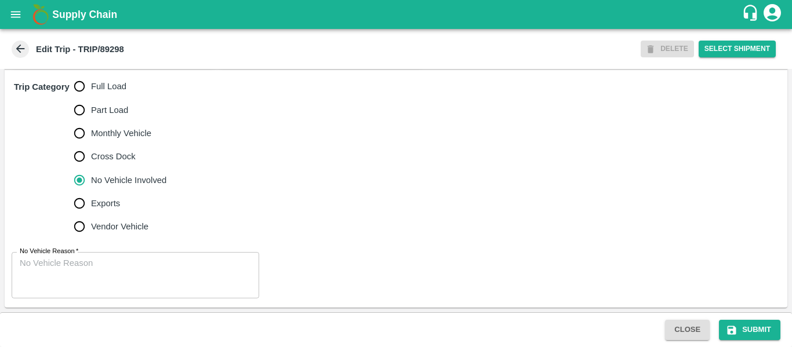
scroll to position [373, 0]
click at [142, 272] on textarea "No Vehicle Reason   *" at bounding box center [135, 276] width 231 height 37
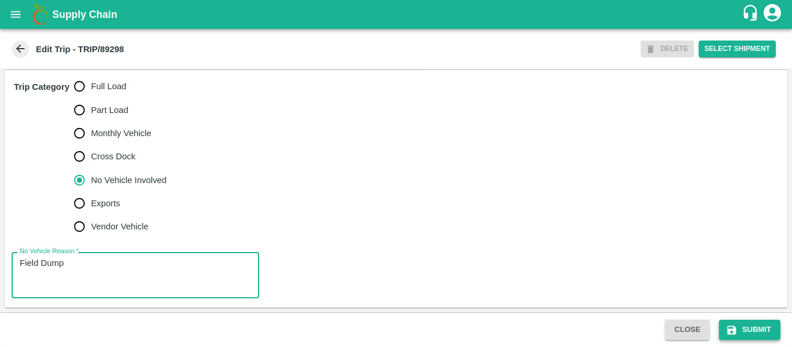
type textarea "Field Dump"
click at [746, 329] on button "Submit" at bounding box center [749, 330] width 61 height 20
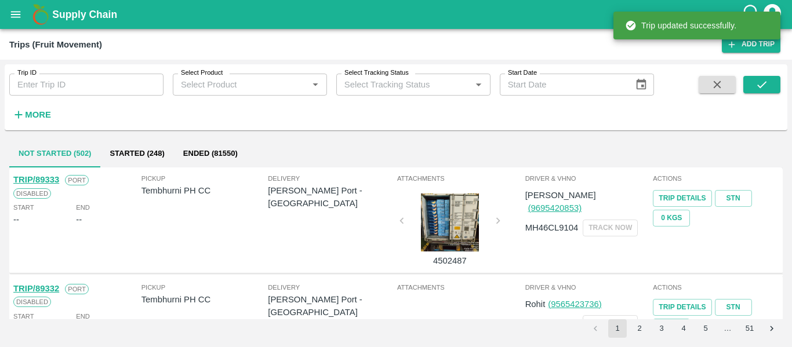
click at [59, 77] on input "Trip ID" at bounding box center [86, 85] width 154 height 22
paste input "89302"
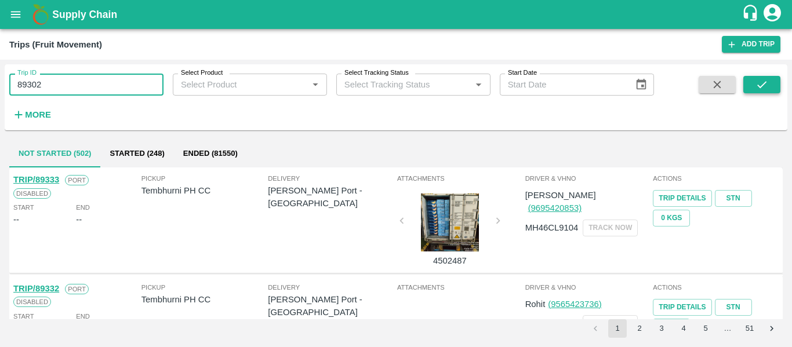
type input "89302"
click at [759, 92] on button "submit" at bounding box center [762, 84] width 37 height 17
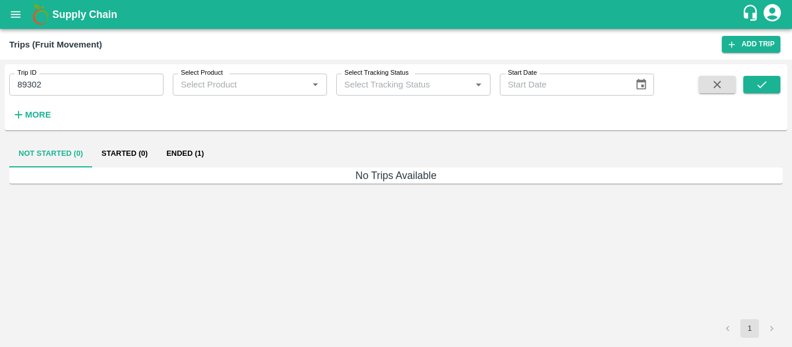
click at [189, 152] on button "Ended (1)" at bounding box center [185, 154] width 56 height 28
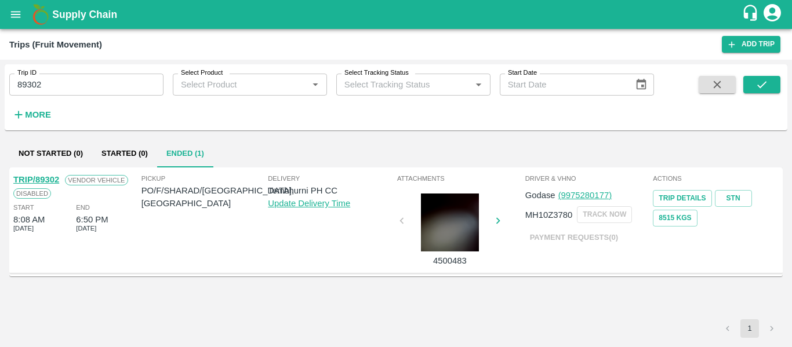
click at [50, 176] on link "TRIP/89302" at bounding box center [36, 179] width 46 height 9
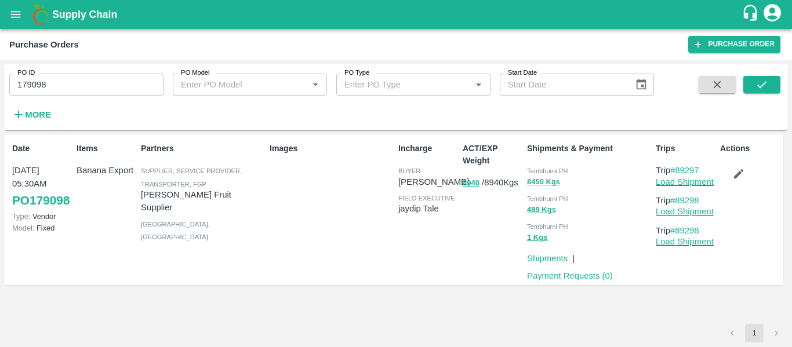
click at [70, 73] on div "PO ID 179098 PO ID" at bounding box center [82, 79] width 164 height 31
click at [71, 78] on input "179098" at bounding box center [86, 85] width 154 height 22
paste input "text"
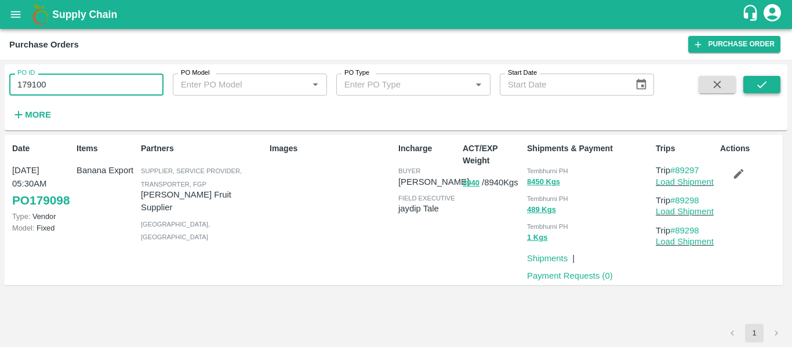
type input "179100"
click at [752, 77] on button "submit" at bounding box center [762, 84] width 37 height 17
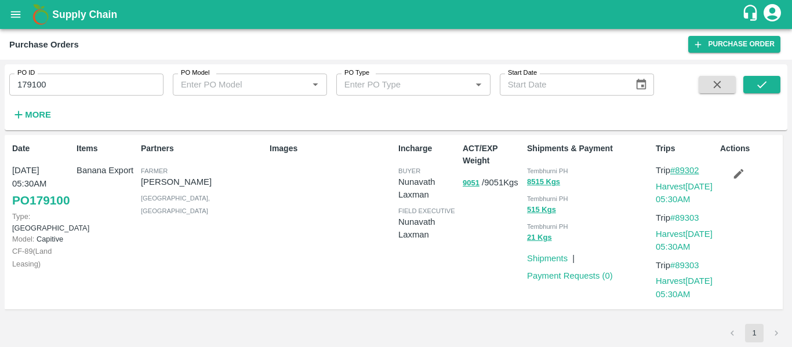
drag, startPoint x: 706, startPoint y: 168, endPoint x: 679, endPoint y: 172, distance: 27.6
click at [679, 172] on p "Trip #89302" at bounding box center [686, 170] width 60 height 13
copy link "89302"
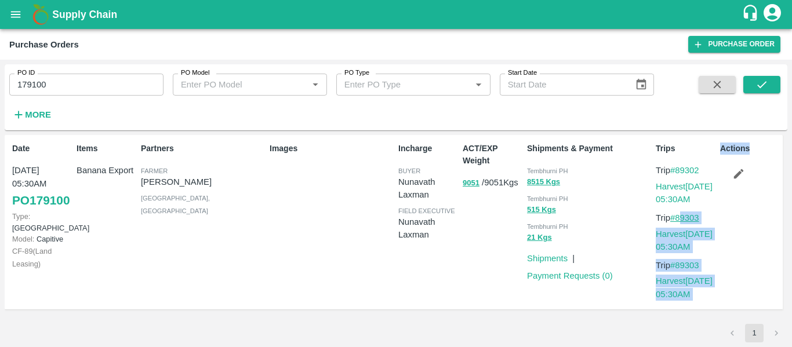
drag, startPoint x: 719, startPoint y: 218, endPoint x: 679, endPoint y: 218, distance: 40.0
click at [679, 218] on div "Date [DATE] 05:30AM PO 179100 Type: Farm Gate Model: Capitive CF- 89 ( Land Lea…" at bounding box center [394, 222] width 778 height 175
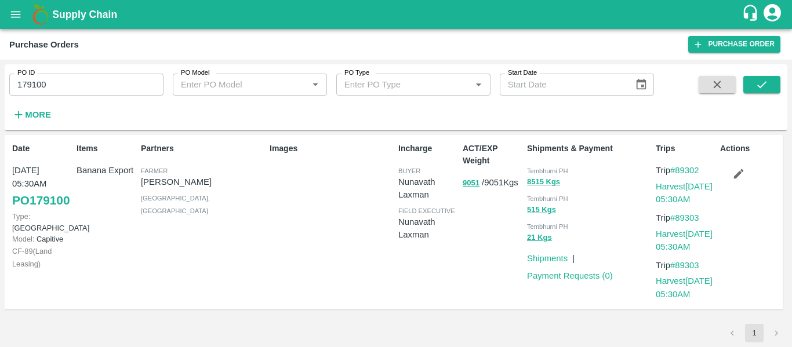
click at [731, 223] on div "Actions" at bounding box center [748, 222] width 64 height 169
drag, startPoint x: 712, startPoint y: 218, endPoint x: 677, endPoint y: 218, distance: 34.2
click at [677, 218] on p "Trip #89303" at bounding box center [686, 218] width 60 height 13
copy link "89303"
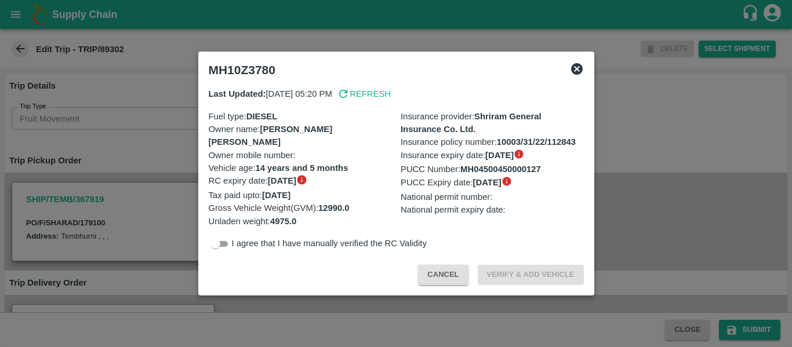
click at [144, 150] on div at bounding box center [396, 173] width 792 height 347
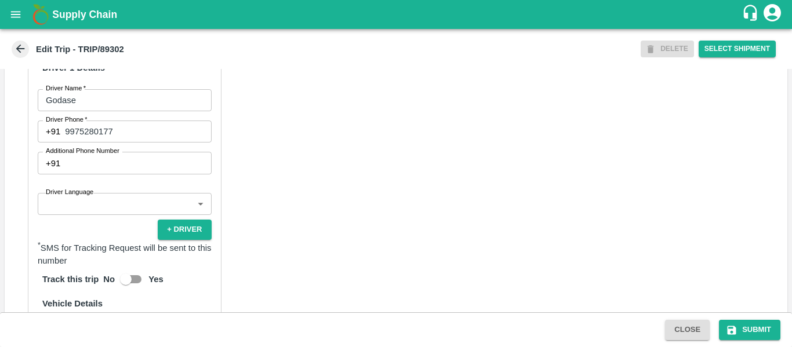
scroll to position [546, 0]
drag, startPoint x: 126, startPoint y: 160, endPoint x: 61, endPoint y: 157, distance: 64.4
click at [61, 143] on div "[PHONE_NUMBER] Driver Phone" at bounding box center [125, 132] width 174 height 22
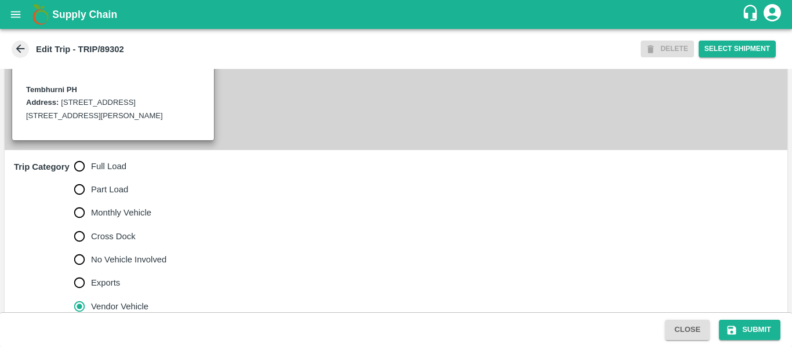
scroll to position [255, 0]
click at [110, 173] on span "Full Load" at bounding box center [108, 167] width 35 height 13
click at [91, 179] on input "Full Load" at bounding box center [79, 166] width 23 height 23
radio input "true"
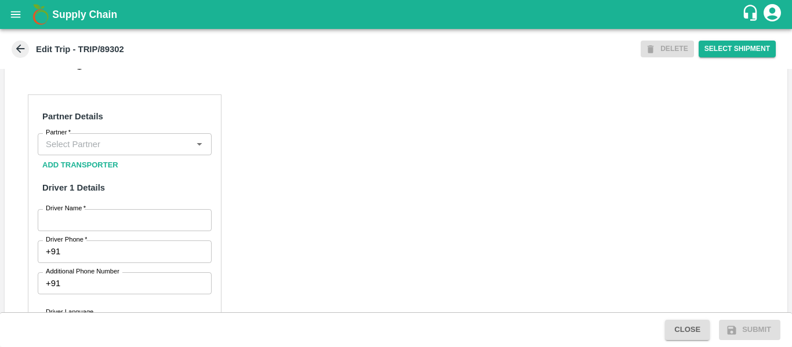
scroll to position [503, 0]
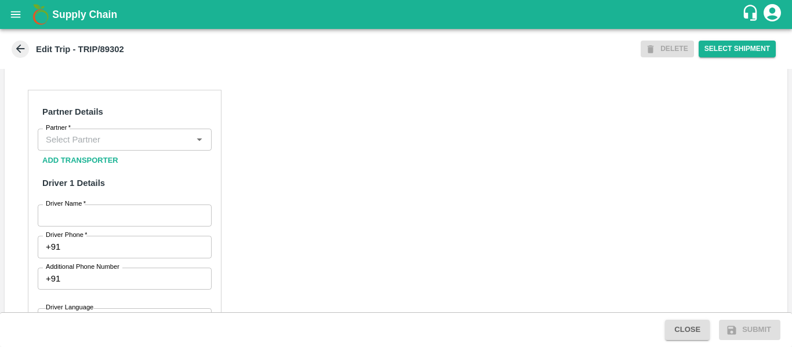
click at [102, 147] on input "Partner   *" at bounding box center [115, 139] width 148 height 15
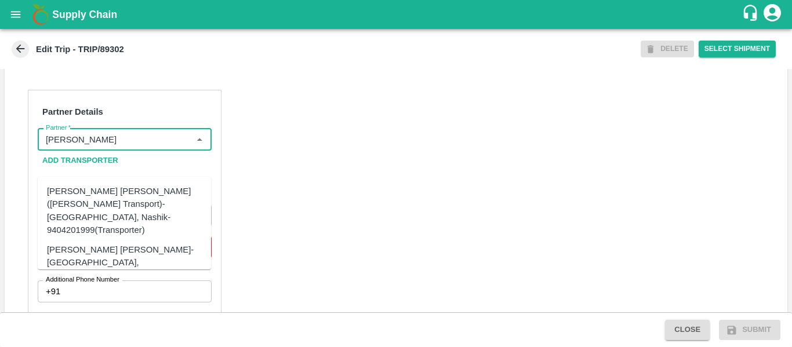
click at [126, 247] on div "[PERSON_NAME] [PERSON_NAME]-[GEOGRAPHIC_DATA], [GEOGRAPHIC_DATA]-9730316755(Tra…" at bounding box center [142, 263] width 190 height 39
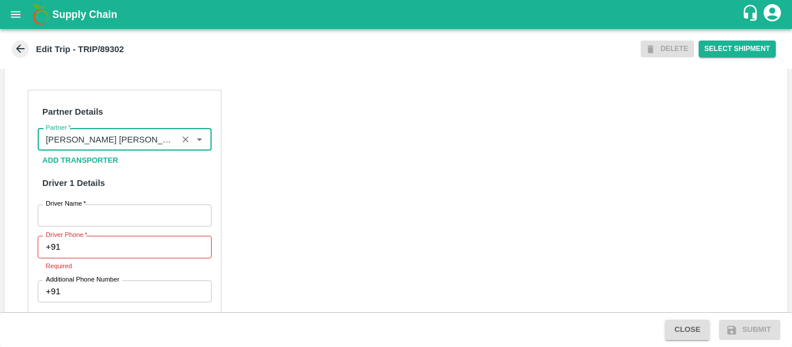
type input "[PERSON_NAME] [PERSON_NAME]-[GEOGRAPHIC_DATA], [GEOGRAPHIC_DATA]-9730316755(Tra…"
click at [110, 227] on input "Driver Name   *" at bounding box center [125, 216] width 174 height 22
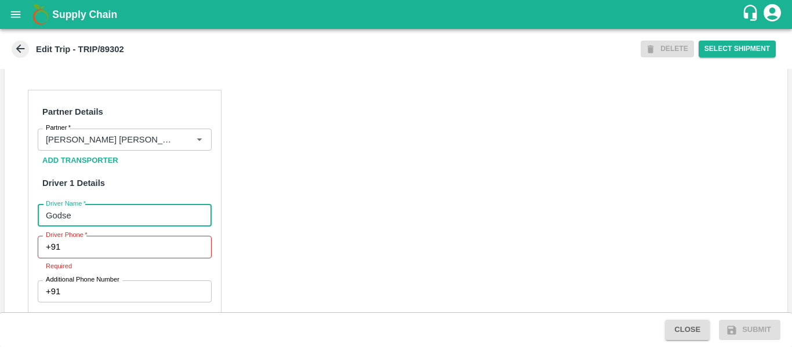
click at [111, 227] on input "Godse" at bounding box center [125, 216] width 174 height 22
type input "Godse"
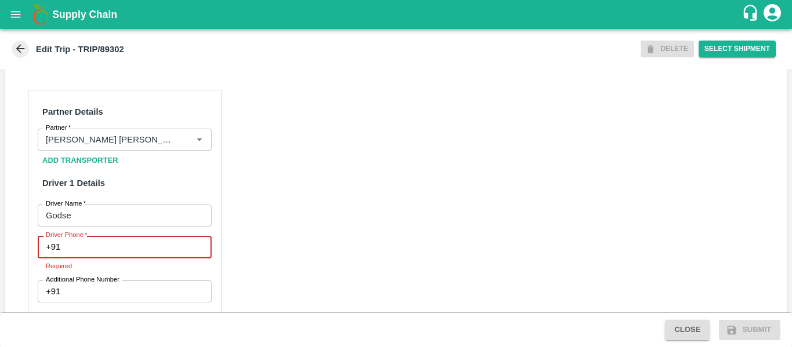
click at [111, 258] on input "Driver Phone   *" at bounding box center [138, 247] width 146 height 22
paste input "9975280177"
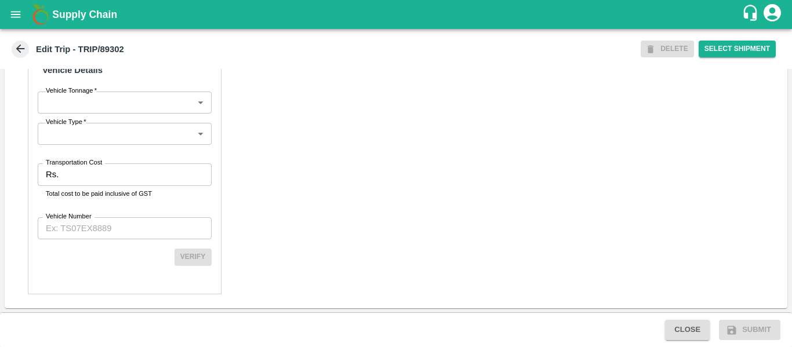
scroll to position [859, 0]
type input "9975280177"
click at [91, 186] on input "Transportation Cost" at bounding box center [137, 175] width 148 height 22
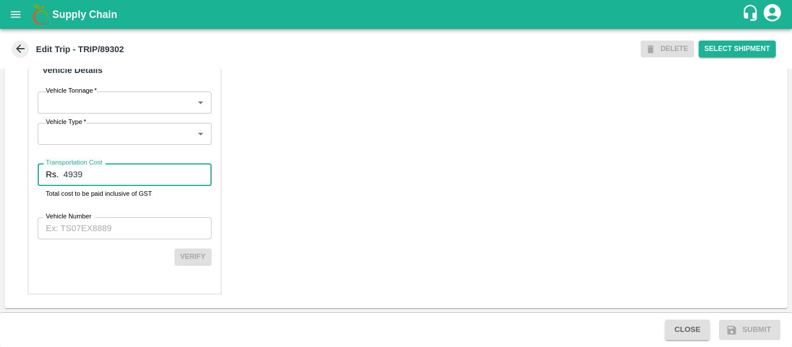
type input "4939"
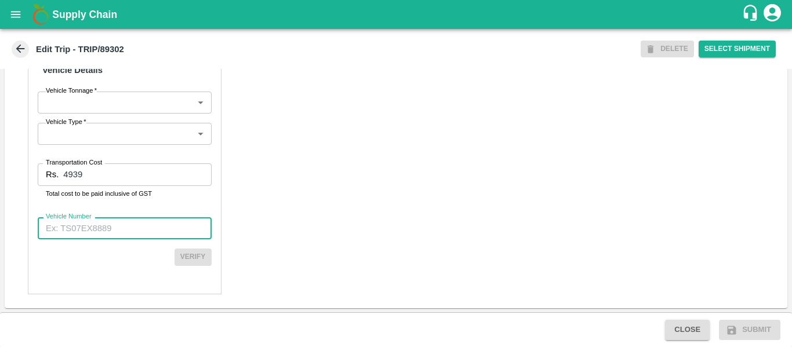
click at [126, 240] on input "Vehicle Number" at bounding box center [125, 229] width 174 height 22
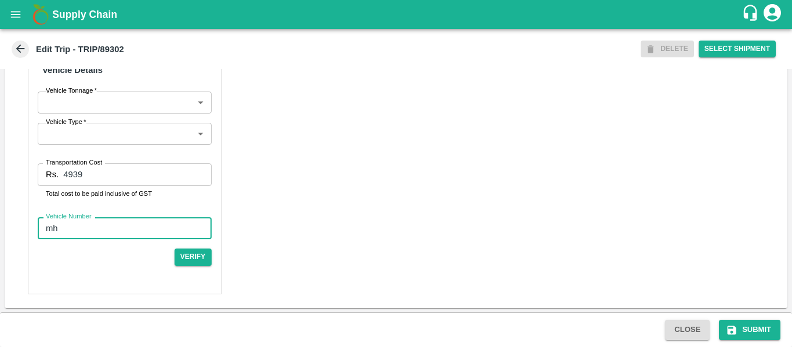
type input "m"
type input "MH10Z3780"
click at [740, 331] on button "Submit" at bounding box center [749, 330] width 61 height 20
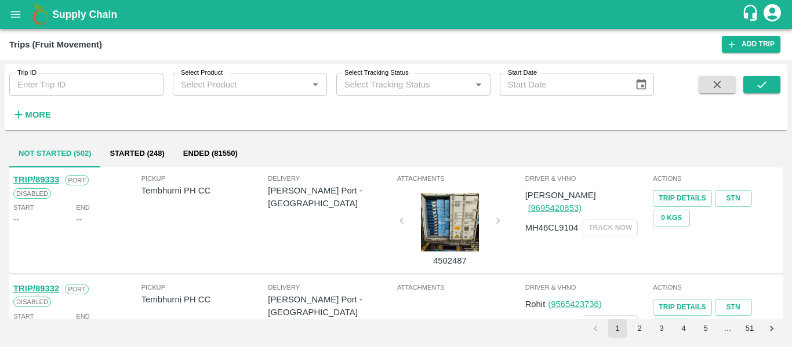
click at [49, 84] on input "Trip ID" at bounding box center [86, 85] width 154 height 22
paste input "89303"
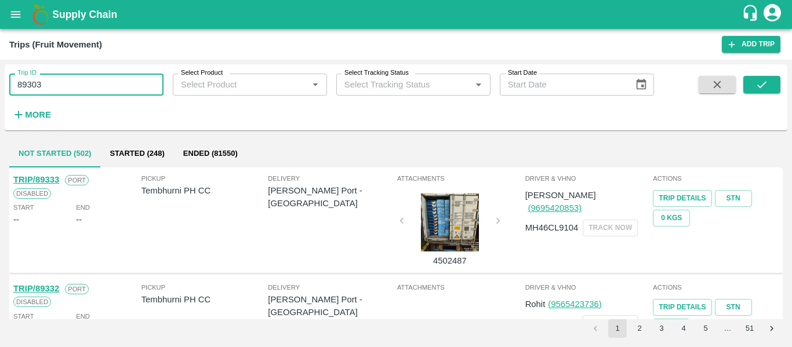
type input "89303"
click at [743, 86] on div at bounding box center [748, 100] width 64 height 48
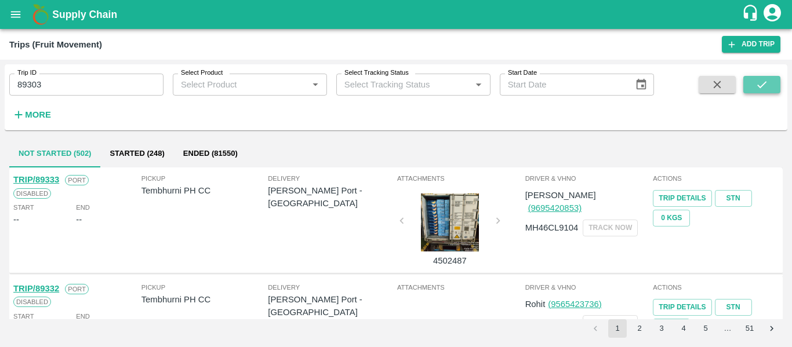
click at [772, 93] on button "submit" at bounding box center [762, 84] width 37 height 17
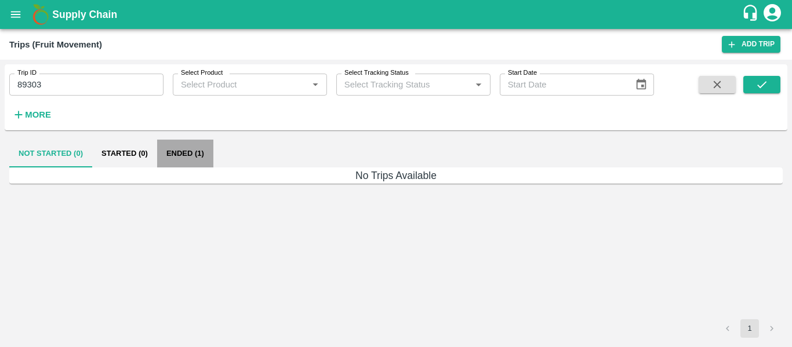
click at [178, 151] on button "Ended (1)" at bounding box center [185, 154] width 56 height 28
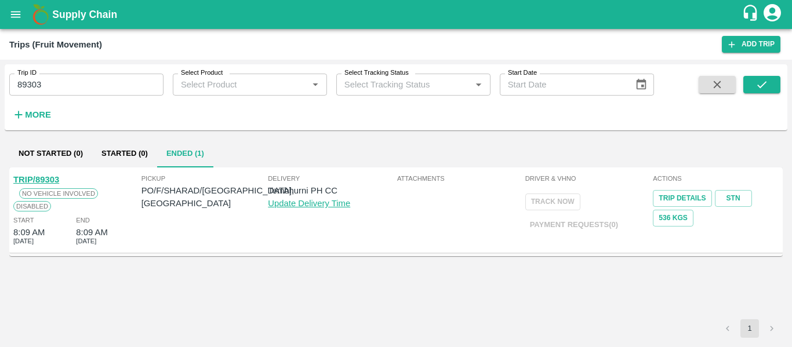
click at [39, 180] on link "TRIP/89303" at bounding box center [36, 179] width 46 height 9
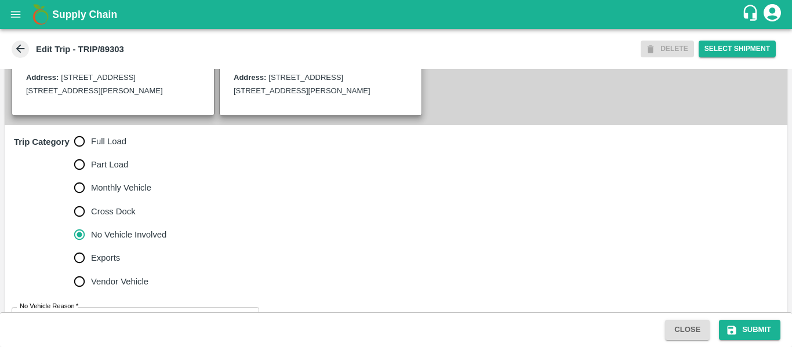
scroll to position [354, 0]
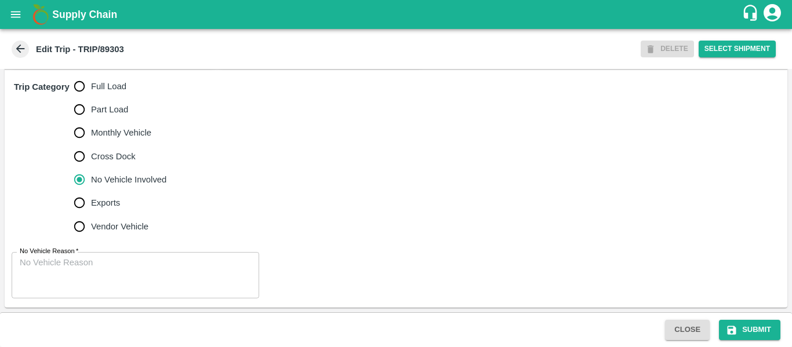
click at [96, 93] on span "Full Load" at bounding box center [108, 86] width 35 height 13
click at [91, 93] on input "Full Load" at bounding box center [79, 86] width 23 height 23
radio input "true"
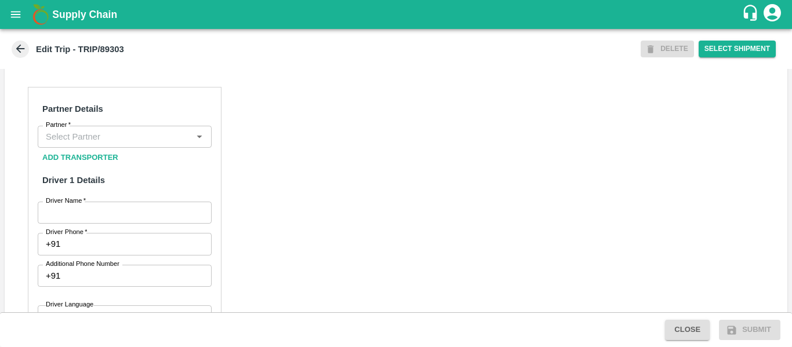
scroll to position [506, 0]
click at [106, 148] on div "Partner Details Partner   * Partner Add Transporter Driver 1 Details Driver Nam…" at bounding box center [125, 349] width 194 height 527
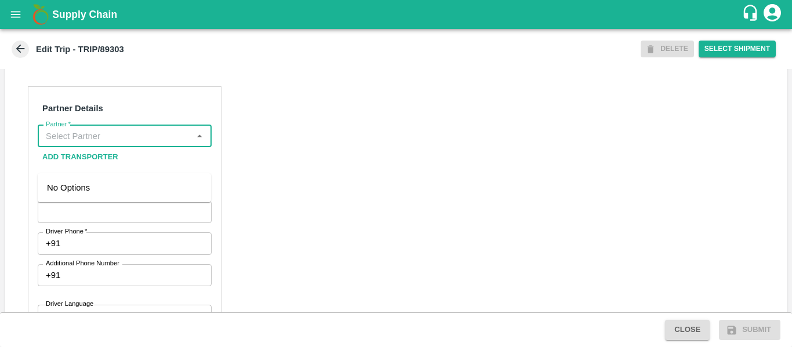
click at [108, 144] on input "Partner   *" at bounding box center [115, 136] width 148 height 15
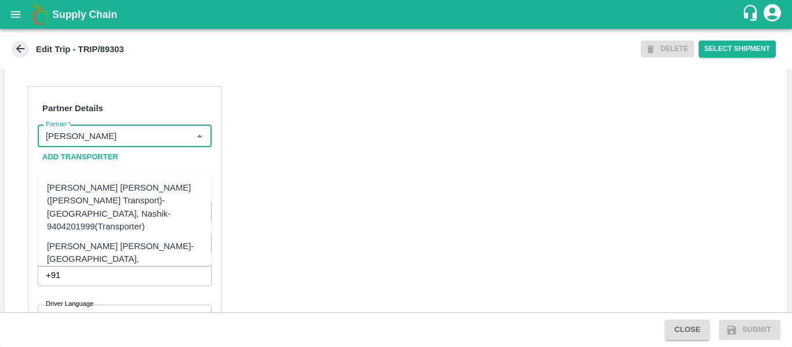
click at [128, 240] on div "[PERSON_NAME] [PERSON_NAME]-[GEOGRAPHIC_DATA], [GEOGRAPHIC_DATA]-9730316755(Tra…" at bounding box center [142, 259] width 190 height 39
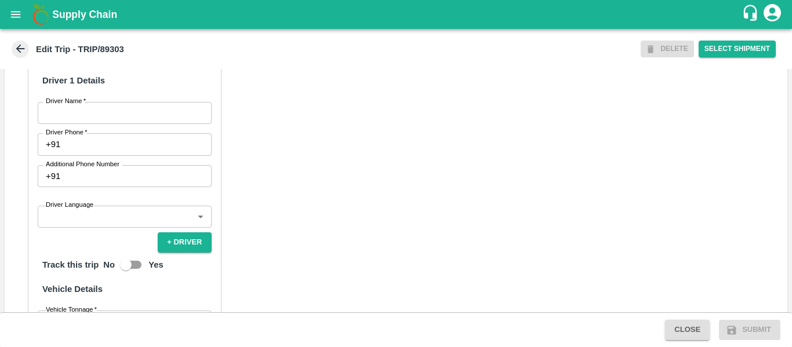
scroll to position [606, 0]
type input "[PERSON_NAME] [PERSON_NAME]-[GEOGRAPHIC_DATA], [GEOGRAPHIC_DATA]-9730316755(Tra…"
click at [95, 124] on input "Driver Name   *" at bounding box center [125, 113] width 174 height 22
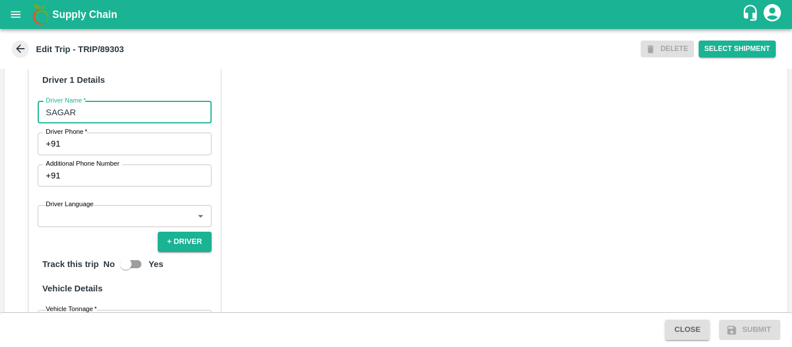
type input "SAGAR"
click at [101, 155] on input "Driver Phone   *" at bounding box center [138, 144] width 146 height 22
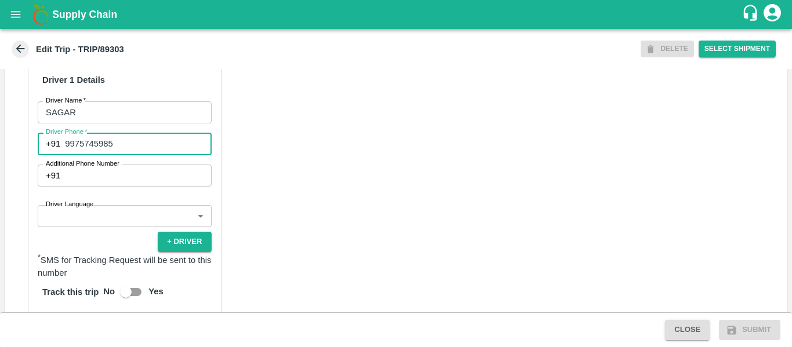
type input "9975745985"
click at [389, 203] on div "Partner Details Partner   * Partner Add Transporter Driver 1 Details Driver Nam…" at bounding box center [396, 264] width 783 height 582
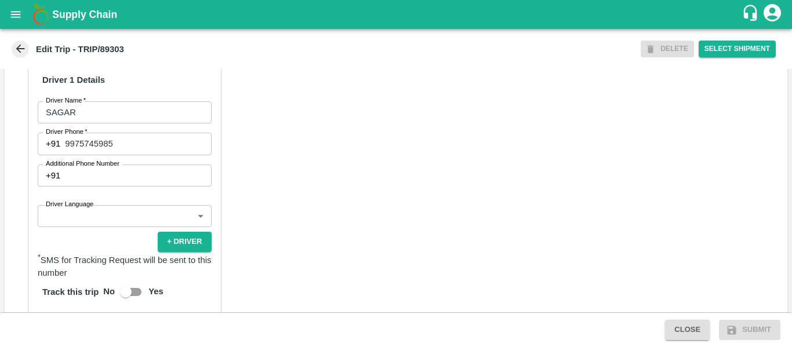
scroll to position [879, 0]
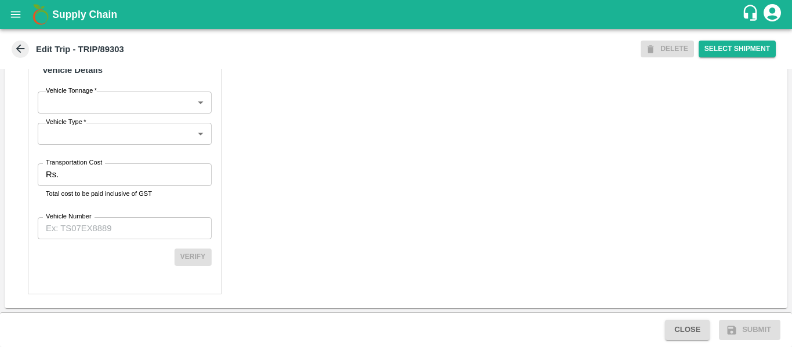
click at [78, 186] on div "Transportation Cost Rs. Transportation Cost Total cost to be paid inclusive of …" at bounding box center [125, 181] width 174 height 35
click at [67, 173] on input "Transportation Cost" at bounding box center [137, 175] width 148 height 22
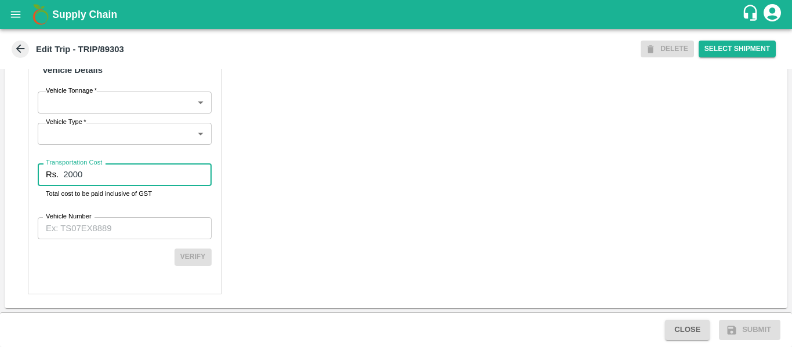
type input "2000"
click at [86, 227] on input "Vehicle Number" at bounding box center [125, 229] width 174 height 22
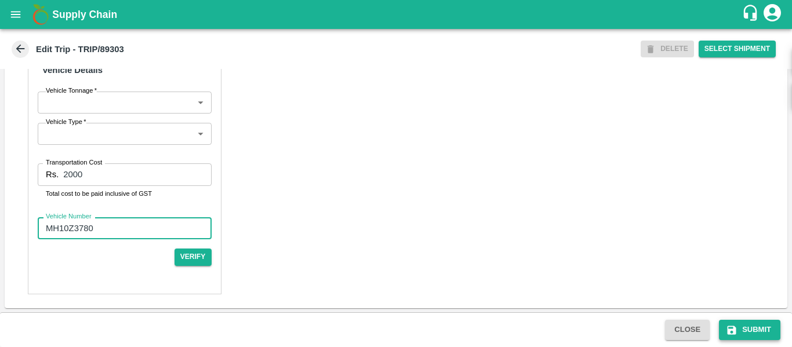
type input "MH10Z3780"
click at [746, 327] on button "Submit" at bounding box center [749, 330] width 61 height 20
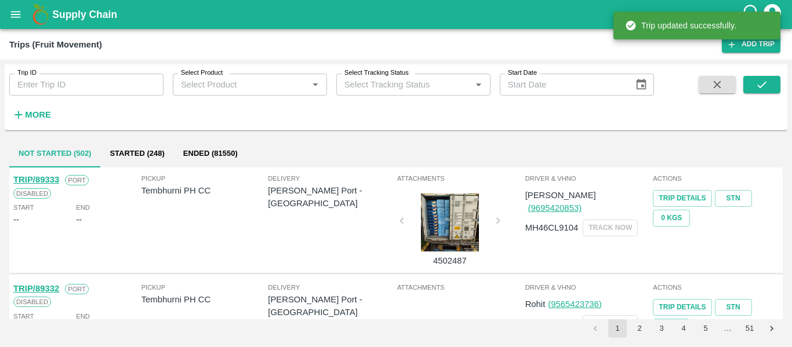
click at [62, 87] on input "Trip ID" at bounding box center [86, 85] width 154 height 22
paste input "89303"
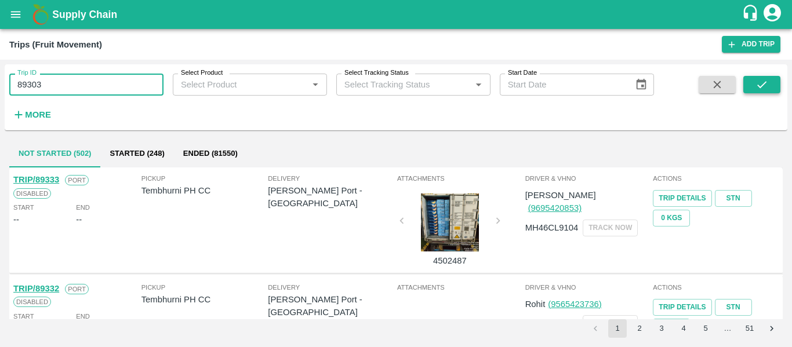
type input "89303"
click at [756, 88] on icon "submit" at bounding box center [762, 84] width 13 height 13
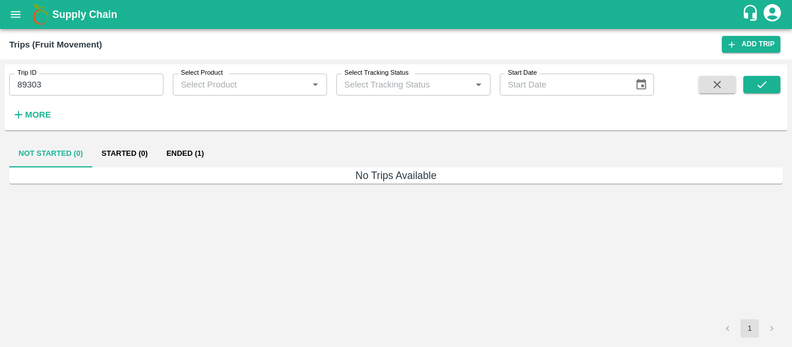
click at [190, 146] on button "Ended (1)" at bounding box center [185, 154] width 56 height 28
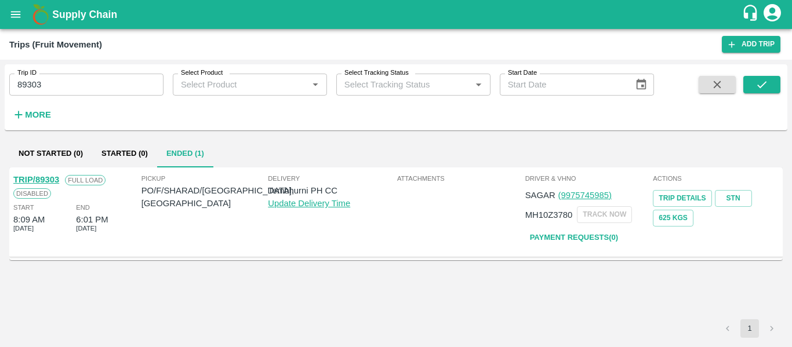
click at [48, 179] on link "TRIP/89303" at bounding box center [36, 179] width 46 height 9
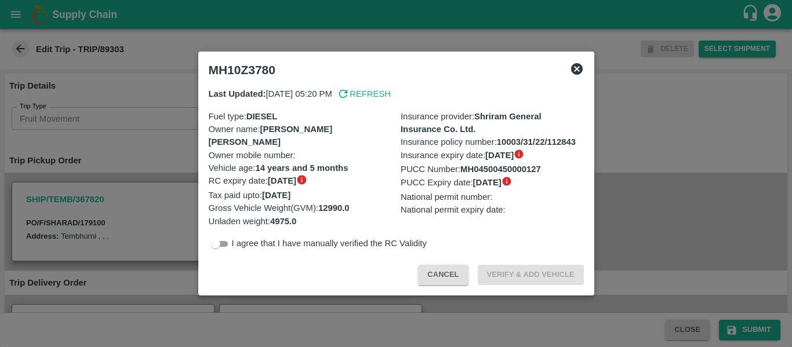
click at [128, 179] on div at bounding box center [396, 173] width 792 height 347
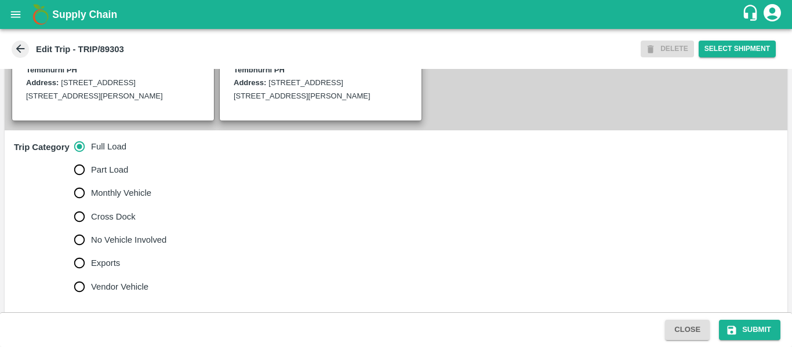
scroll to position [276, 0]
click at [129, 228] on label "Cross Dock" at bounding box center [117, 216] width 99 height 23
click at [91, 228] on input "Cross Dock" at bounding box center [79, 216] width 23 height 23
radio input "true"
click at [139, 246] on span "No Vehicle Involved" at bounding box center [128, 239] width 75 height 13
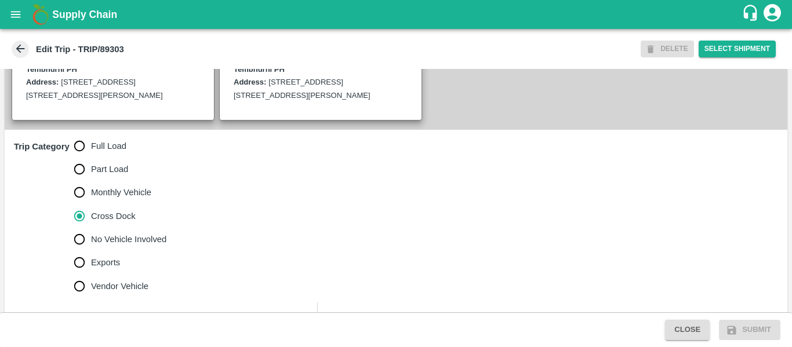
click at [91, 251] on input "No Vehicle Involved" at bounding box center [79, 239] width 23 height 23
radio input "true"
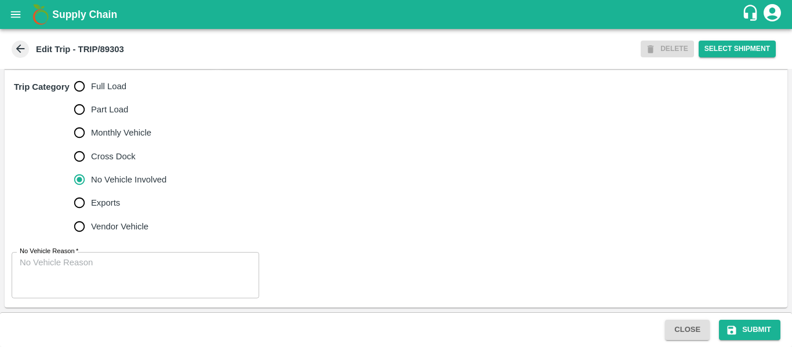
click at [168, 282] on textarea "No Vehicle Reason   *" at bounding box center [135, 275] width 231 height 37
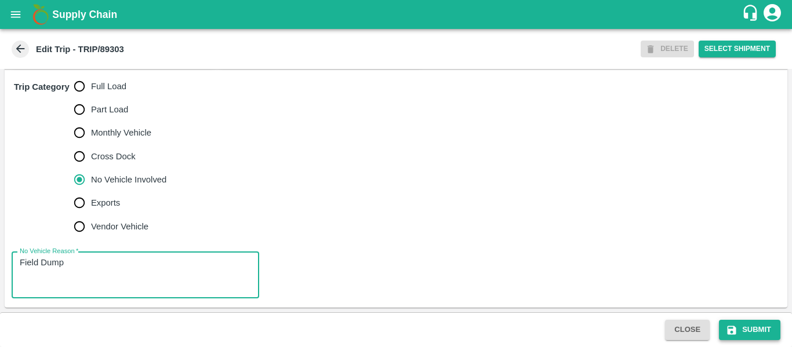
type textarea "Field Dump"
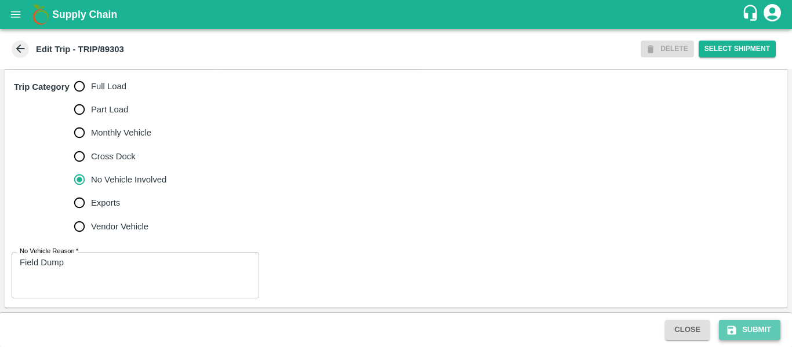
click at [748, 327] on button "Submit" at bounding box center [749, 330] width 61 height 20
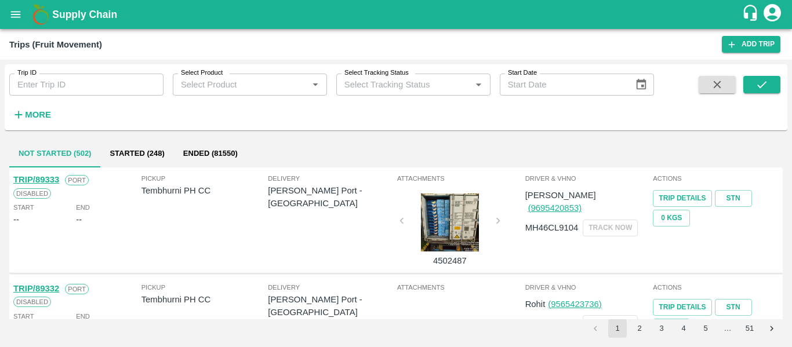
click at [110, 67] on div "Trip ID Trip ID" at bounding box center [82, 79] width 164 height 31
click at [111, 74] on input "Trip ID" at bounding box center [86, 85] width 154 height 22
paste input "89270"
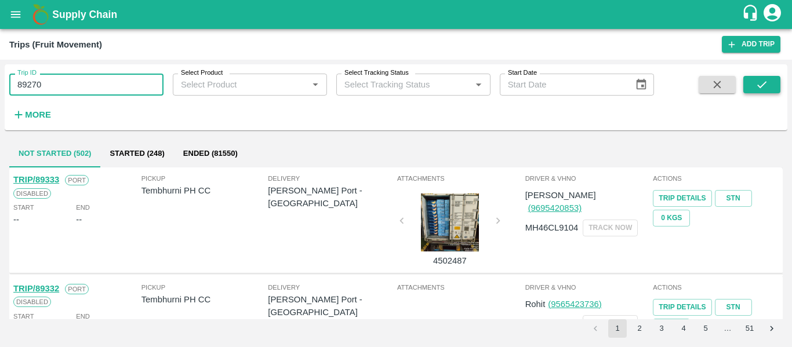
type input "89270"
click at [767, 77] on button "submit" at bounding box center [762, 84] width 37 height 17
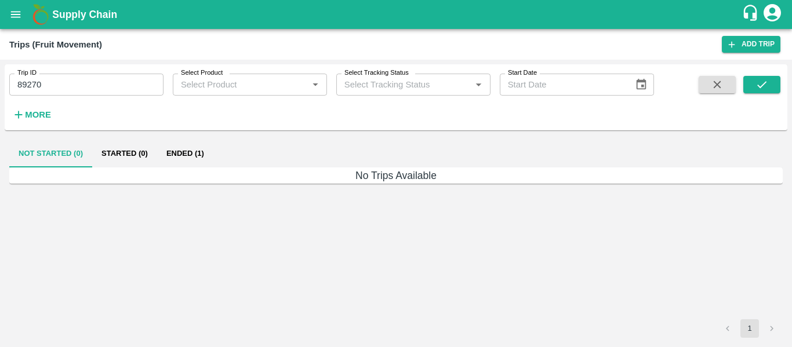
click at [170, 151] on button "Ended (1)" at bounding box center [185, 154] width 56 height 28
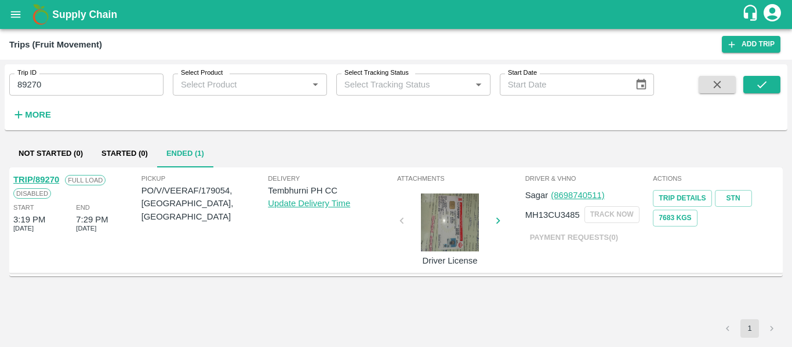
click at [49, 174] on div "TRIP/89270" at bounding box center [36, 179] width 46 height 13
click at [34, 180] on link "TRIP/89270" at bounding box center [36, 179] width 46 height 9
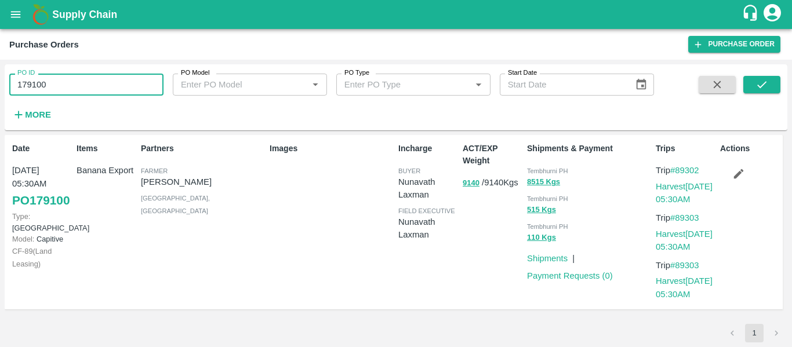
click at [103, 75] on input "179100" at bounding box center [86, 85] width 154 height 22
paste input "text"
type input "179054"
click at [773, 91] on button "submit" at bounding box center [762, 84] width 37 height 17
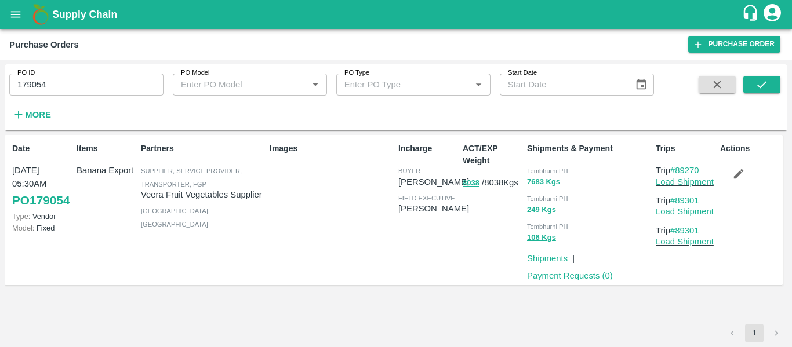
click at [745, 174] on icon "button" at bounding box center [739, 174] width 13 height 13
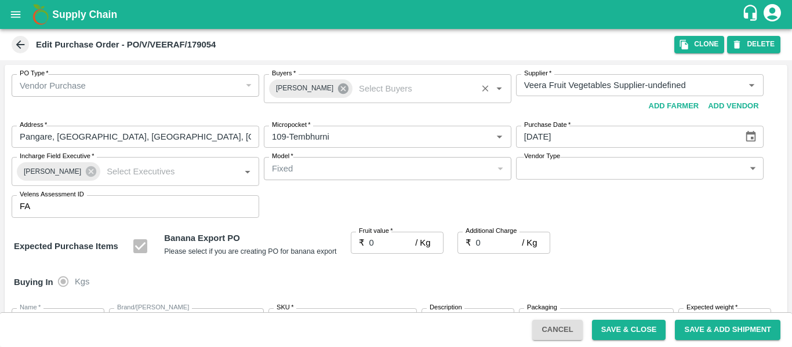
click at [338, 90] on icon at bounding box center [343, 89] width 10 height 10
click at [316, 91] on input "Buyers   *" at bounding box center [378, 85] width 222 height 15
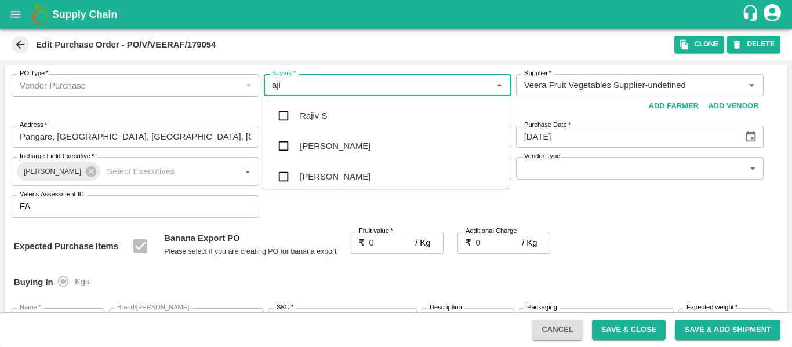
type input "ajit"
click at [317, 112] on div "[PERSON_NAME]" at bounding box center [335, 116] width 71 height 13
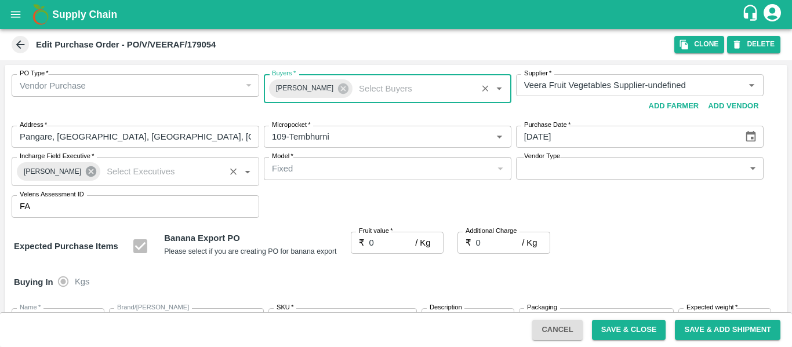
click at [86, 175] on icon at bounding box center [91, 171] width 10 height 10
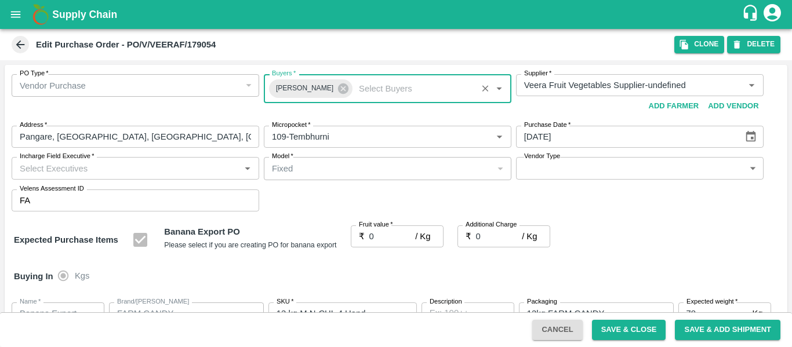
click at [66, 173] on input "Incharge Field Executive   *" at bounding box center [126, 168] width 222 height 15
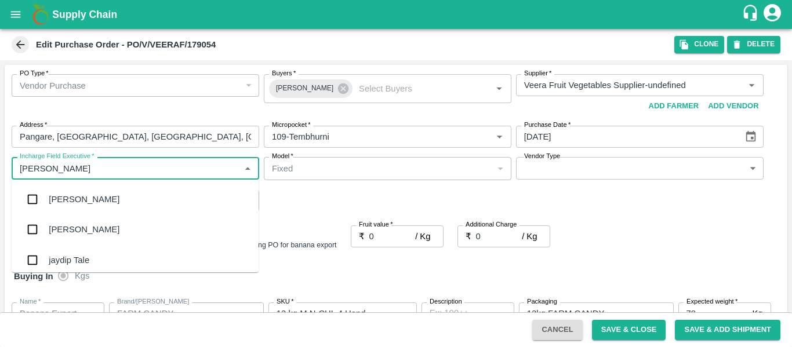
type input "jayd"
click at [72, 195] on div "jaydip Tale" at bounding box center [69, 199] width 41 height 13
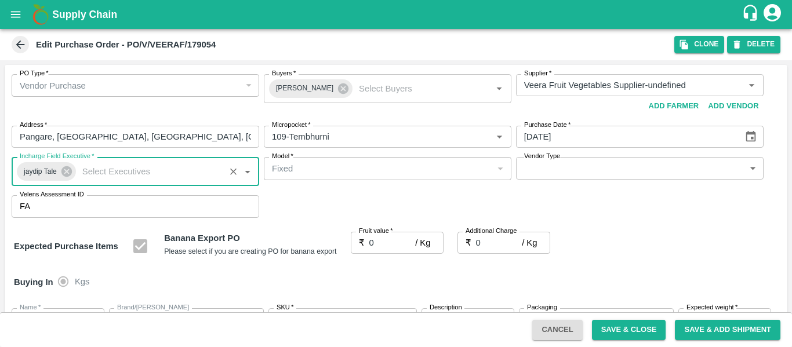
click at [393, 238] on input "0" at bounding box center [392, 243] width 46 height 22
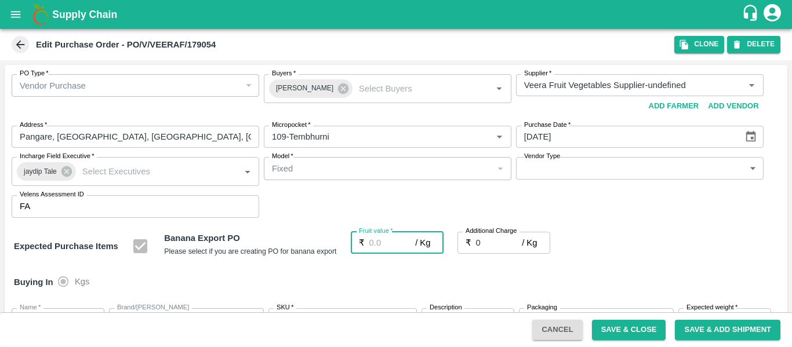
type input "2"
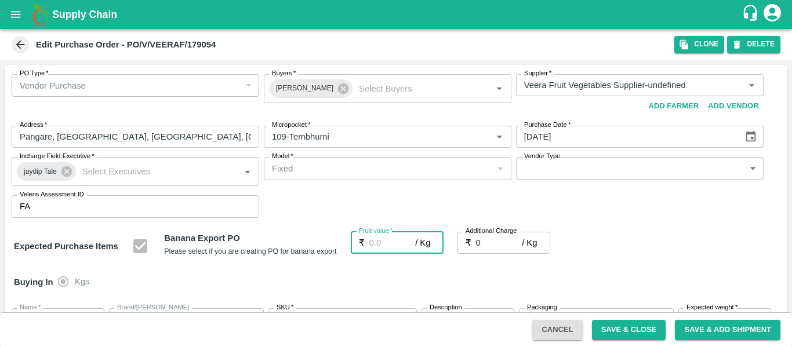
type input "2"
type input "21"
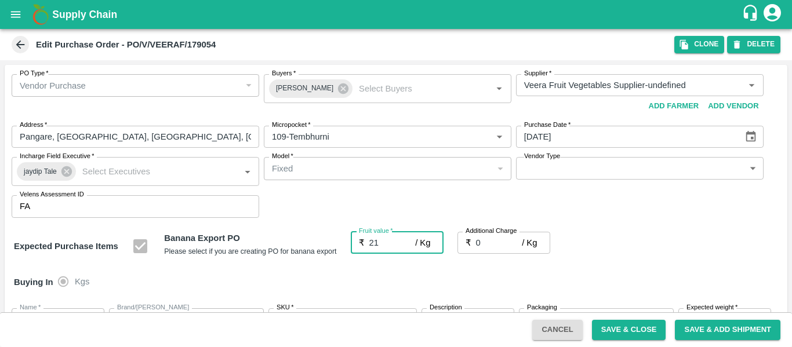
type input "21"
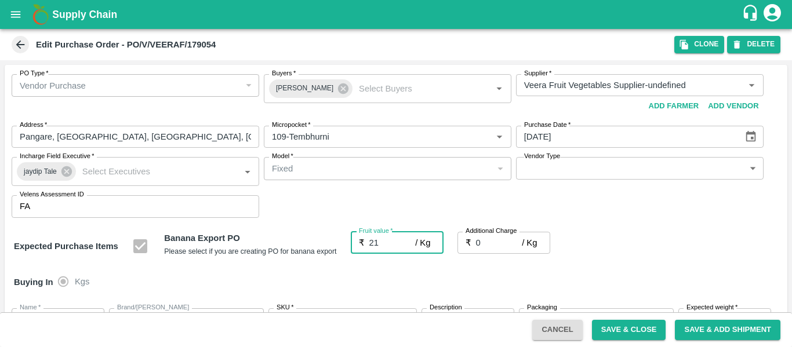
type input "21"
click at [491, 240] on input "0" at bounding box center [499, 243] width 46 height 22
type input "2"
type input "23"
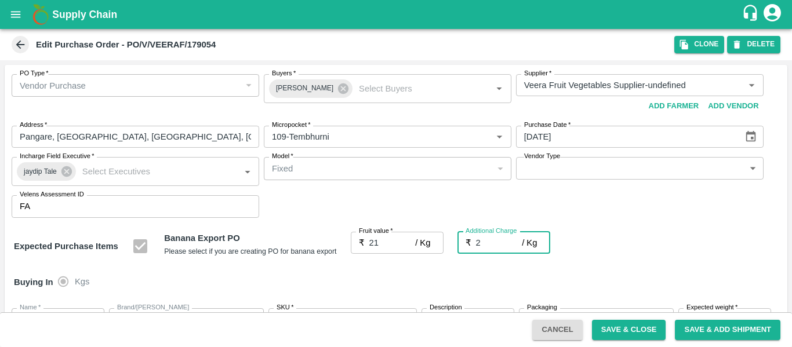
type input "23"
type input "2.7"
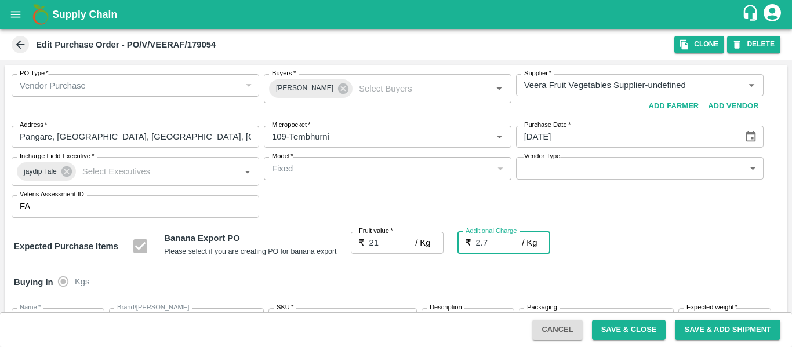
type input "23.7"
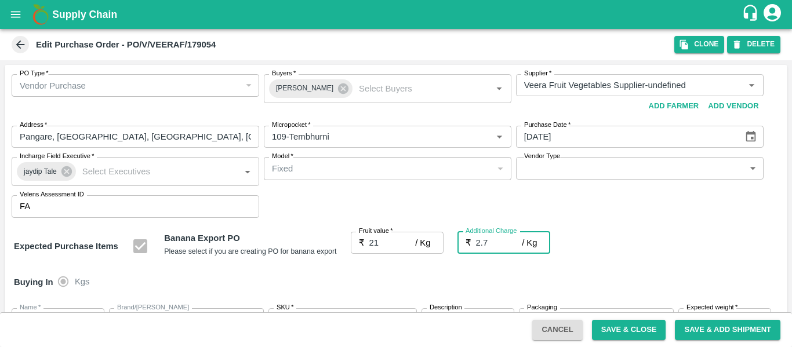
type input "2.75"
type input "23.75"
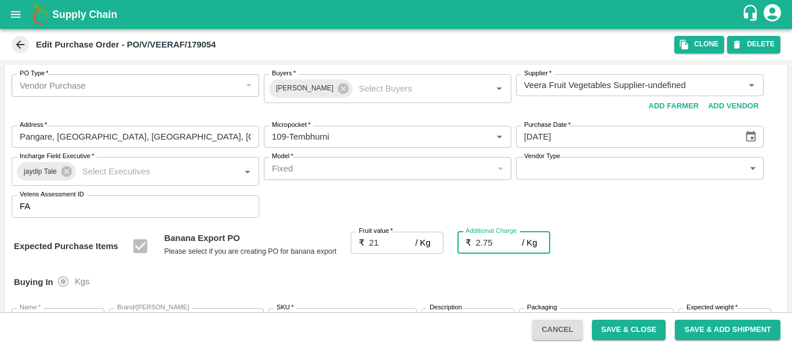
type input "23.75"
type input "2.75"
click at [651, 248] on div "Expected Purchase Items Banana Export PO Please select if you are creating PO f…" at bounding box center [396, 247] width 764 height 30
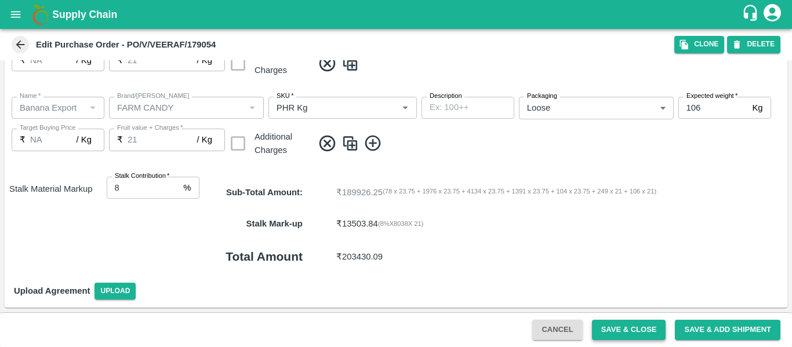
click at [621, 324] on button "Save & Close" at bounding box center [629, 330] width 74 height 20
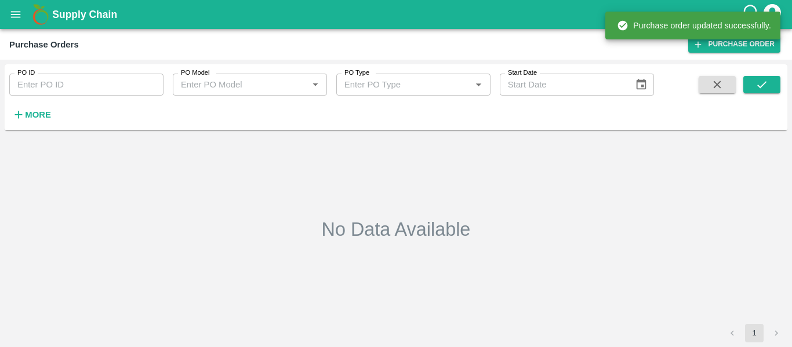
type input "179054"
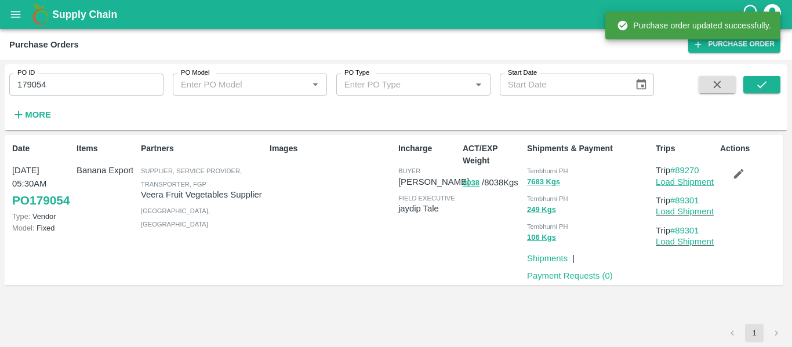
click at [673, 185] on link "Load Shipment" at bounding box center [685, 181] width 58 height 9
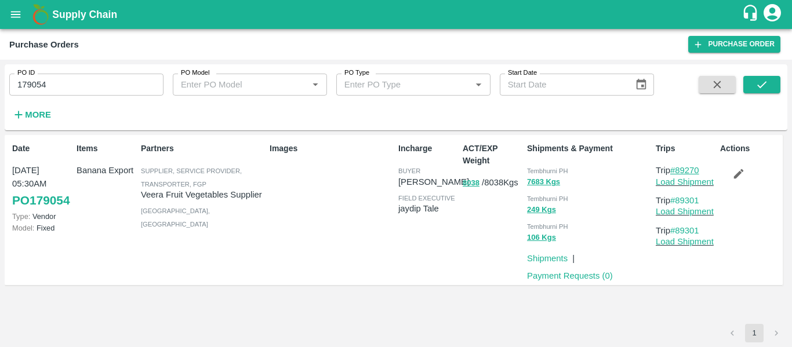
drag, startPoint x: 711, startPoint y: 169, endPoint x: 680, endPoint y: 171, distance: 31.4
click at [680, 171] on p "Trip #89270" at bounding box center [686, 170] width 60 height 13
copy link "89270"
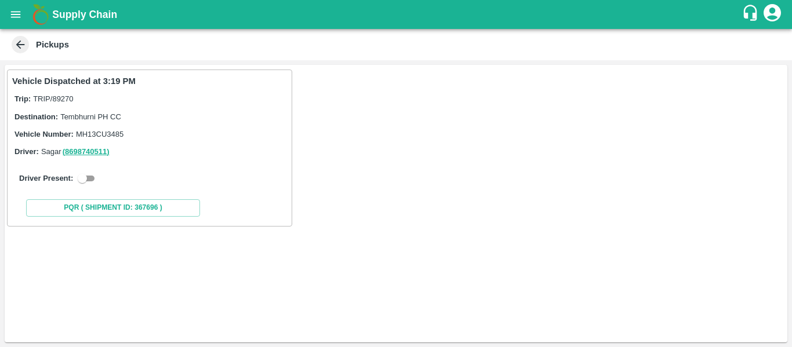
click at [87, 179] on input "checkbox" at bounding box center [82, 179] width 42 height 14
checkbox input "true"
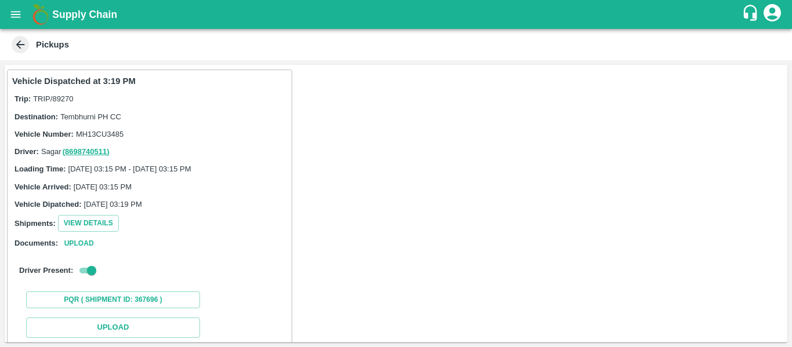
scroll to position [170, 0]
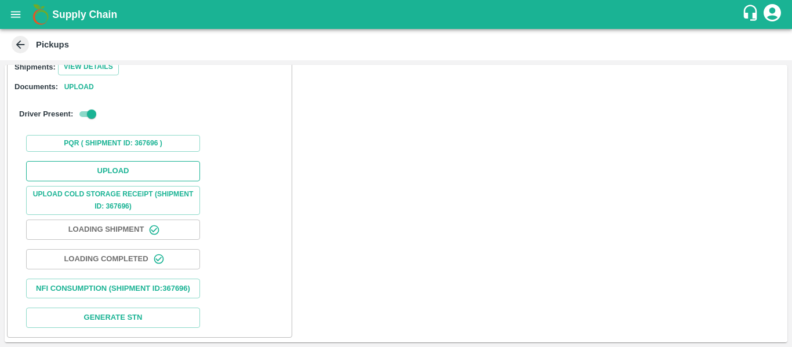
click at [125, 164] on button "Upload" at bounding box center [113, 171] width 174 height 20
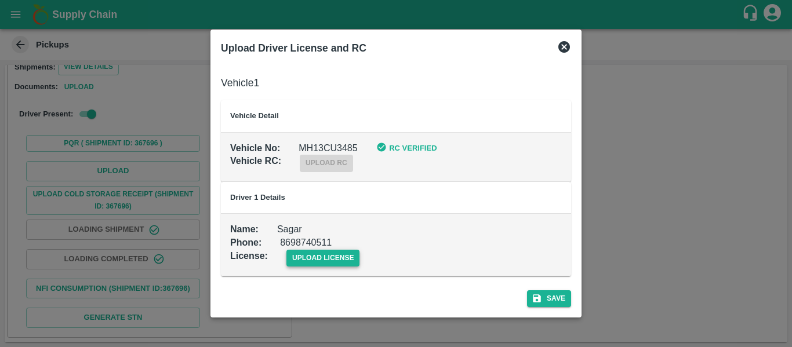
click at [329, 258] on span "upload license" at bounding box center [324, 258] width 74 height 17
click at [0, 0] on input "upload license" at bounding box center [0, 0] width 0 height 0
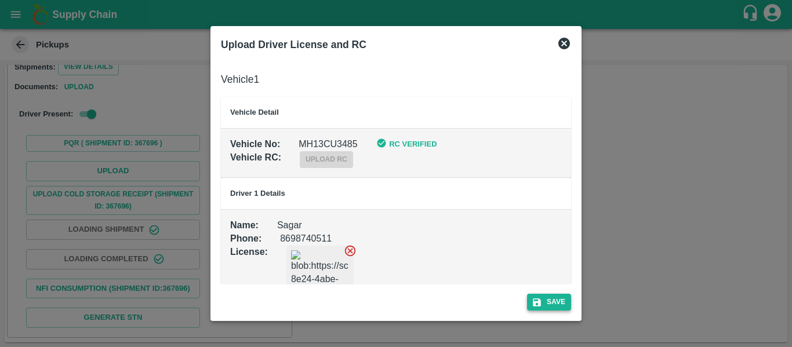
click at [551, 295] on button "Save" at bounding box center [549, 302] width 44 height 17
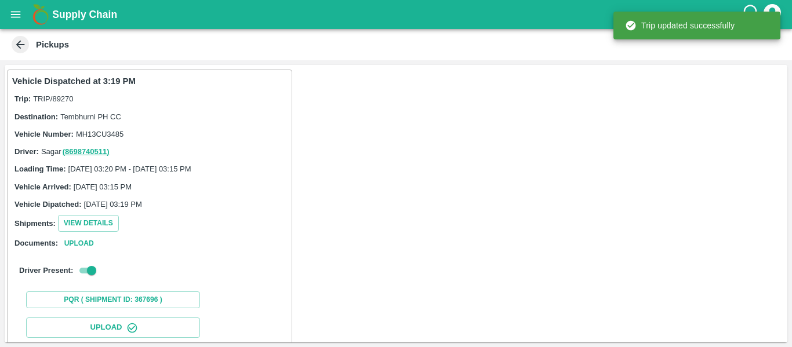
scroll to position [200, 0]
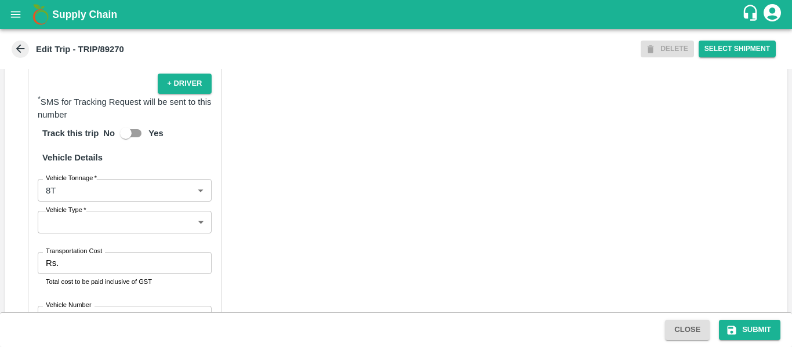
scroll to position [889, 0]
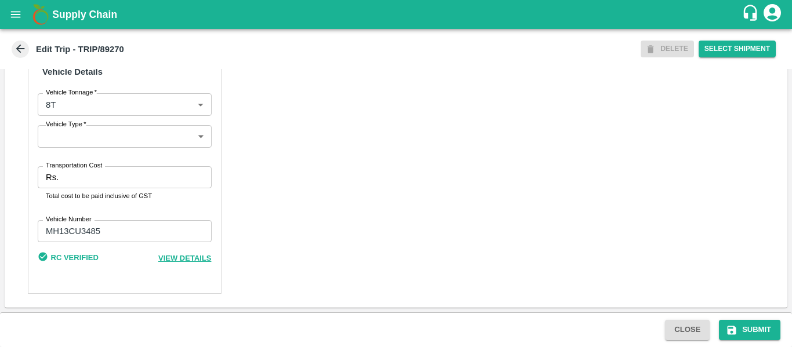
click at [88, 184] on input "Transportation Cost" at bounding box center [137, 177] width 148 height 22
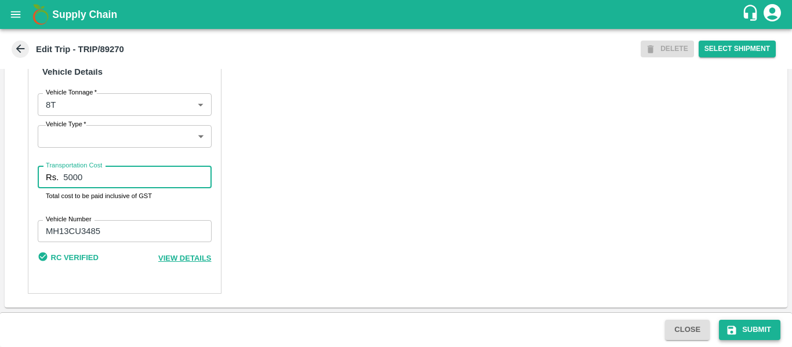
type input "5000"
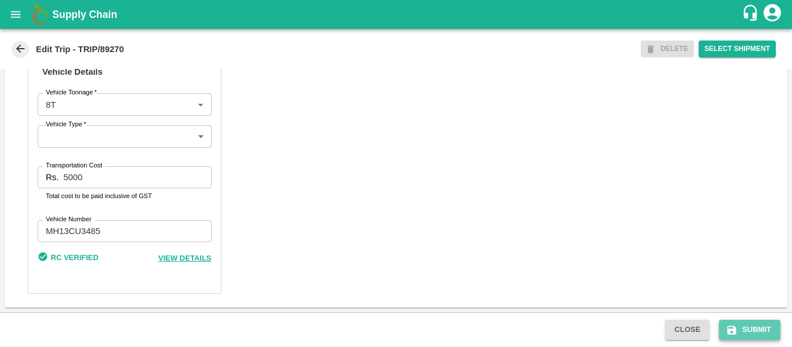
click at [741, 331] on button "Submit" at bounding box center [749, 330] width 61 height 20
